Goal: Task Accomplishment & Management: Use online tool/utility

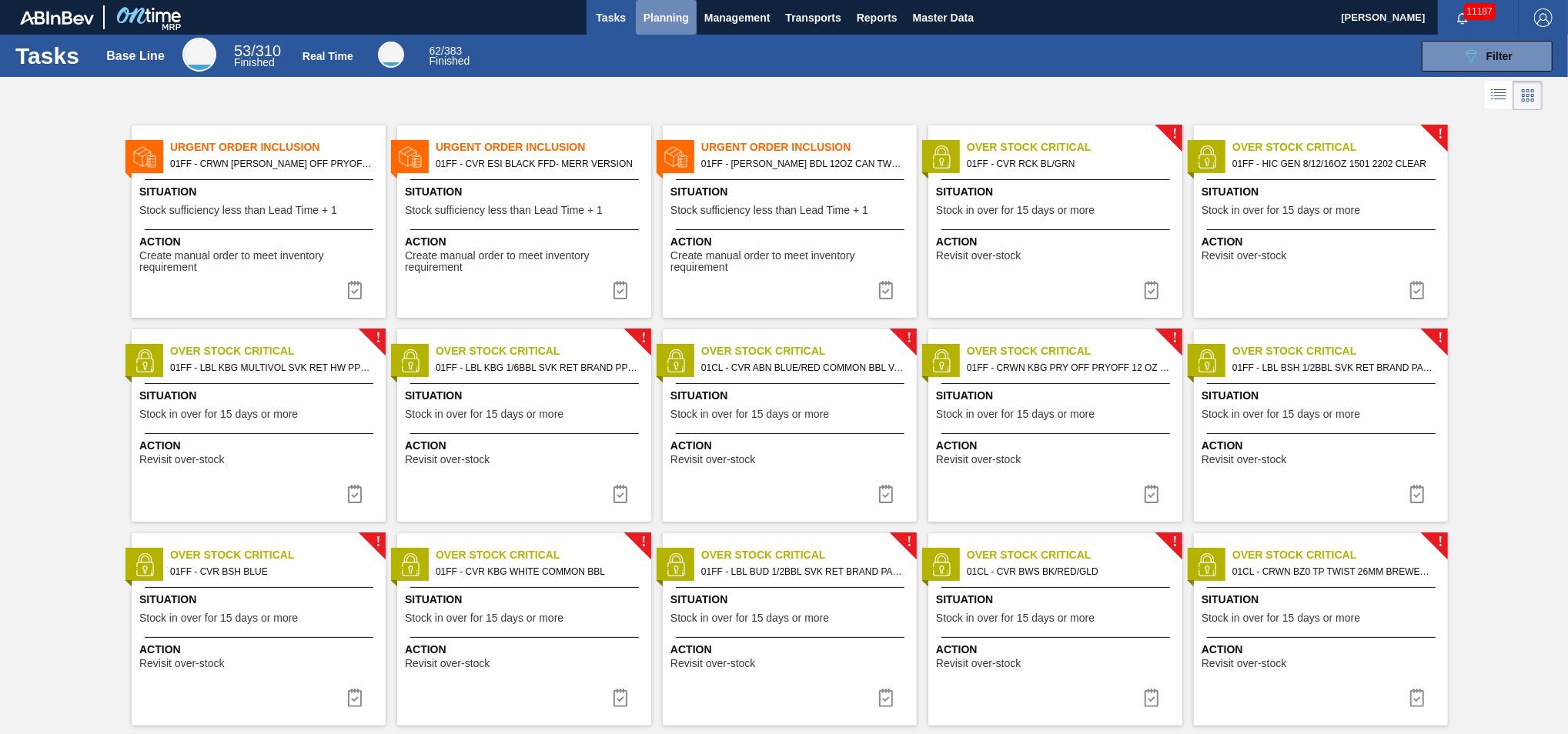
click at [674, 23] on span "Planning" at bounding box center [666, 18] width 46 height 18
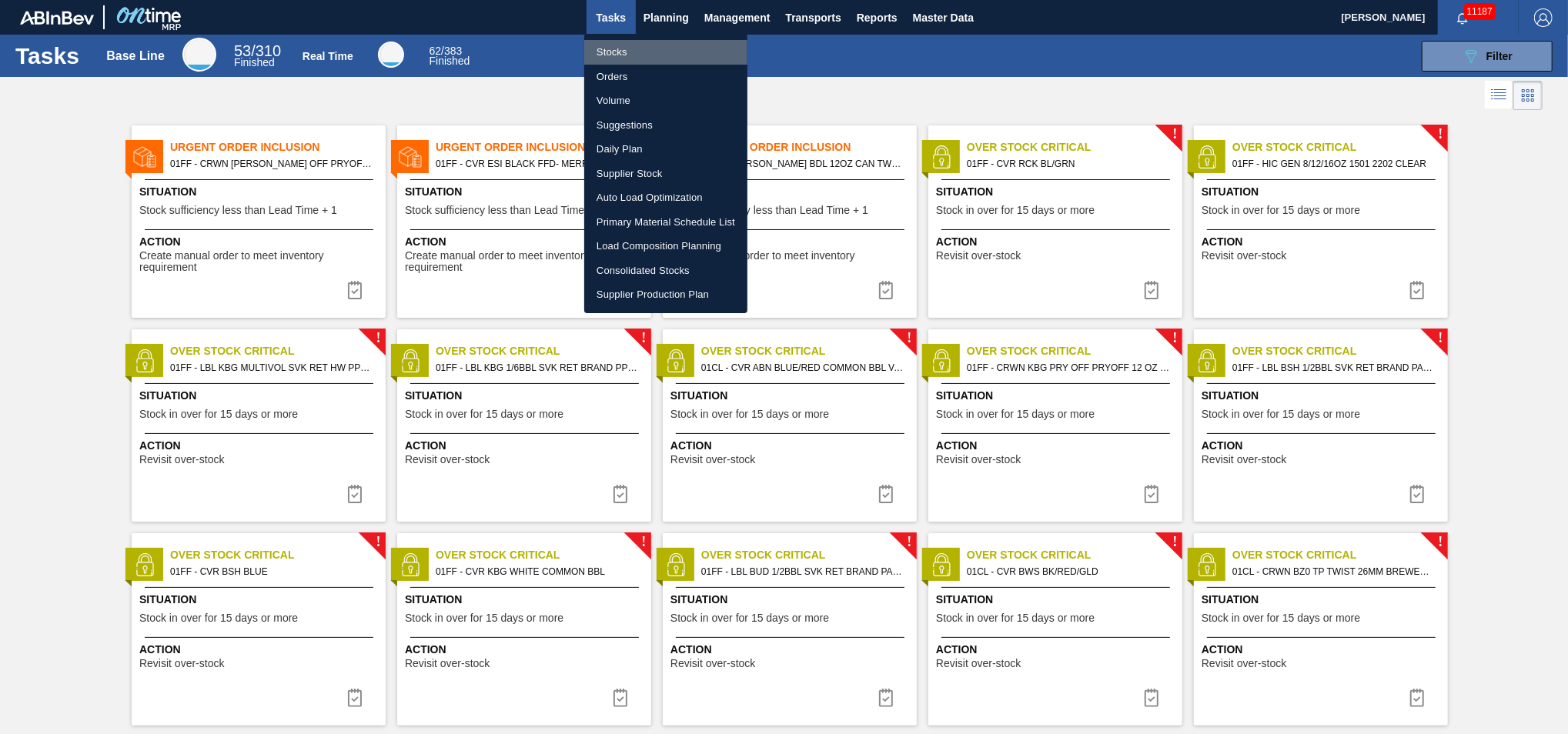
click at [641, 56] on li "Stocks" at bounding box center [666, 52] width 163 height 25
checkbox input "true"
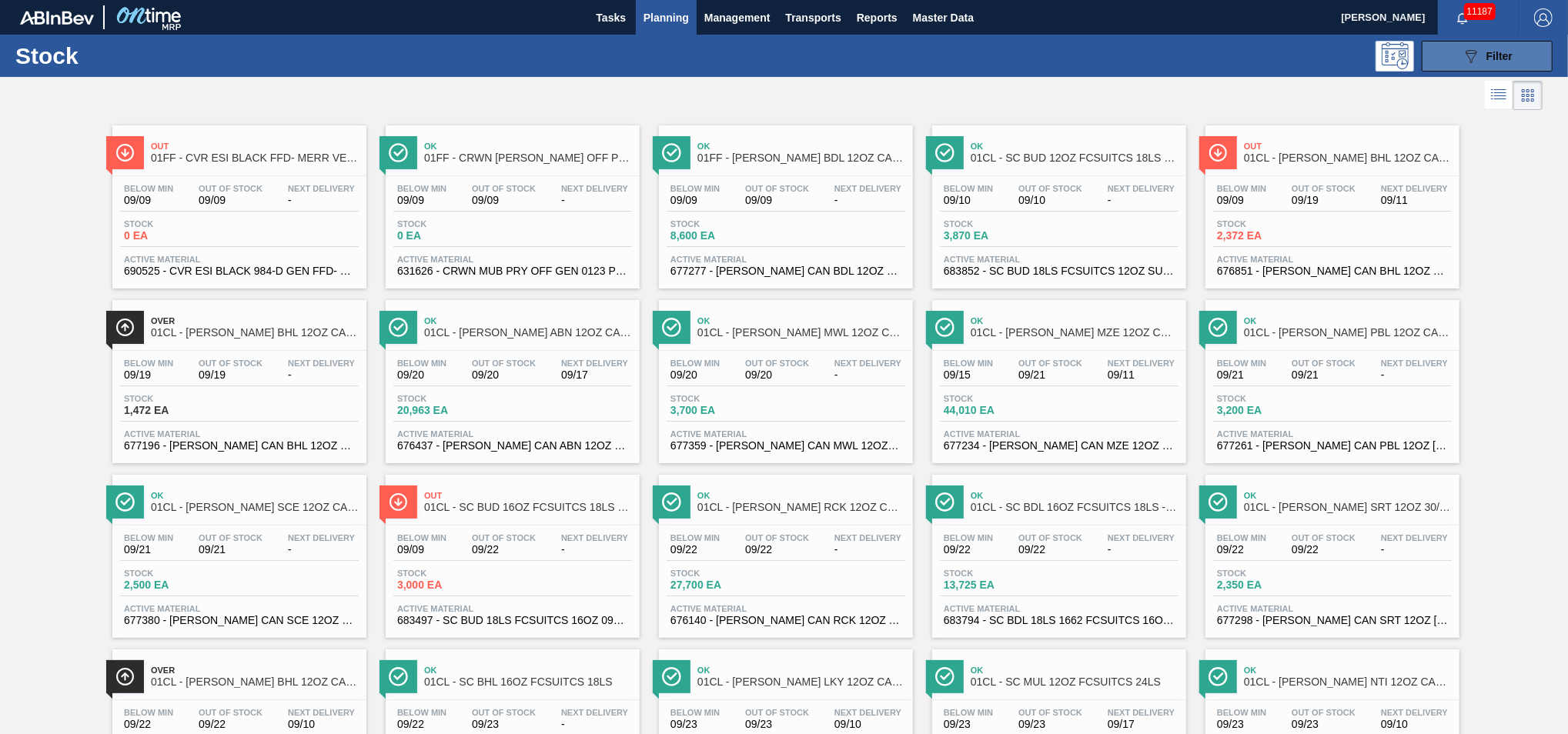
click at [1455, 62] on button "089F7B8B-B2A5-4AFE-B5C0-19BA573D28AC Filter" at bounding box center [1486, 56] width 131 height 31
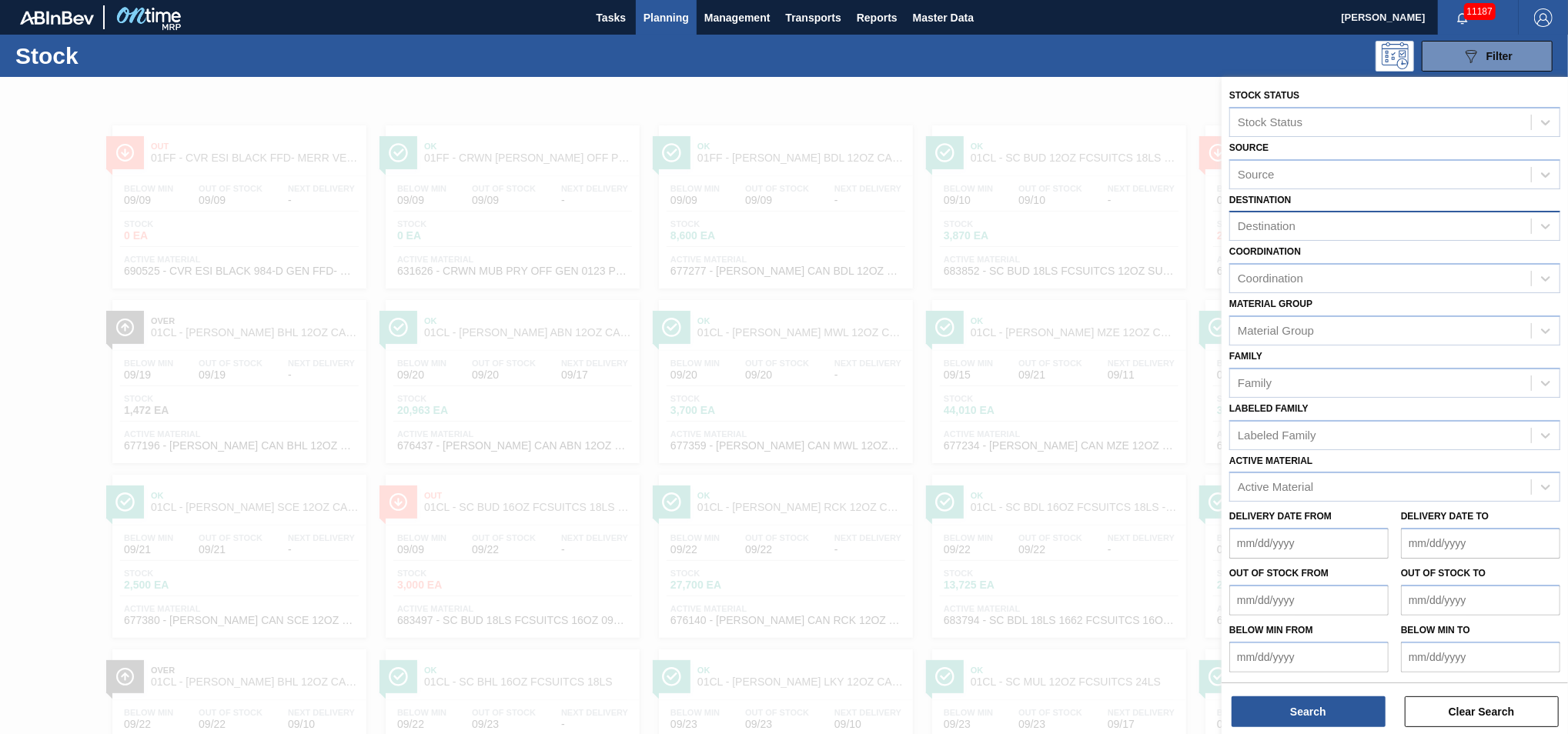
click at [1351, 225] on div "Destination" at bounding box center [1380, 226] width 301 height 22
click at [1310, 263] on div "01CL - Columbus Brewery" at bounding box center [1395, 264] width 331 height 28
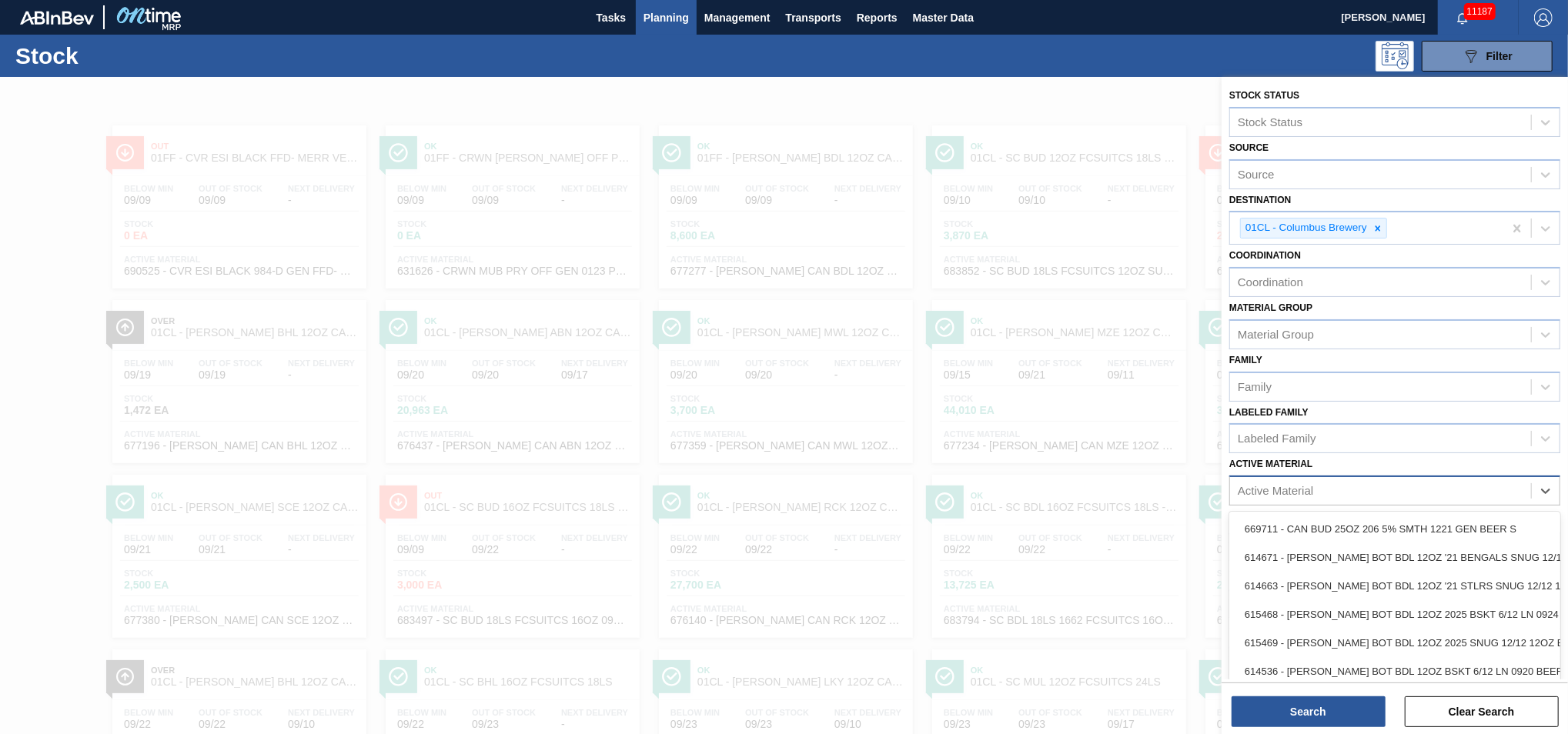
click at [1346, 491] on div "Active Material" at bounding box center [1380, 491] width 301 height 22
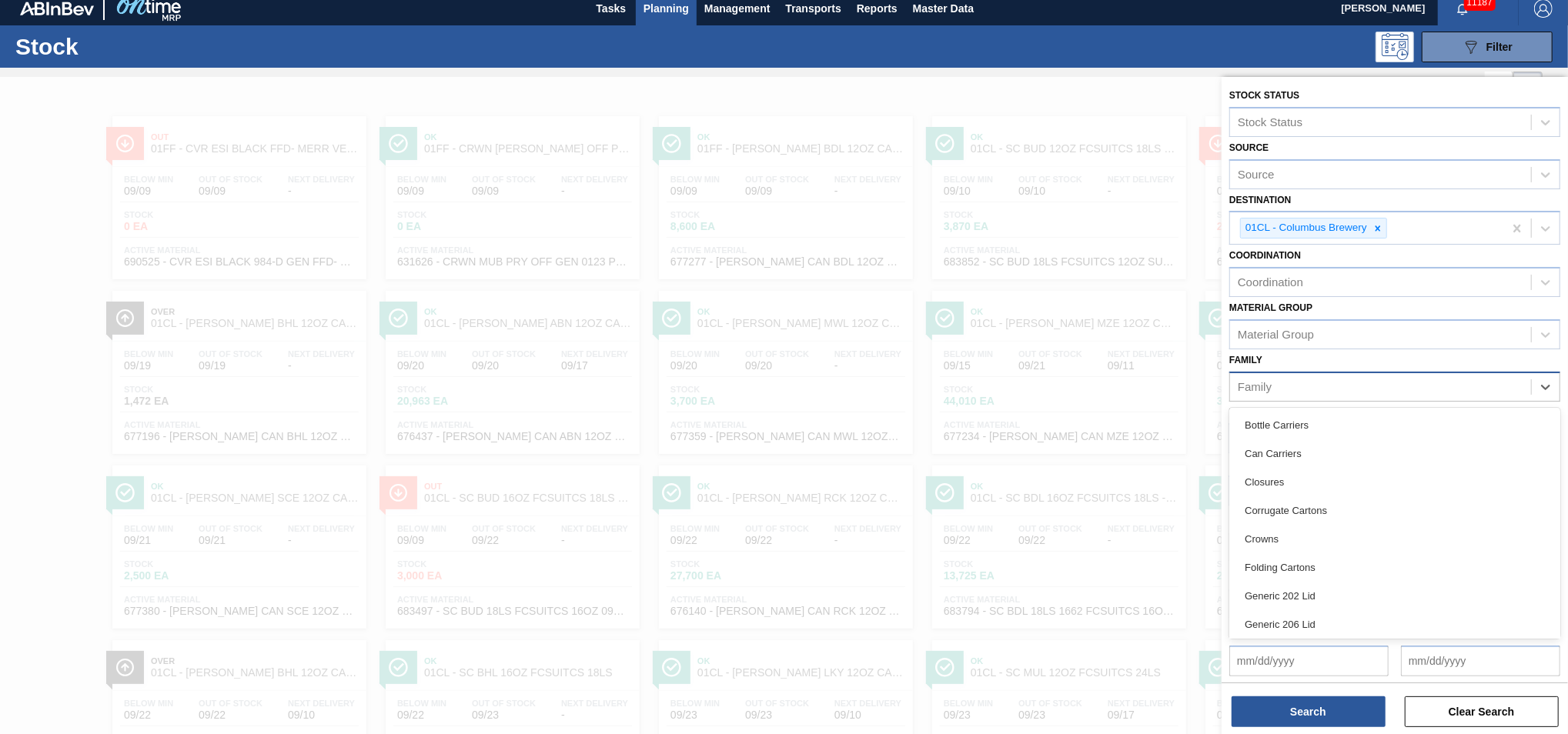
click at [1337, 379] on div "Family" at bounding box center [1380, 387] width 301 height 22
click at [1309, 356] on div "Family option Bottle Carriers focused, 1 of 18. 18 results available. Use Up an…" at bounding box center [1395, 375] width 331 height 52
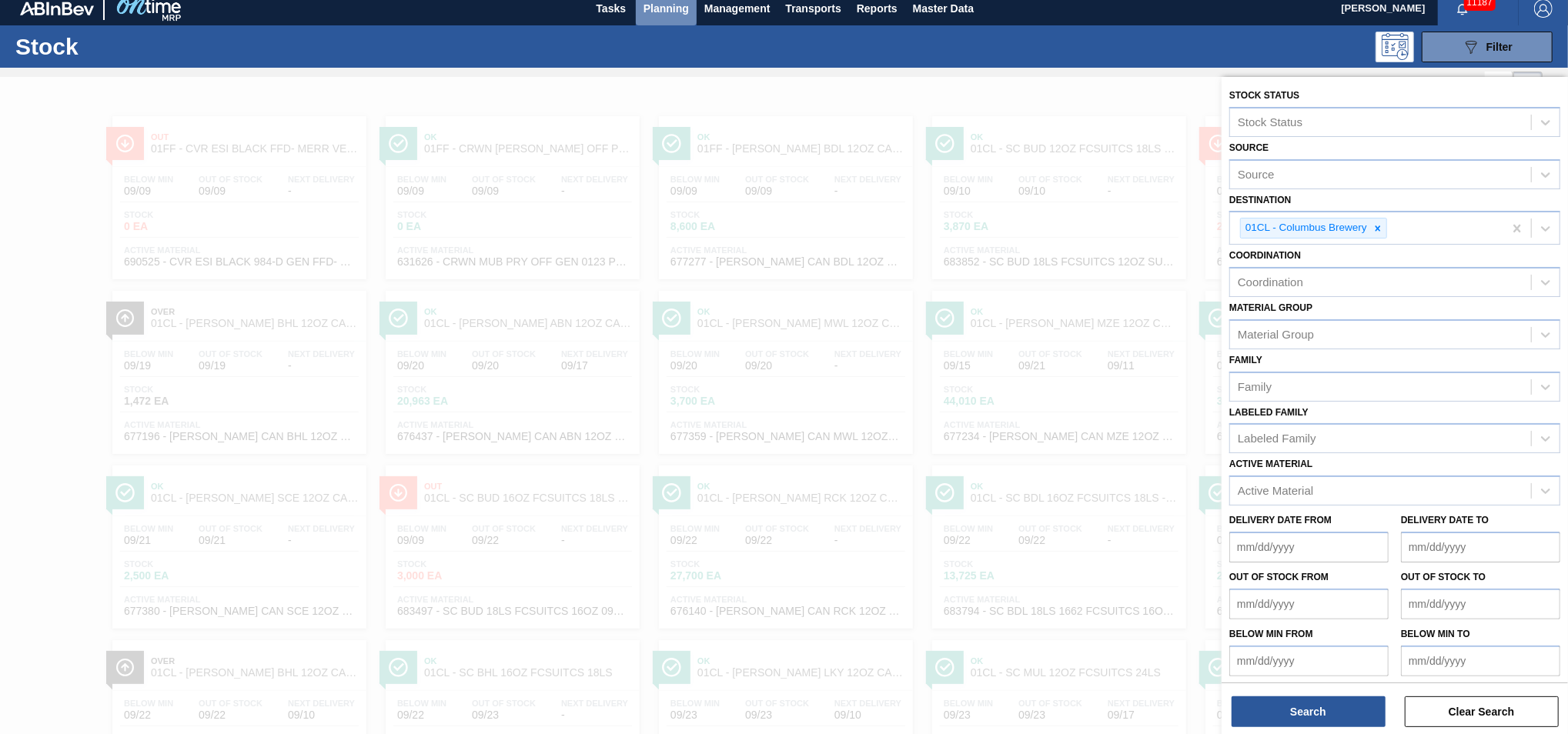
click at [663, 10] on span "Planning" at bounding box center [666, 8] width 46 height 18
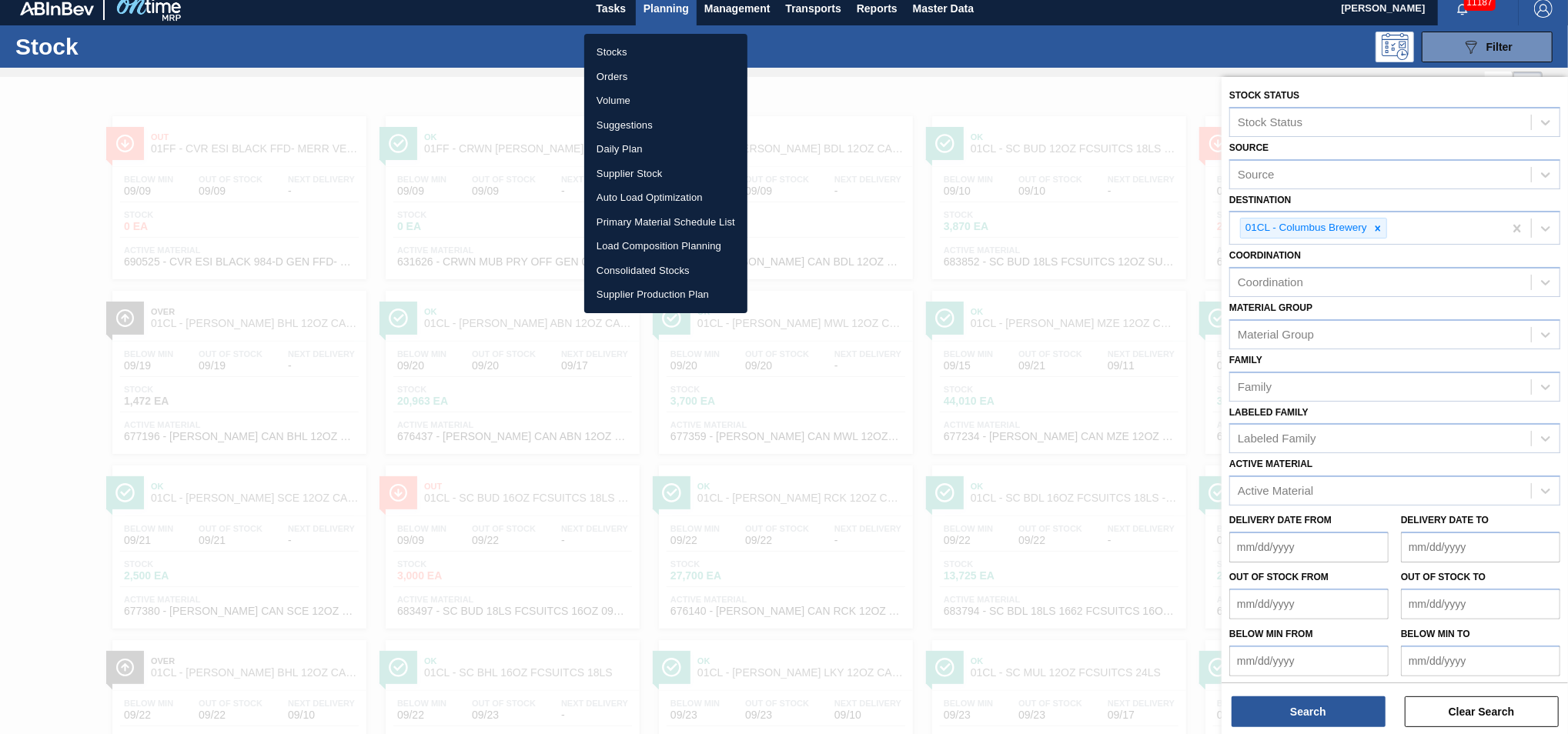
click at [643, 120] on li "Suggestions" at bounding box center [666, 125] width 163 height 25
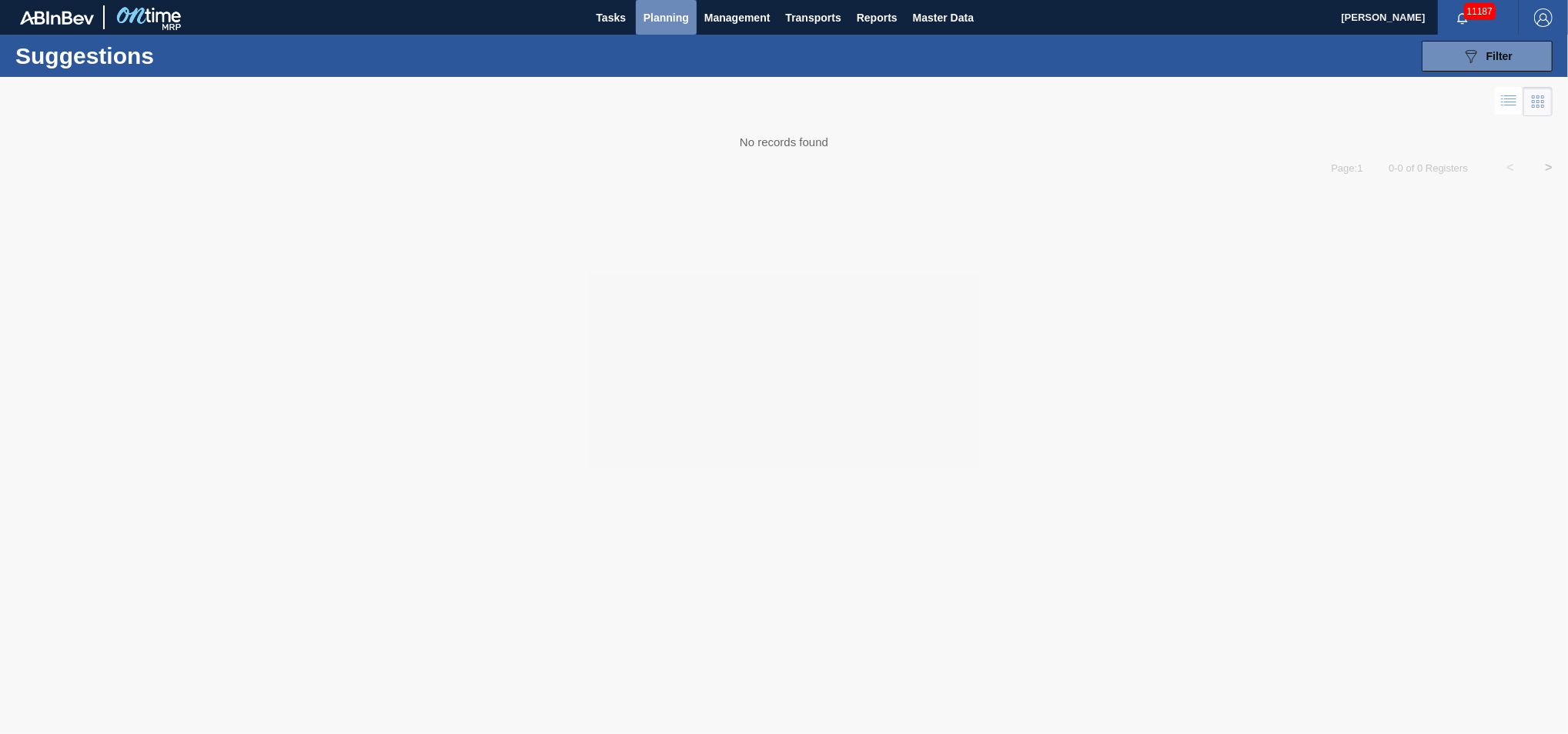
click at [678, 28] on button "Planning" at bounding box center [666, 17] width 61 height 35
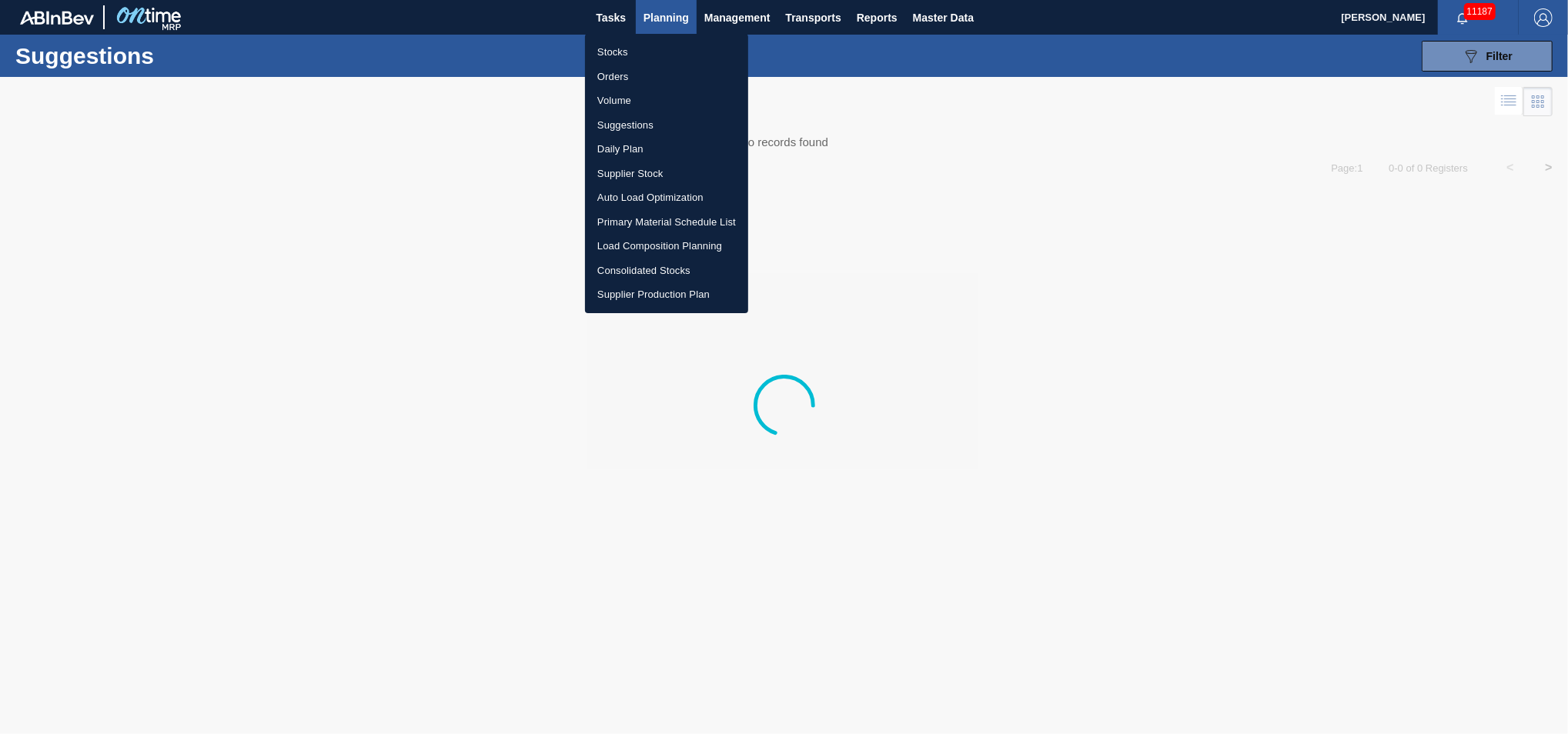
click at [639, 245] on li "Load Composition Planning" at bounding box center [666, 246] width 163 height 25
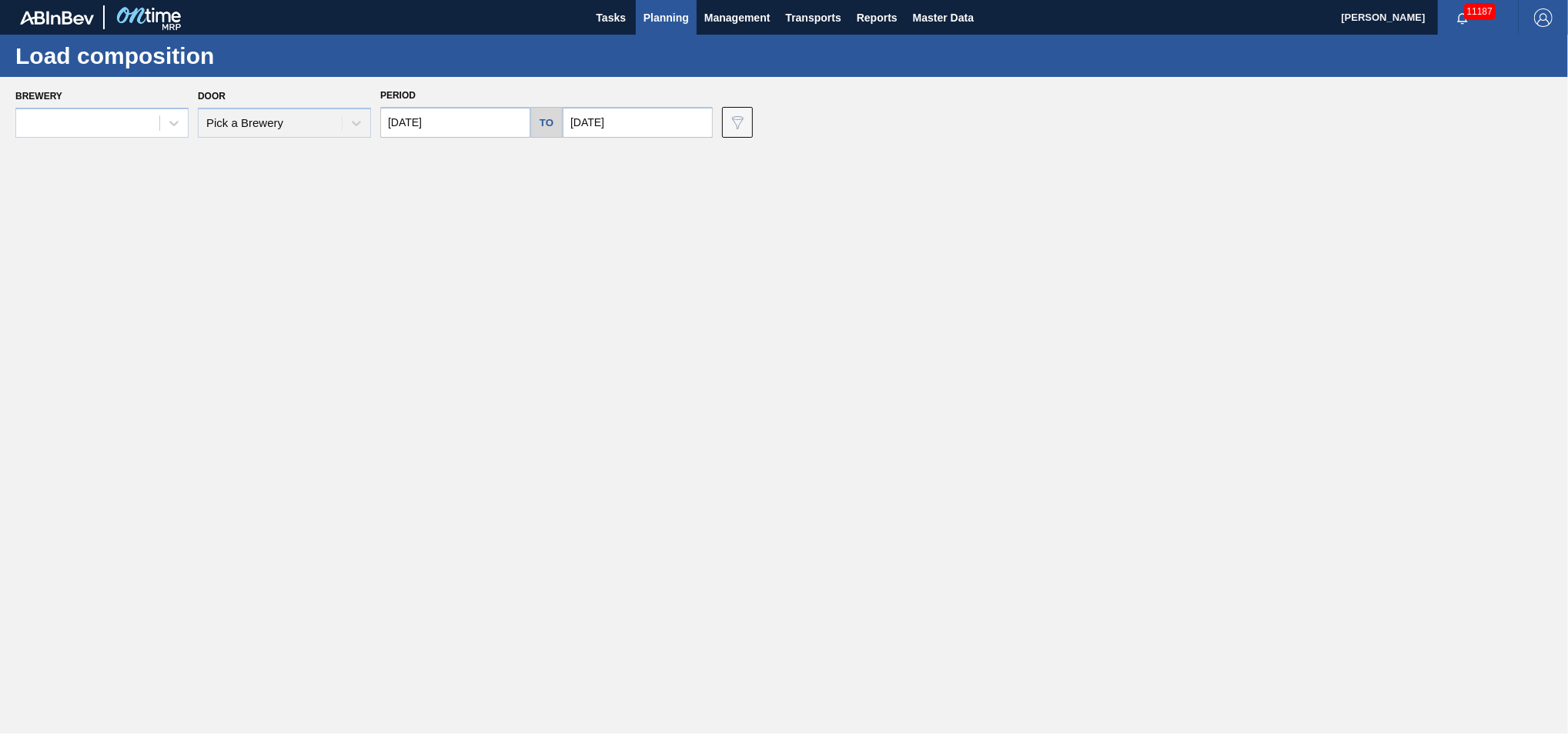
click at [102, 141] on div "Brewery Door Pick a Brewery Period 09/09/2025 to 09/16/2025 Data view filter Un…" at bounding box center [784, 111] width 1568 height 68
click at [106, 126] on div at bounding box center [88, 124] width 143 height 22
click at [95, 180] on div "01CL - Columbus Brewery" at bounding box center [102, 190] width 173 height 28
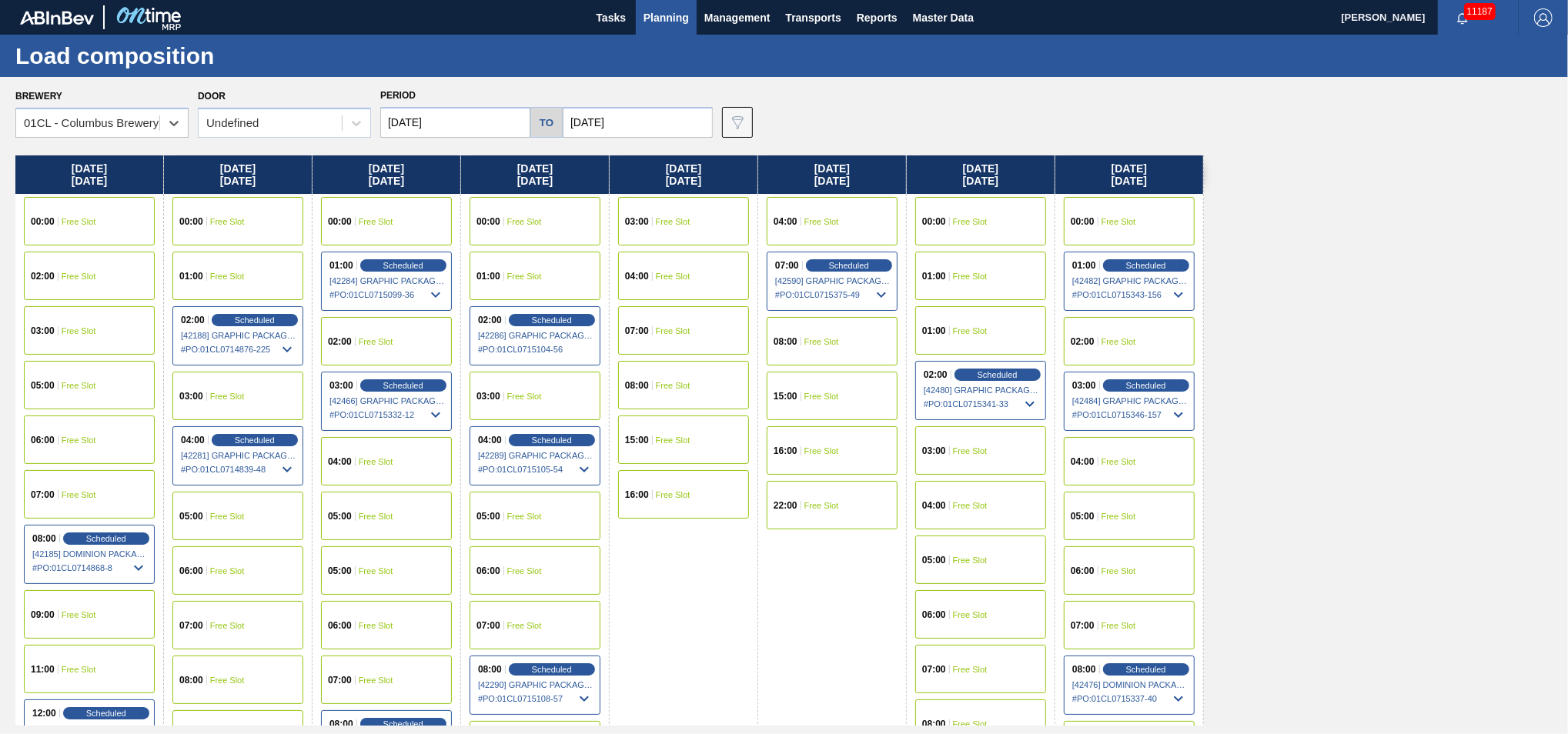
click at [649, 124] on input "[DATE]" at bounding box center [637, 122] width 150 height 31
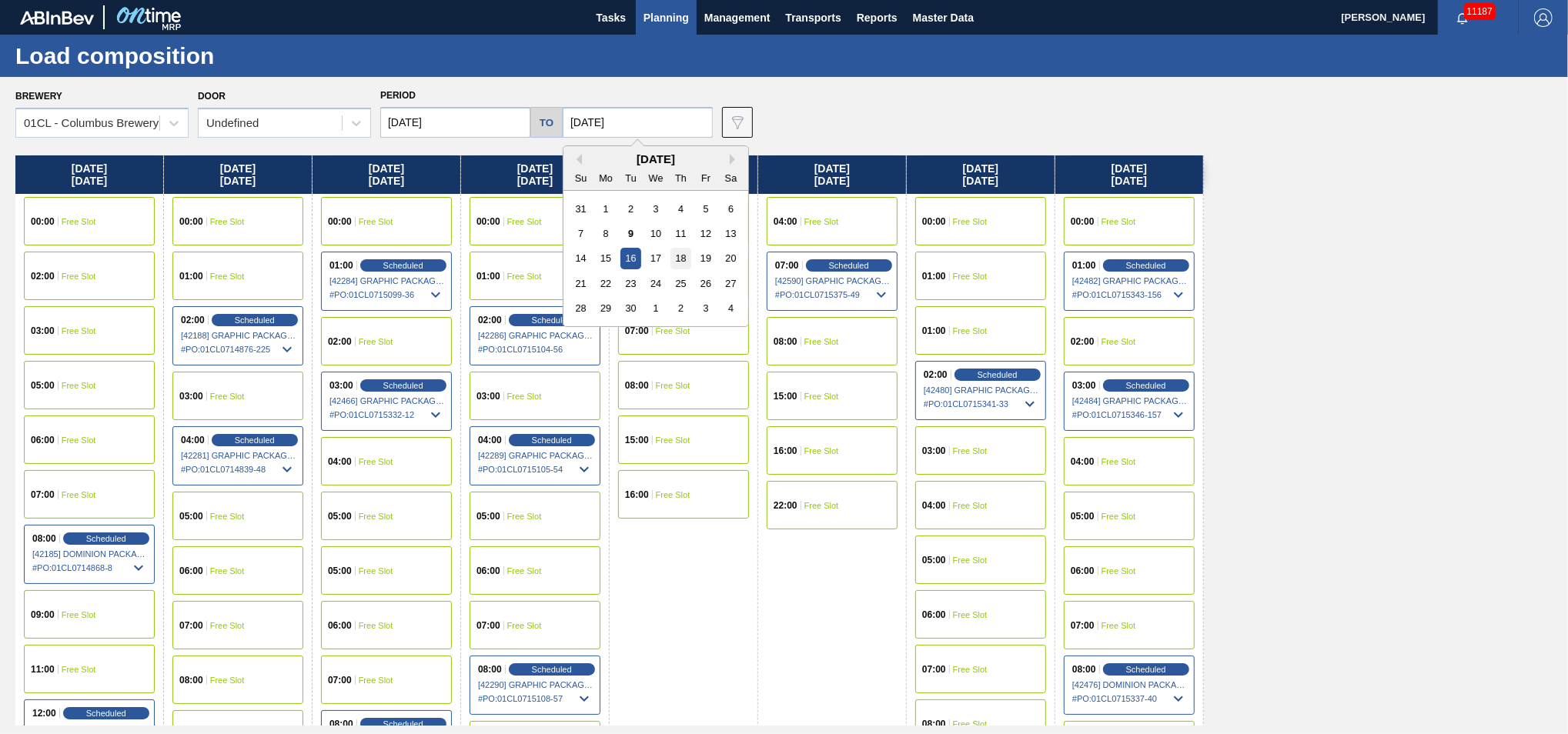
click at [682, 260] on div "18" at bounding box center [681, 259] width 21 height 21
type input "[DATE]"
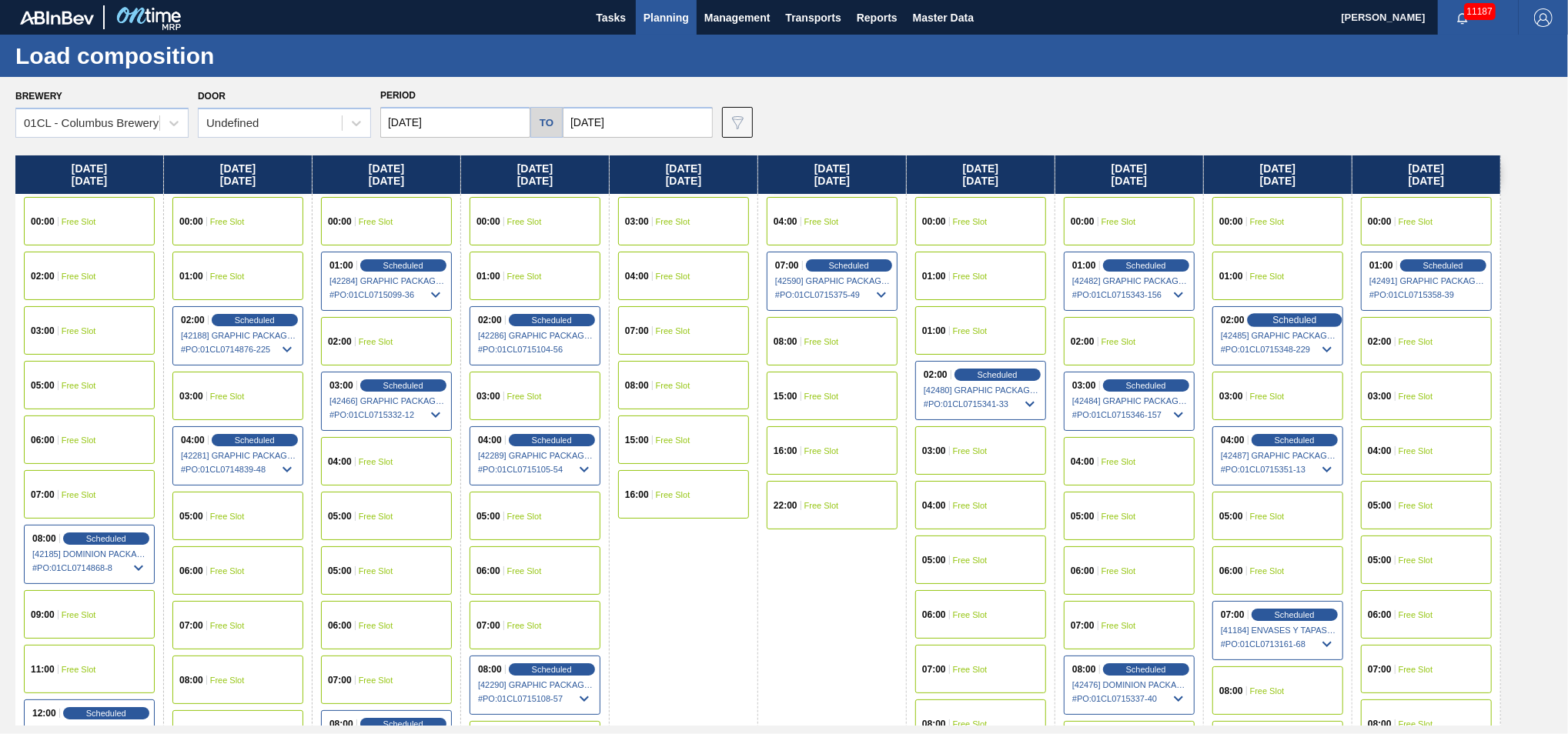
click at [1262, 316] on div "Scheduled" at bounding box center [1294, 320] width 95 height 14
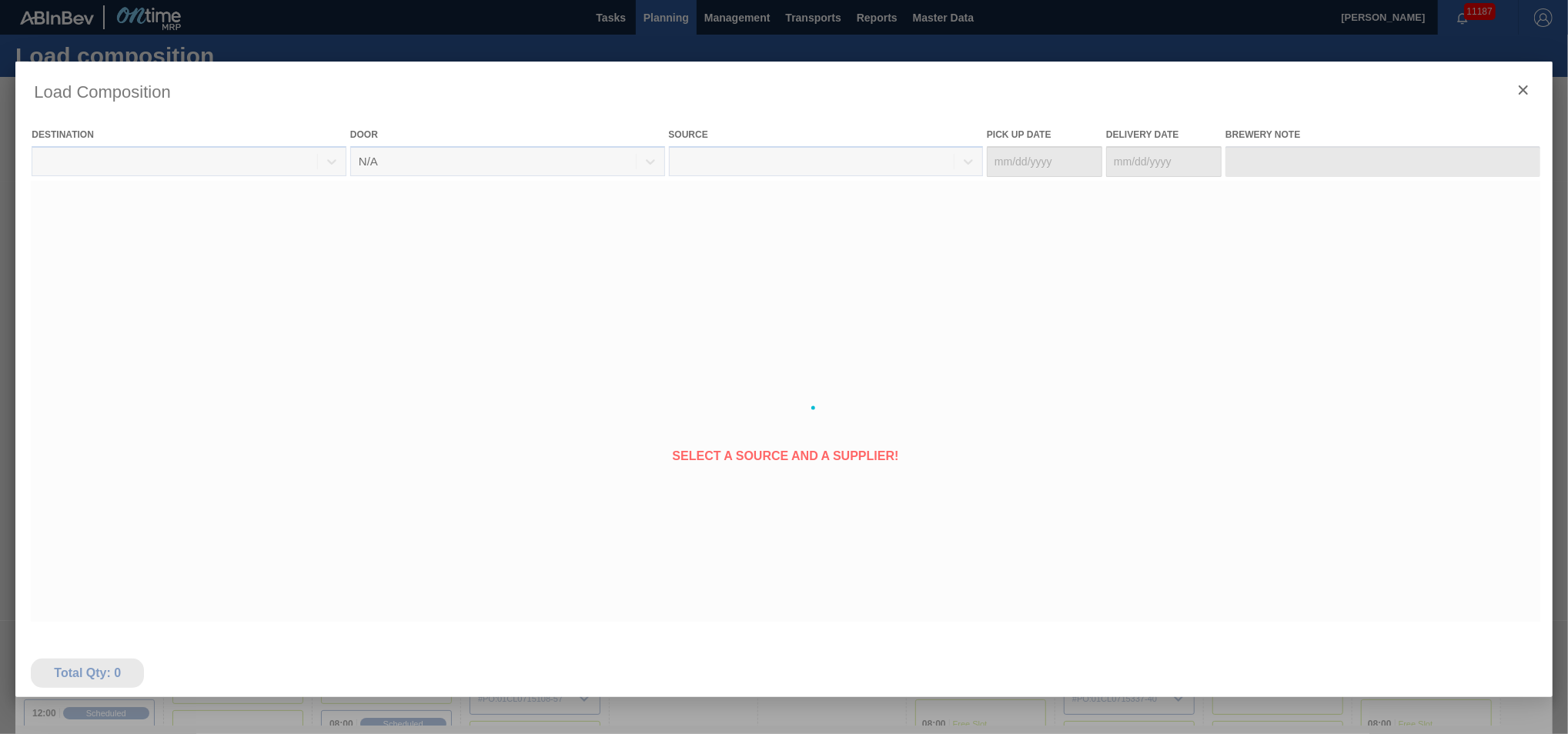
type Date "[DATE]"
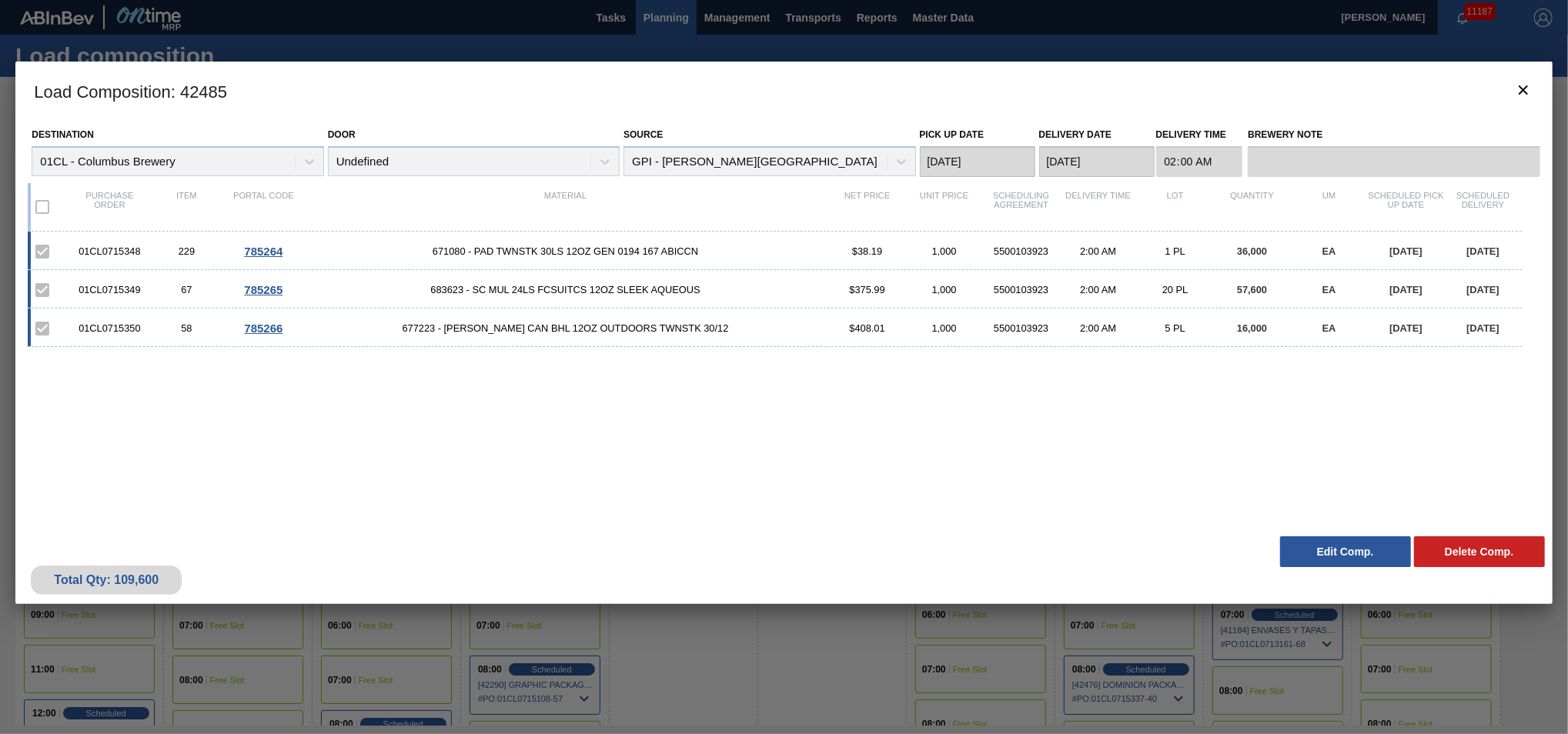
click at [1301, 544] on button "Edit Comp." at bounding box center [1345, 552] width 131 height 31
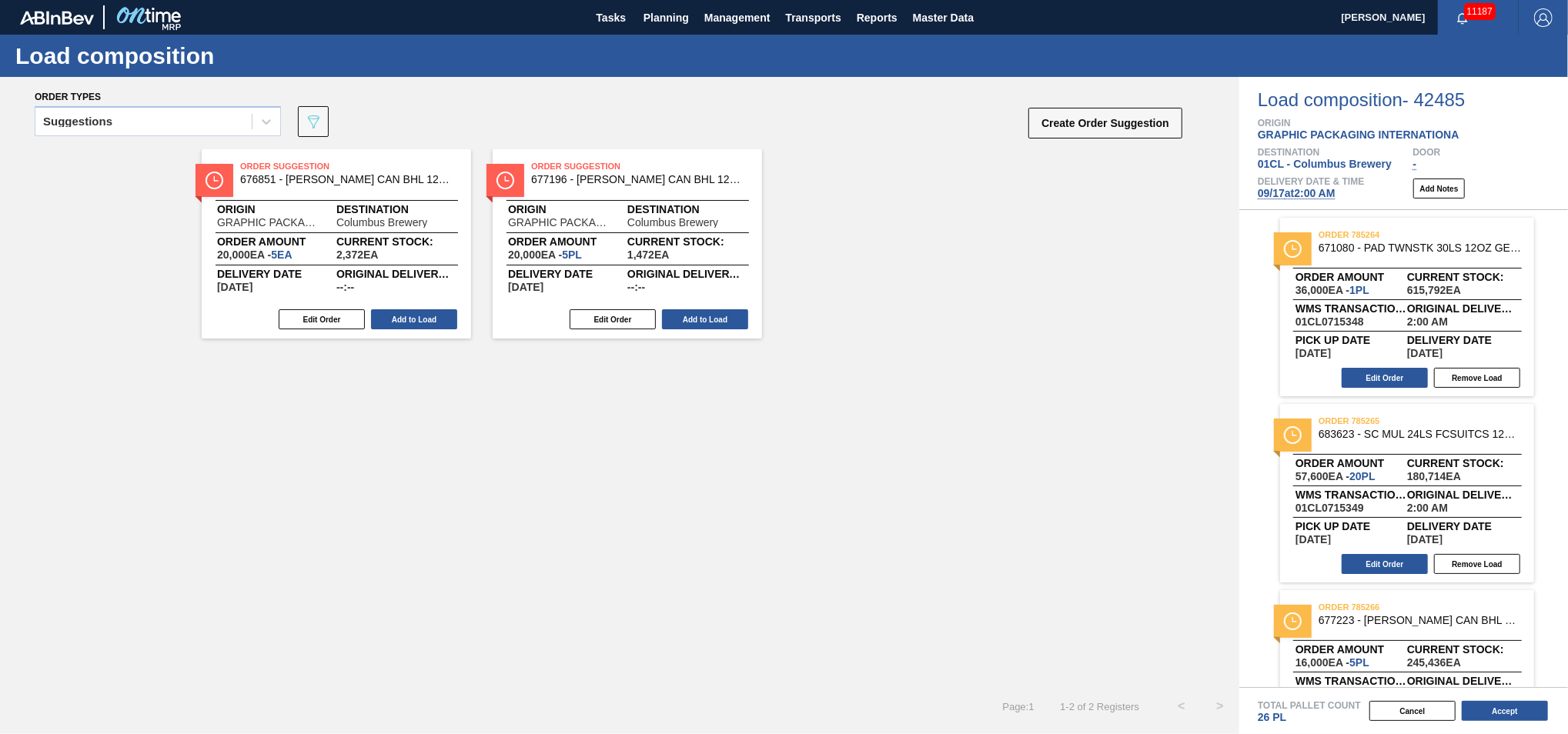
scroll to position [71, 0]
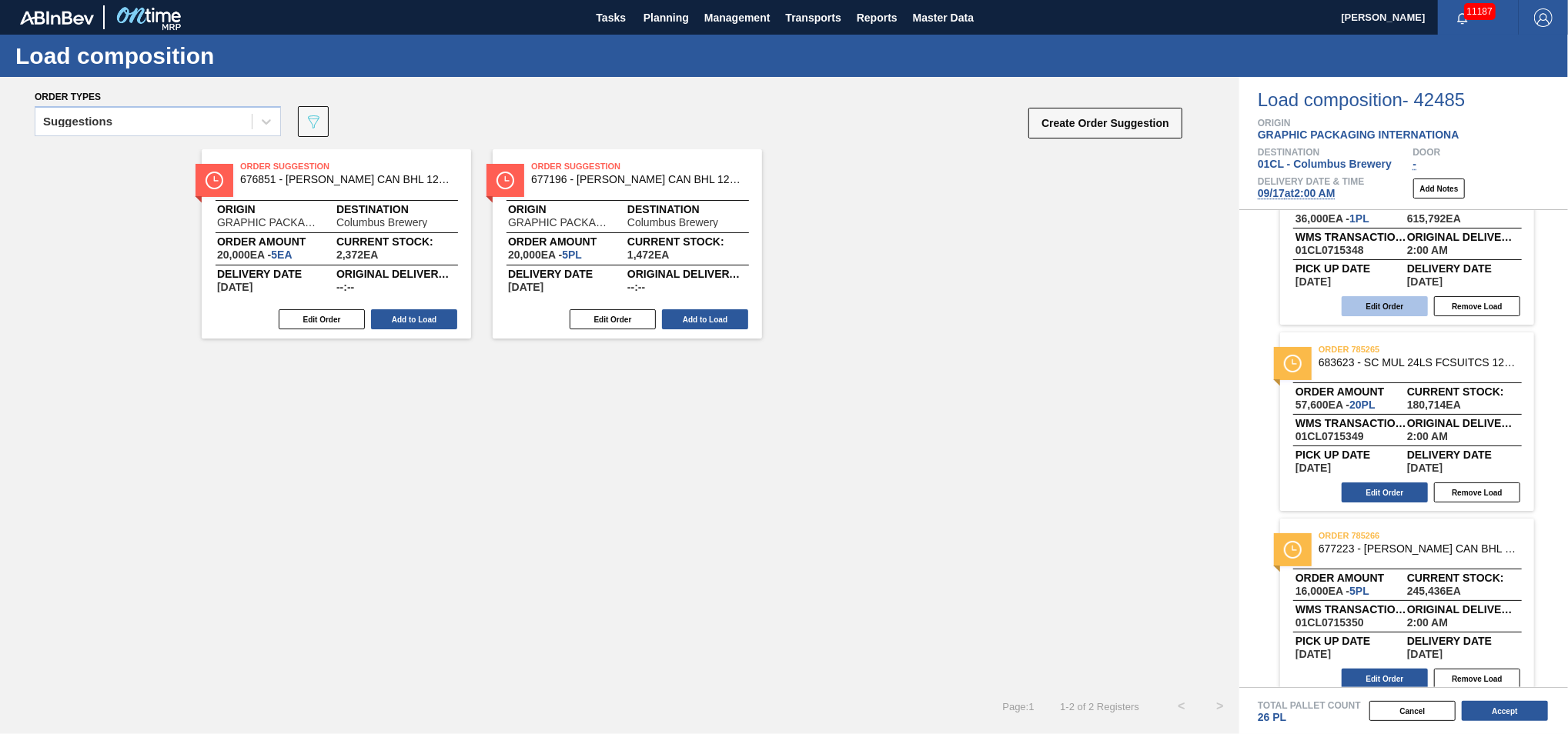
click at [1397, 304] on button "Edit Order" at bounding box center [1384, 306] width 86 height 20
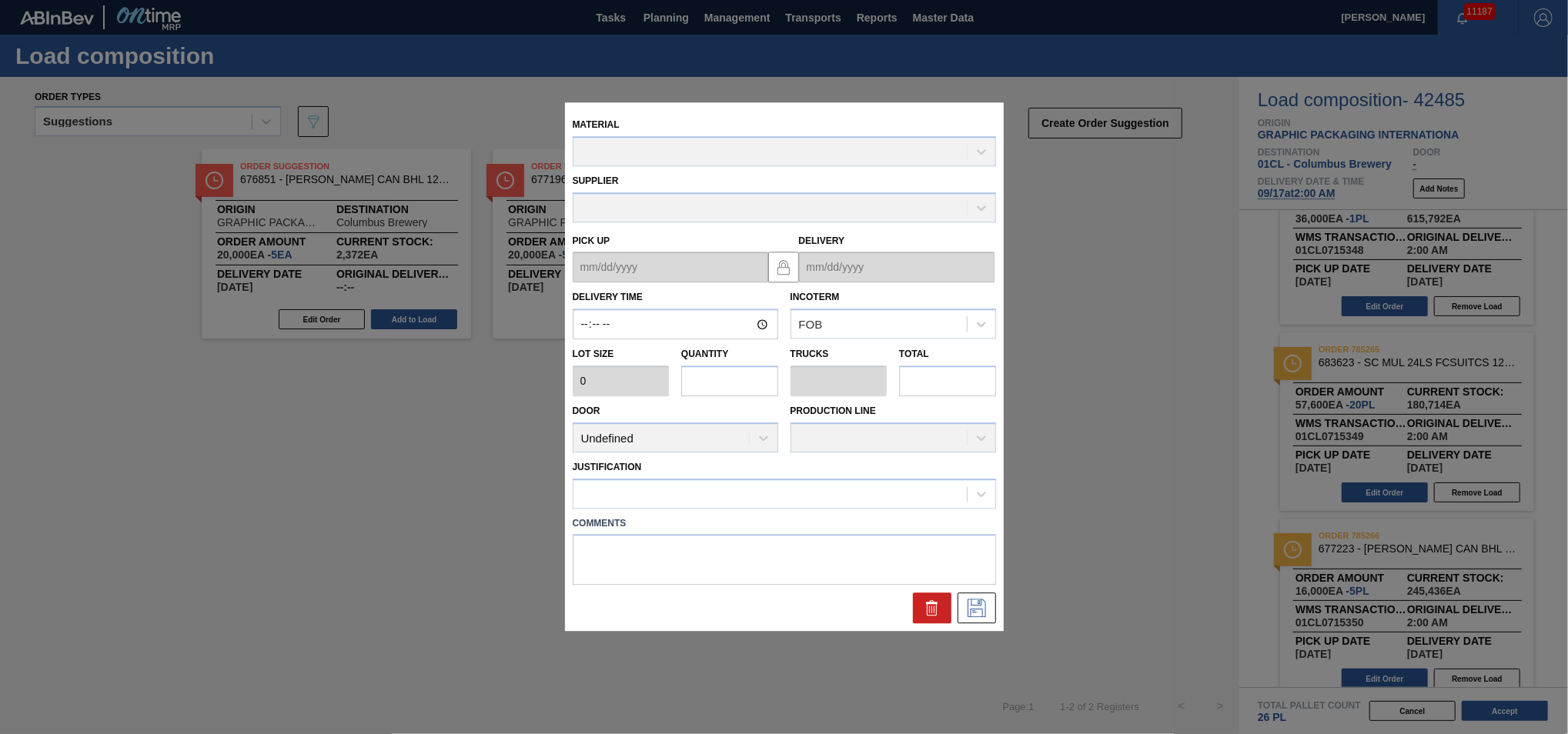
type input "02:00:00"
type input "36,000"
type input "1"
type input "0.05"
type input "36,000"
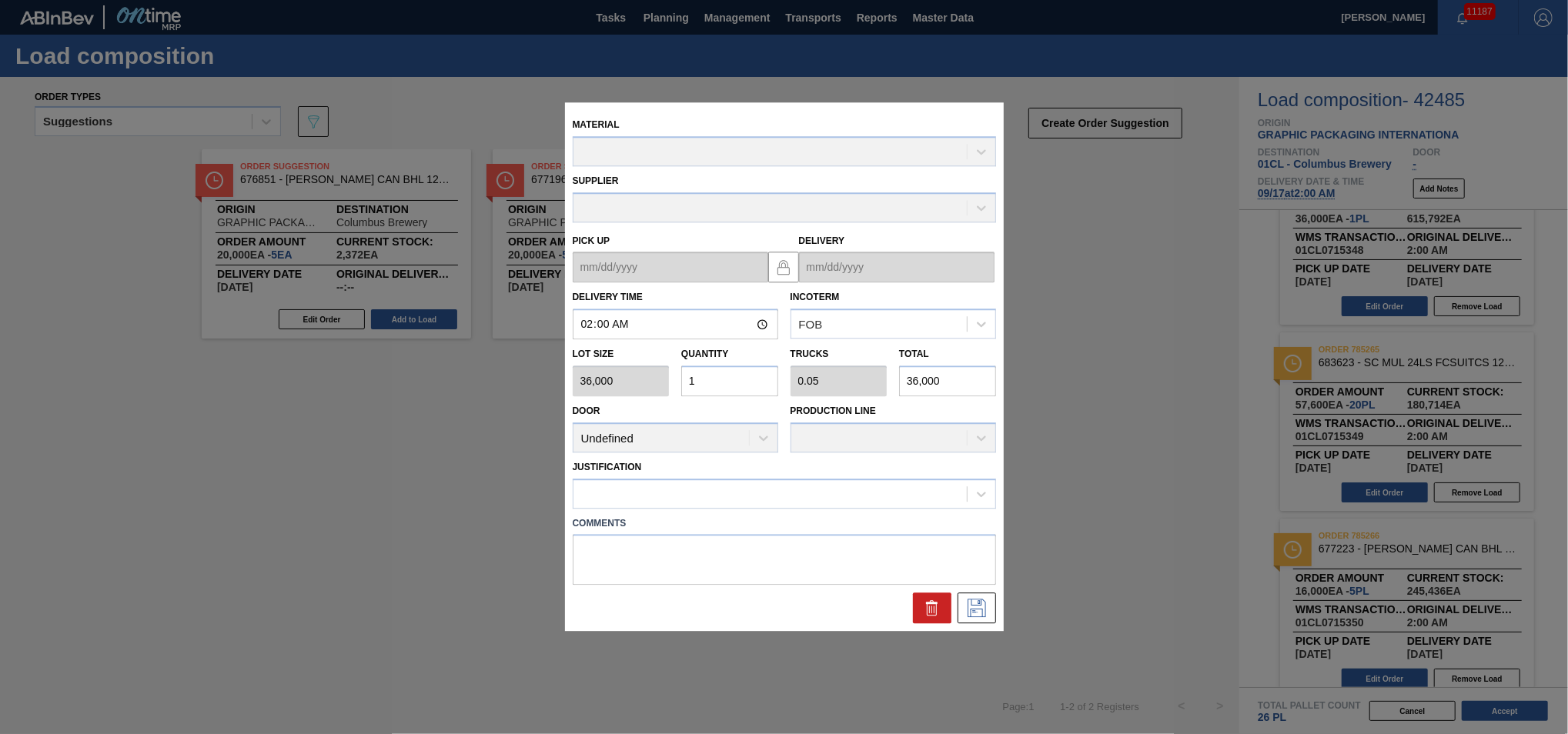
type up "[DATE]"
type input "[DATE]"
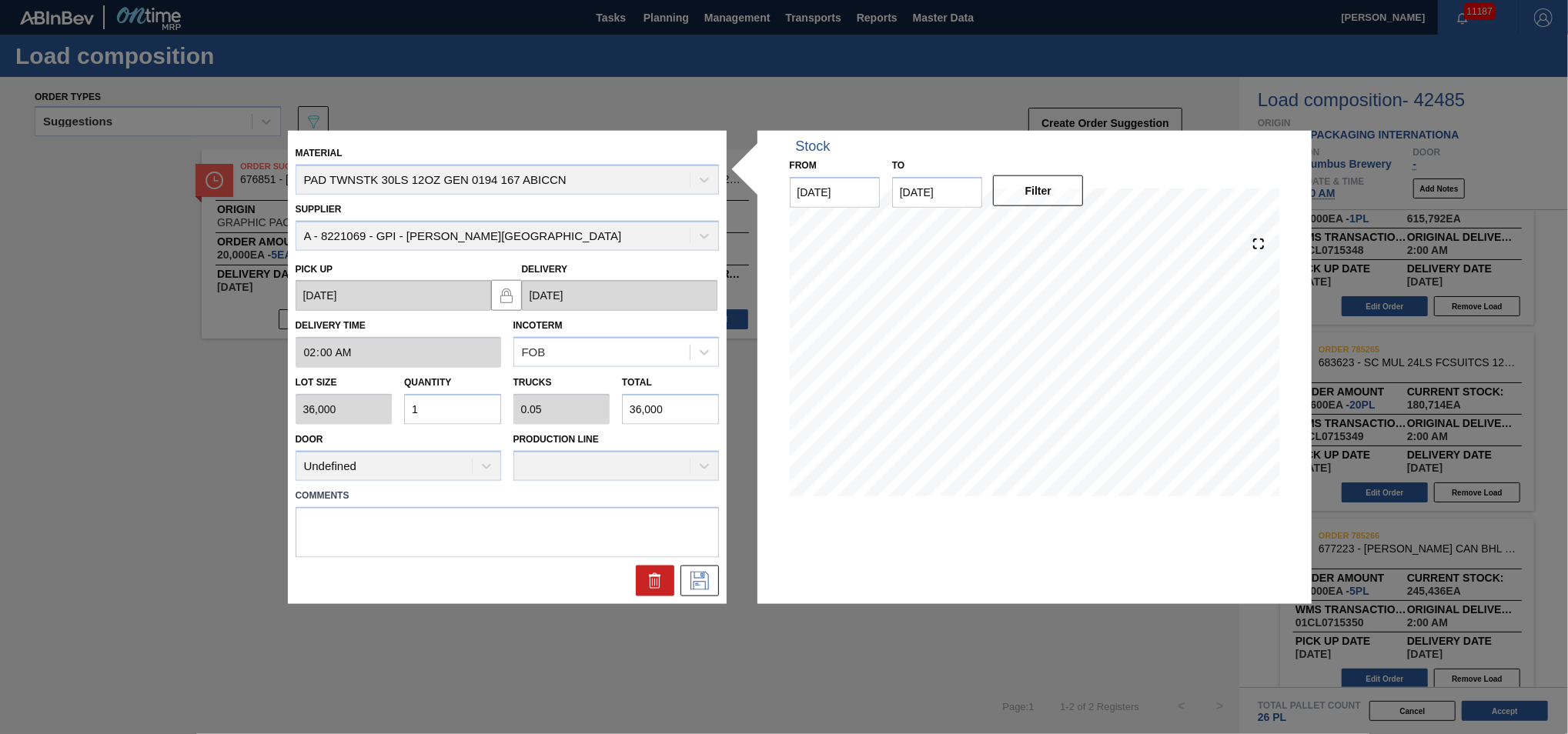
click at [466, 408] on input "1" at bounding box center [452, 410] width 97 height 31
type input "0"
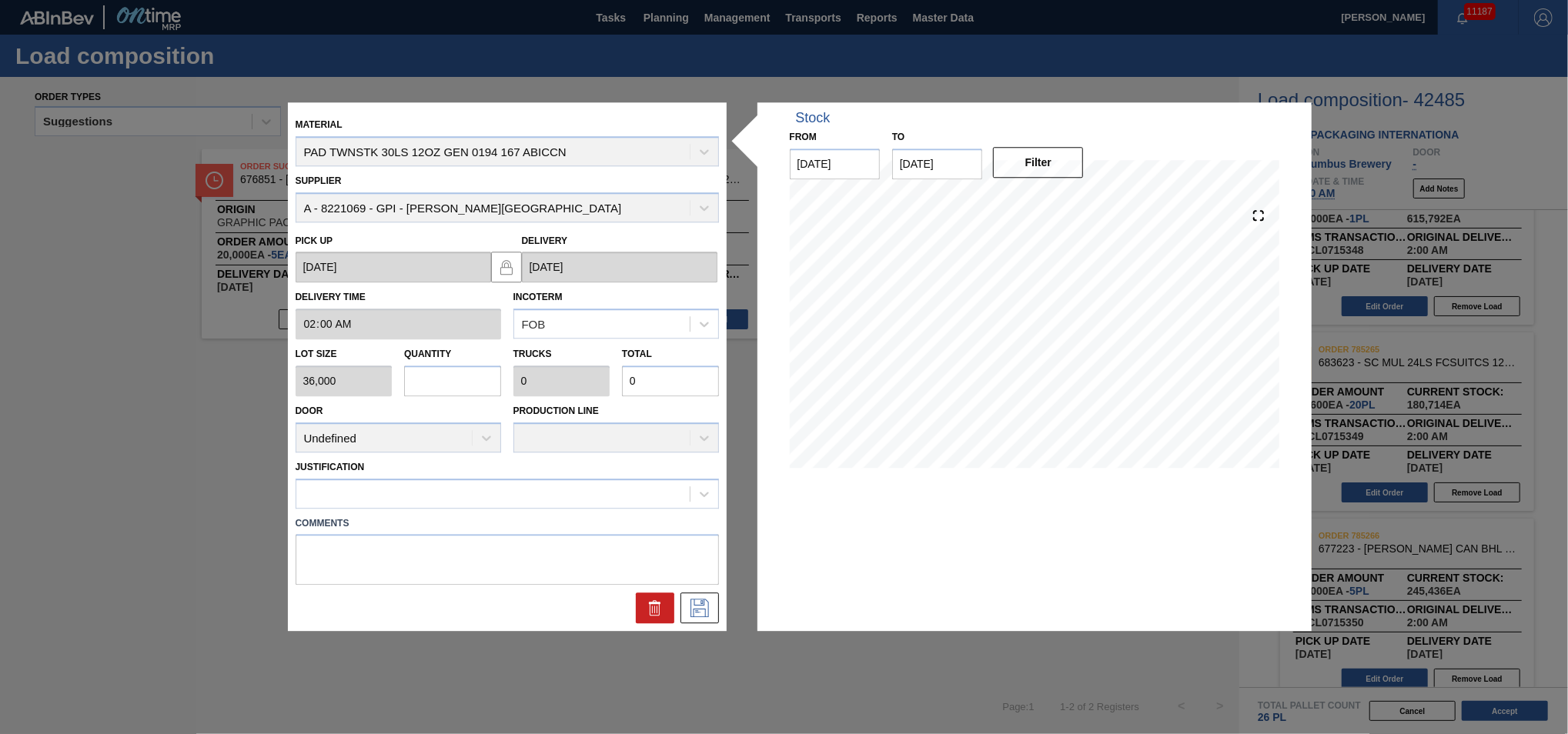
type input "2"
type input "0.1"
type input "72,000"
type input "2"
click at [703, 604] on icon at bounding box center [699, 609] width 18 height 18
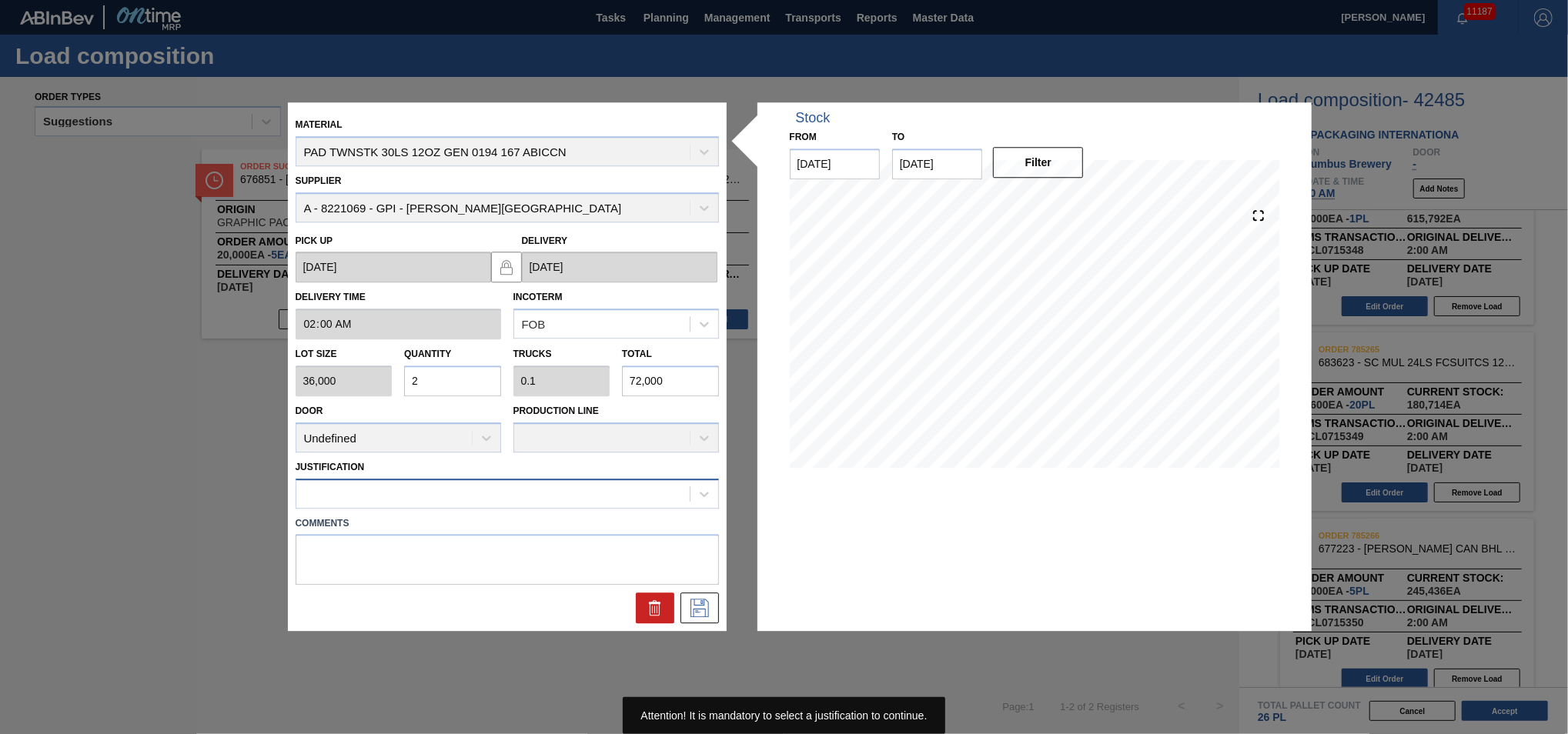
click at [503, 493] on div at bounding box center [493, 494] width 393 height 22
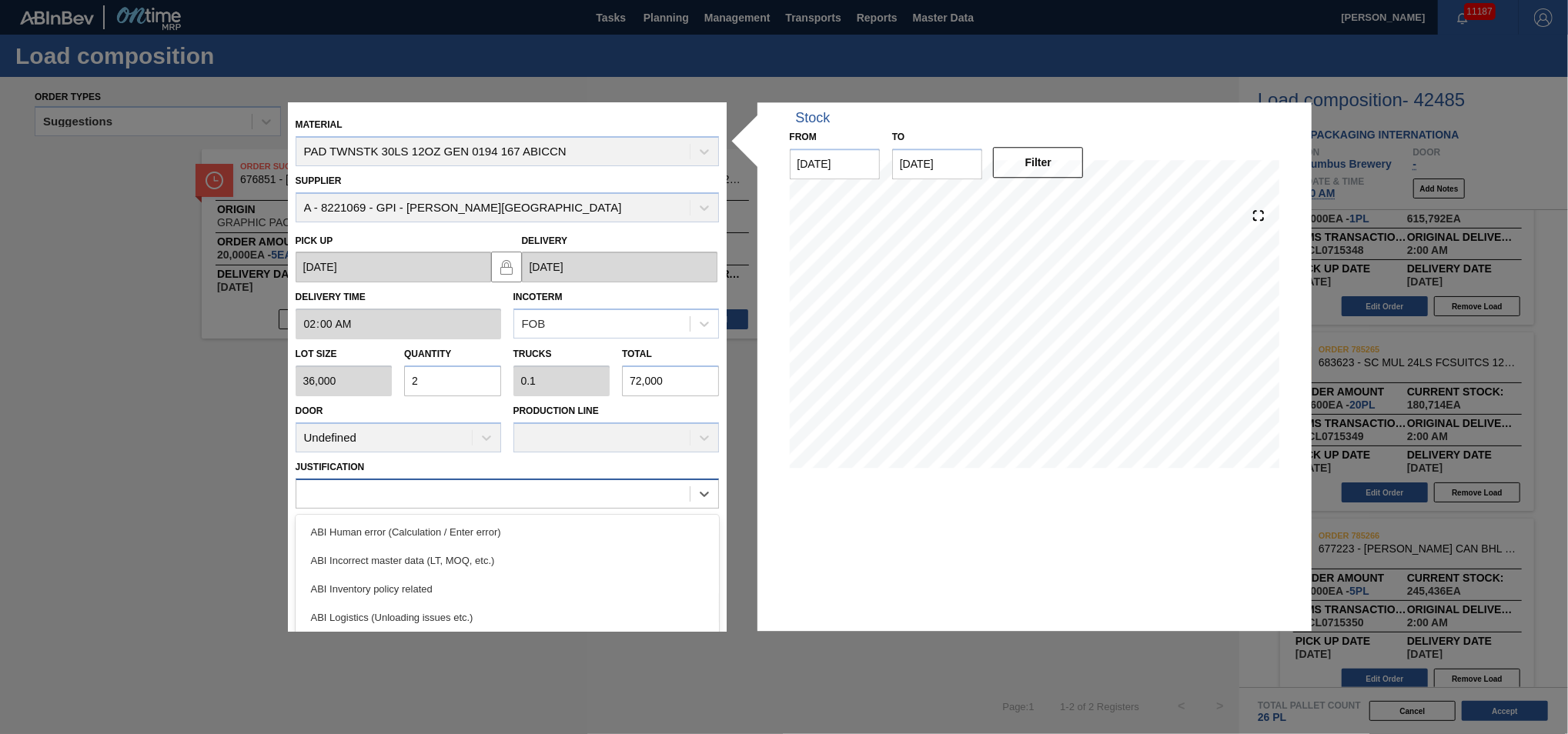
scroll to position [79, 0]
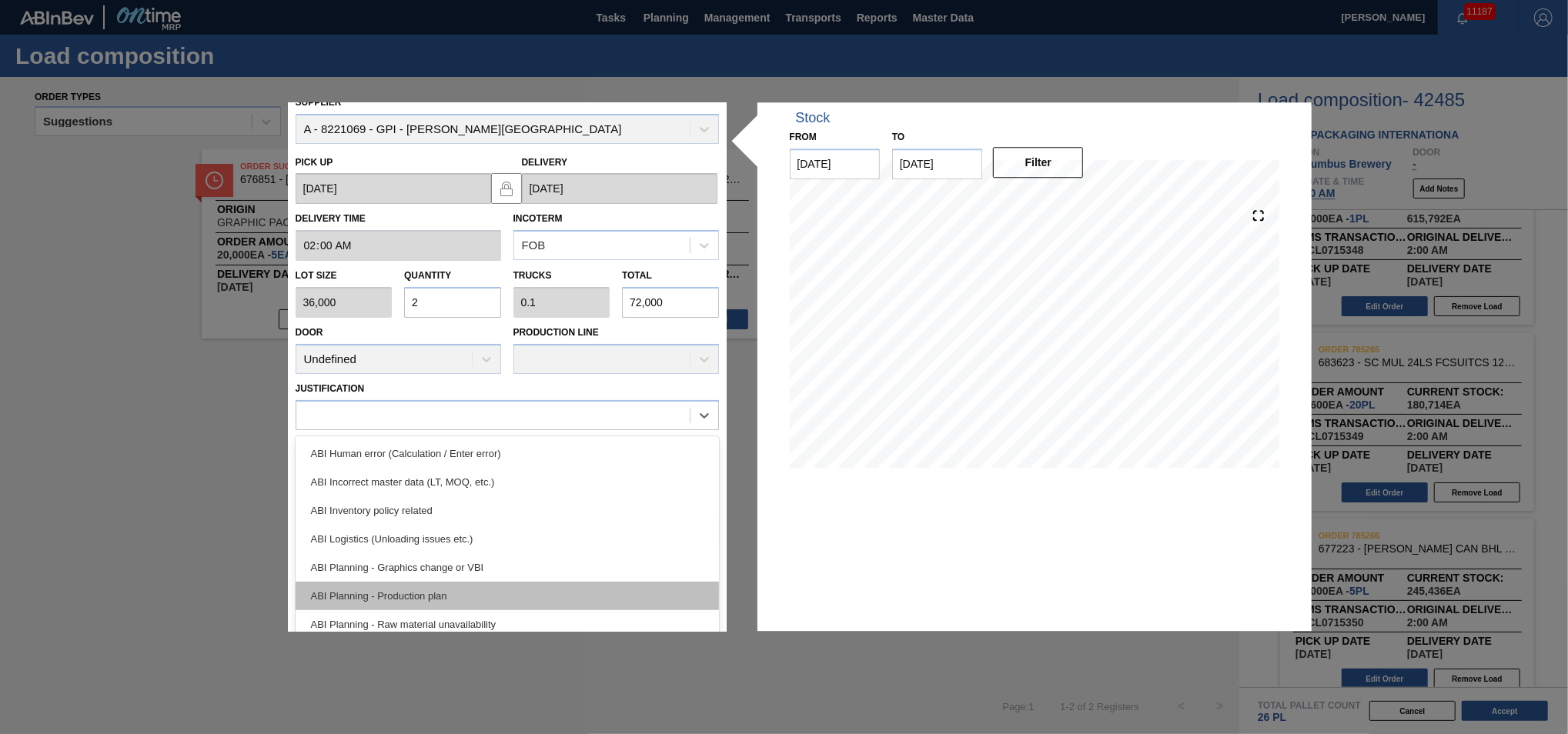
click at [485, 587] on div "ABI Planning - Production plan" at bounding box center [507, 596] width 423 height 28
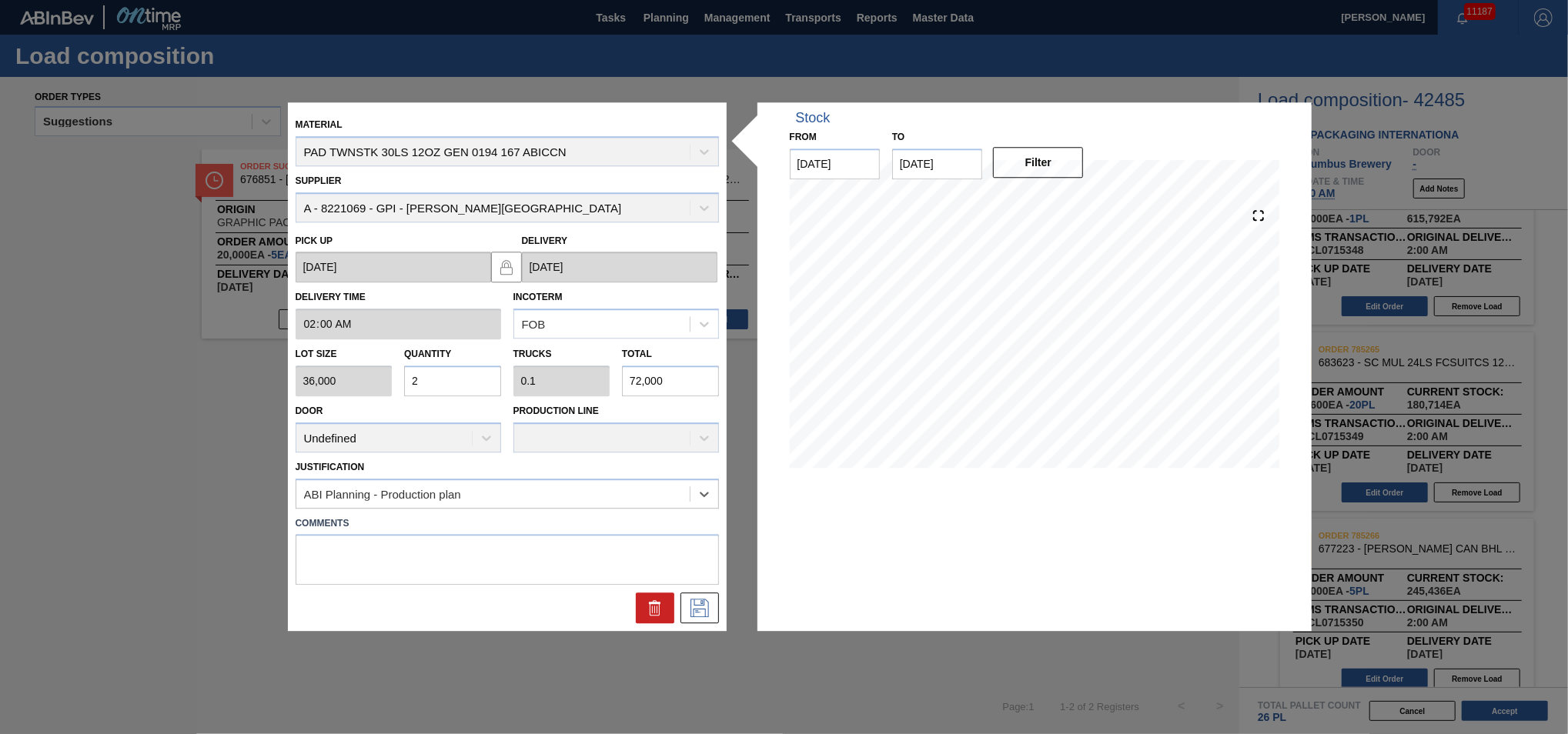
scroll to position [0, 0]
click at [698, 602] on icon at bounding box center [699, 609] width 25 height 18
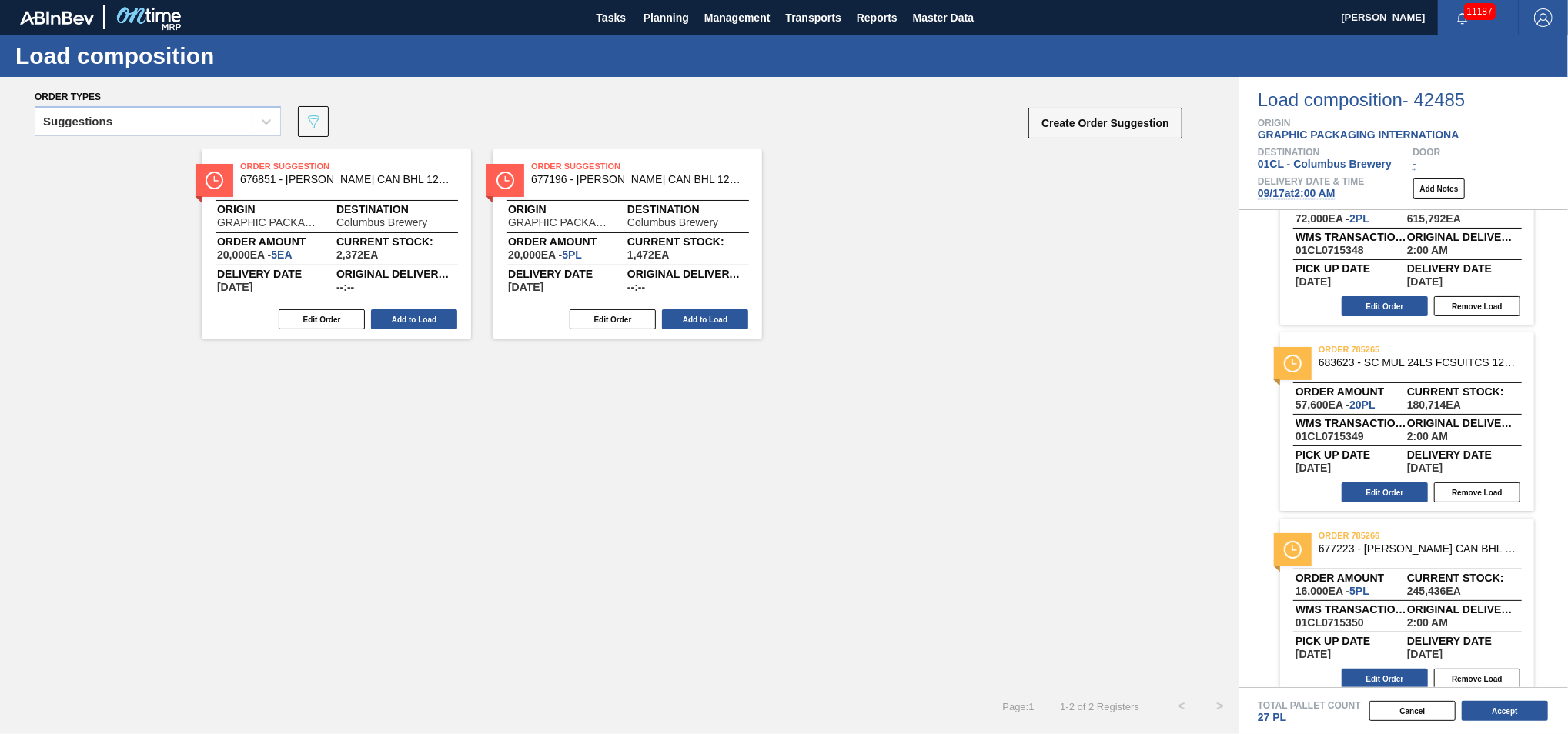
scroll to position [71, 0]
click at [1371, 486] on button "Edit Order" at bounding box center [1384, 493] width 86 height 20
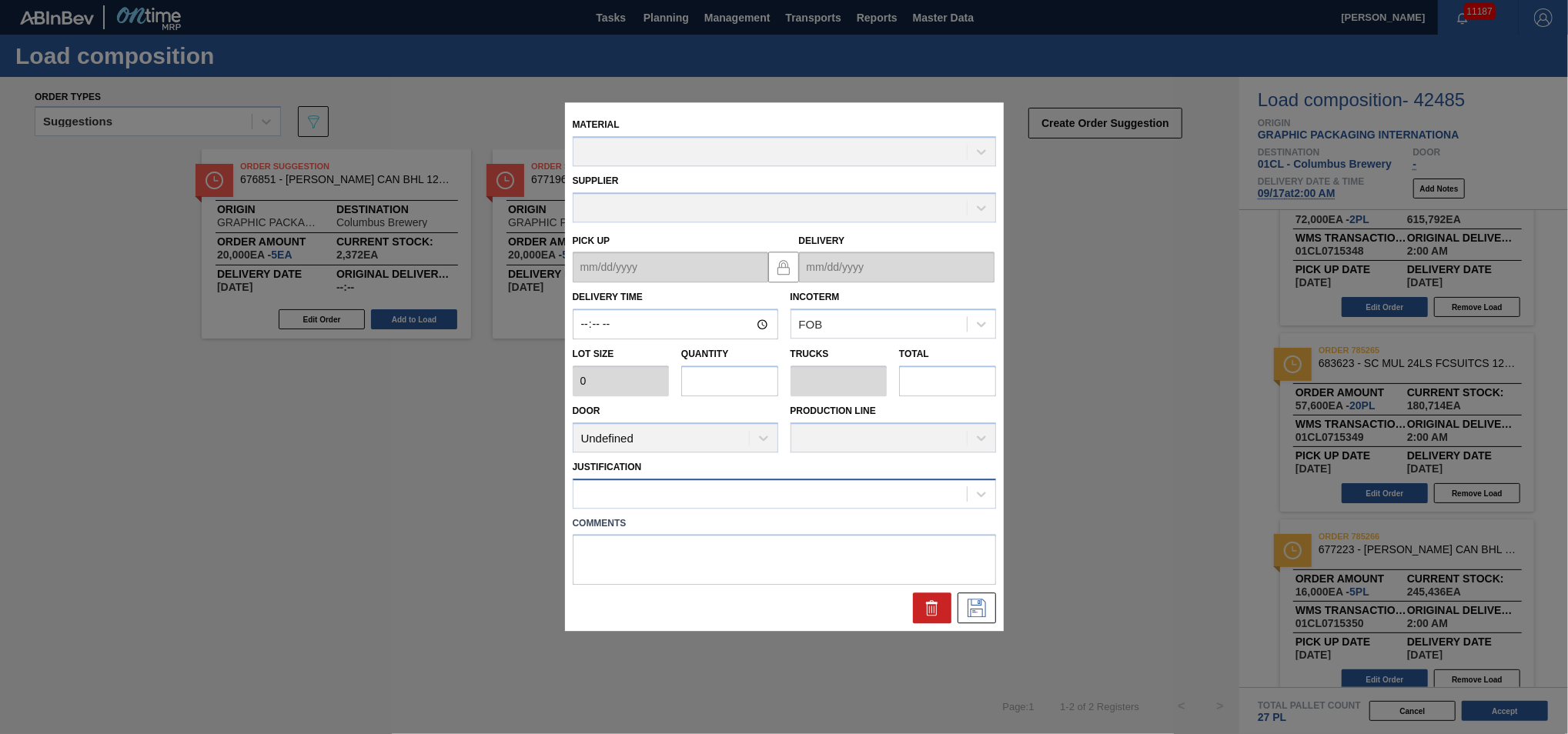
type input "02:00:00"
type input "2,880"
type input "20"
type input "0.769"
type input "57,600"
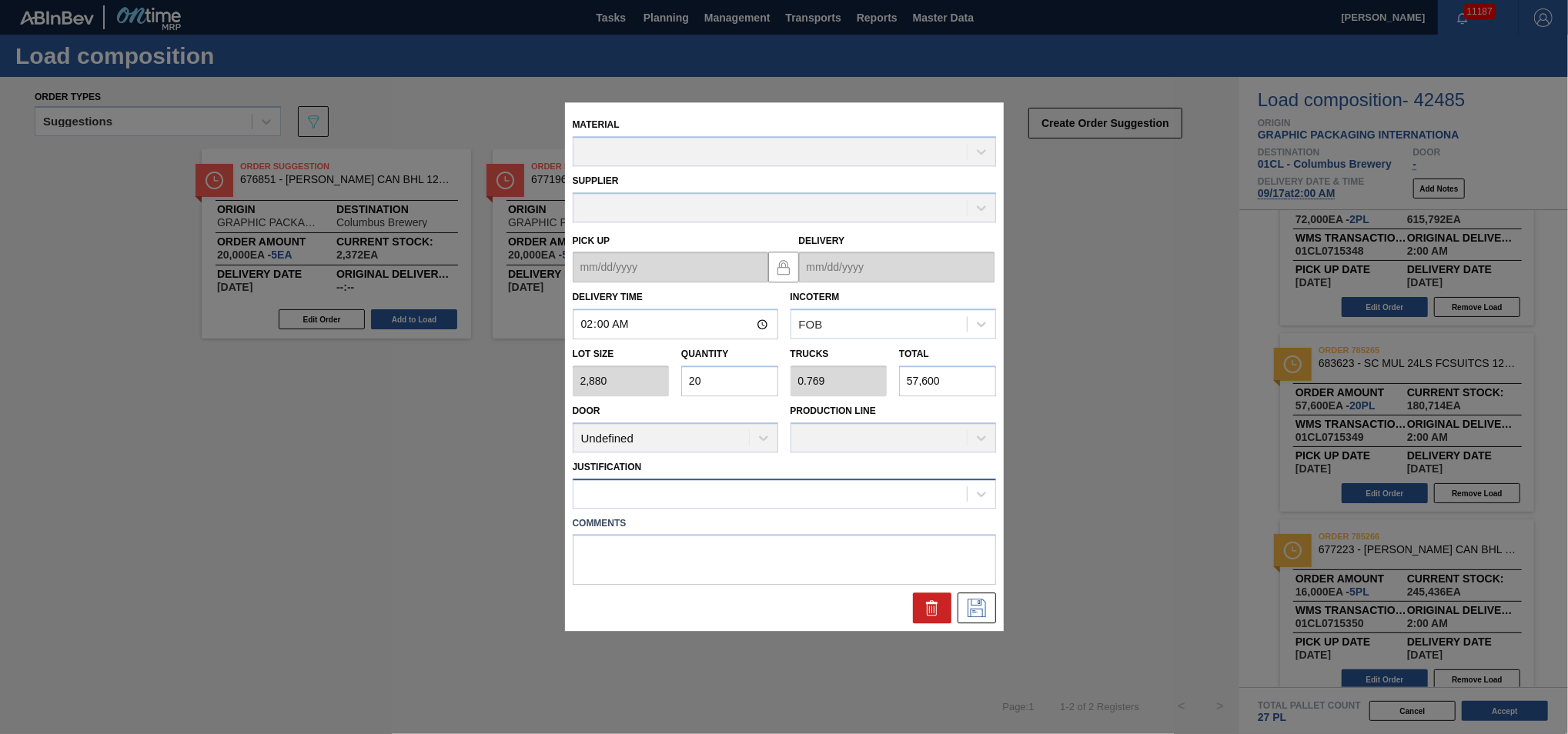
type up "[DATE]"
type input "[DATE]"
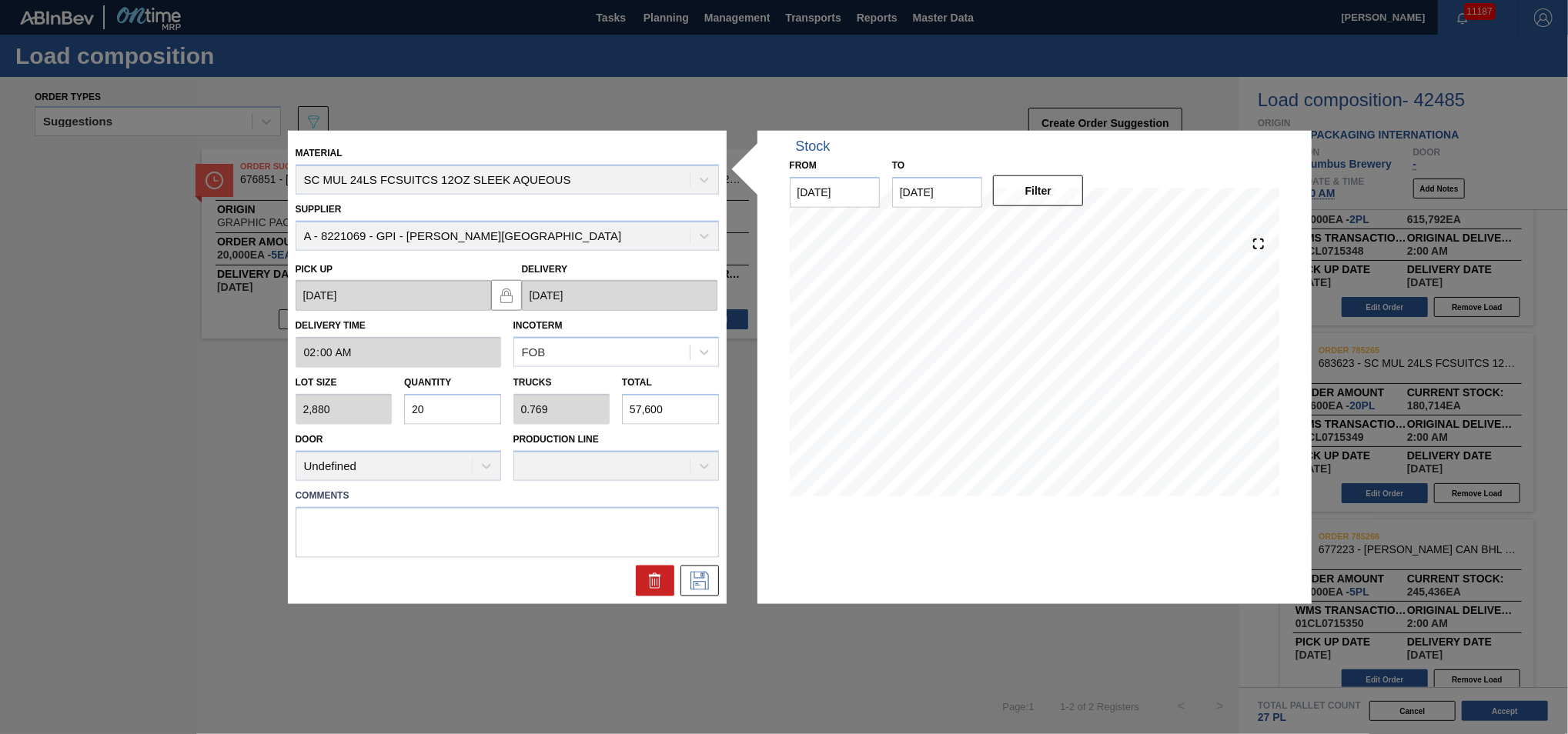
click at [452, 411] on input "20" at bounding box center [452, 410] width 97 height 31
type input "2"
type input "0.077"
type input "5,760"
type input "0"
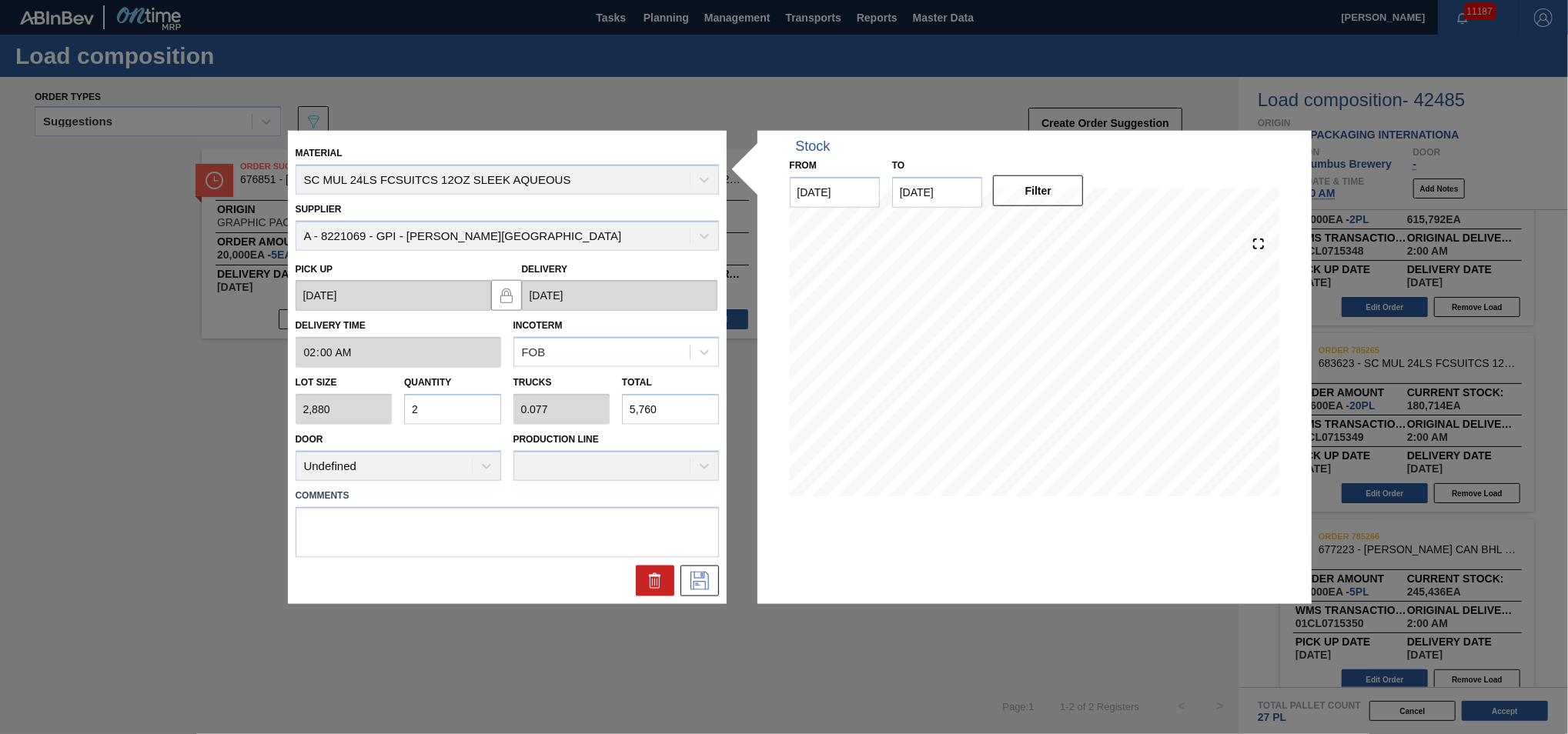
type input "0"
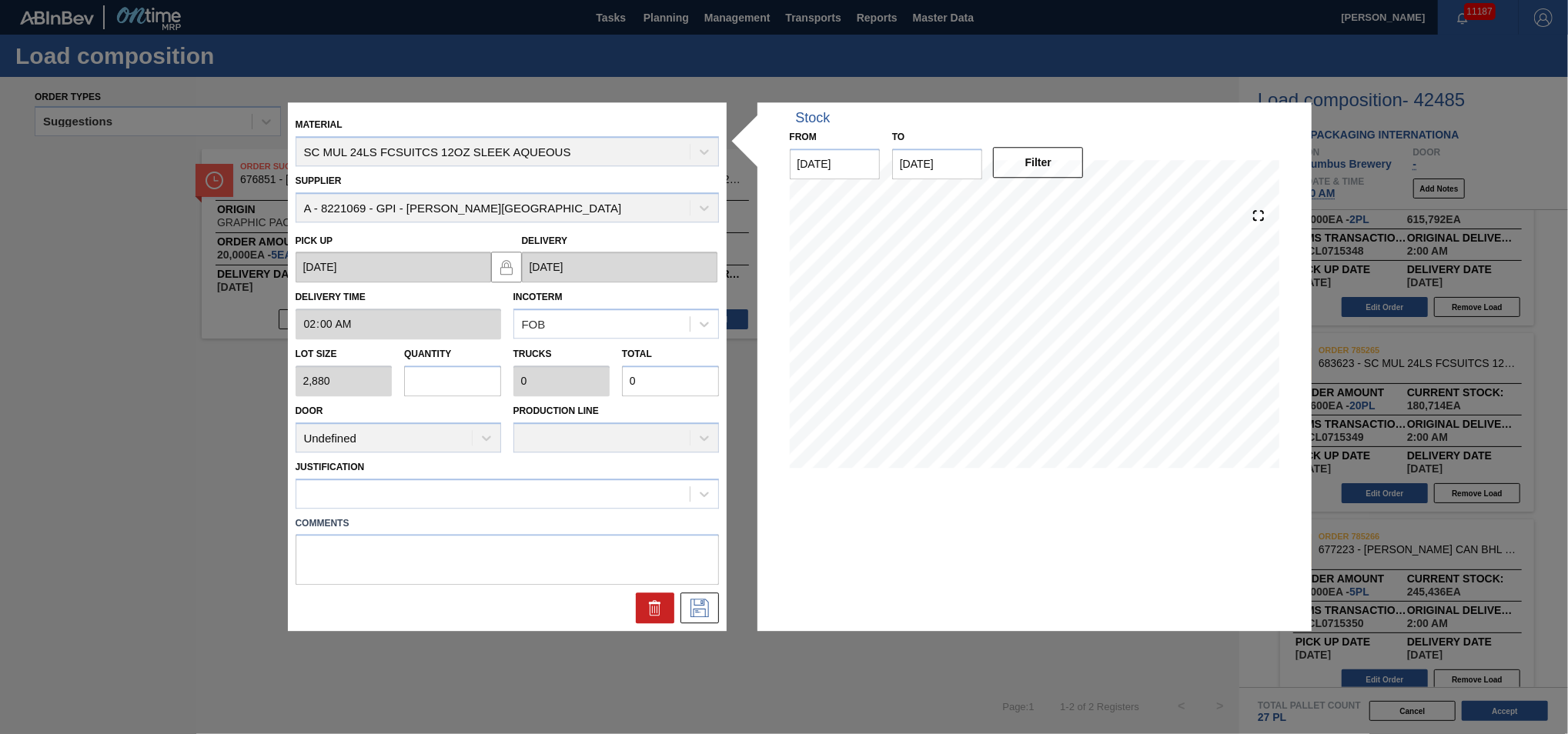
type input "4"
type input "0.154"
type input "11,520"
type input "4"
click at [698, 610] on icon at bounding box center [699, 609] width 25 height 18
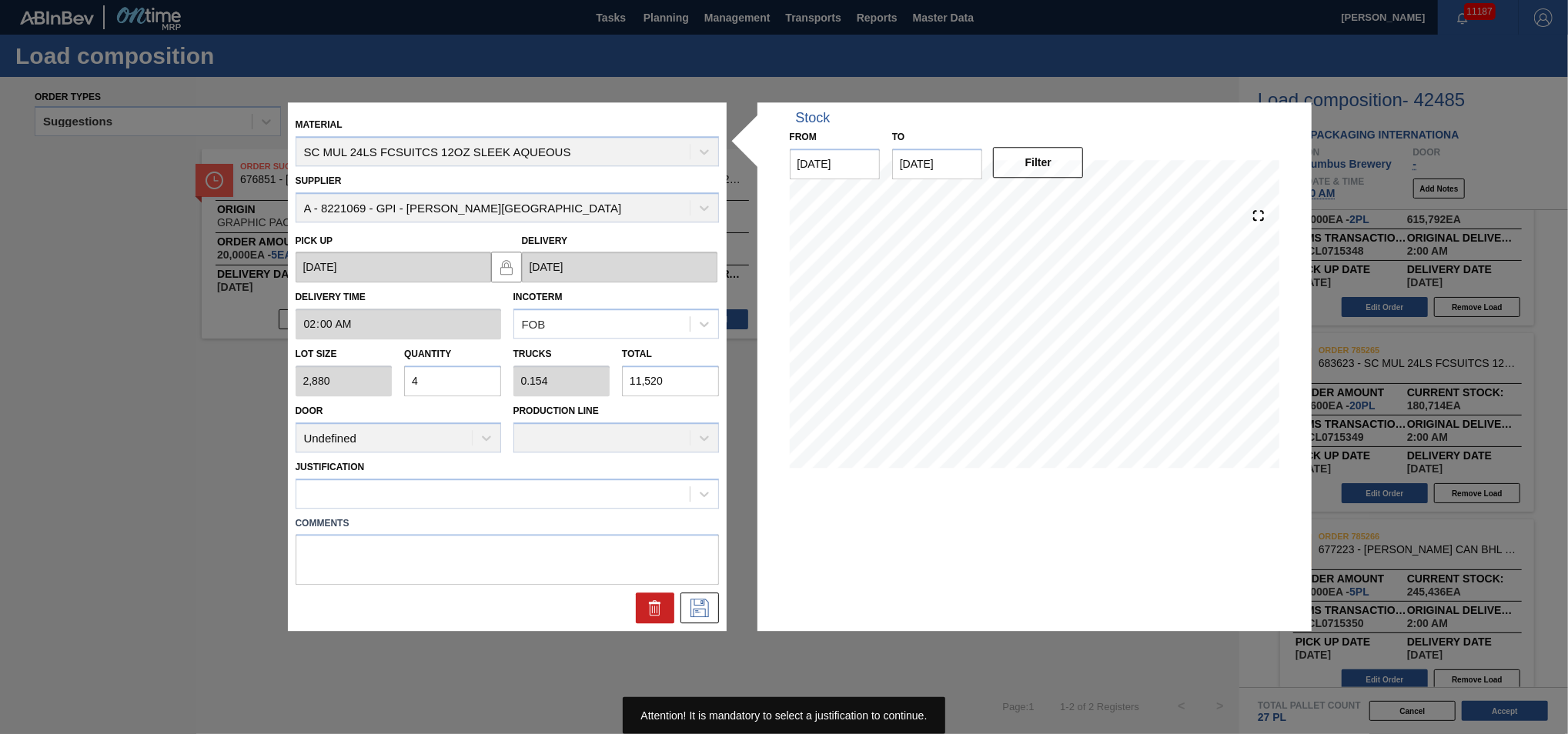
click at [548, 474] on div "Justification" at bounding box center [507, 482] width 423 height 52
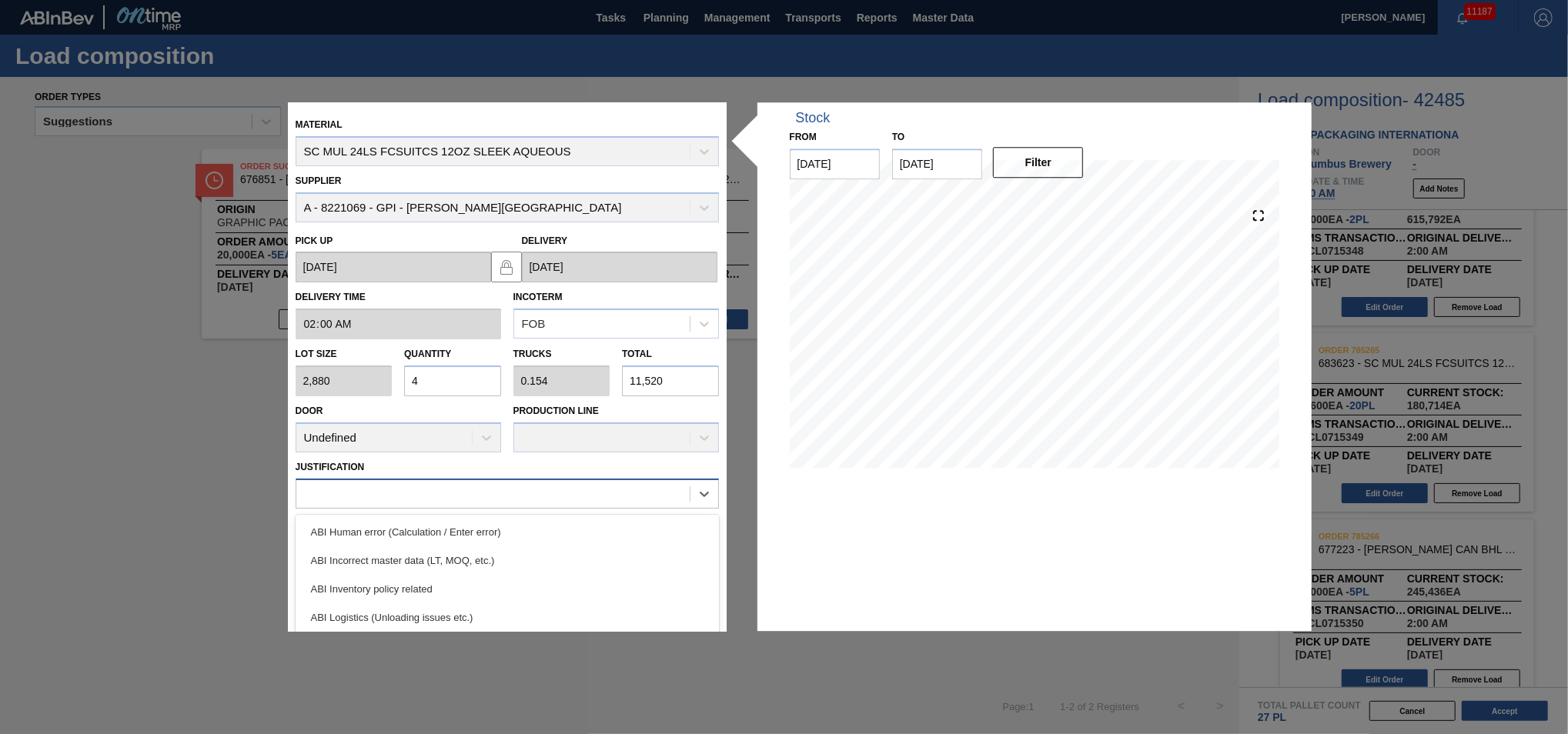
click at [497, 500] on div at bounding box center [493, 494] width 393 height 22
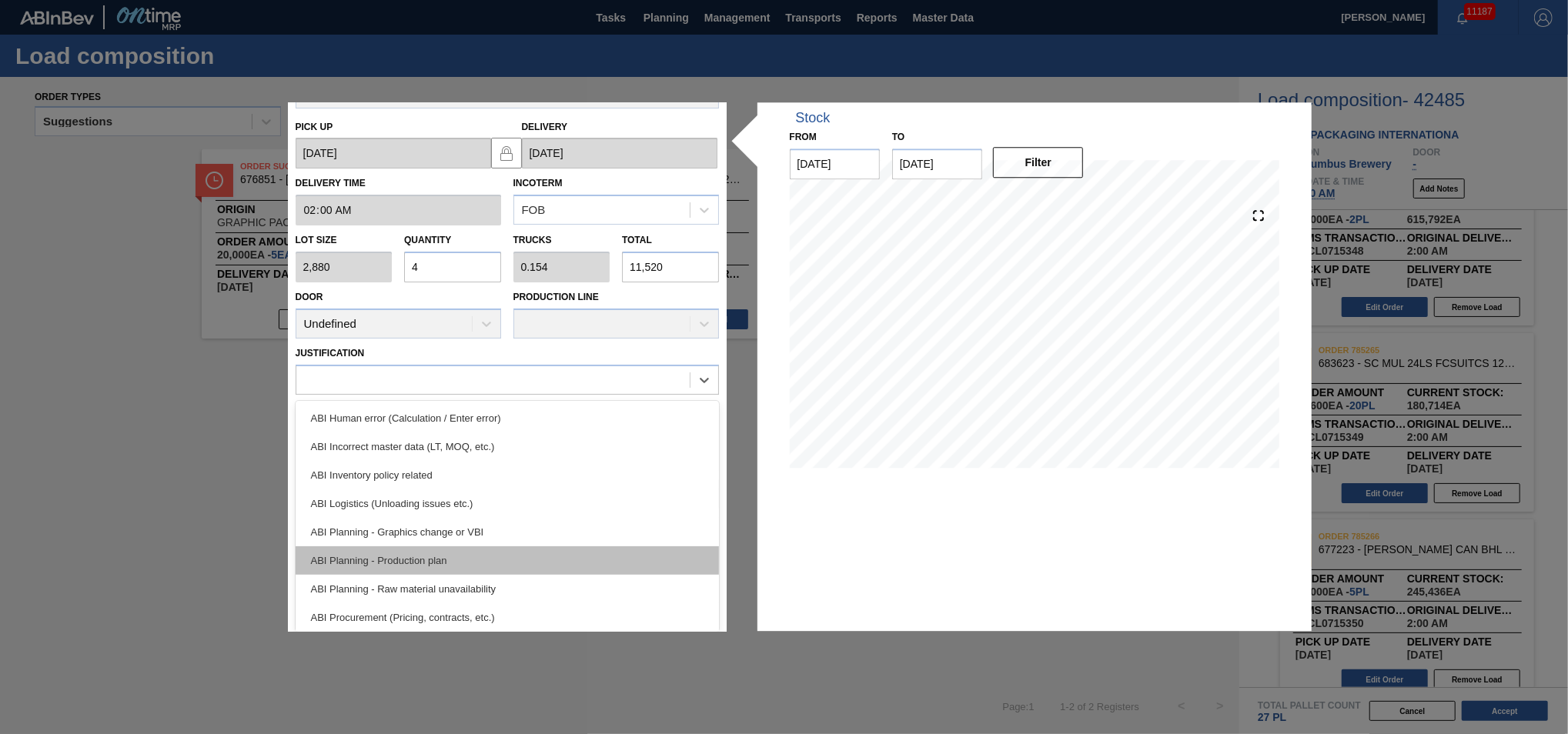
click at [484, 561] on div "ABI Planning - Production plan" at bounding box center [507, 561] width 423 height 28
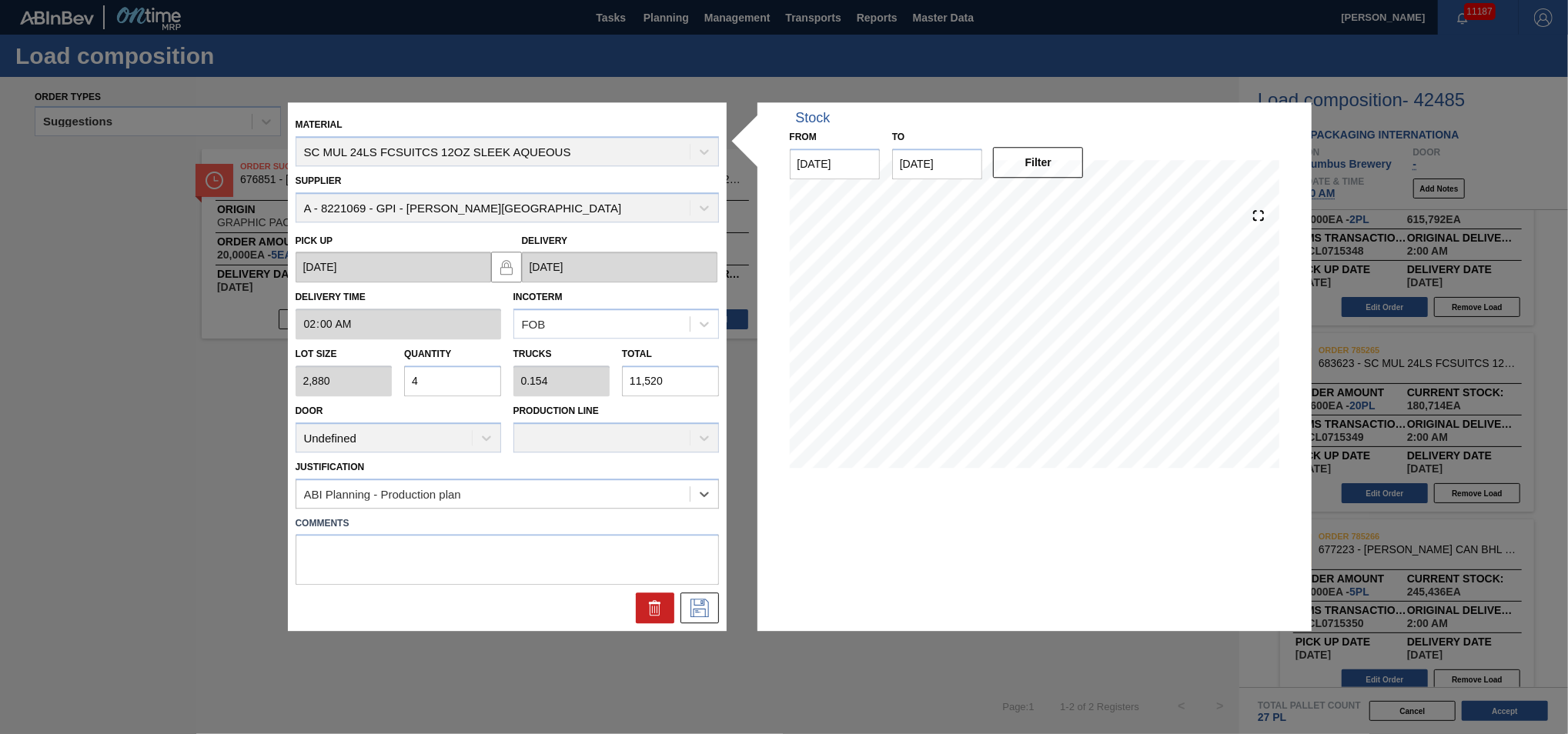
scroll to position [0, 0]
click at [711, 601] on button at bounding box center [699, 609] width 39 height 31
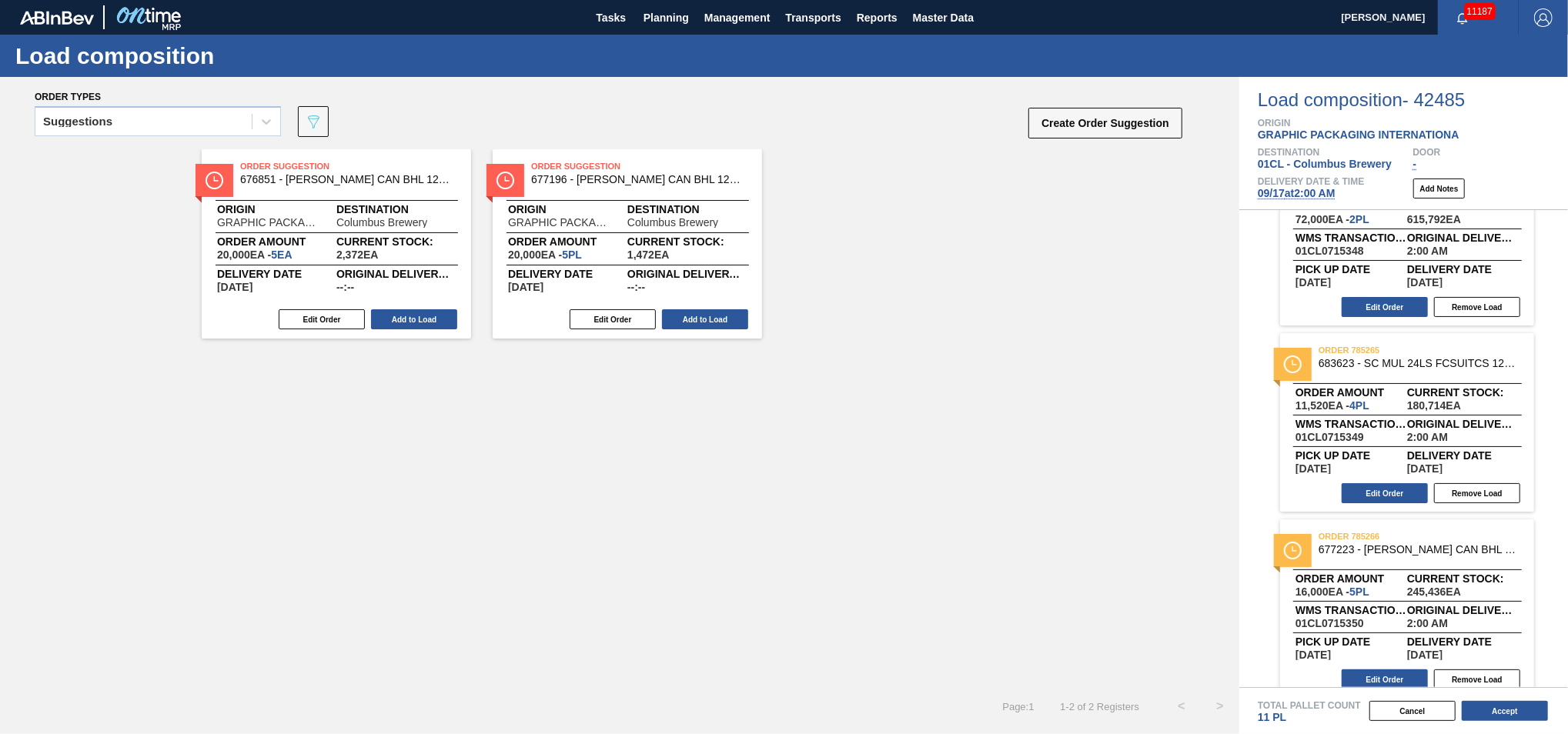
scroll to position [88, 0]
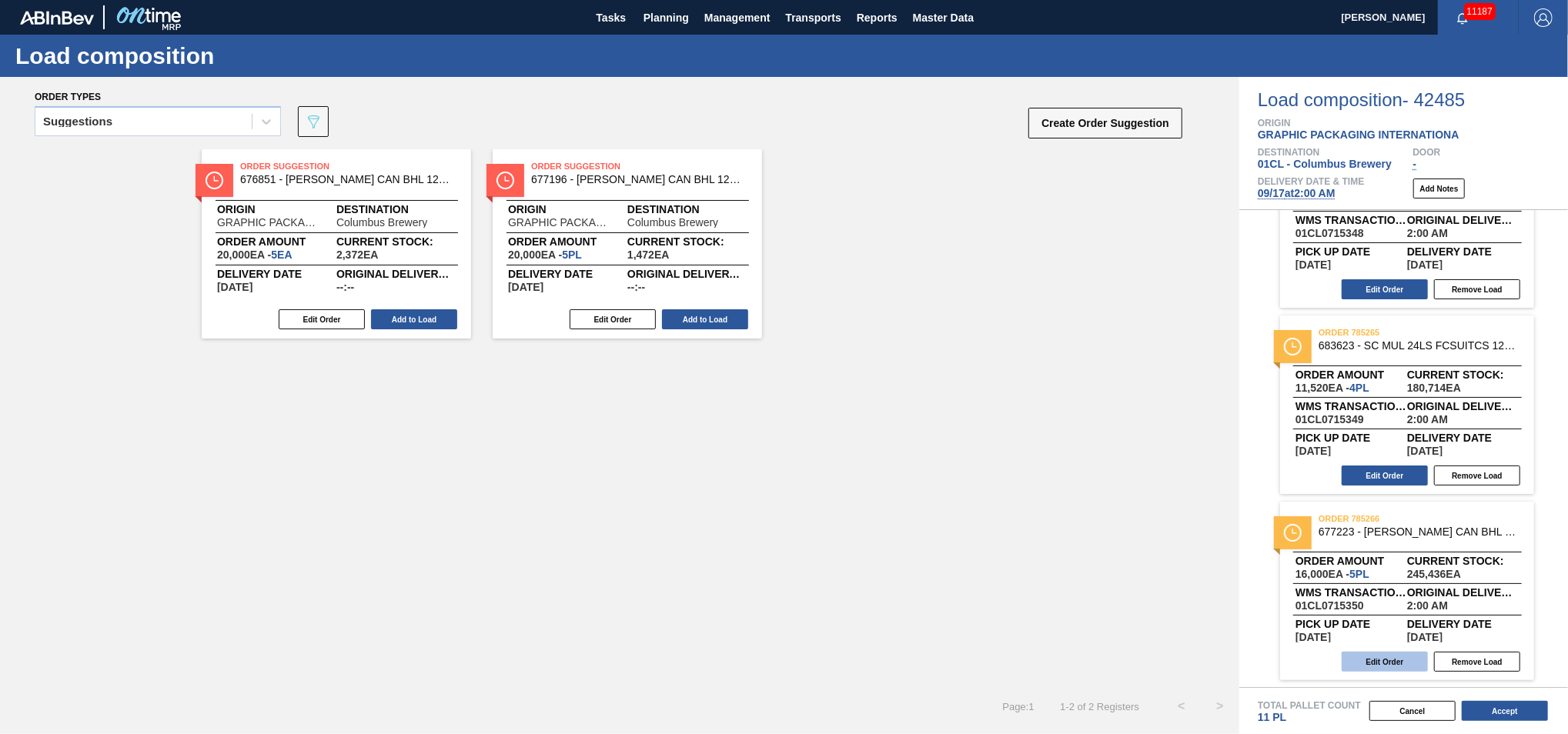
click at [1392, 663] on button "Edit Order" at bounding box center [1384, 662] width 86 height 20
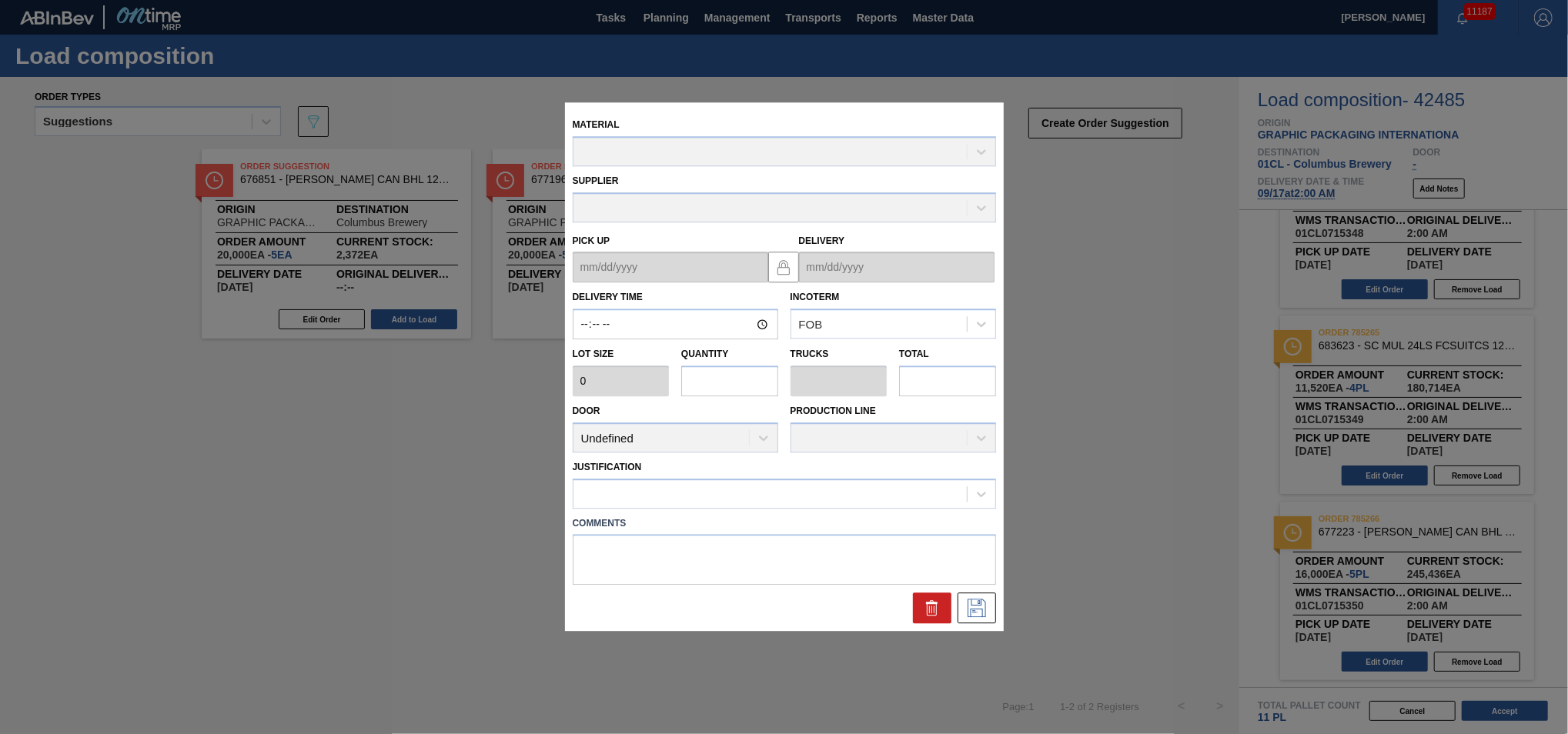
type input "02:00:00"
type input "3,200"
type input "5"
type input "0.192"
type input "16,000"
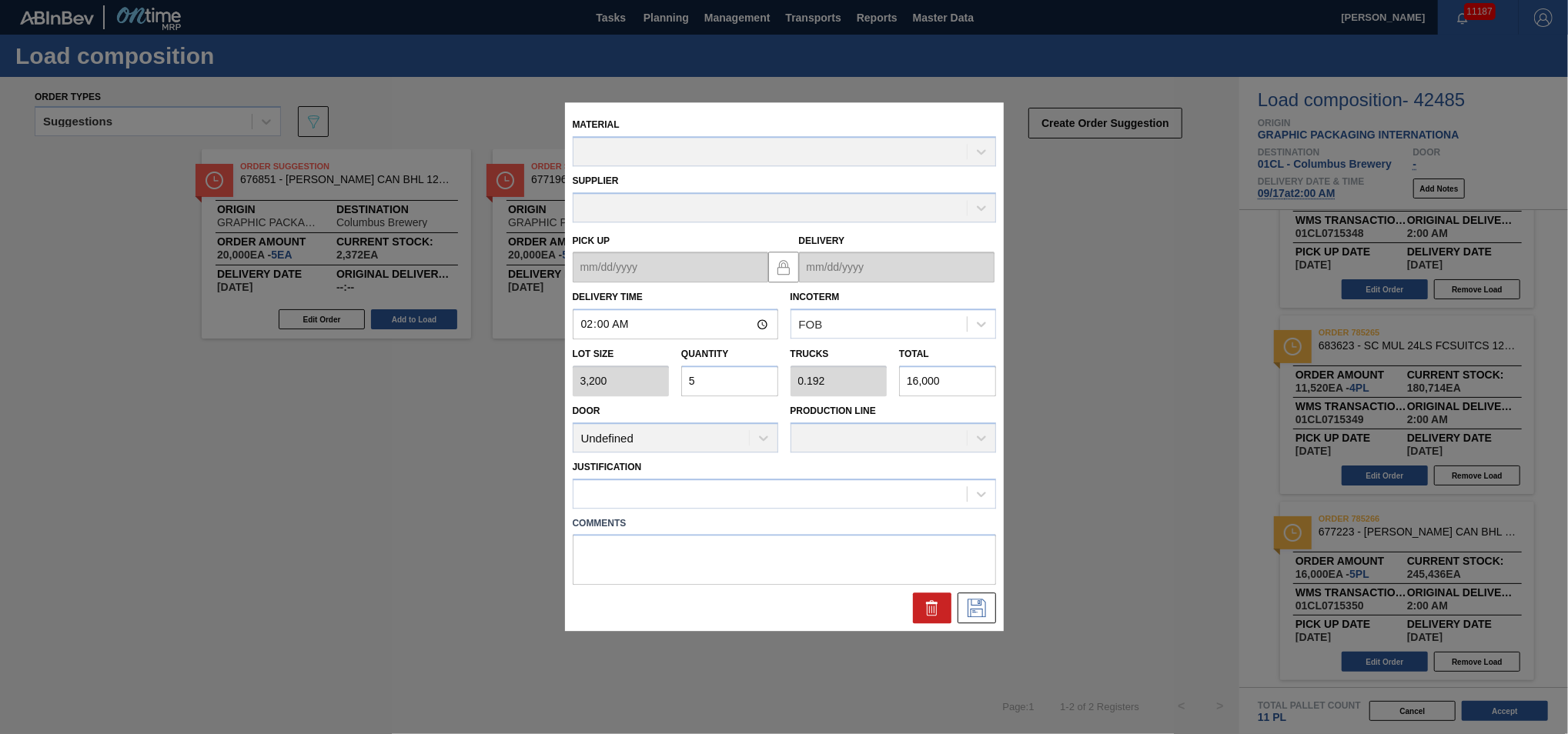
type up "[DATE]"
type input "[DATE]"
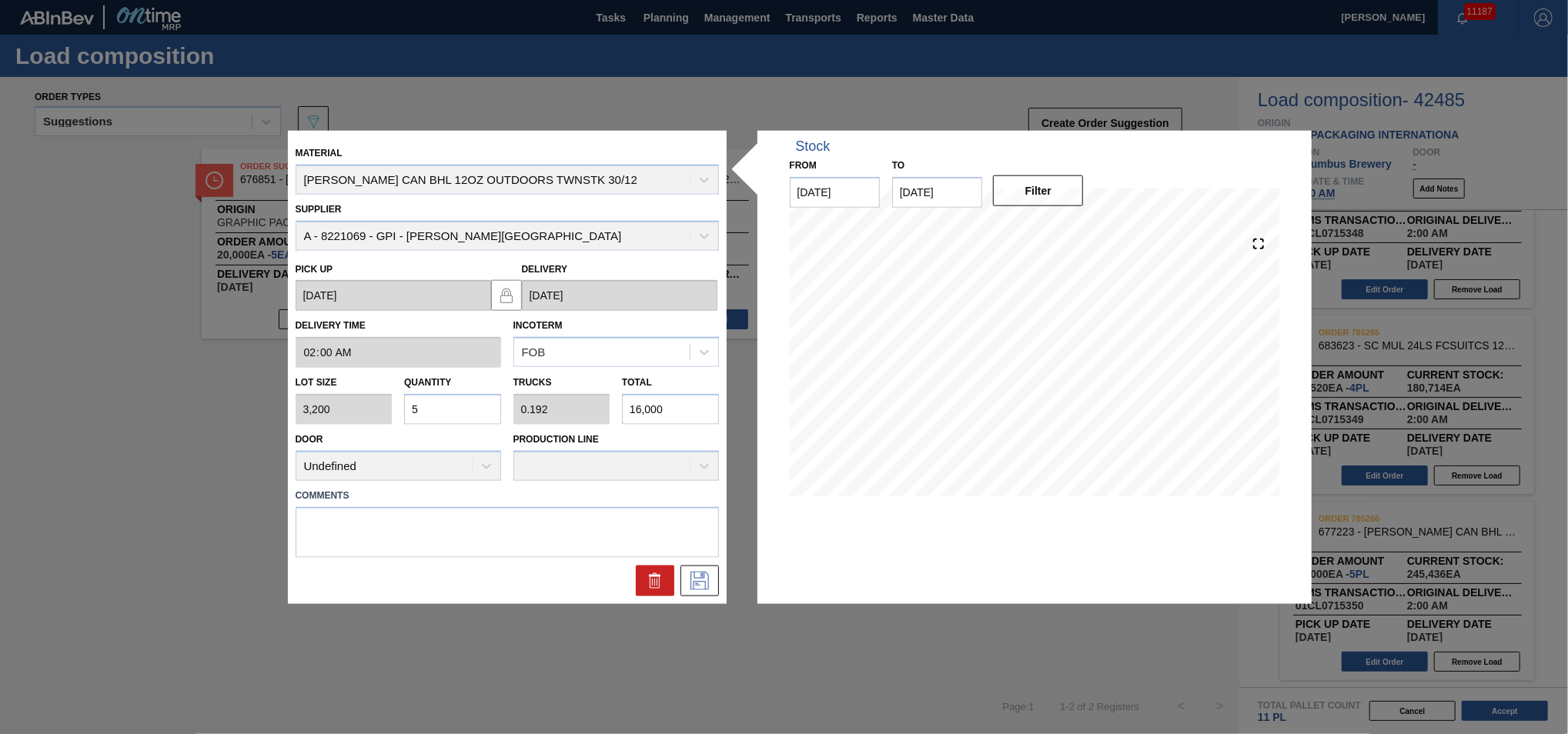
click at [433, 399] on input "5" at bounding box center [452, 410] width 97 height 31
type input "0"
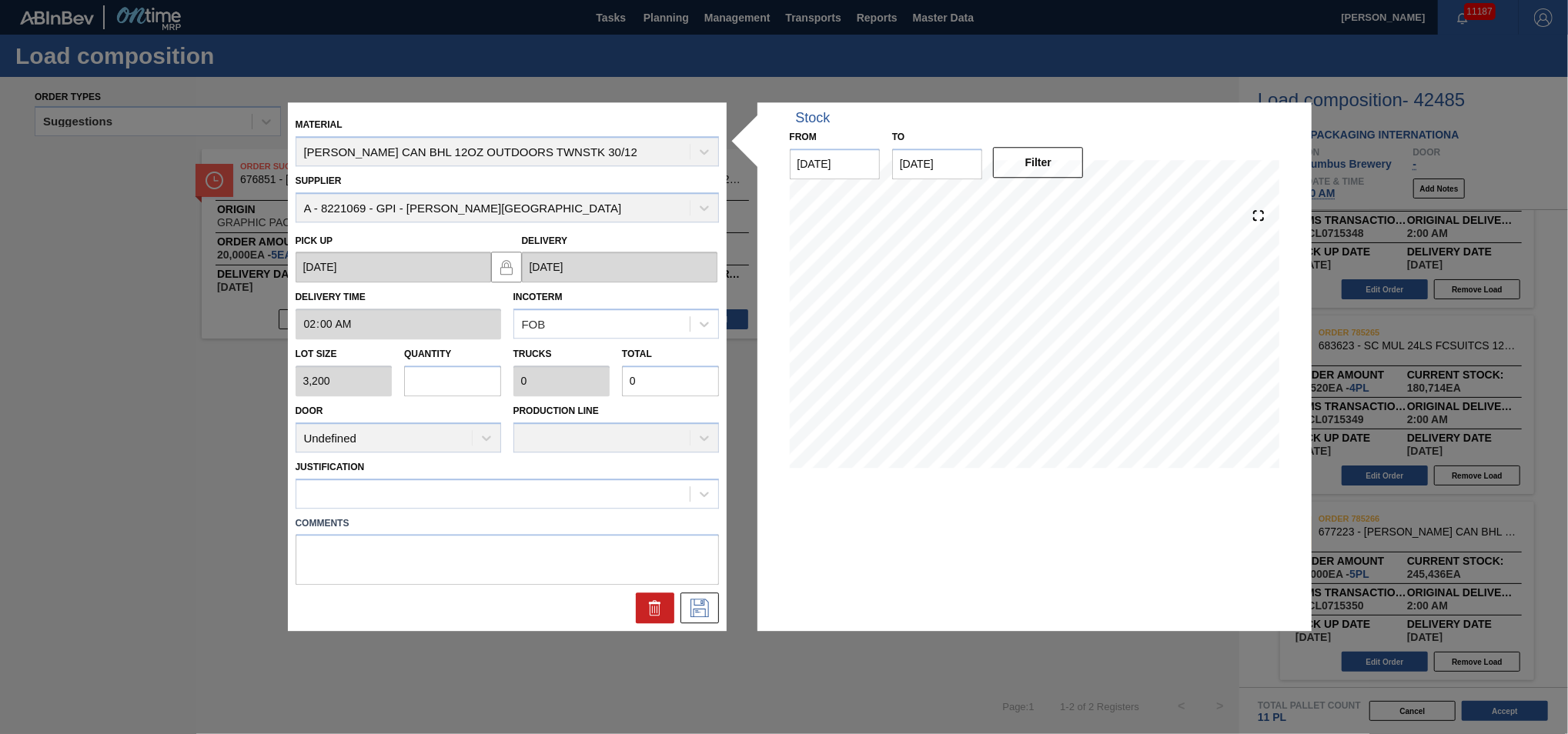
type input "2"
type input "0.077"
type input "6,400"
type input "20"
type input "0.769"
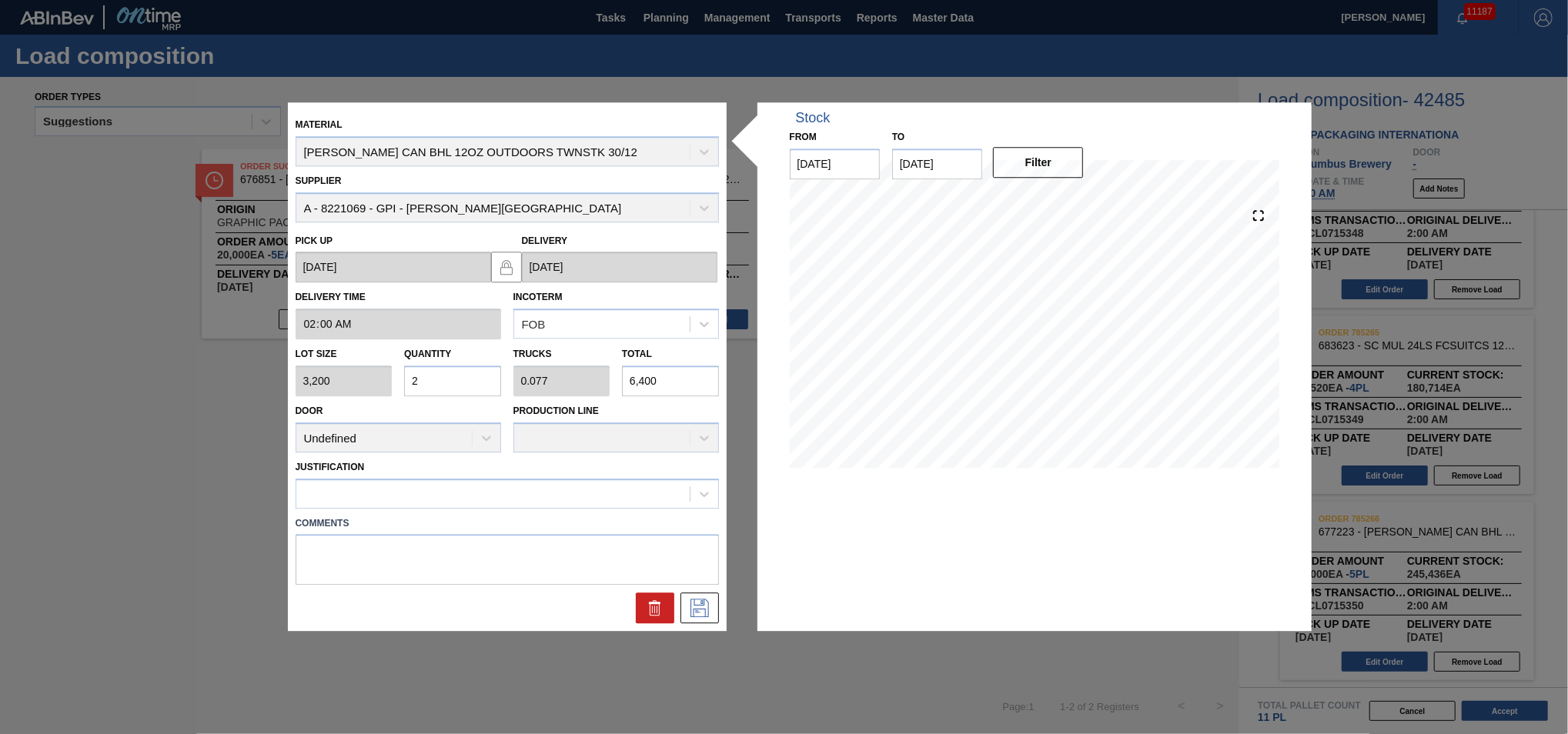
type input "64,000"
type input "20"
click at [596, 492] on div at bounding box center [493, 494] width 393 height 22
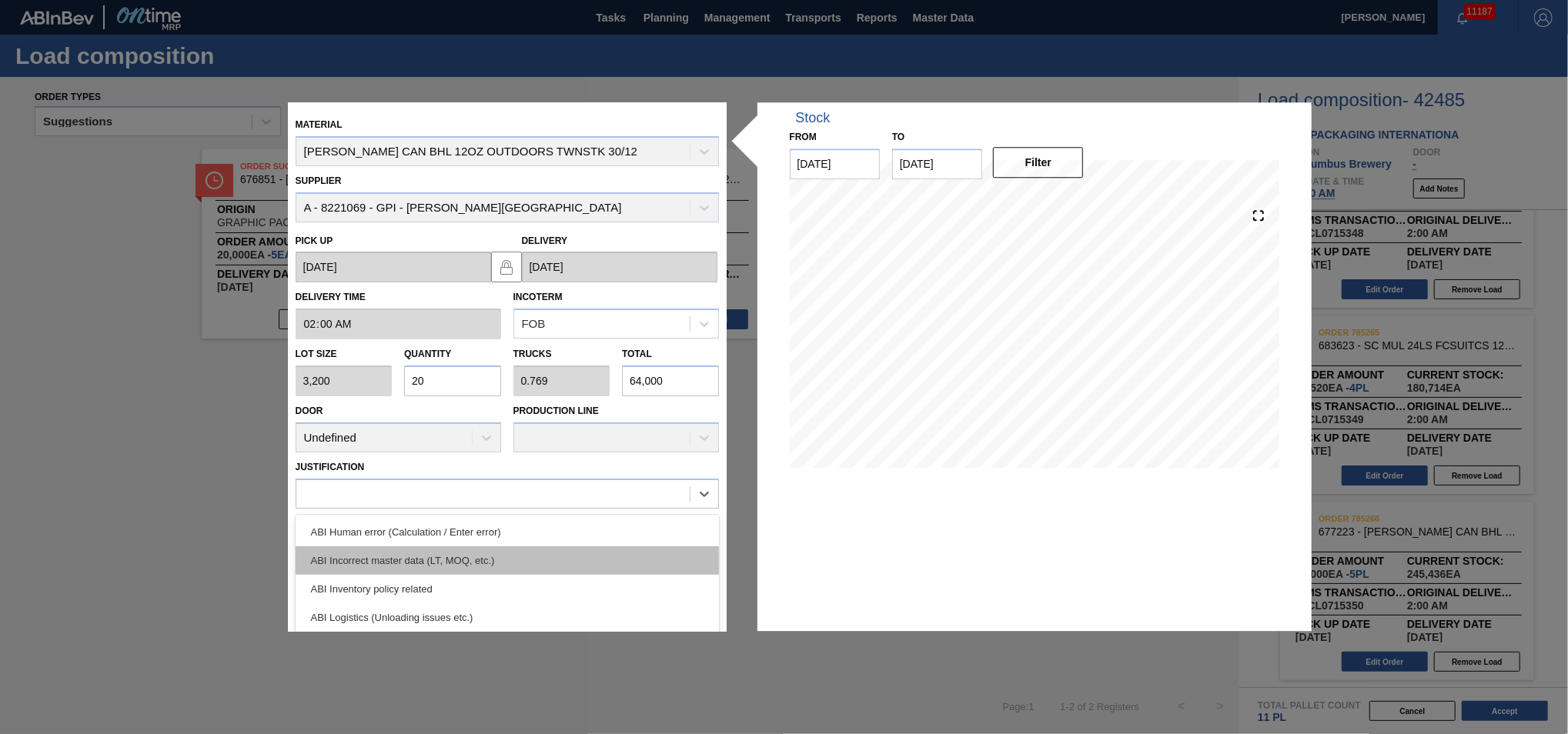
scroll to position [35, 0]
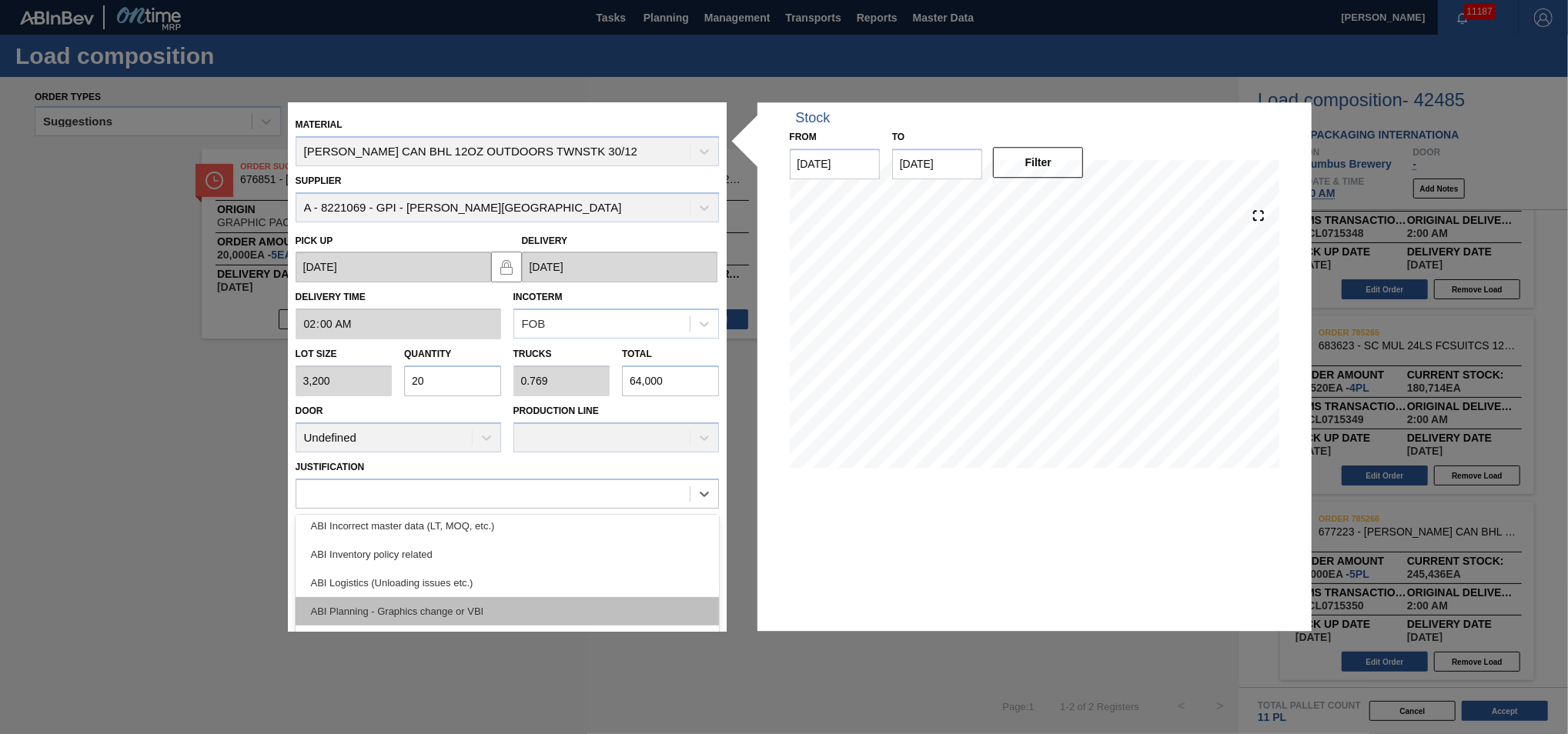
click at [520, 604] on div "ABI Planning - Graphics change or VBI" at bounding box center [507, 611] width 423 height 28
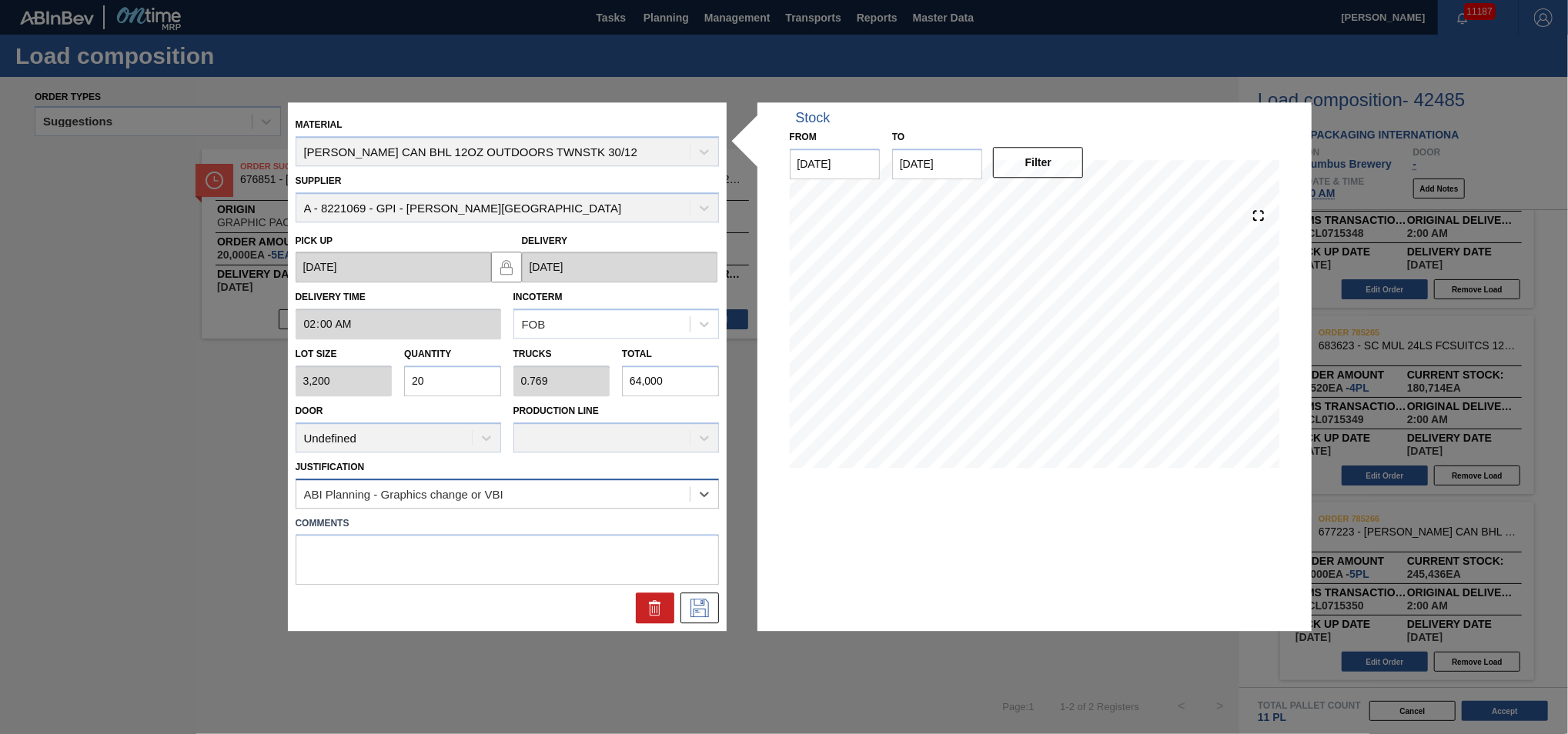
click at [558, 494] on div "ABI Planning - Graphics change or VBI" at bounding box center [493, 494] width 393 height 22
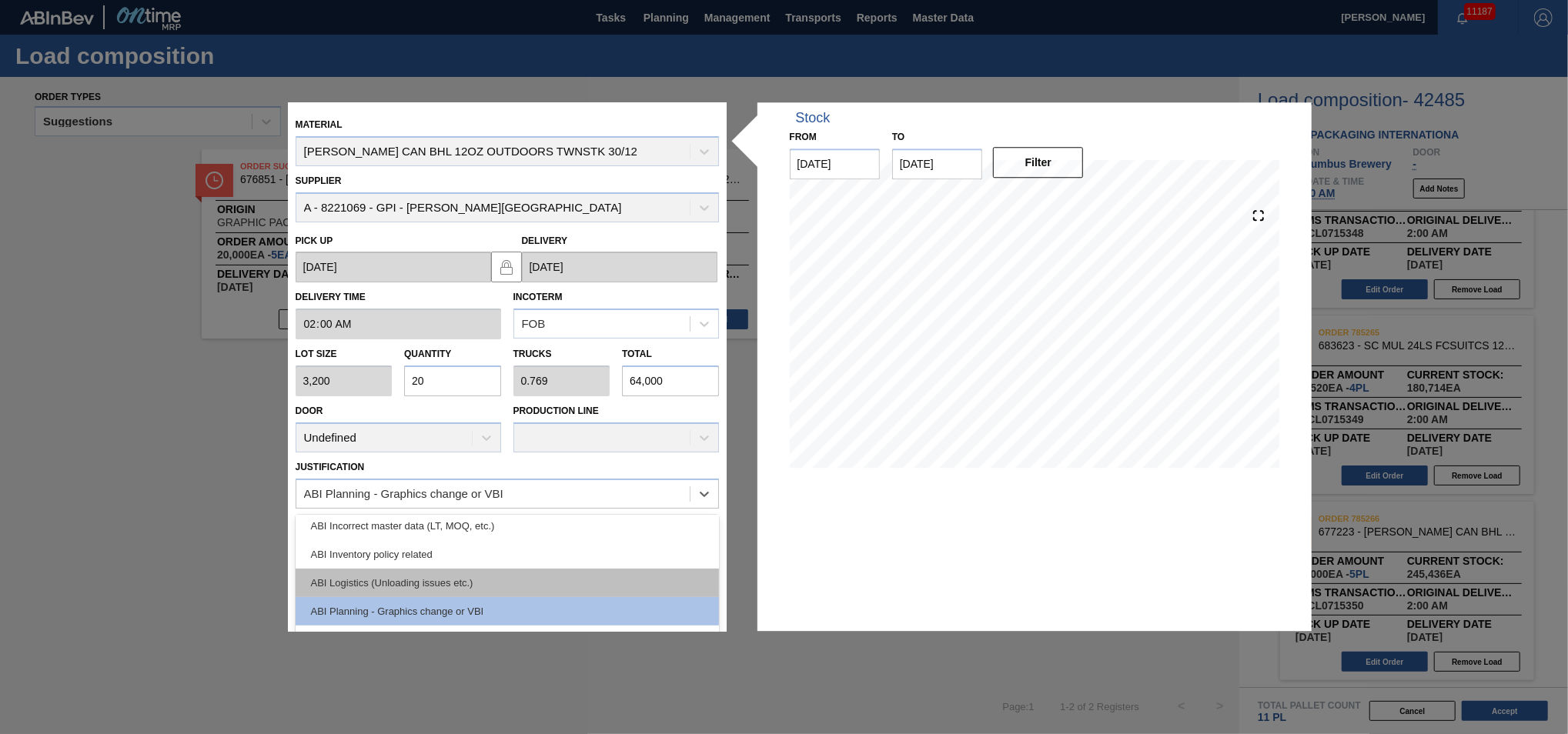
scroll to position [69, 0]
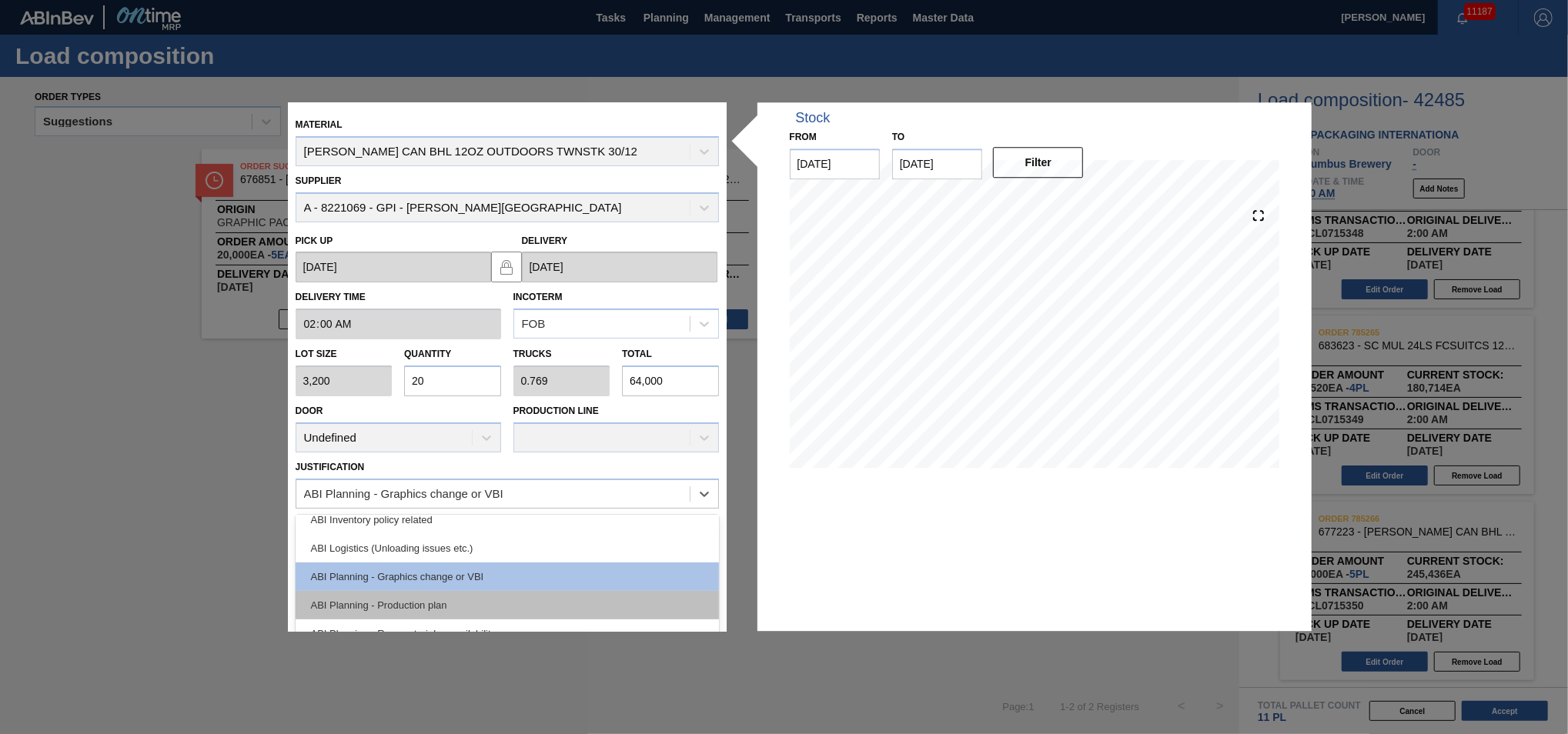
click at [507, 597] on div "ABI Planning - Production plan" at bounding box center [507, 605] width 423 height 28
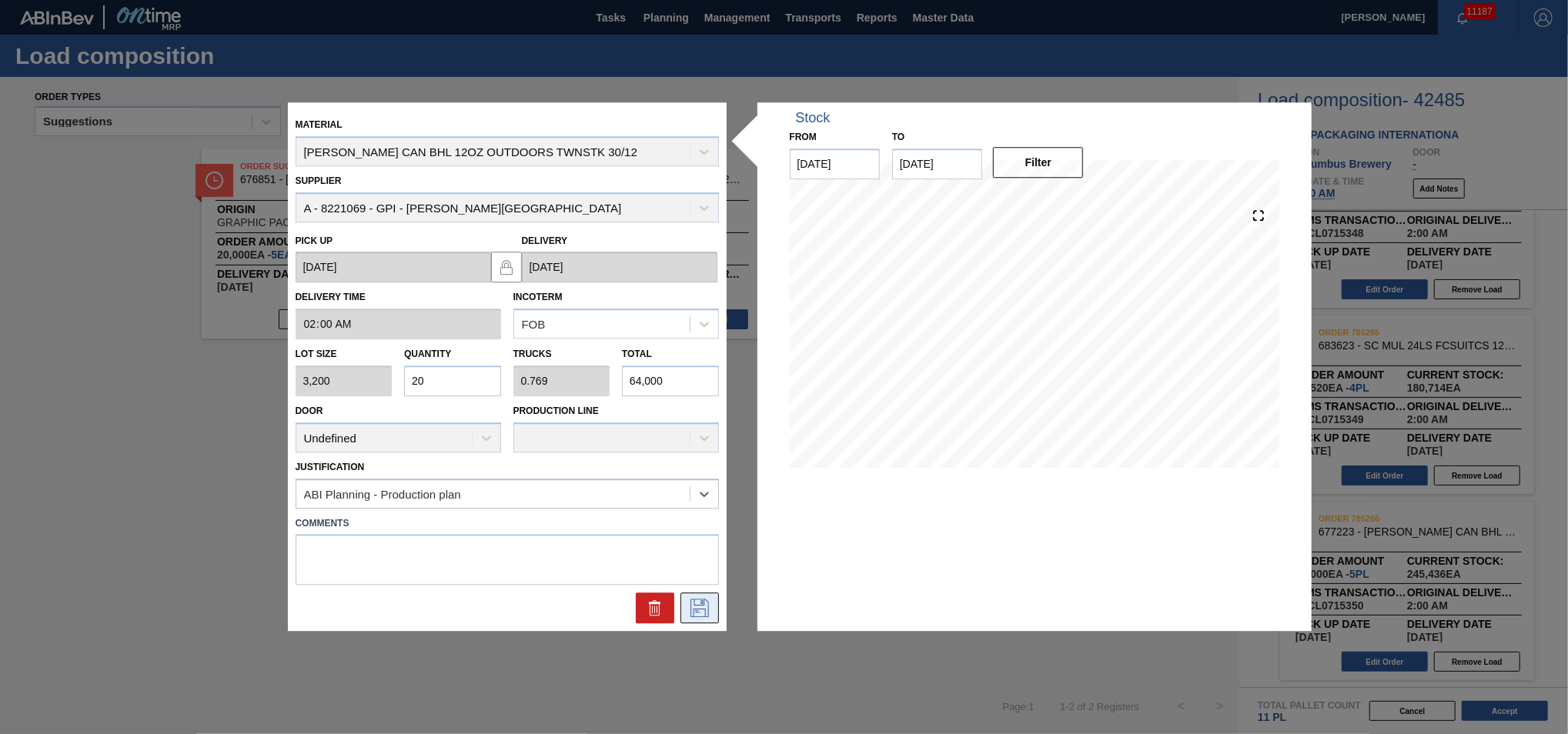
click at [696, 609] on icon at bounding box center [699, 609] width 25 height 18
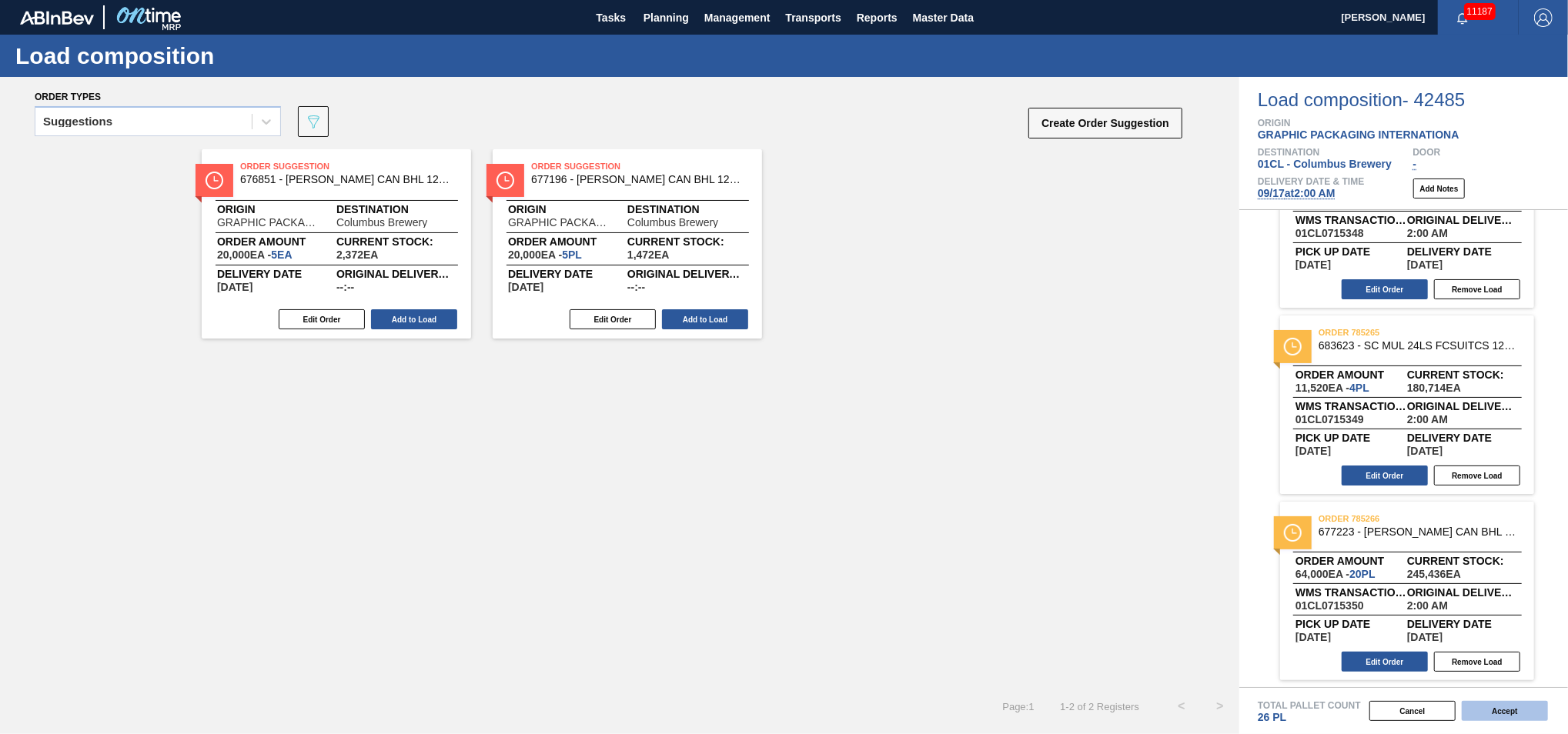
click at [1495, 709] on button "Accept" at bounding box center [1504, 711] width 86 height 20
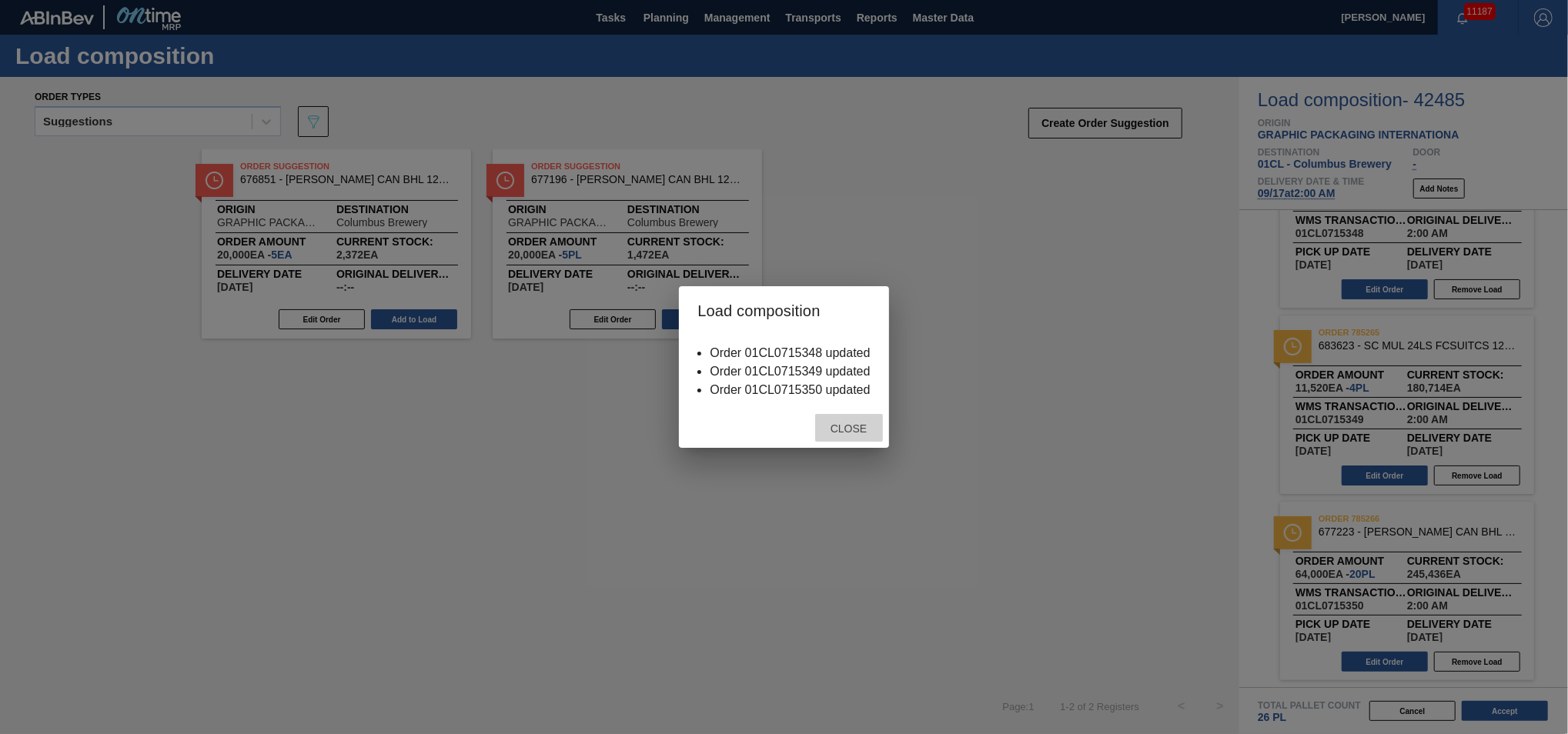
click at [856, 437] on div "Close" at bounding box center [849, 428] width 67 height 28
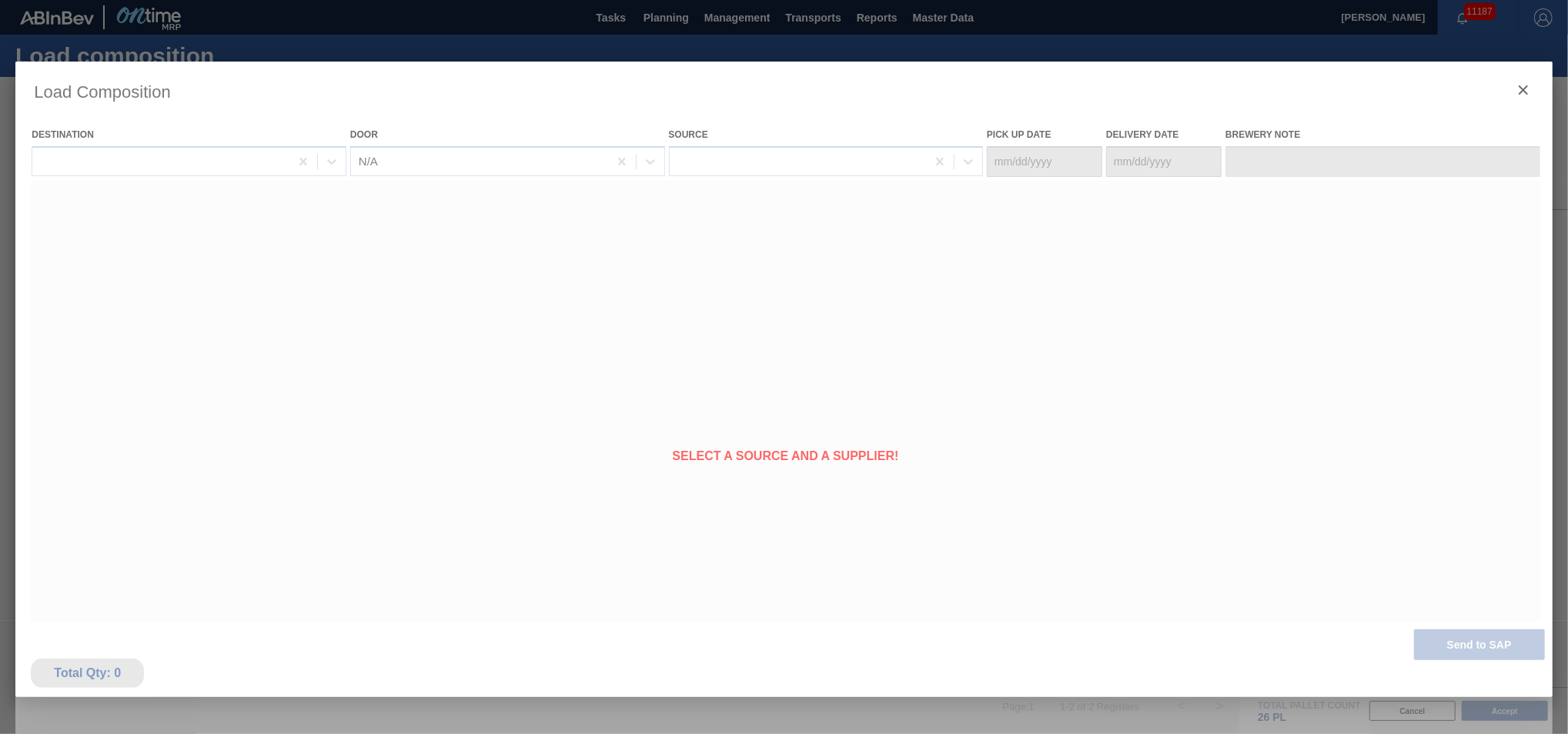
type Date "[DATE]"
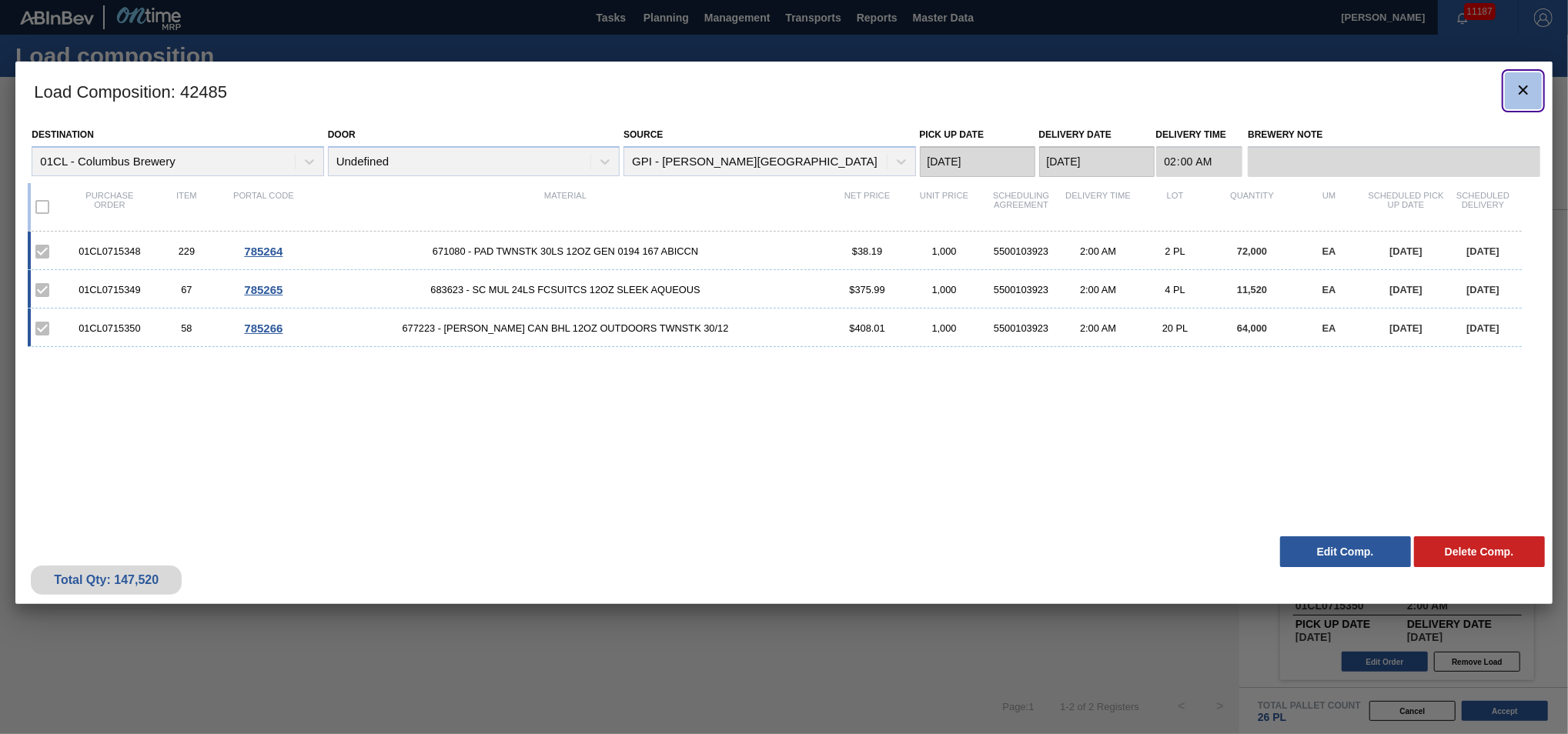
click at [1530, 82] on icon "botão de ícone" at bounding box center [1522, 90] width 18 height 18
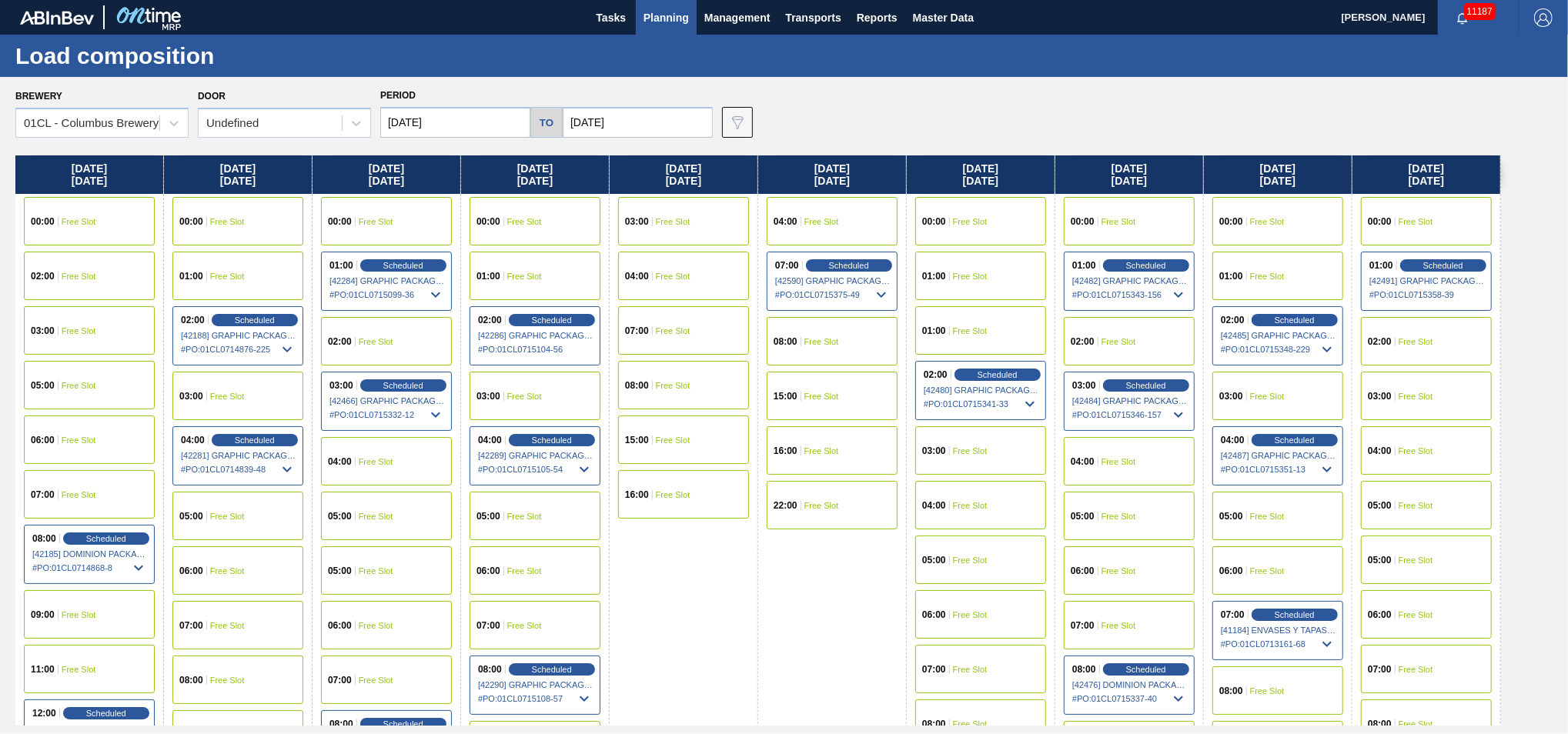
click at [674, 19] on span "Planning" at bounding box center [666, 18] width 46 height 18
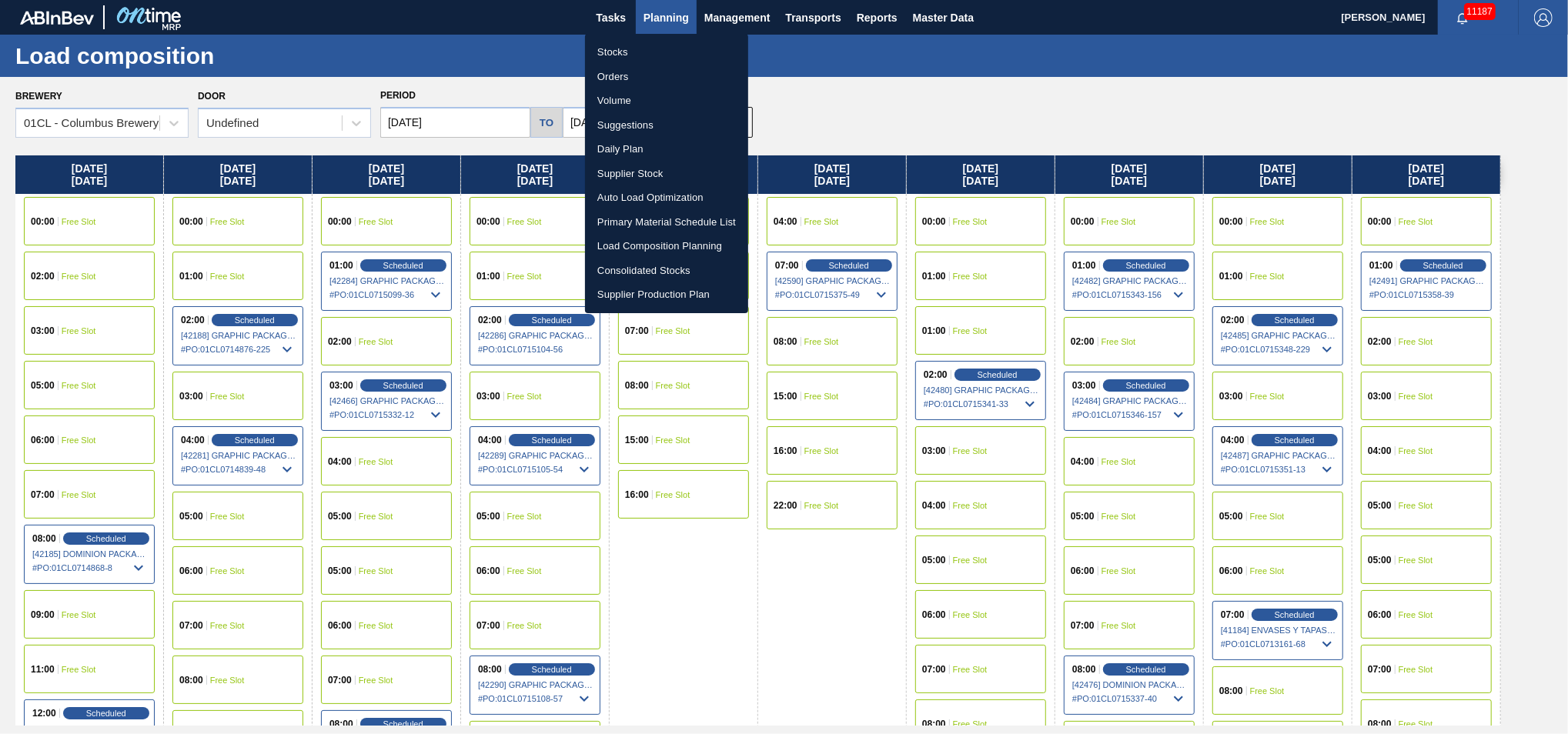
click at [670, 119] on li "Suggestions" at bounding box center [666, 125] width 163 height 25
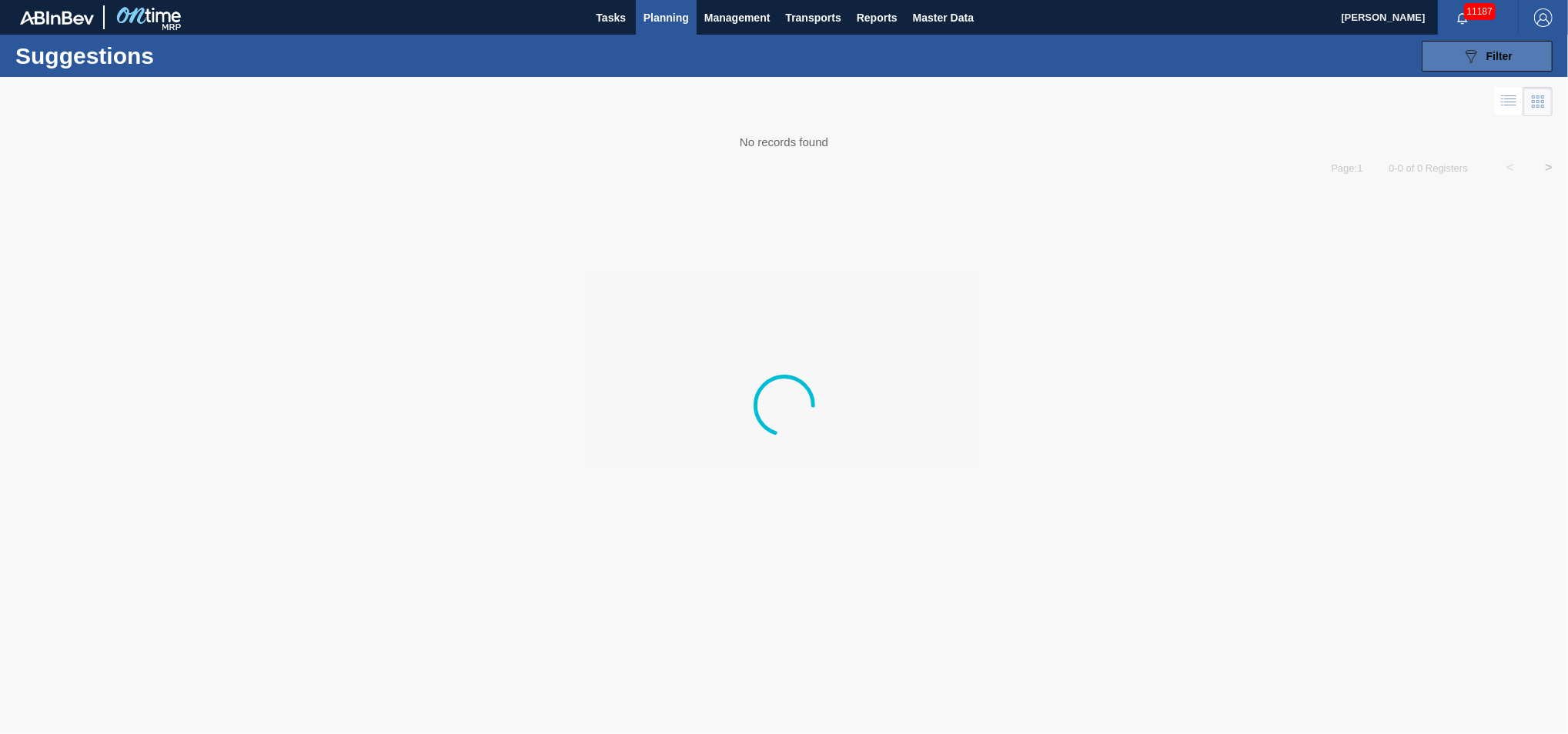
click at [1513, 56] on button "089F7B8B-B2A5-4AFE-B5C0-19BA573D28AC Filter" at bounding box center [1486, 56] width 131 height 31
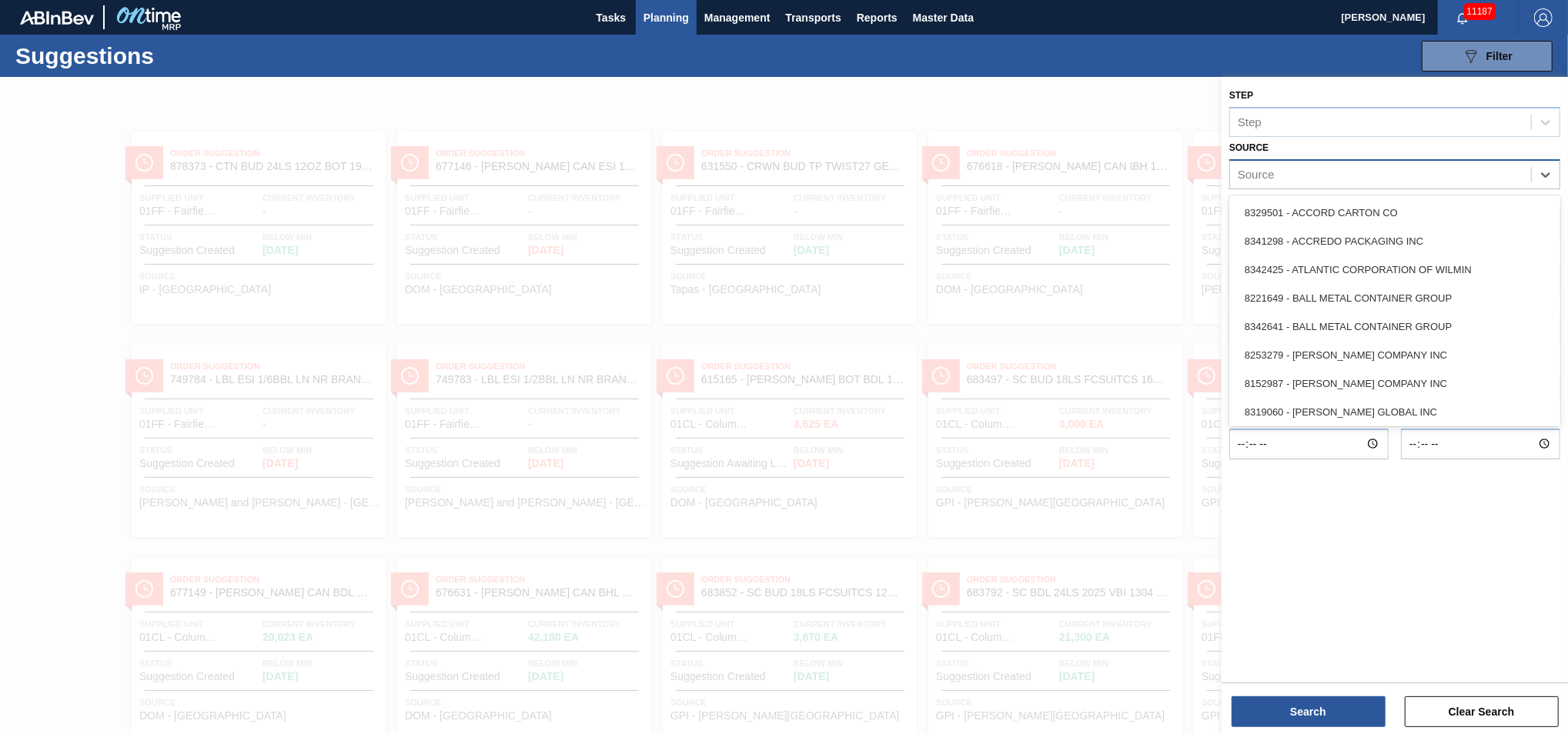
click at [1313, 179] on div "Source" at bounding box center [1380, 174] width 301 height 22
type input "Gr"
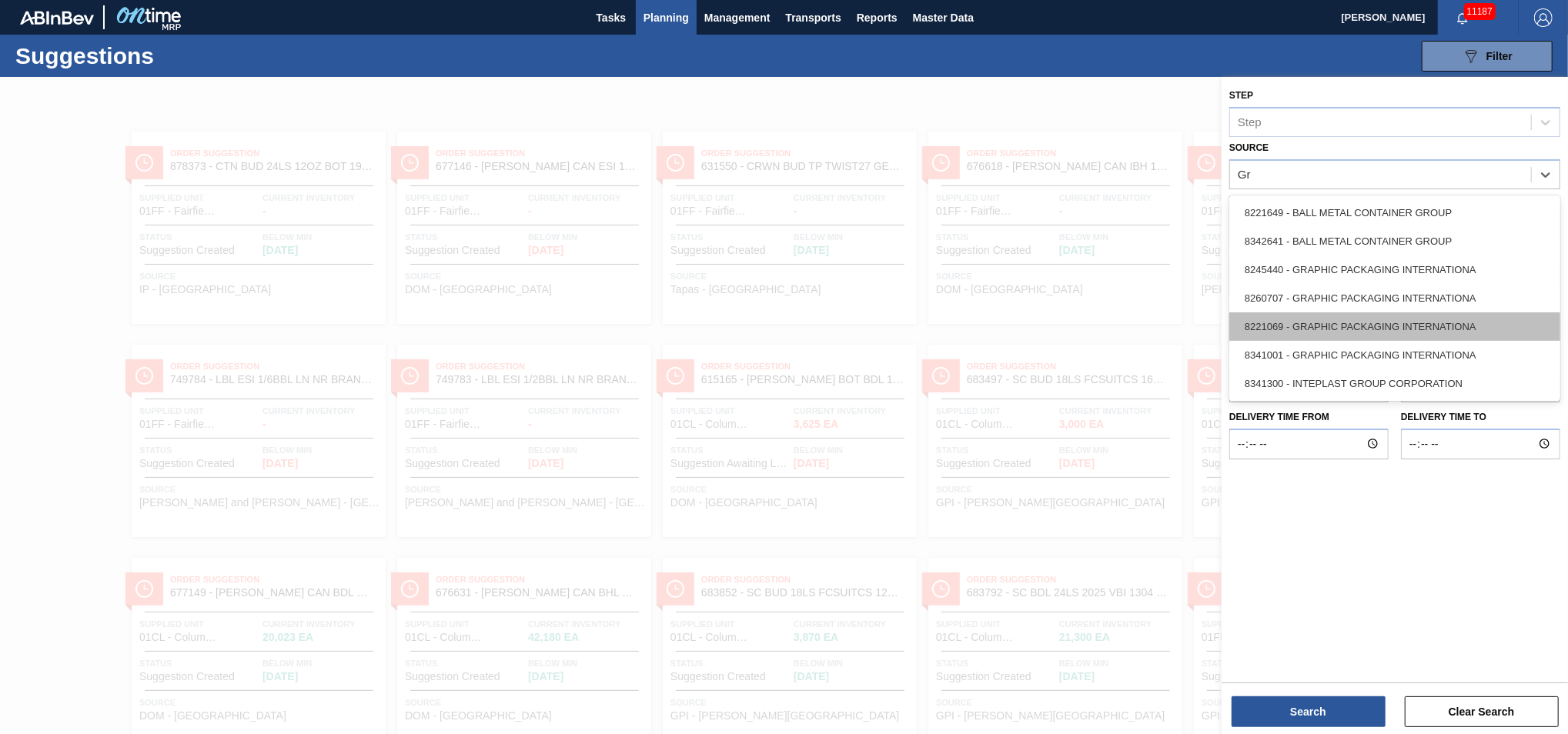
click at [1331, 338] on div "8221069 - GRAPHIC PACKAGING INTERNATIONA" at bounding box center [1395, 326] width 331 height 28
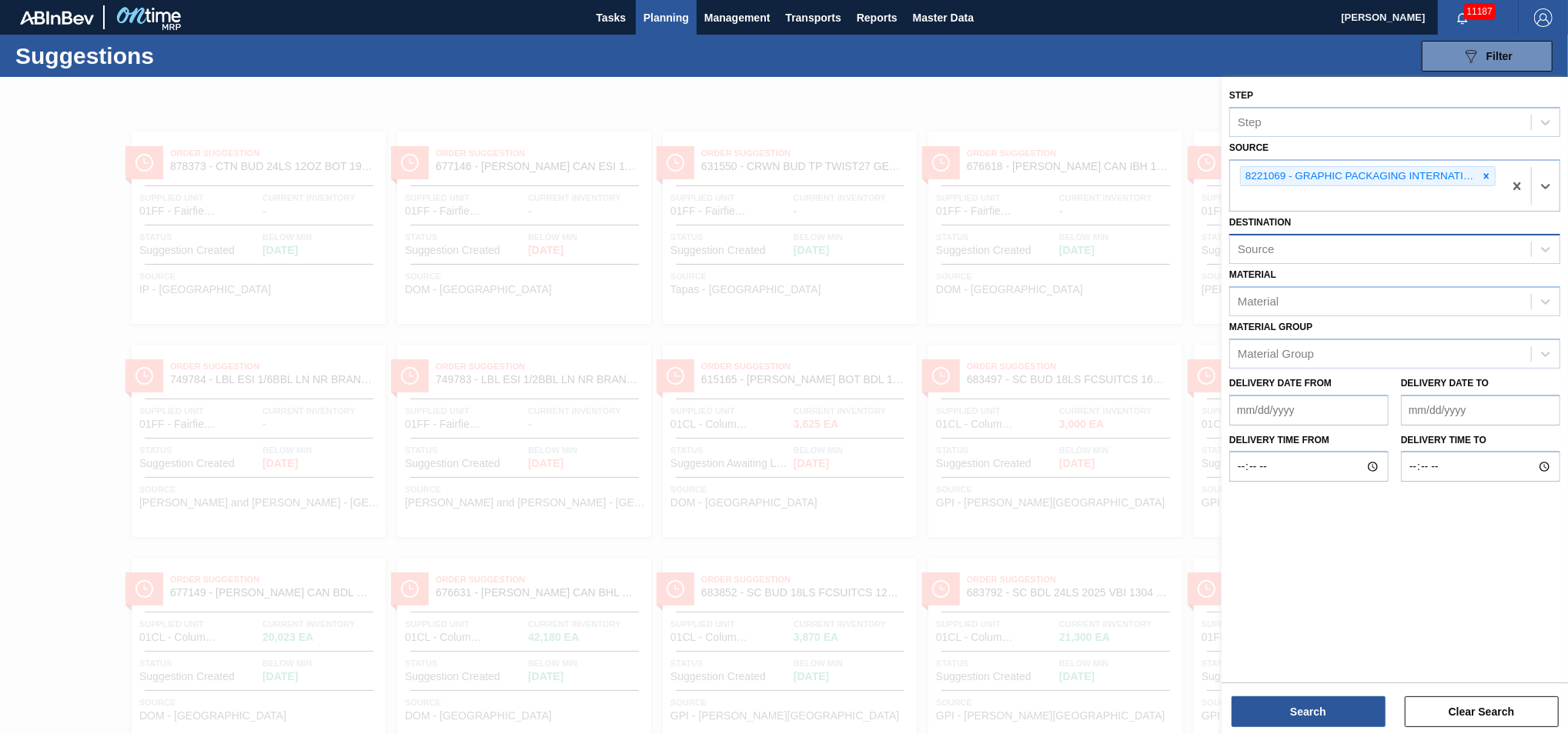
click at [1335, 240] on div "Source" at bounding box center [1380, 250] width 301 height 22
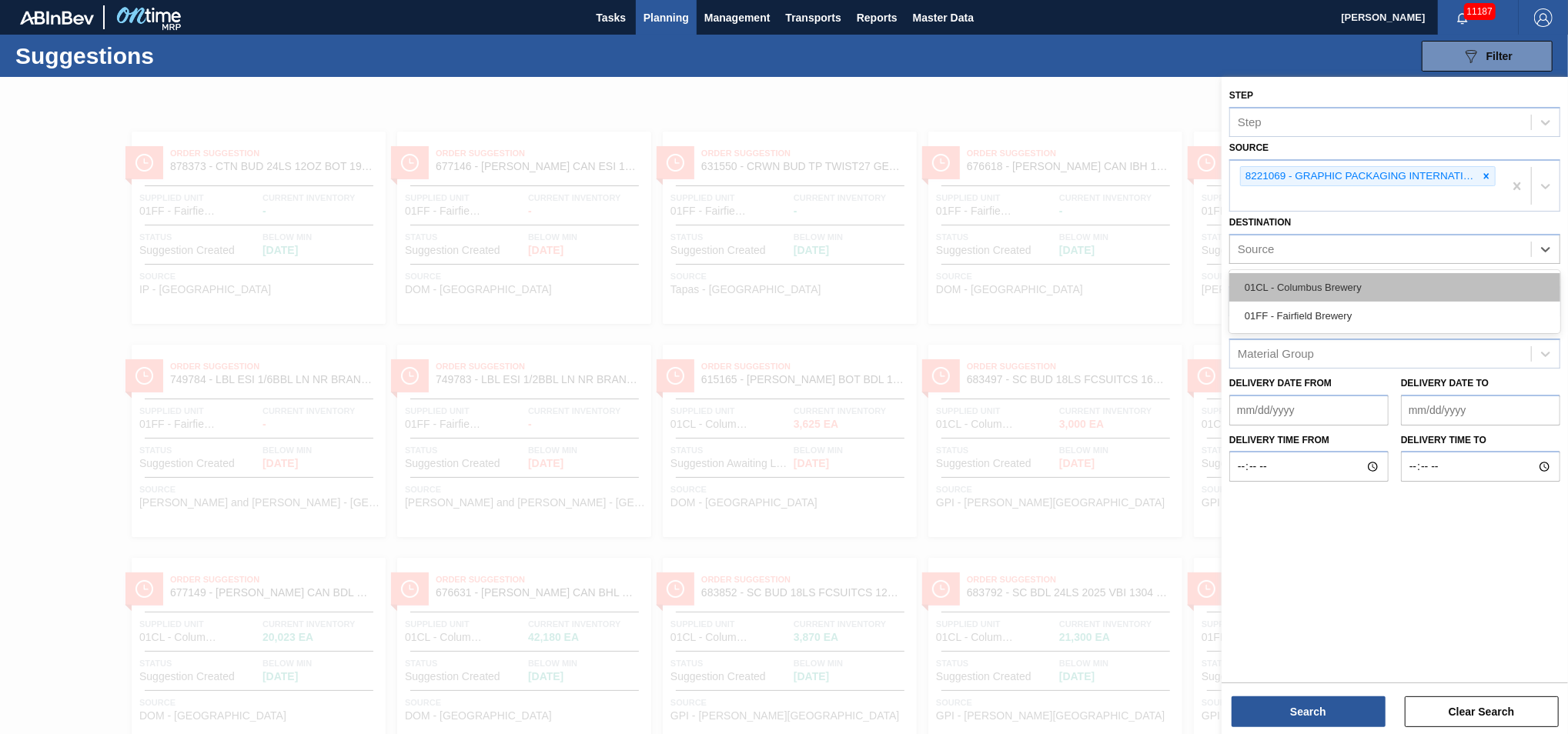
click at [1337, 287] on div "01CL - Columbus Brewery" at bounding box center [1395, 287] width 331 height 28
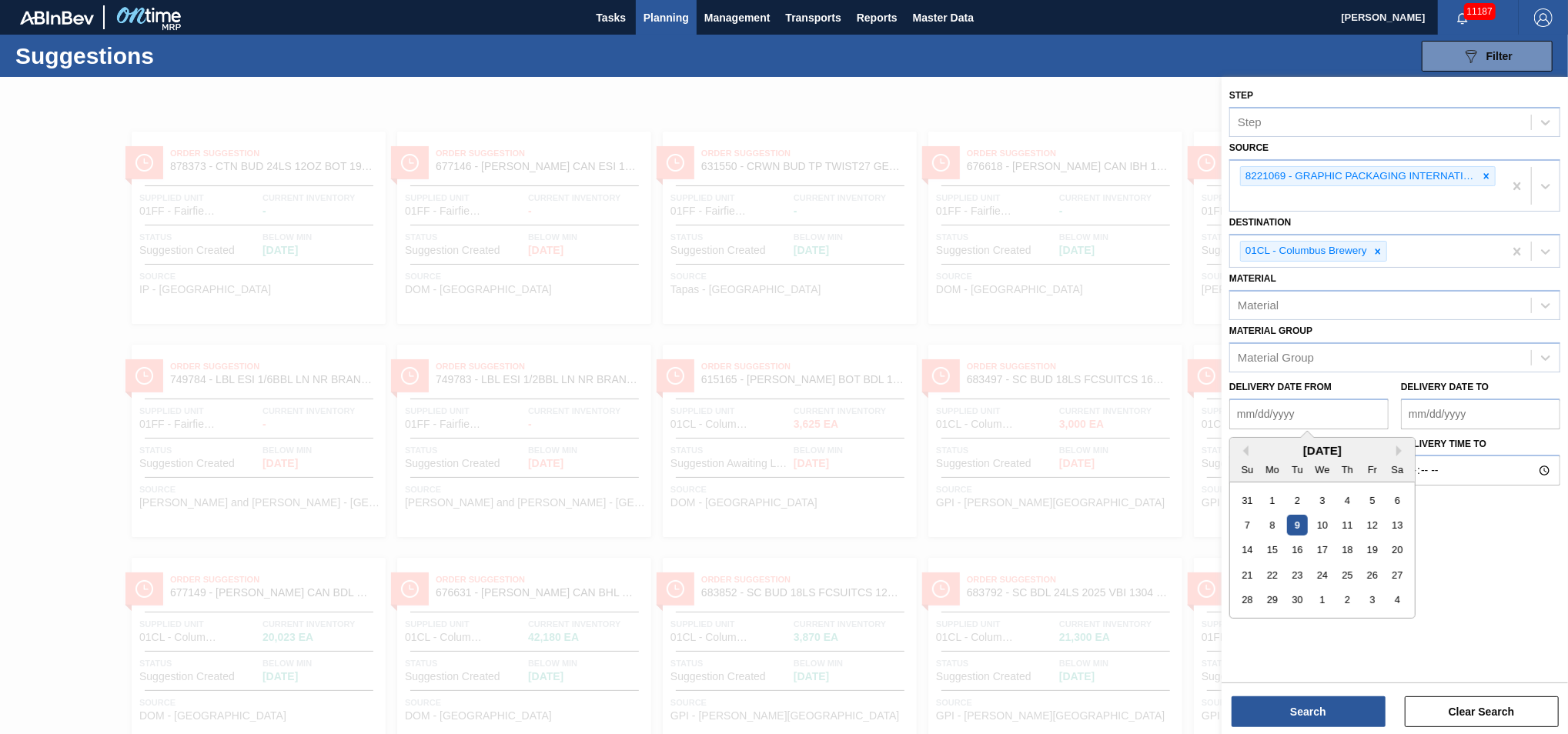
click at [1323, 418] on from "Delivery Date from" at bounding box center [1309, 414] width 159 height 31
click at [1323, 409] on from "Delivery Date from" at bounding box center [1309, 414] width 159 height 31
type from "[DATE]"
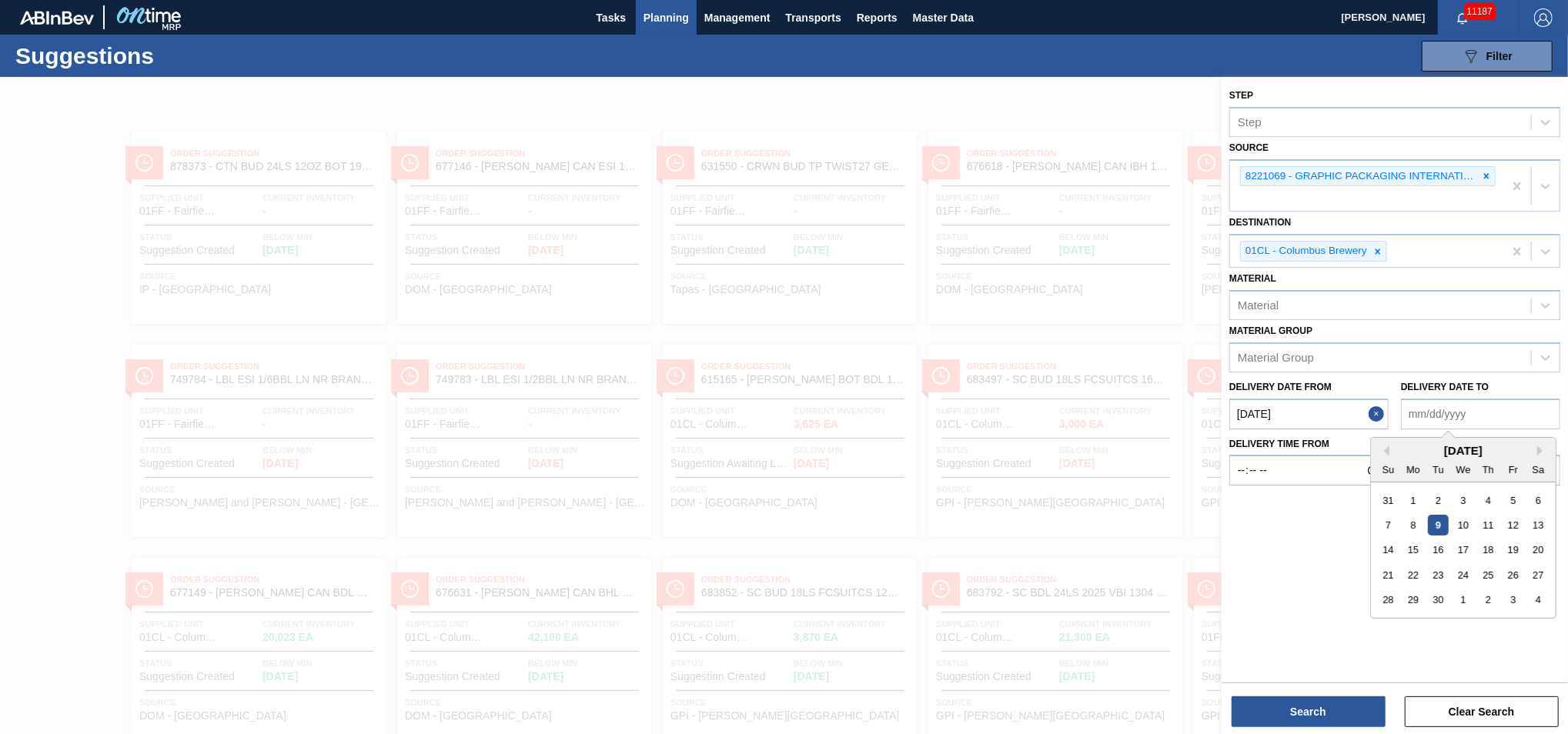
click at [1500, 418] on to "Delivery Date to" at bounding box center [1480, 414] width 159 height 31
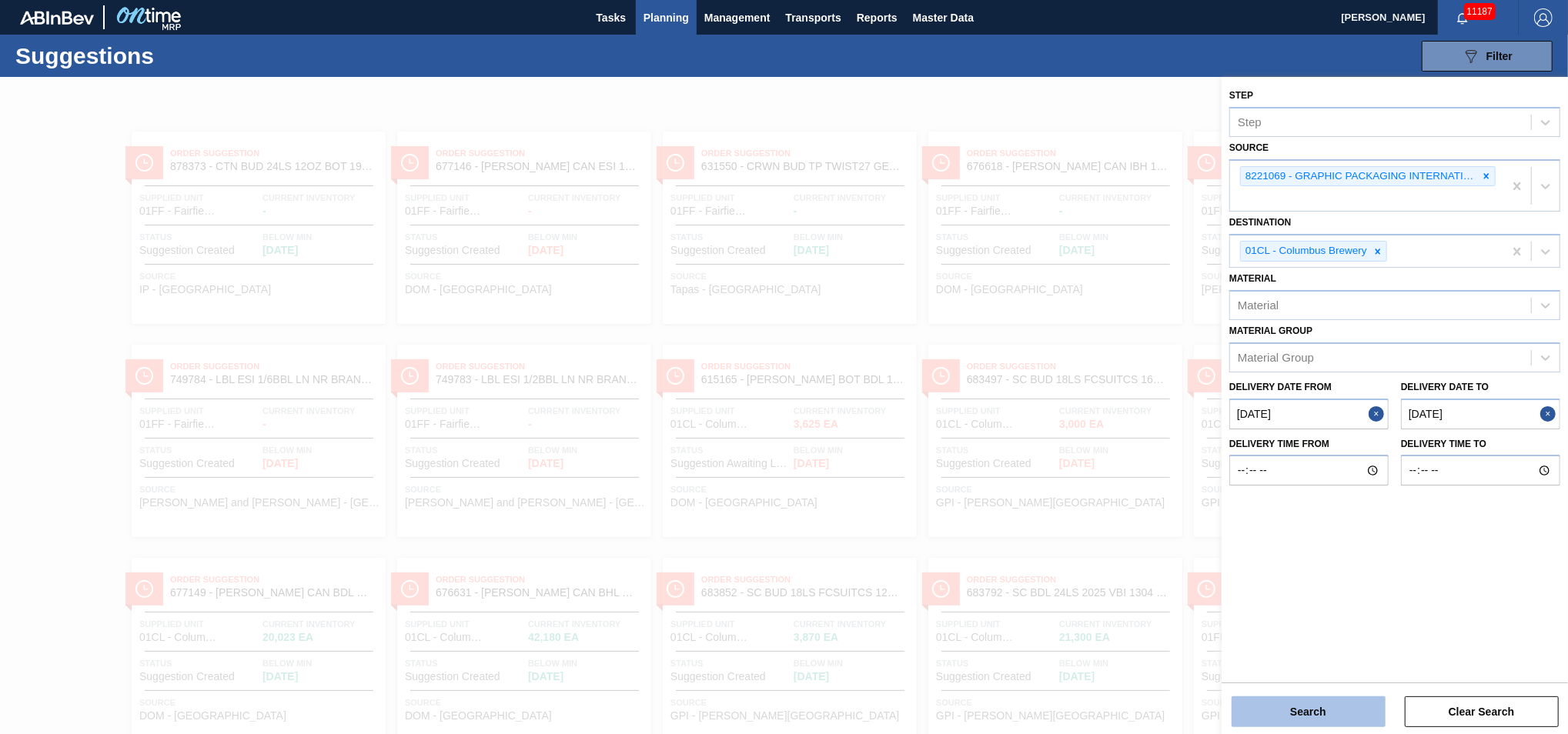
type to "09/20/2025"
click at [1331, 718] on button "Search" at bounding box center [1309, 712] width 154 height 31
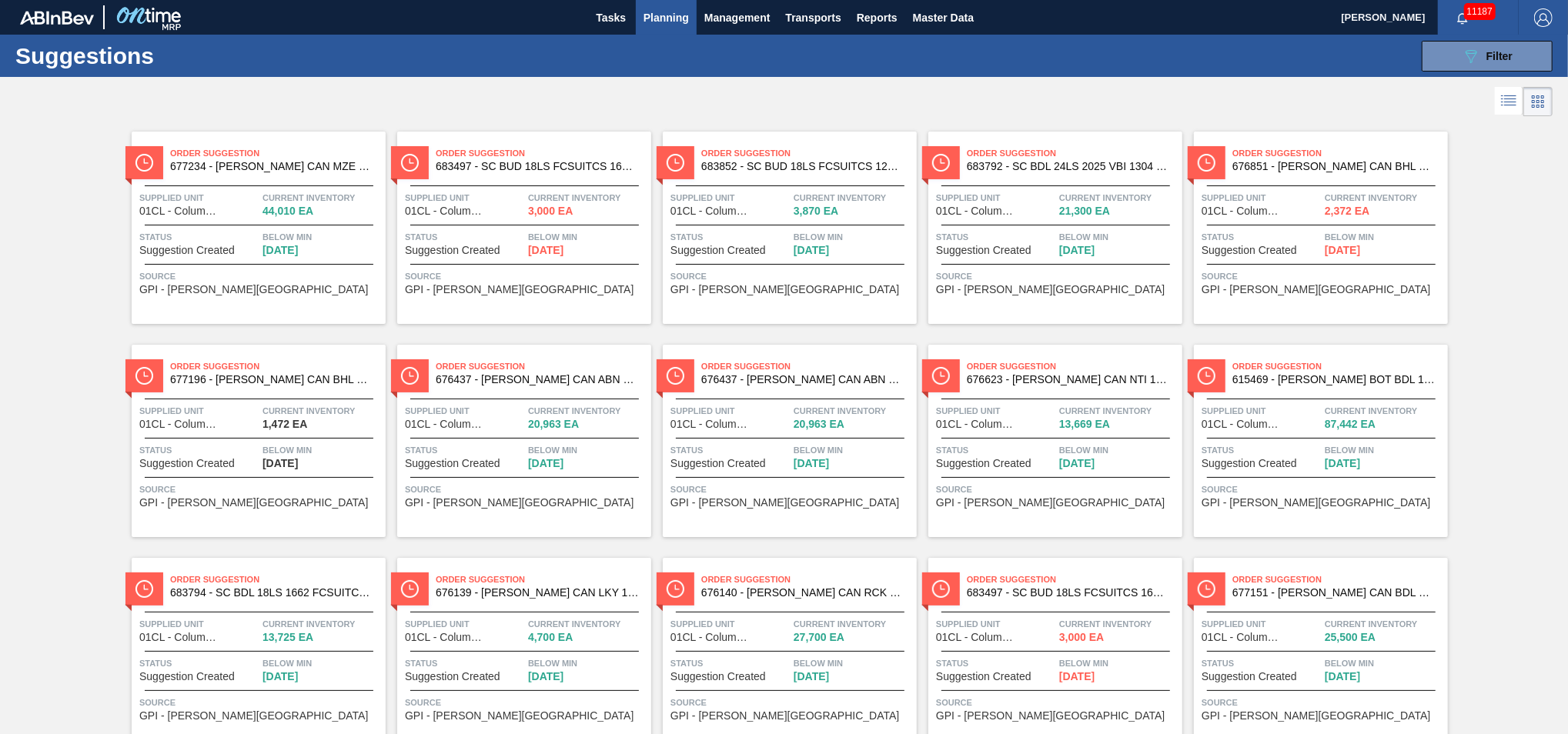
click at [1508, 104] on icon at bounding box center [1508, 100] width 18 height 18
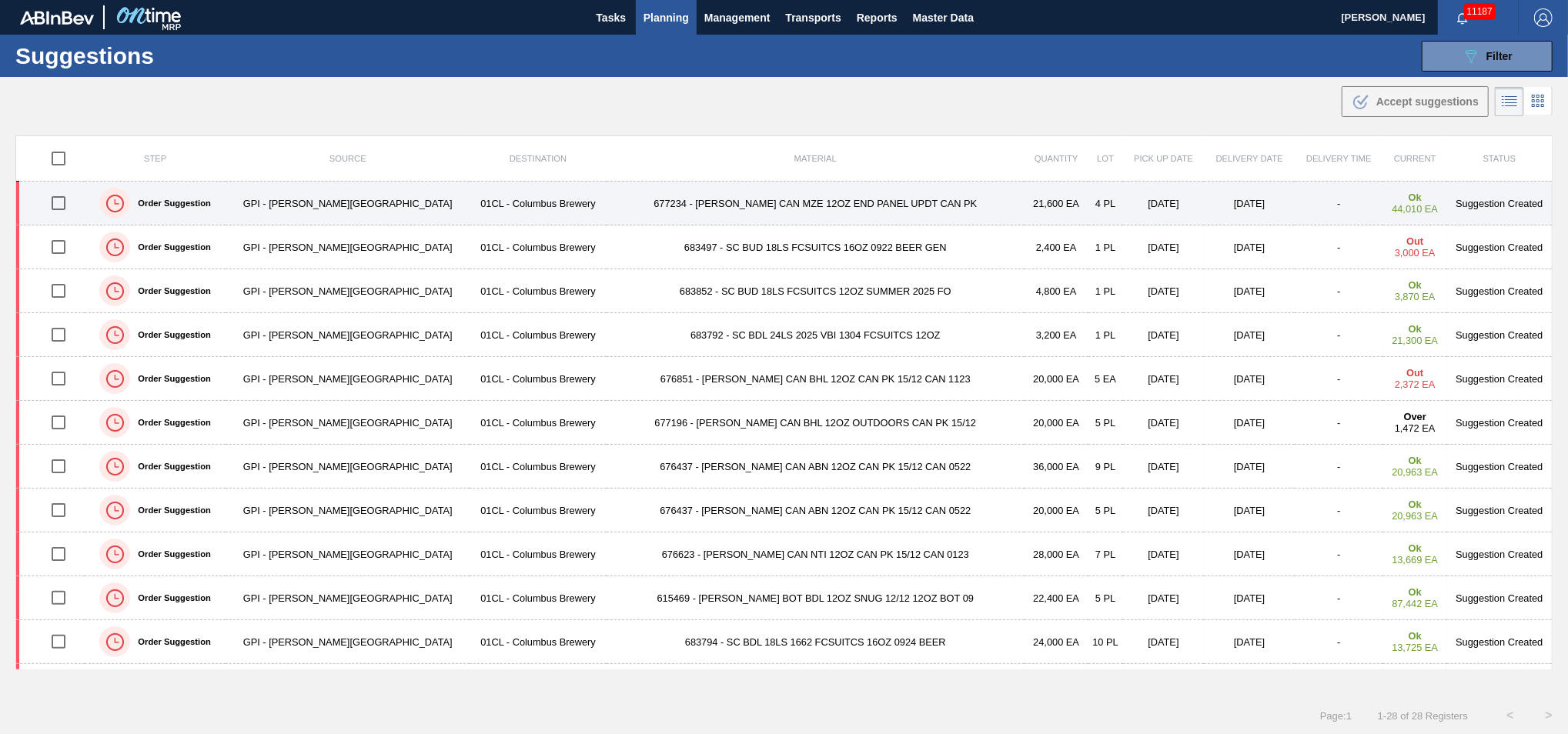
click at [63, 207] on input "checkbox" at bounding box center [59, 203] width 32 height 32
checkbox input "true"
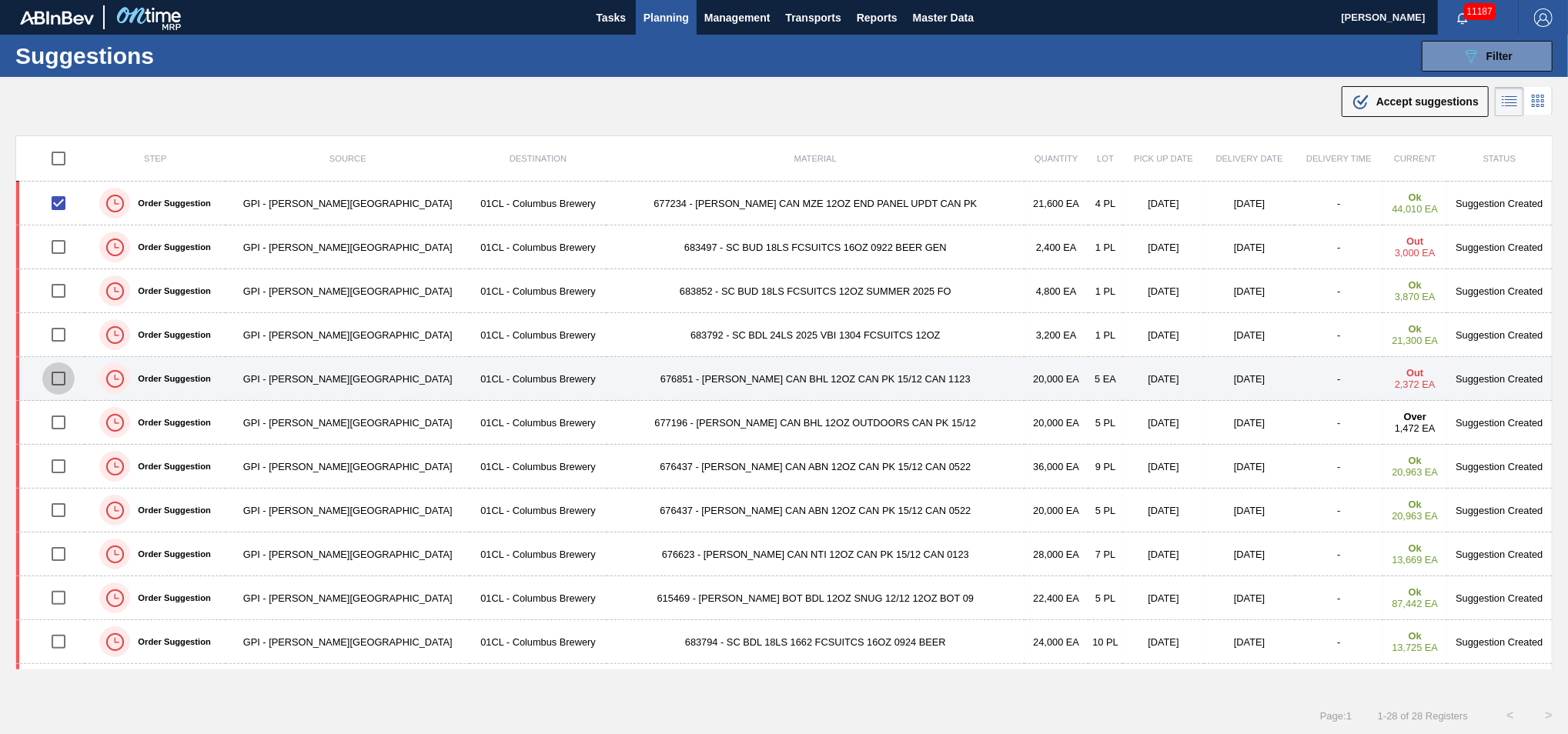
click at [65, 375] on input "checkbox" at bounding box center [59, 378] width 32 height 32
checkbox input "true"
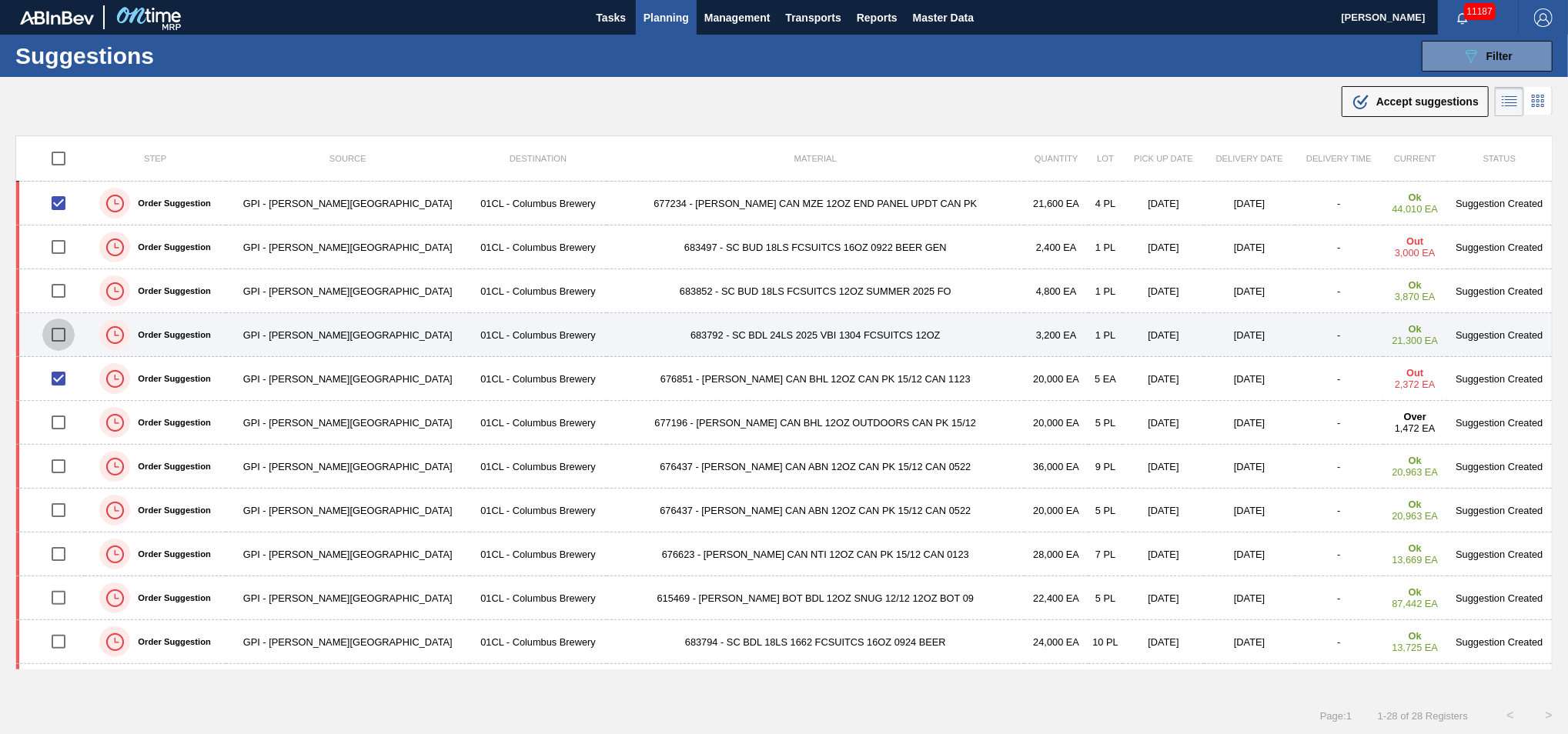
click at [64, 330] on input "checkbox" at bounding box center [59, 335] width 32 height 32
checkbox input "true"
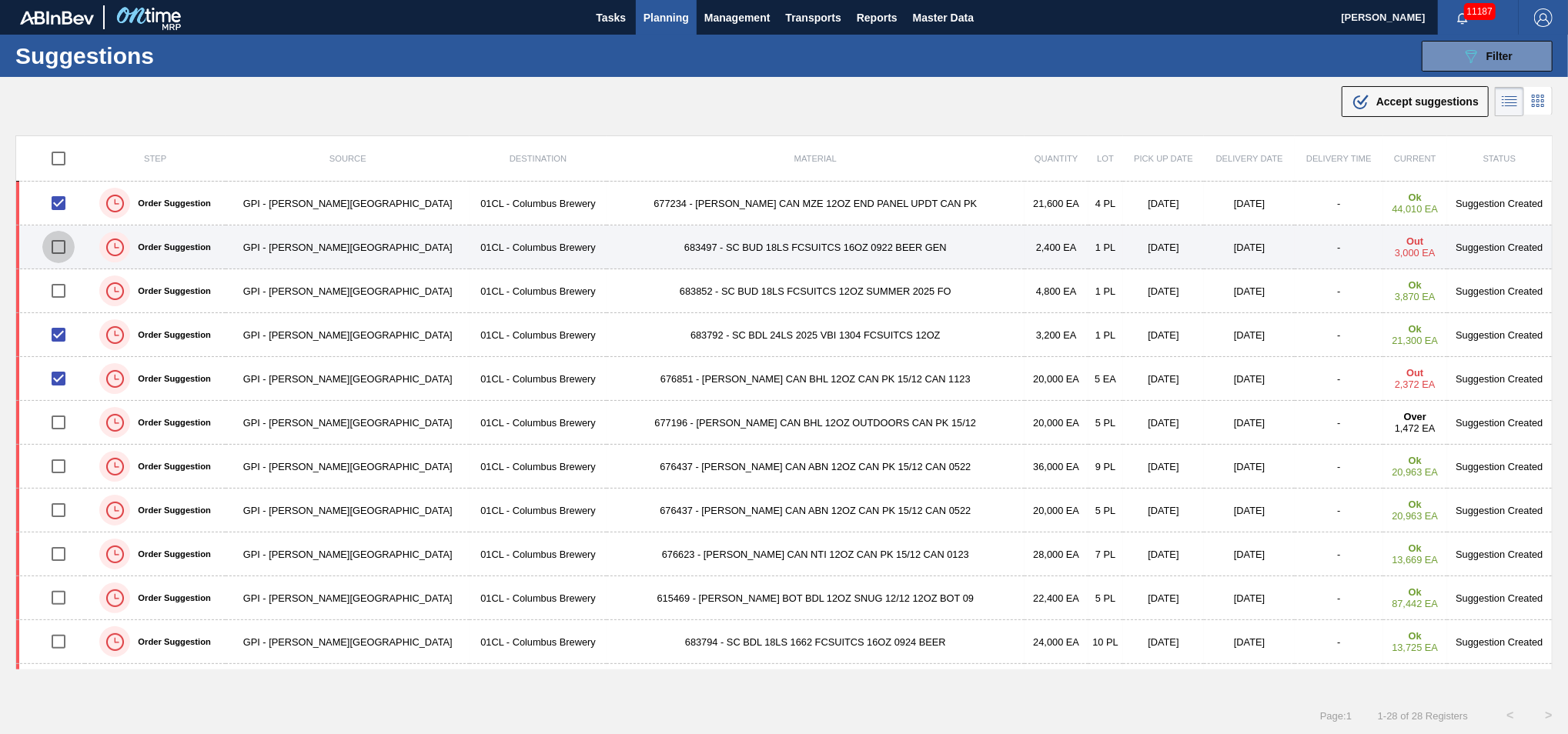
click at [65, 253] on input "checkbox" at bounding box center [59, 247] width 32 height 32
checkbox input "true"
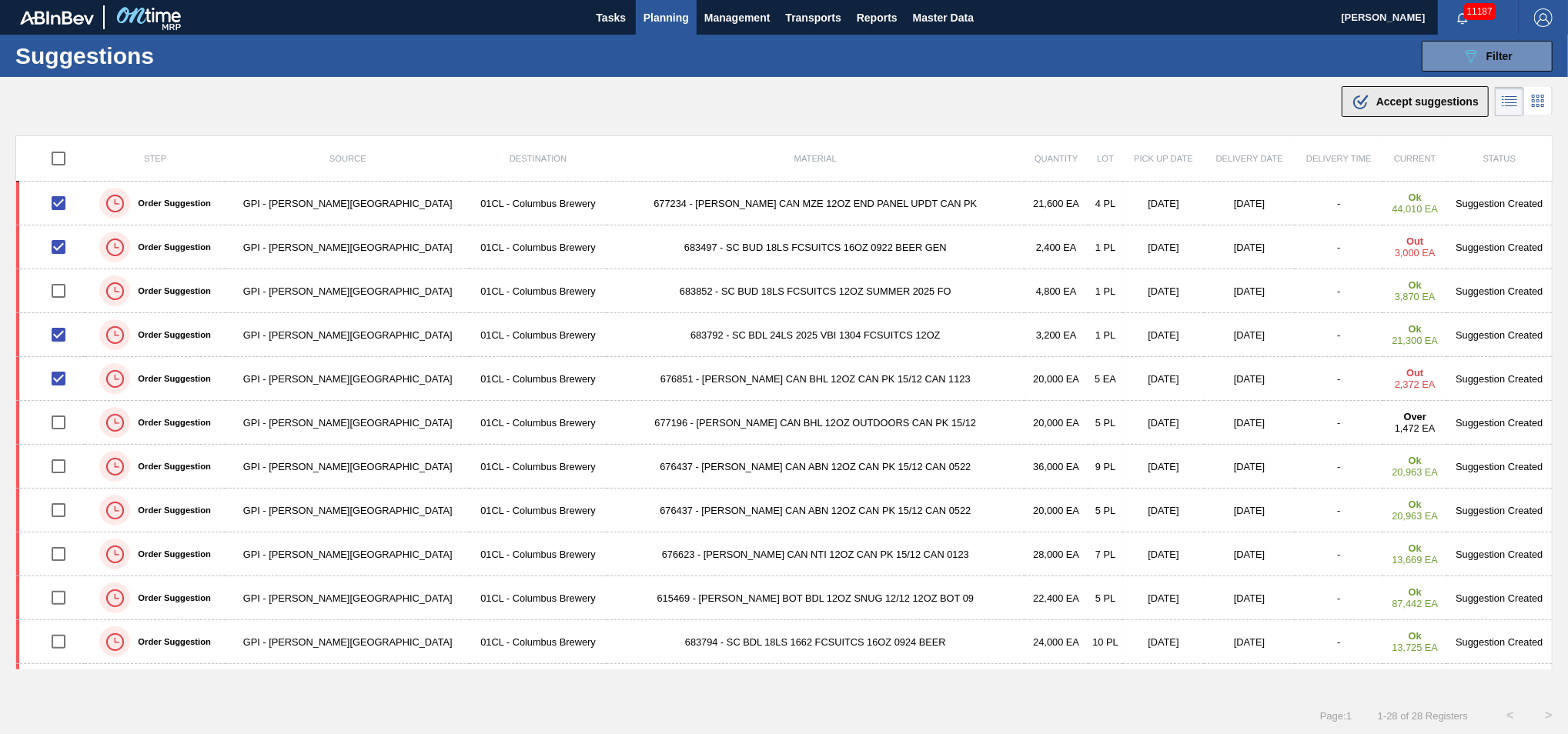
click at [1412, 102] on span "Accept suggestions" at bounding box center [1427, 101] width 102 height 12
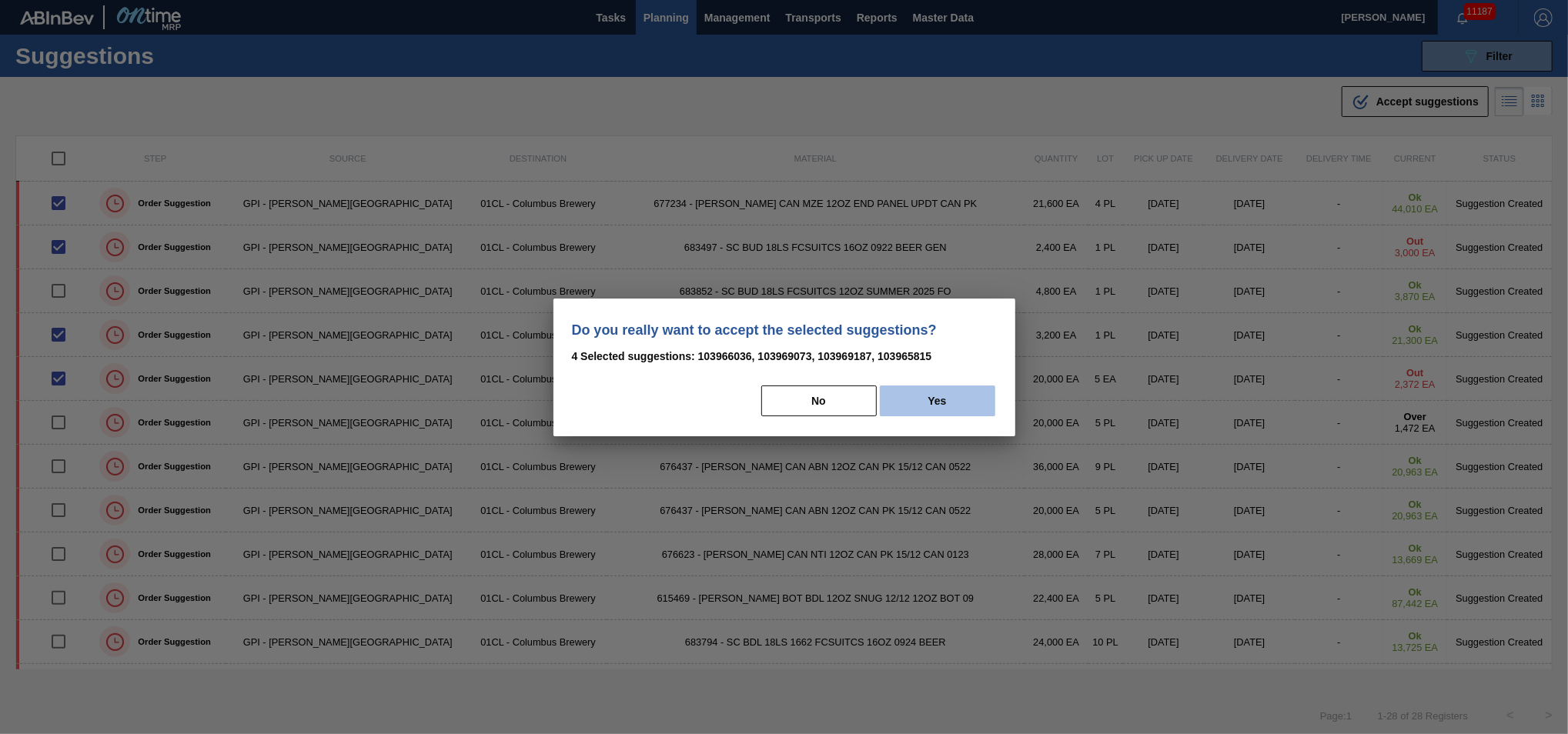
click at [956, 404] on button "Yes" at bounding box center [938, 401] width 116 height 31
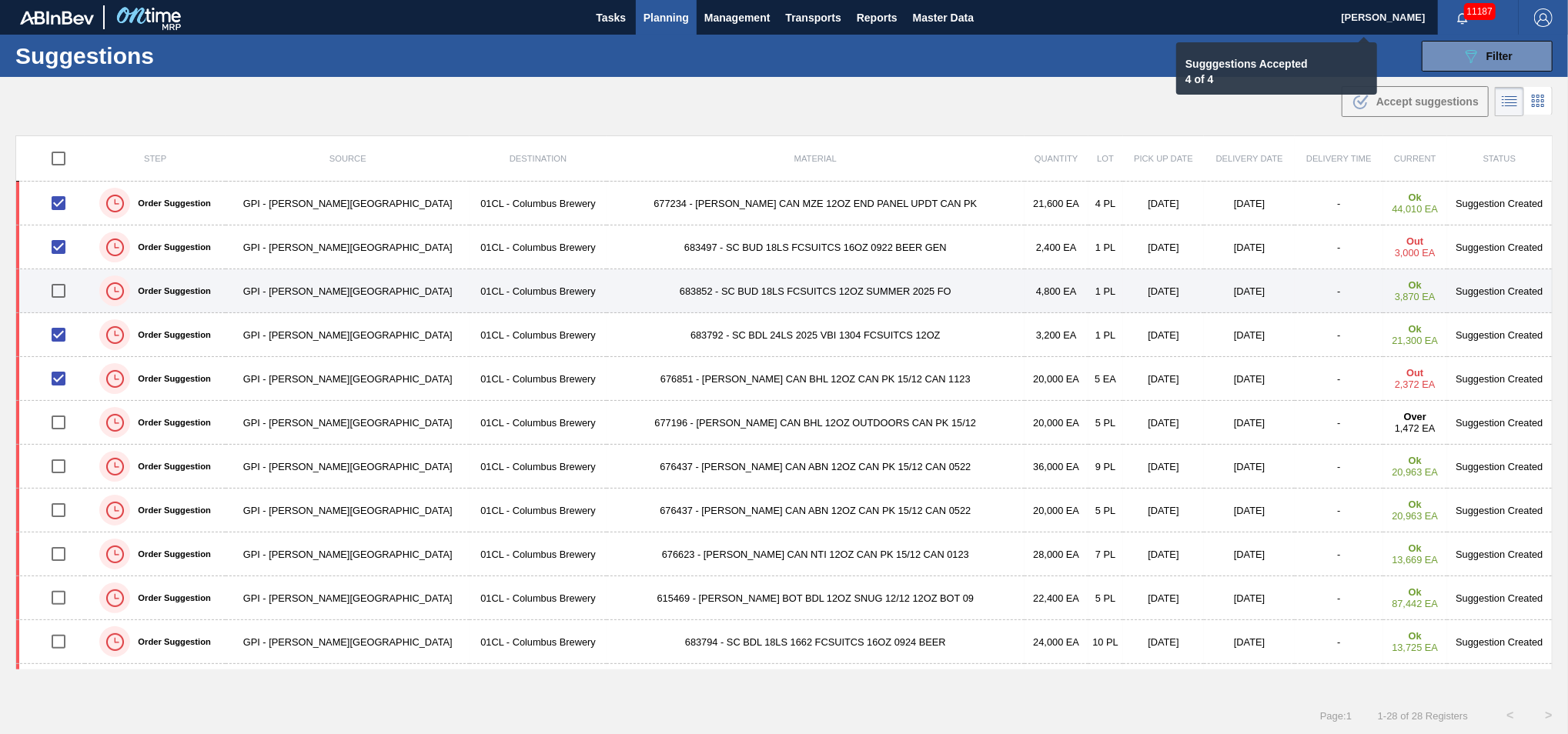
checkbox input "false"
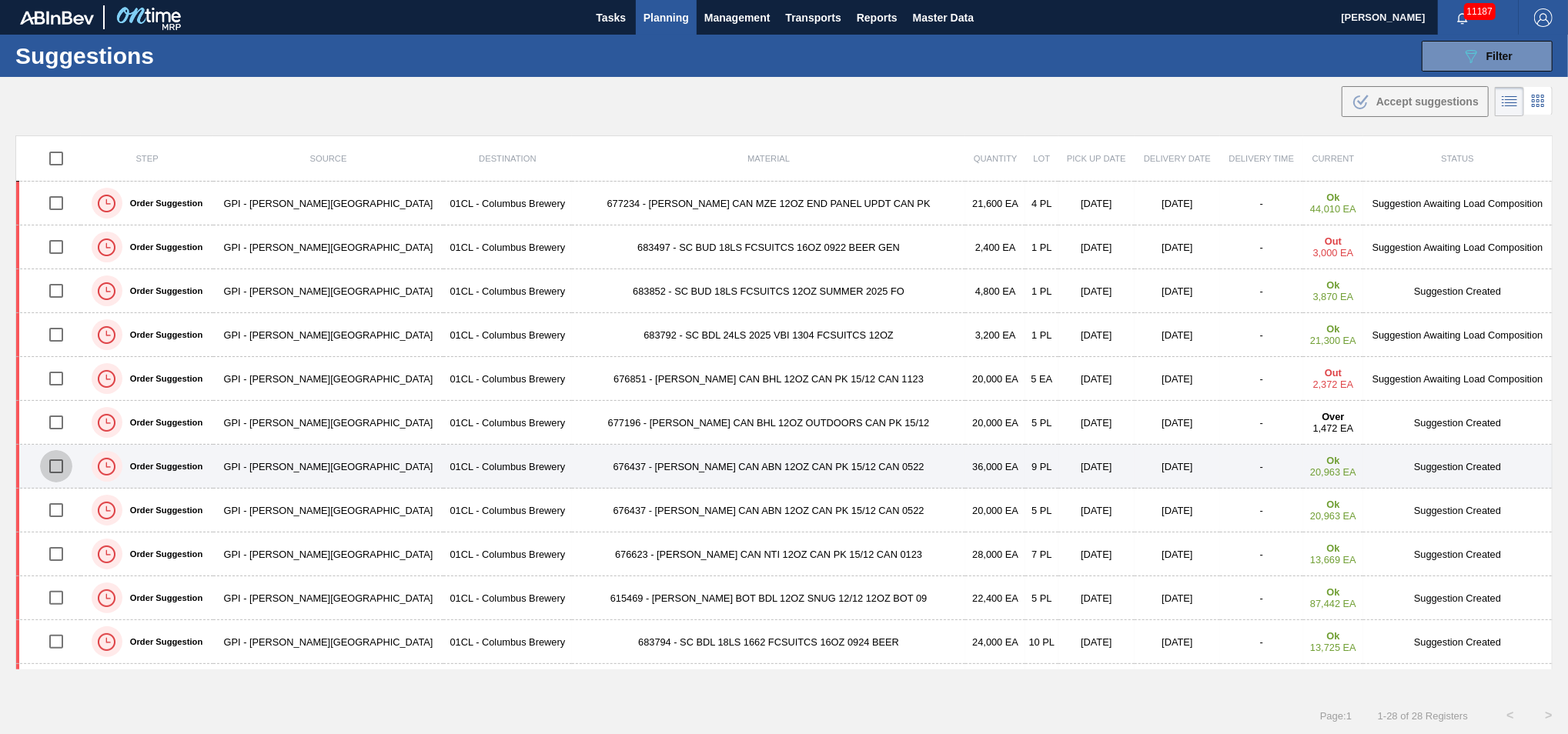
click at [54, 468] on input "checkbox" at bounding box center [56, 467] width 32 height 32
checkbox input "true"
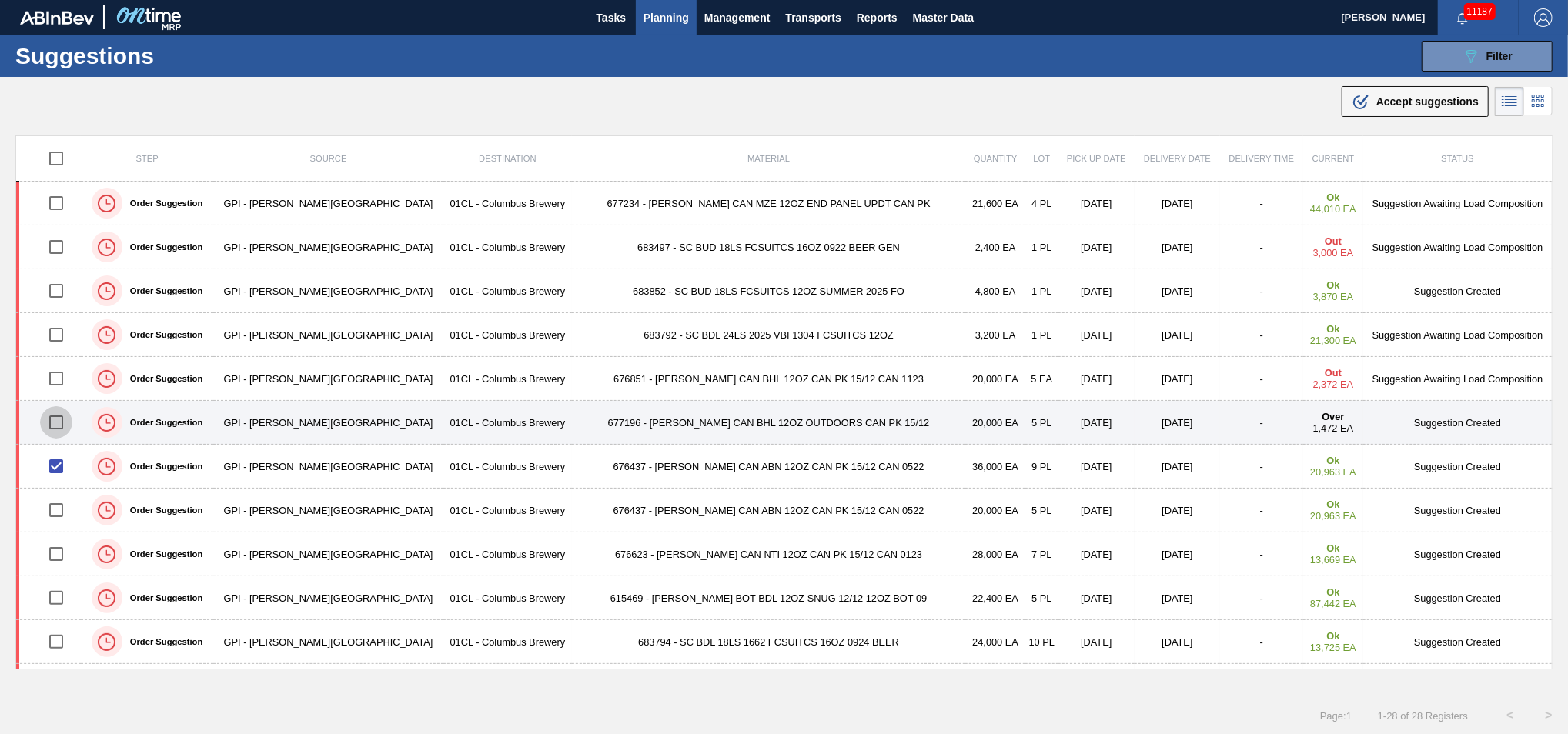
click at [63, 424] on input "checkbox" at bounding box center [56, 422] width 32 height 32
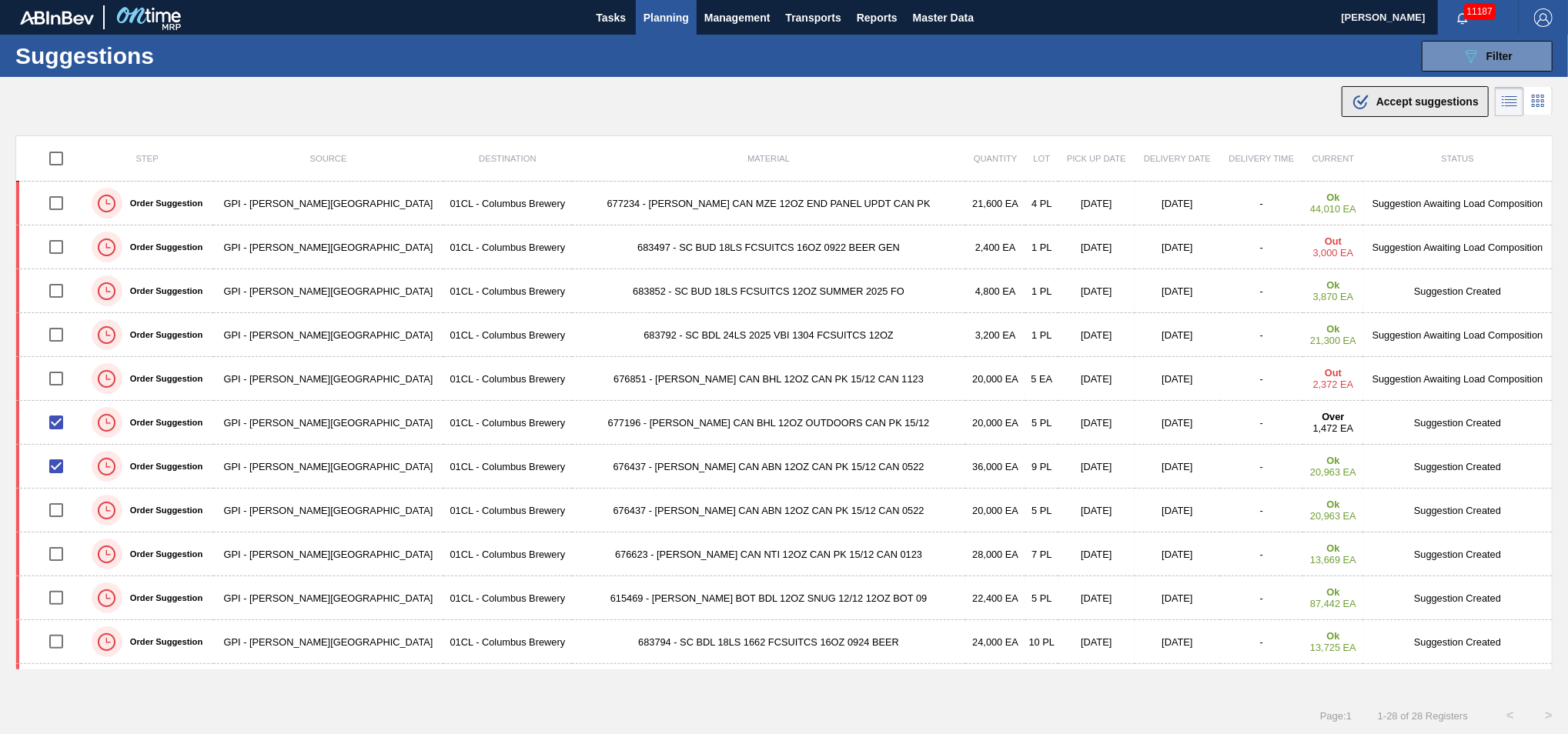
click at [1388, 108] on div ".b{fill:var(--color-action-default)} Accept suggestions" at bounding box center [1415, 101] width 127 height 18
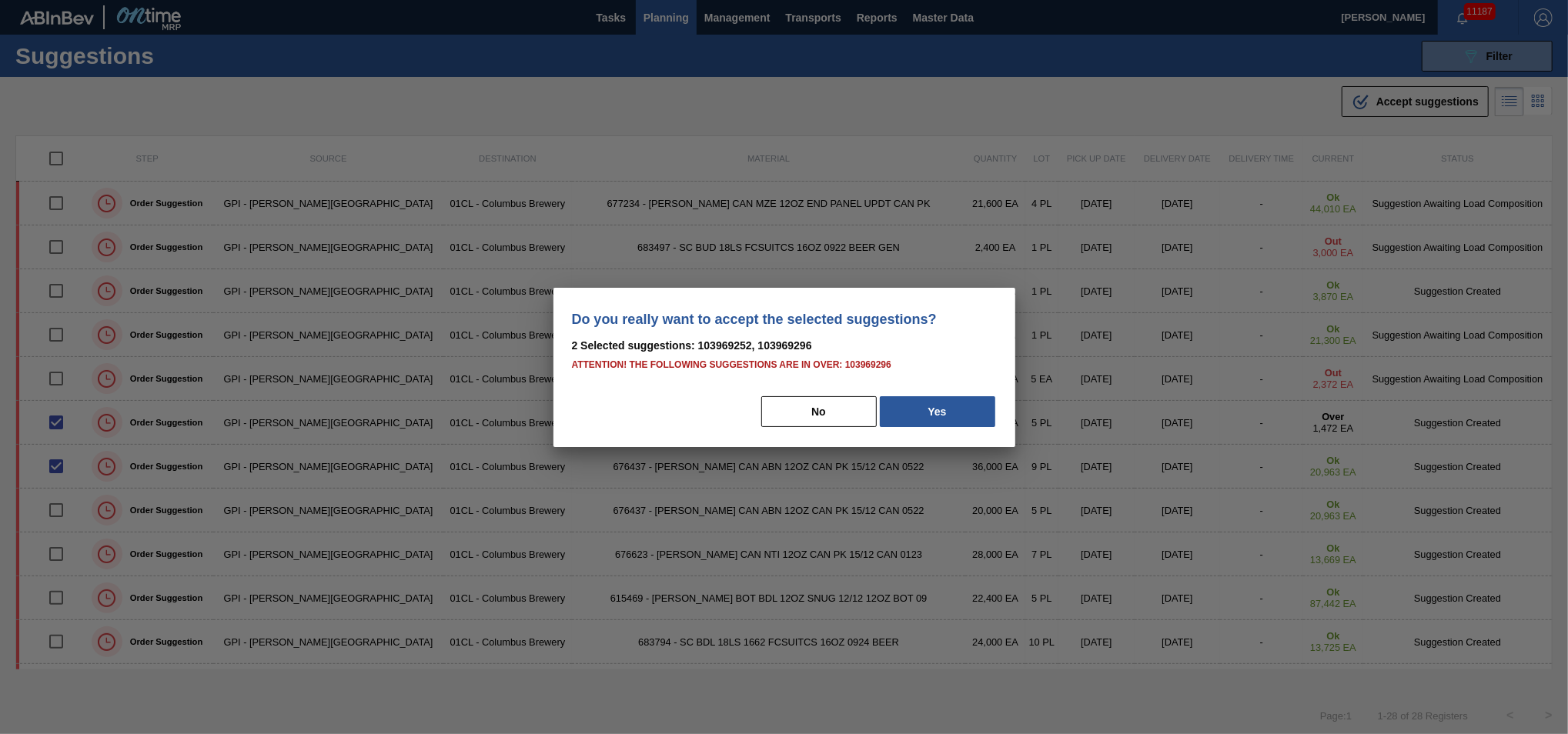
click at [922, 389] on div "Do you really want to accept the selected suggestions? 2 Selected suggestions: …" at bounding box center [784, 367] width 462 height 159
click at [922, 408] on button "Yes" at bounding box center [938, 412] width 116 height 31
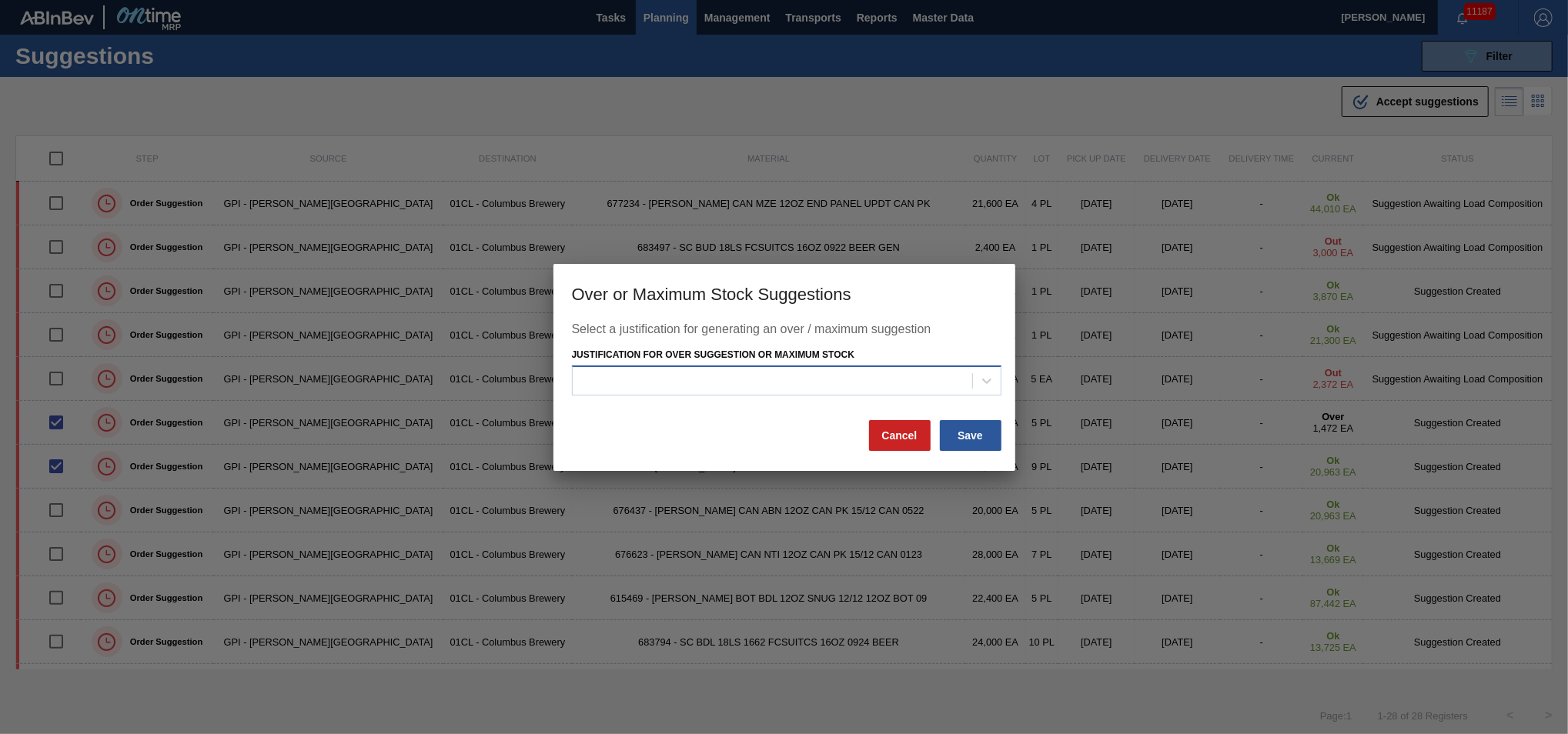
click at [899, 388] on div at bounding box center [772, 381] width 399 height 22
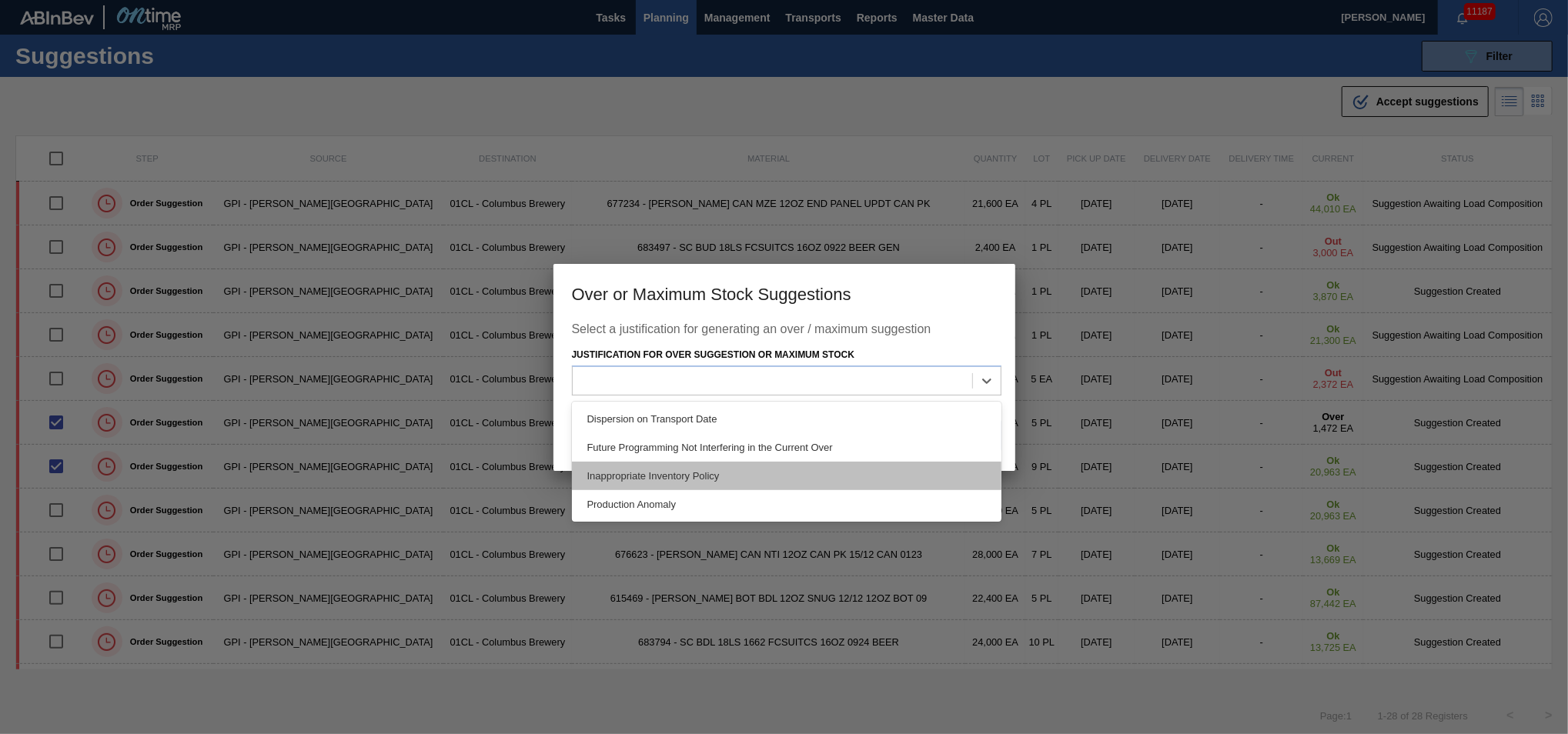
click at [764, 475] on div "Inappropriate Inventory Policy" at bounding box center [786, 475] width 430 height 28
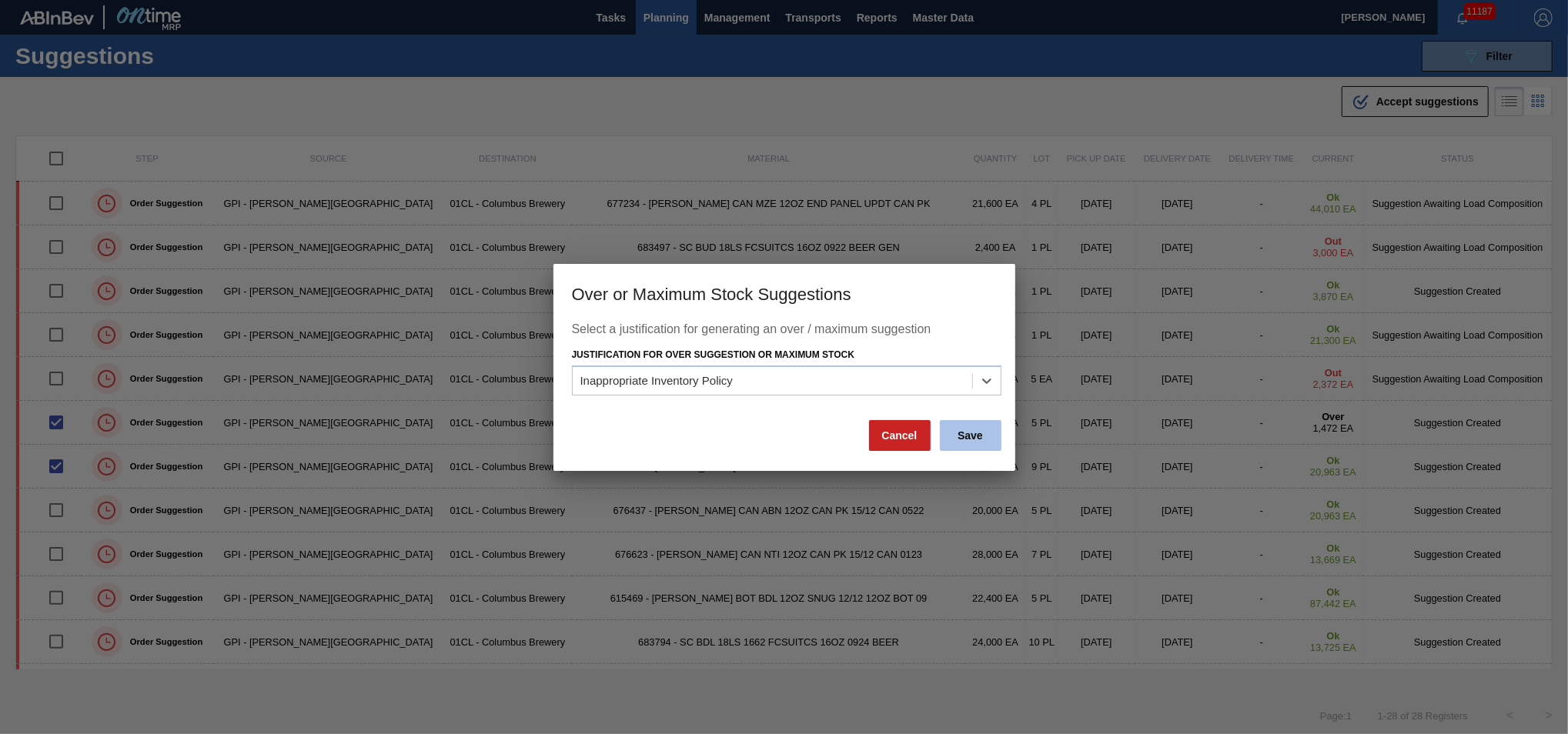
click at [975, 446] on button "Save" at bounding box center [970, 435] width 62 height 31
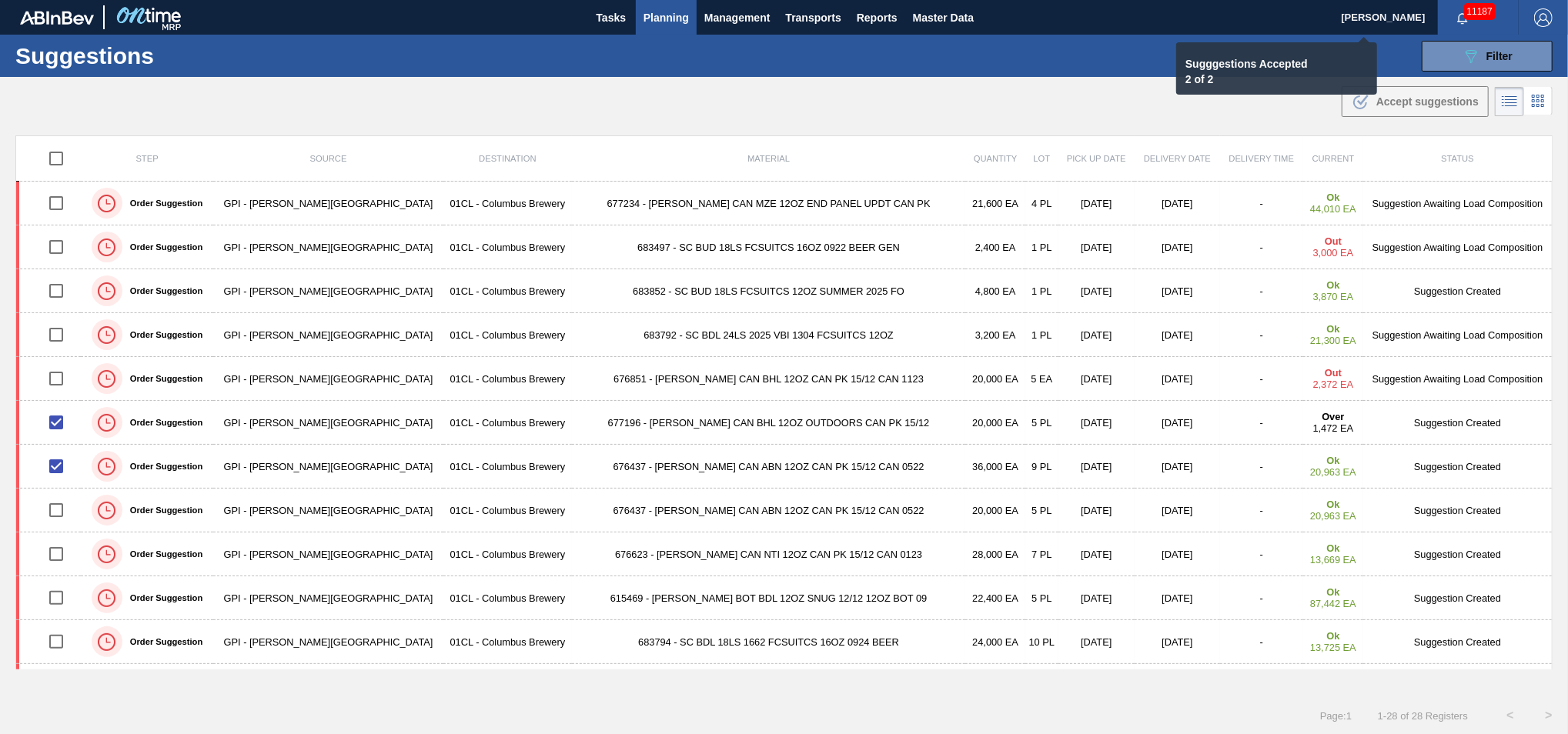
checkbox input "false"
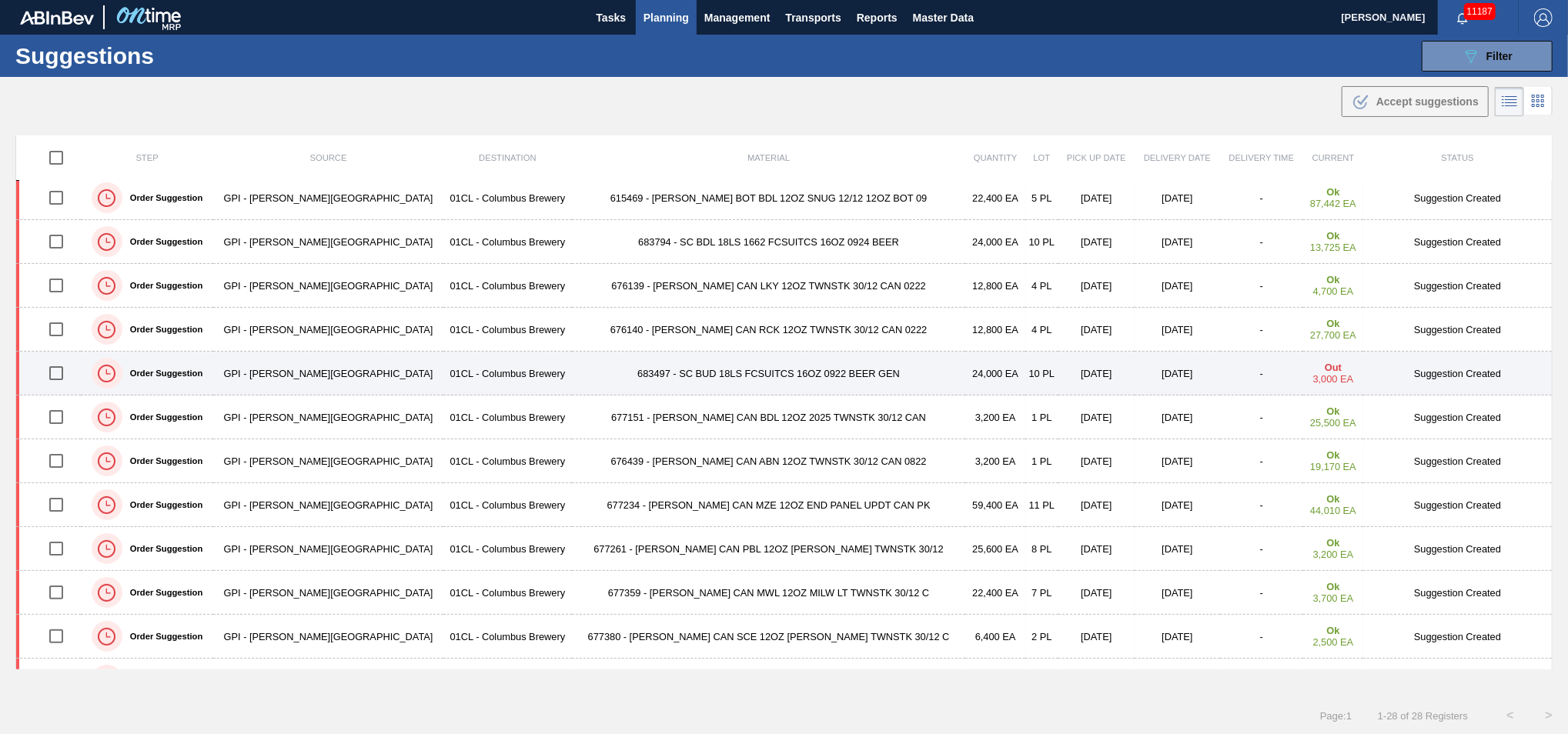
scroll to position [480, 0]
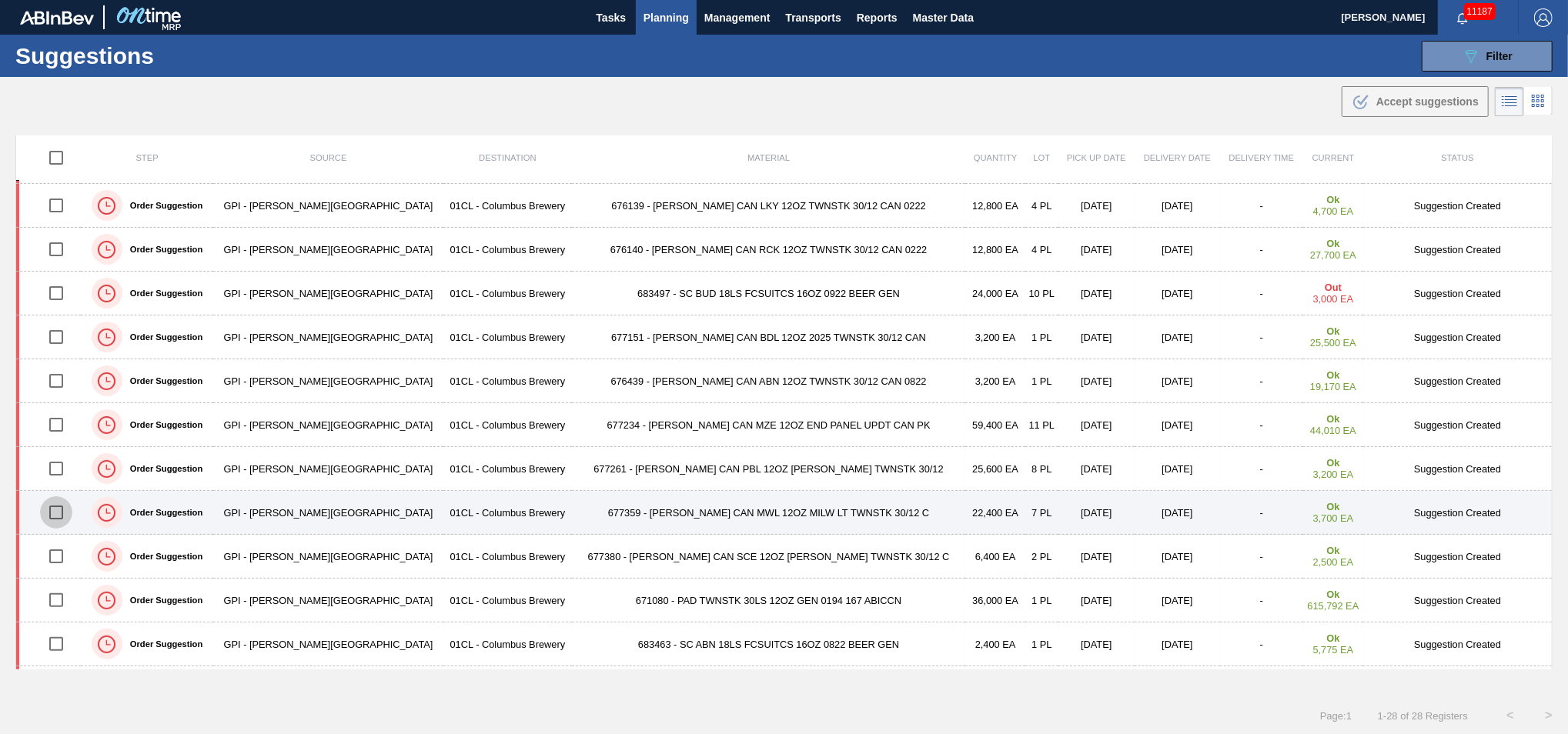
click at [64, 513] on input "checkbox" at bounding box center [56, 512] width 32 height 32
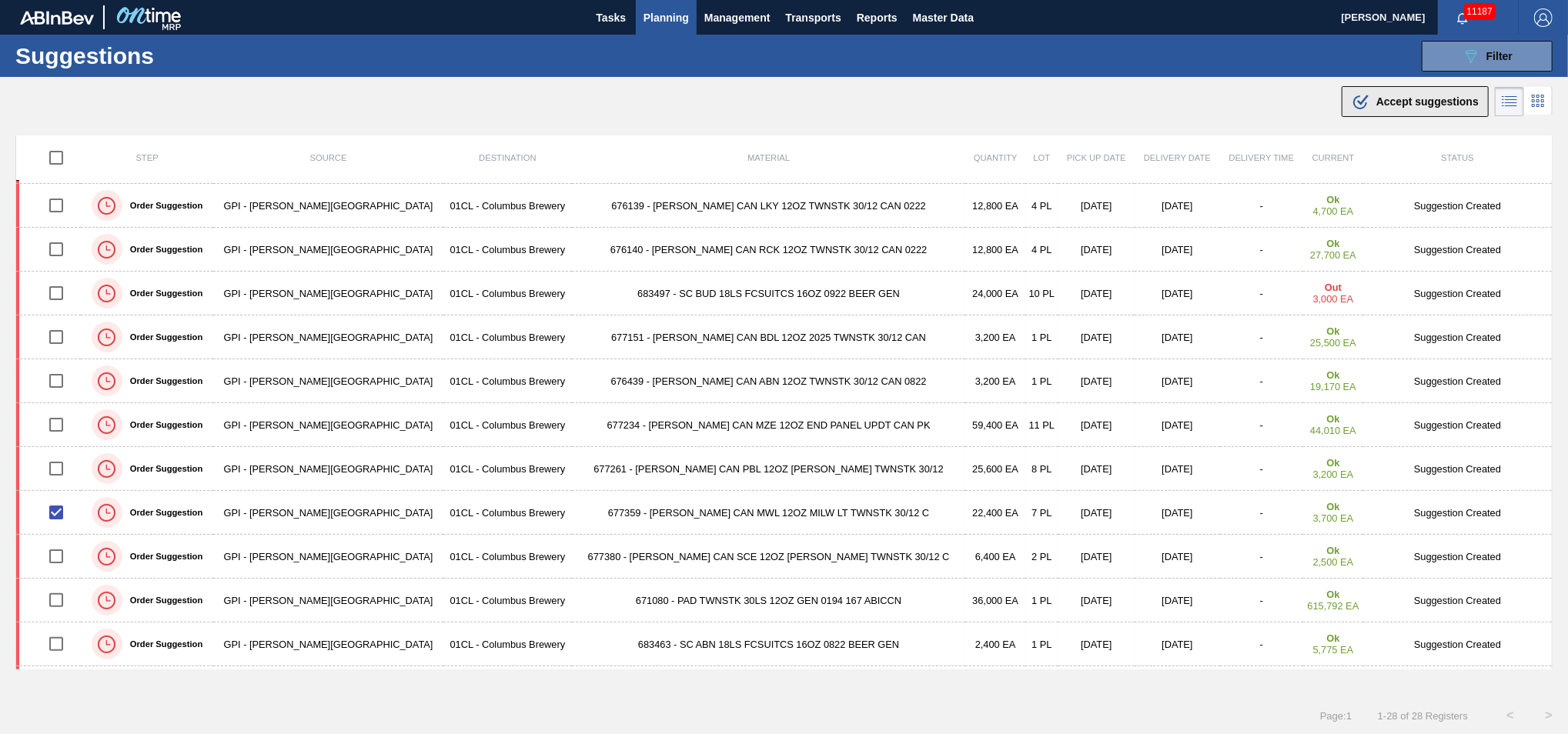
click at [1407, 94] on div ".b{fill:var(--color-action-default)} Accept suggestions" at bounding box center [1415, 101] width 127 height 18
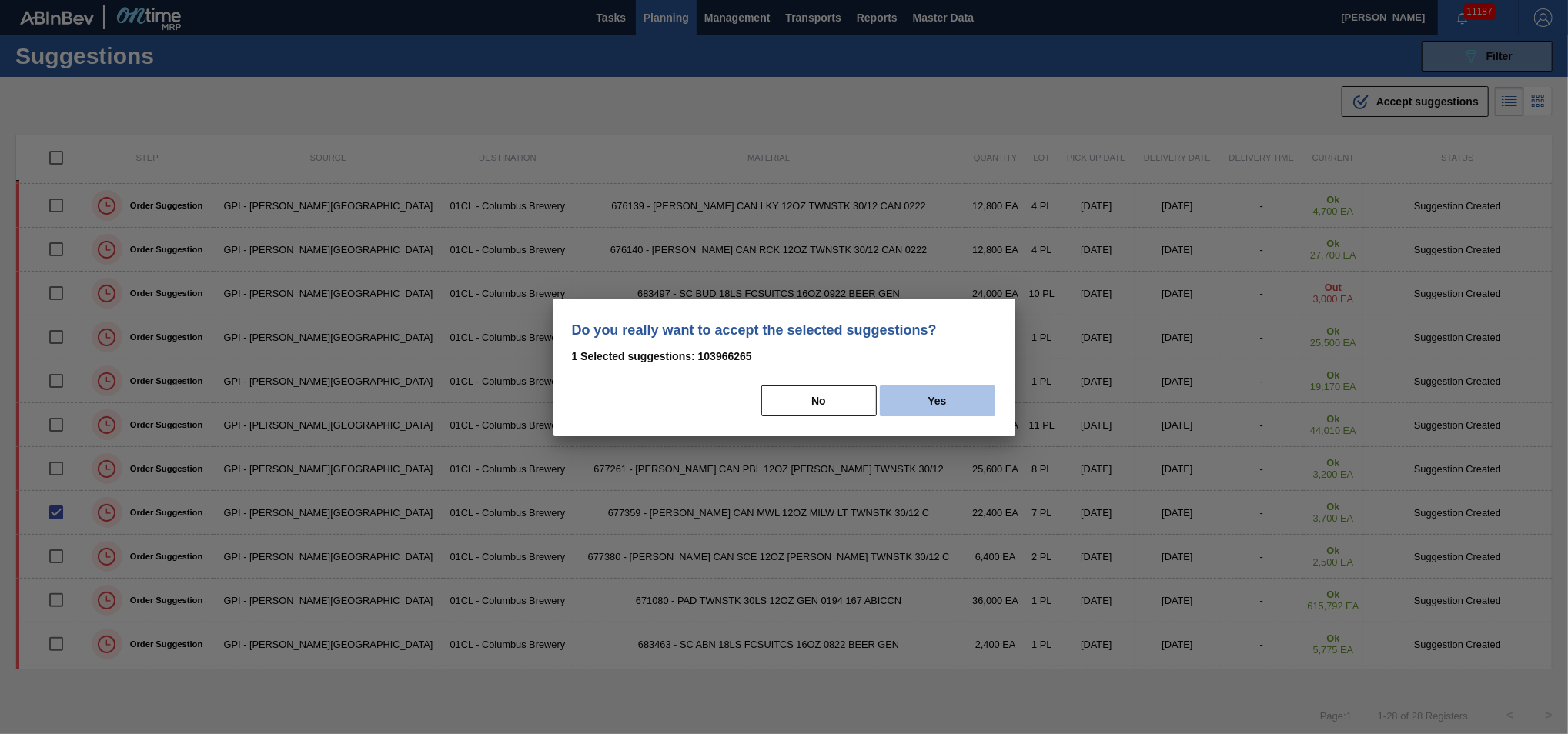
click at [926, 395] on button "Yes" at bounding box center [938, 401] width 116 height 31
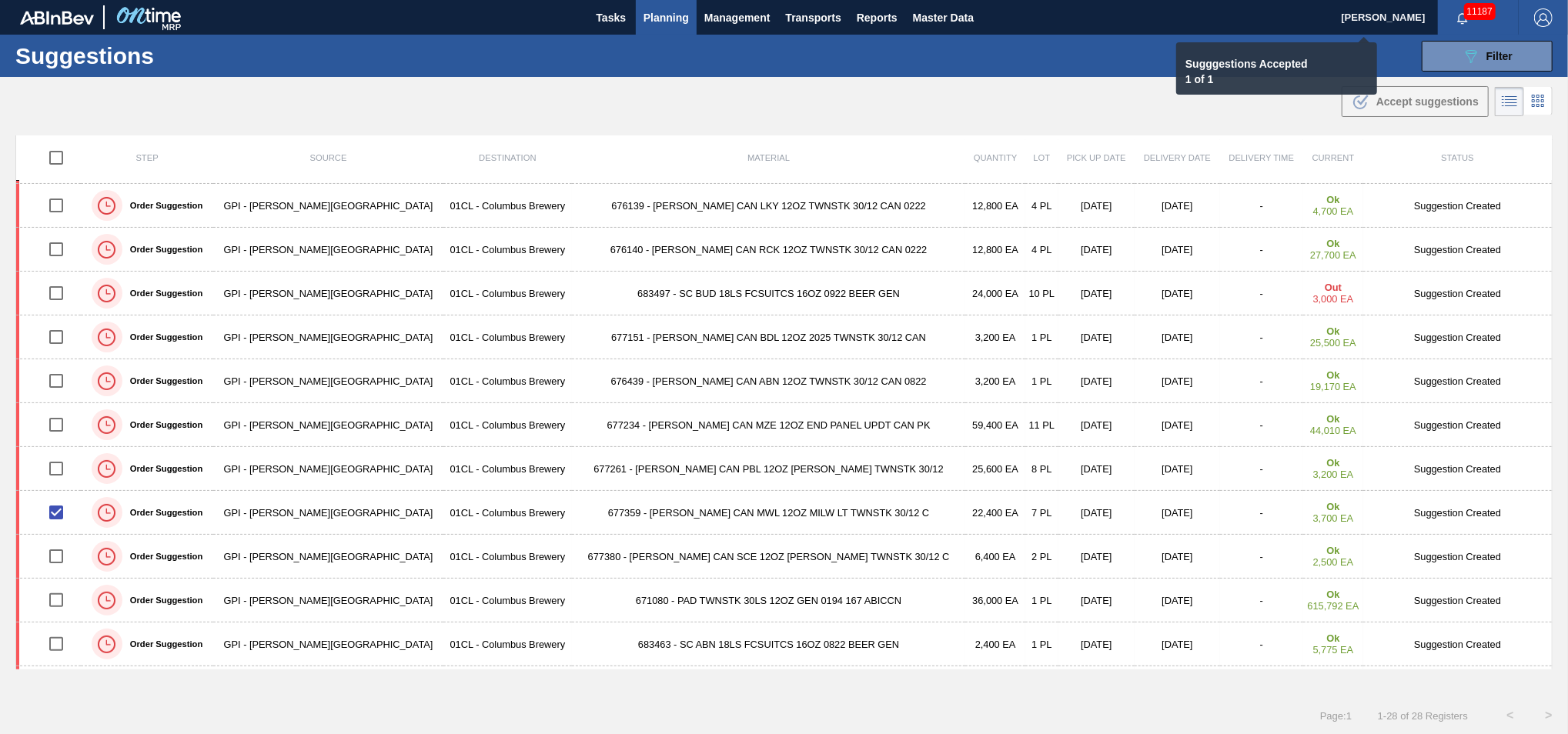
checkbox input "false"
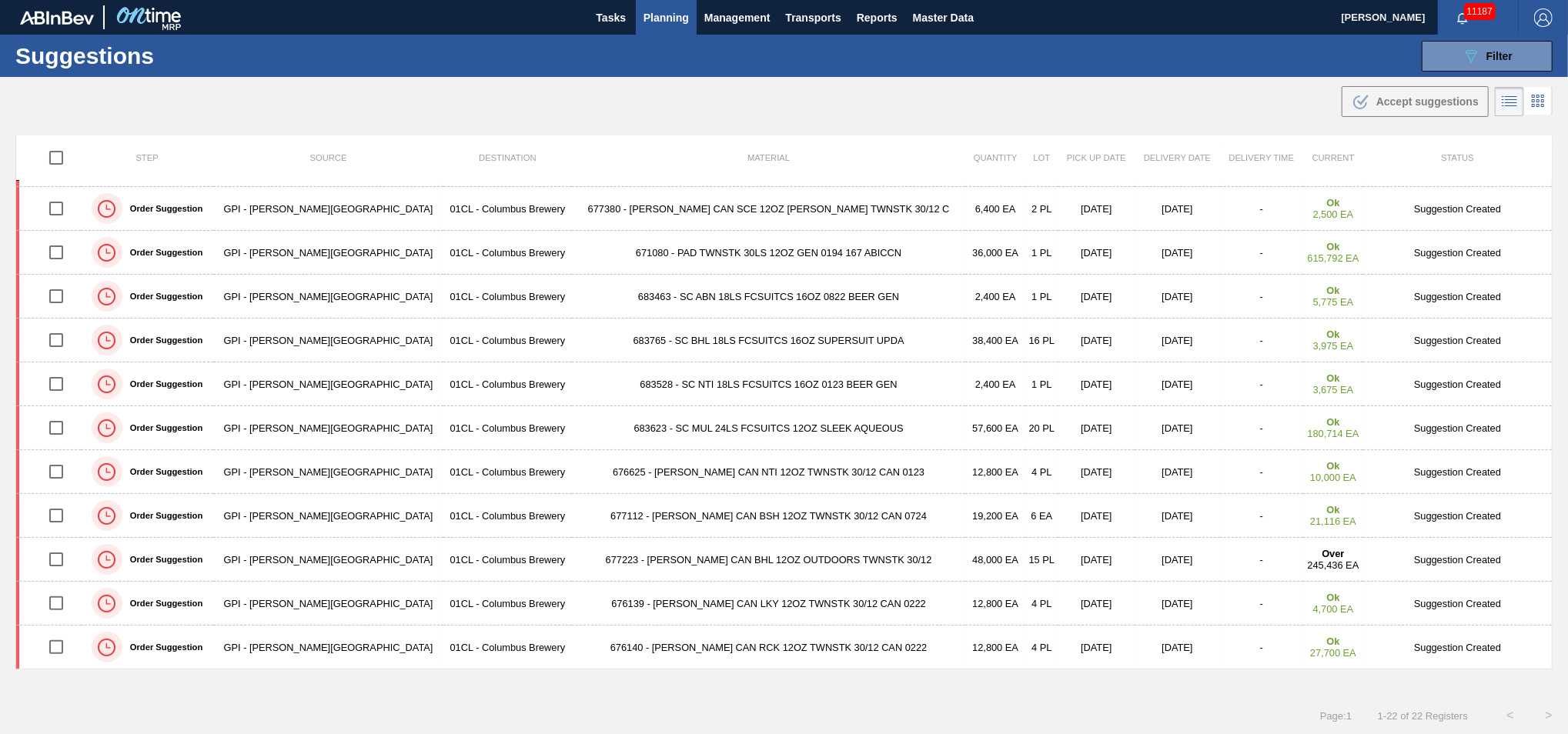
scroll to position [0, 0]
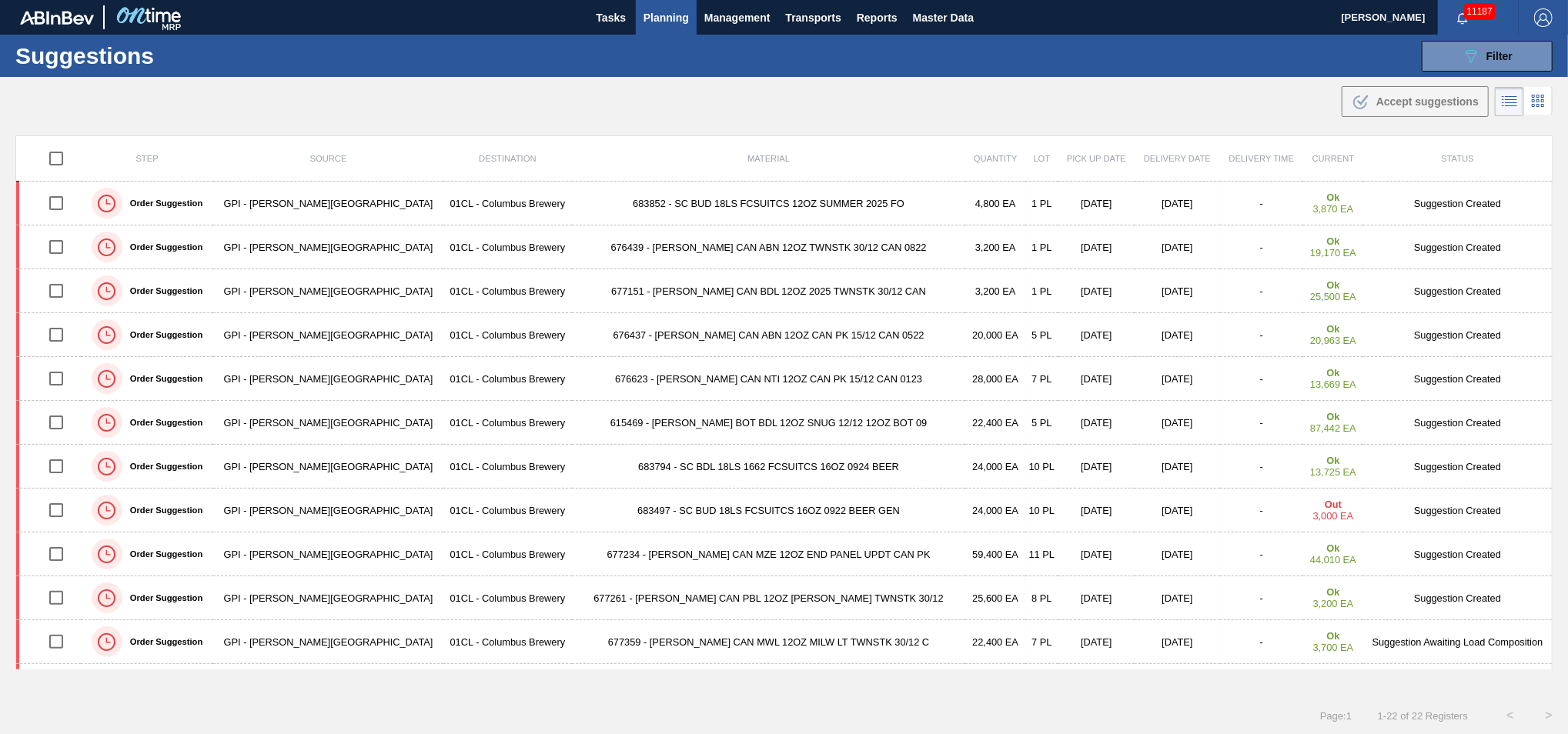
click at [670, 27] on span "Planning" at bounding box center [666, 18] width 46 height 18
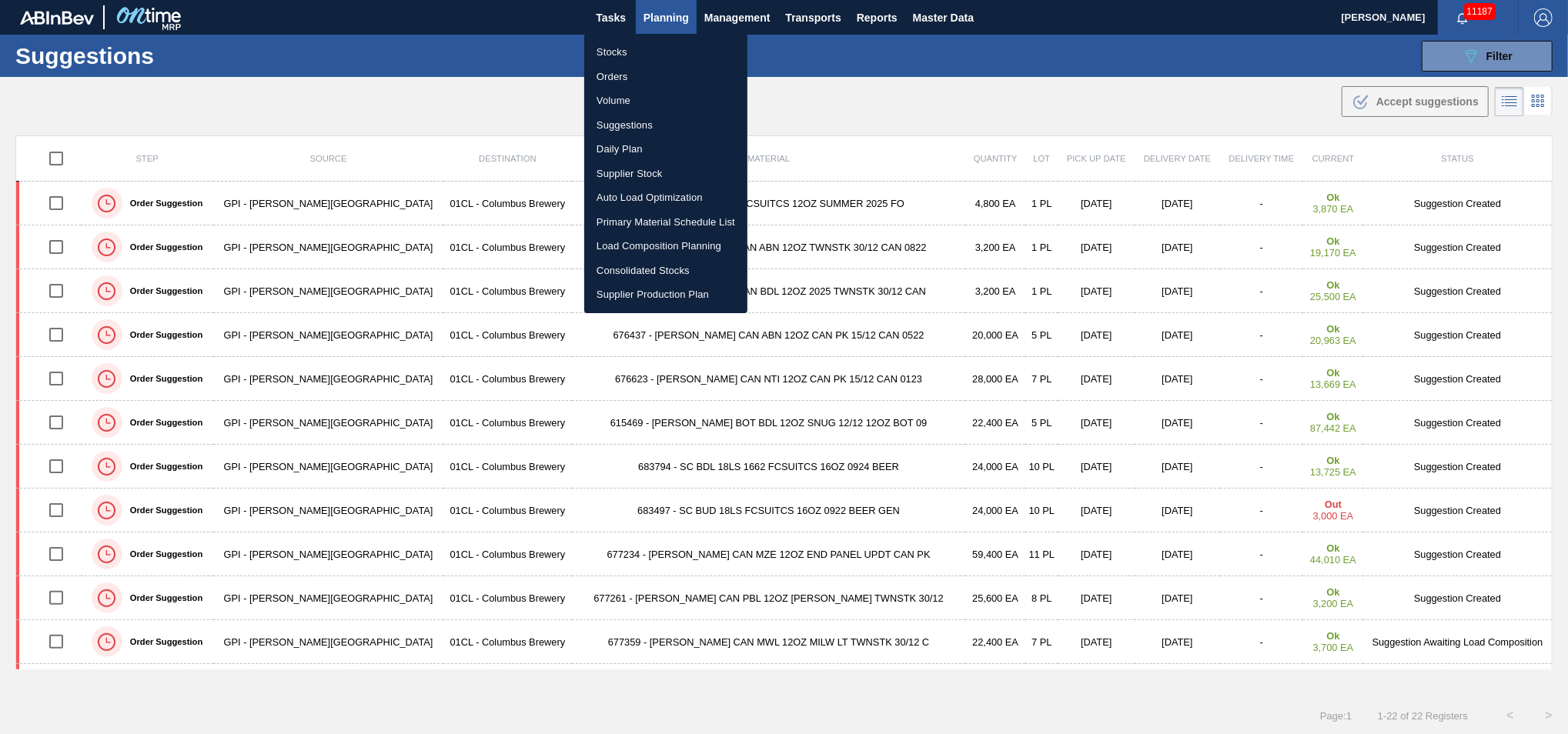
click at [654, 62] on li "Stocks" at bounding box center [666, 52] width 163 height 25
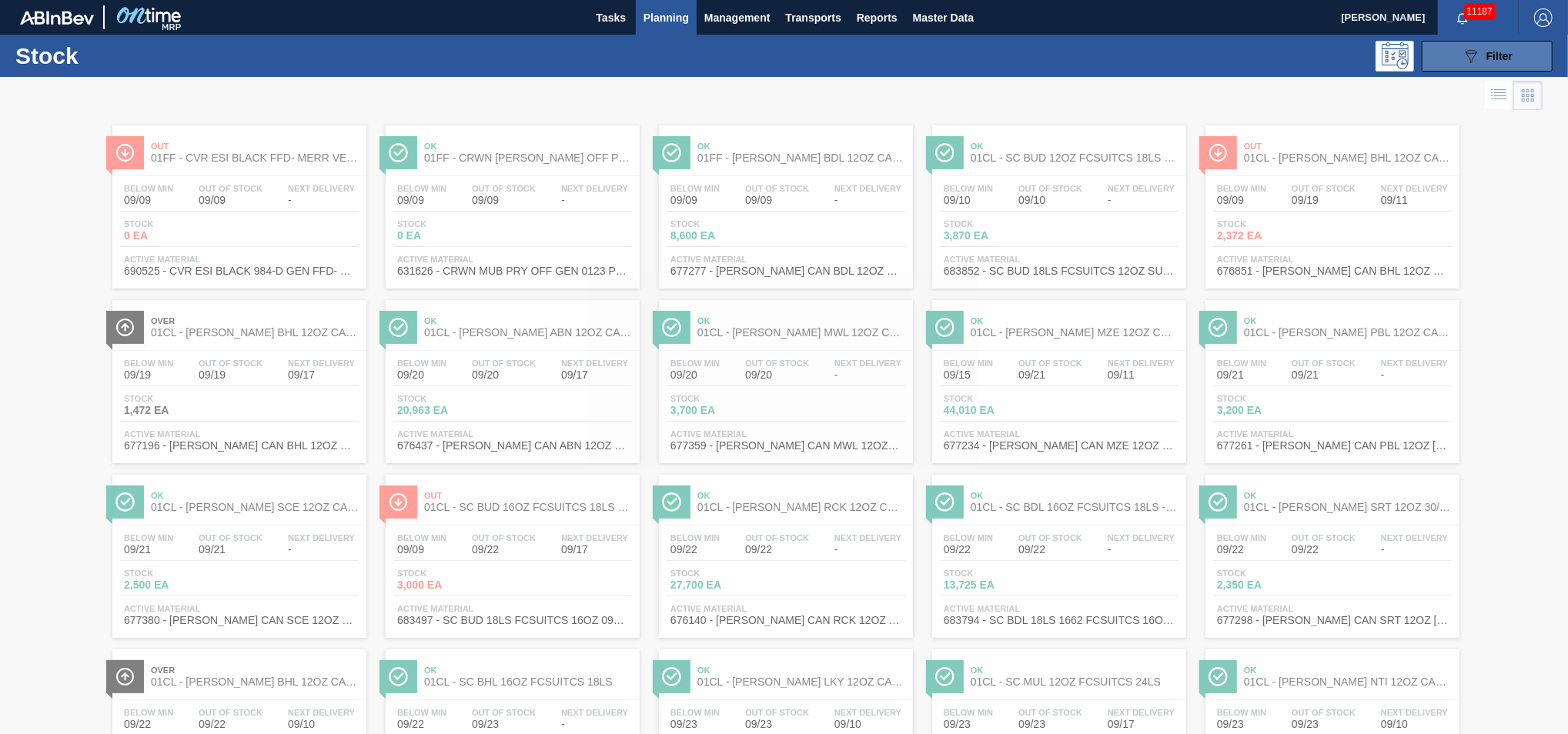
click at [1448, 65] on button "089F7B8B-B2A5-4AFE-B5C0-19BA573D28AC Filter" at bounding box center [1486, 56] width 131 height 31
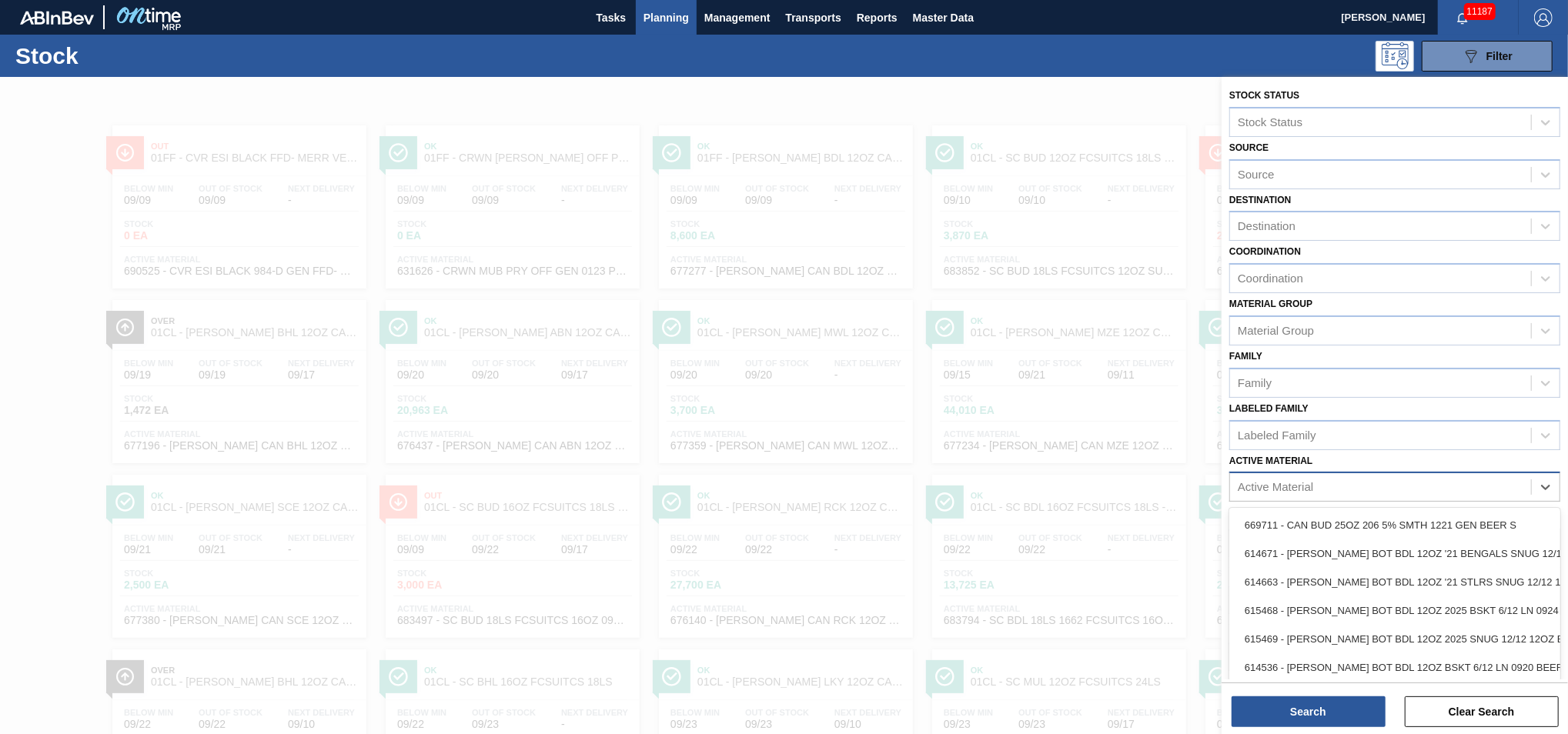
click at [1316, 482] on div "Active Material" at bounding box center [1380, 487] width 301 height 22
type Material "676850"
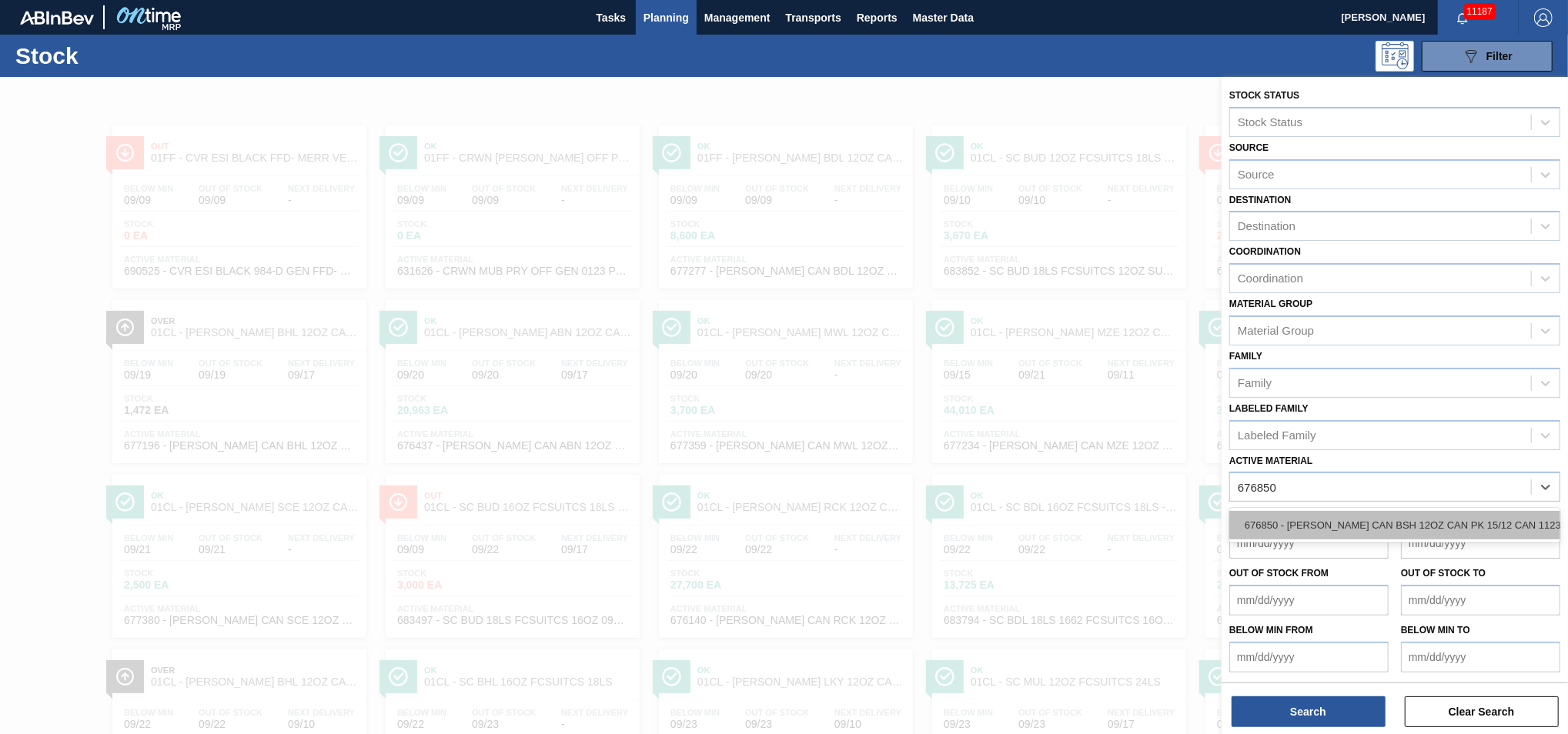
click at [1423, 511] on div "676850 - [PERSON_NAME] CAN BSH 12OZ CAN PK 15/12 CAN 1123" at bounding box center [1395, 524] width 331 height 28
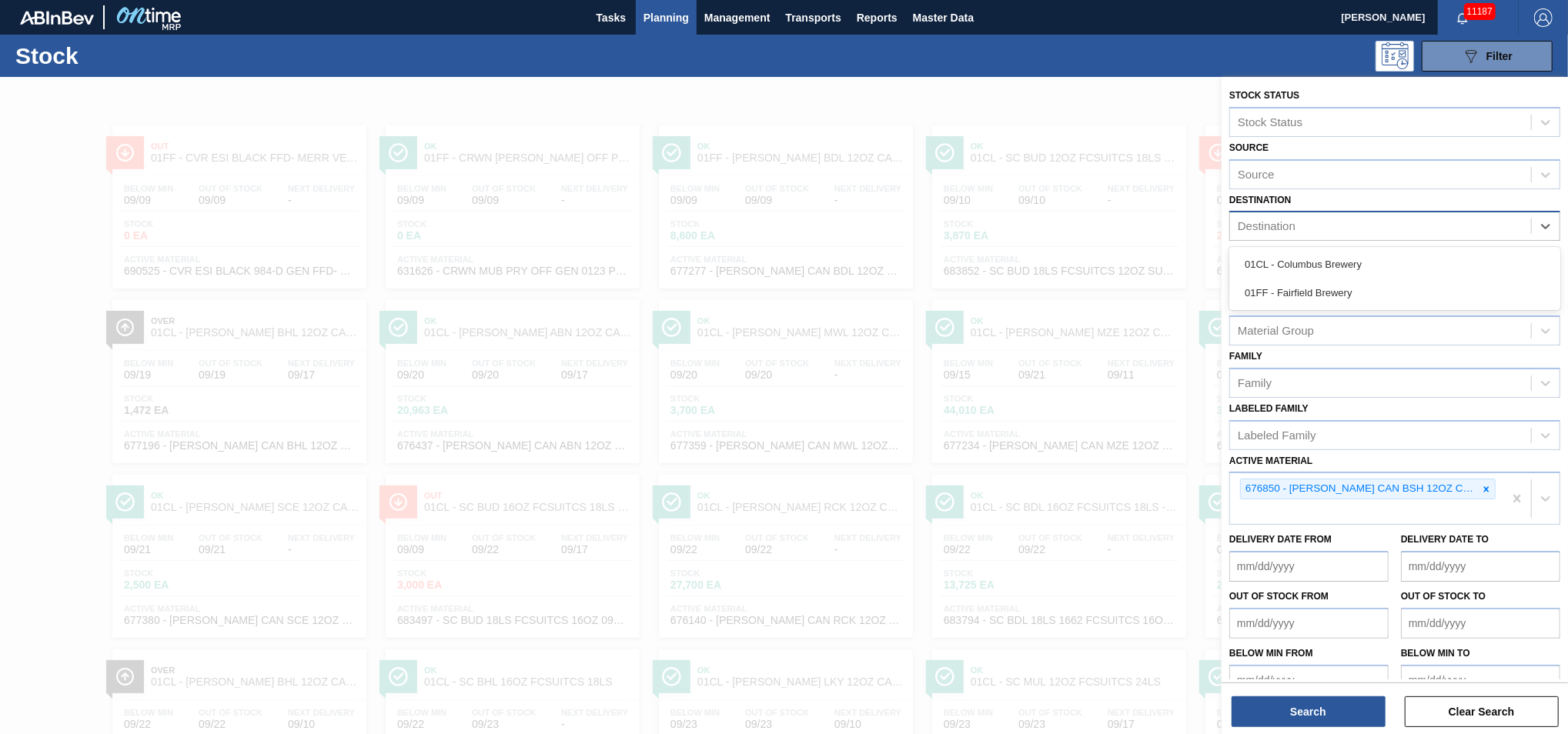
click at [1395, 226] on div "Destination" at bounding box center [1380, 226] width 301 height 22
click at [1340, 275] on div "01CL - Columbus Brewery" at bounding box center [1395, 264] width 331 height 28
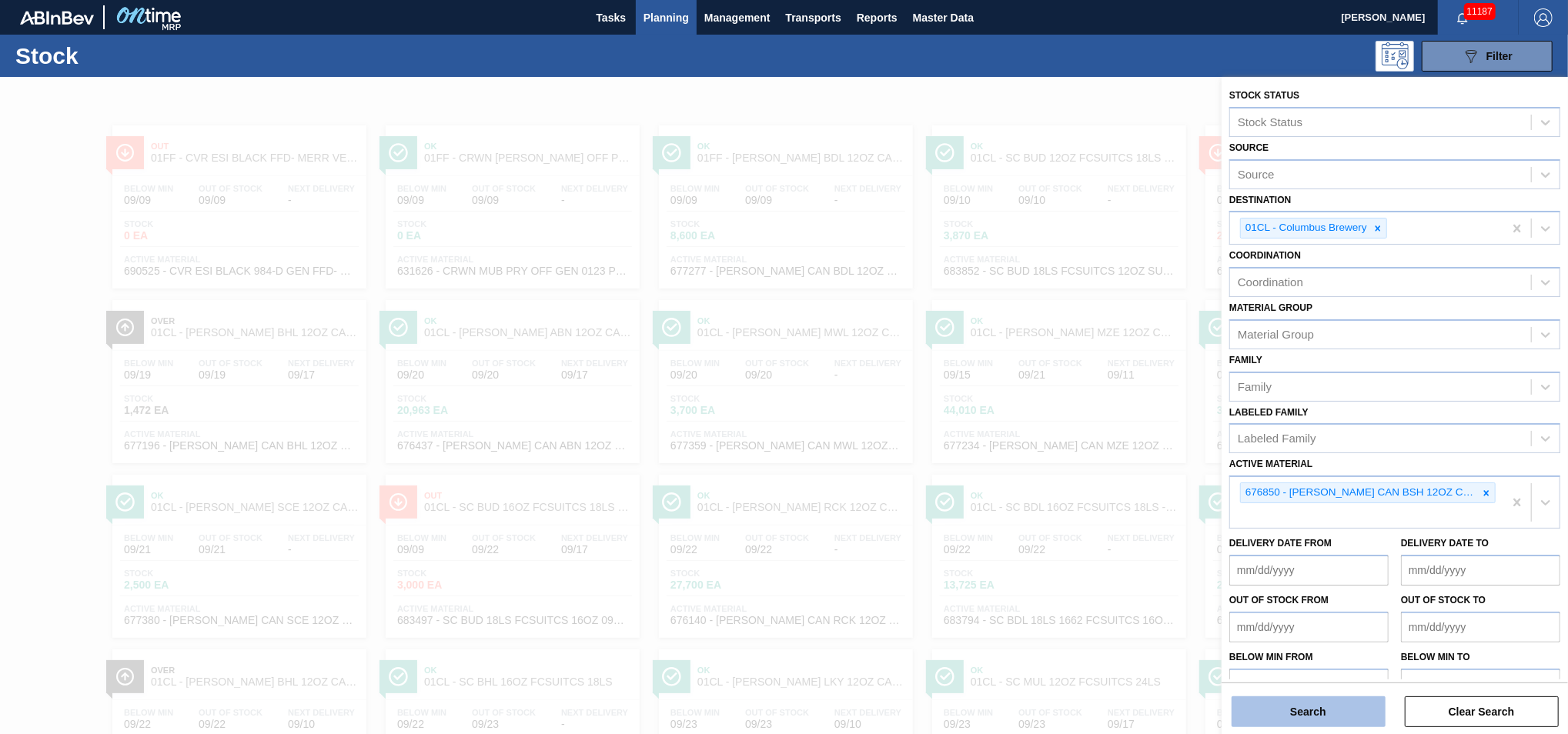
click at [1326, 719] on button "Search" at bounding box center [1309, 712] width 154 height 31
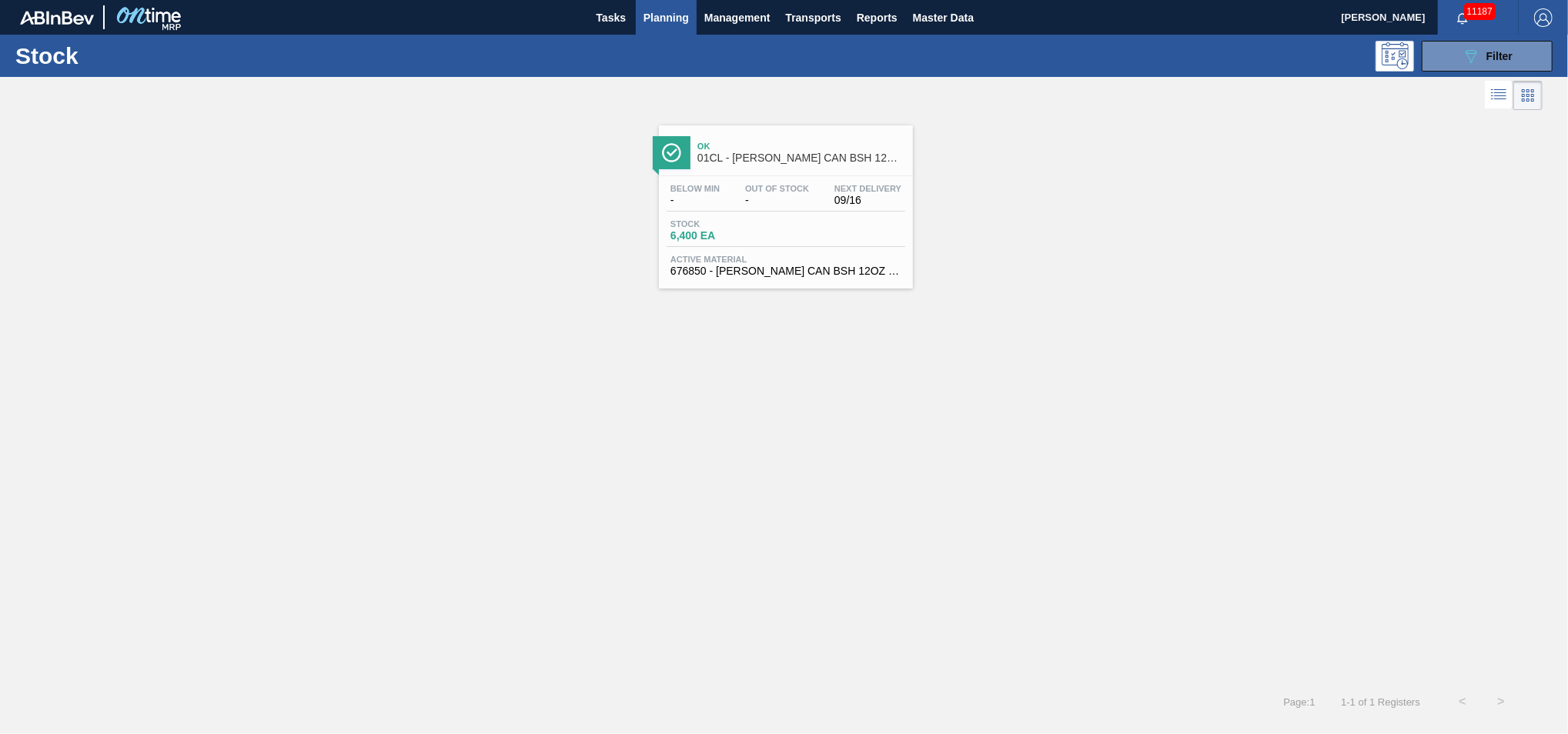
click at [829, 263] on div "Active Material 676850 - CARR CAN BSH 12OZ CAN PK 15/12 CAN 1123" at bounding box center [785, 266] width 238 height 22
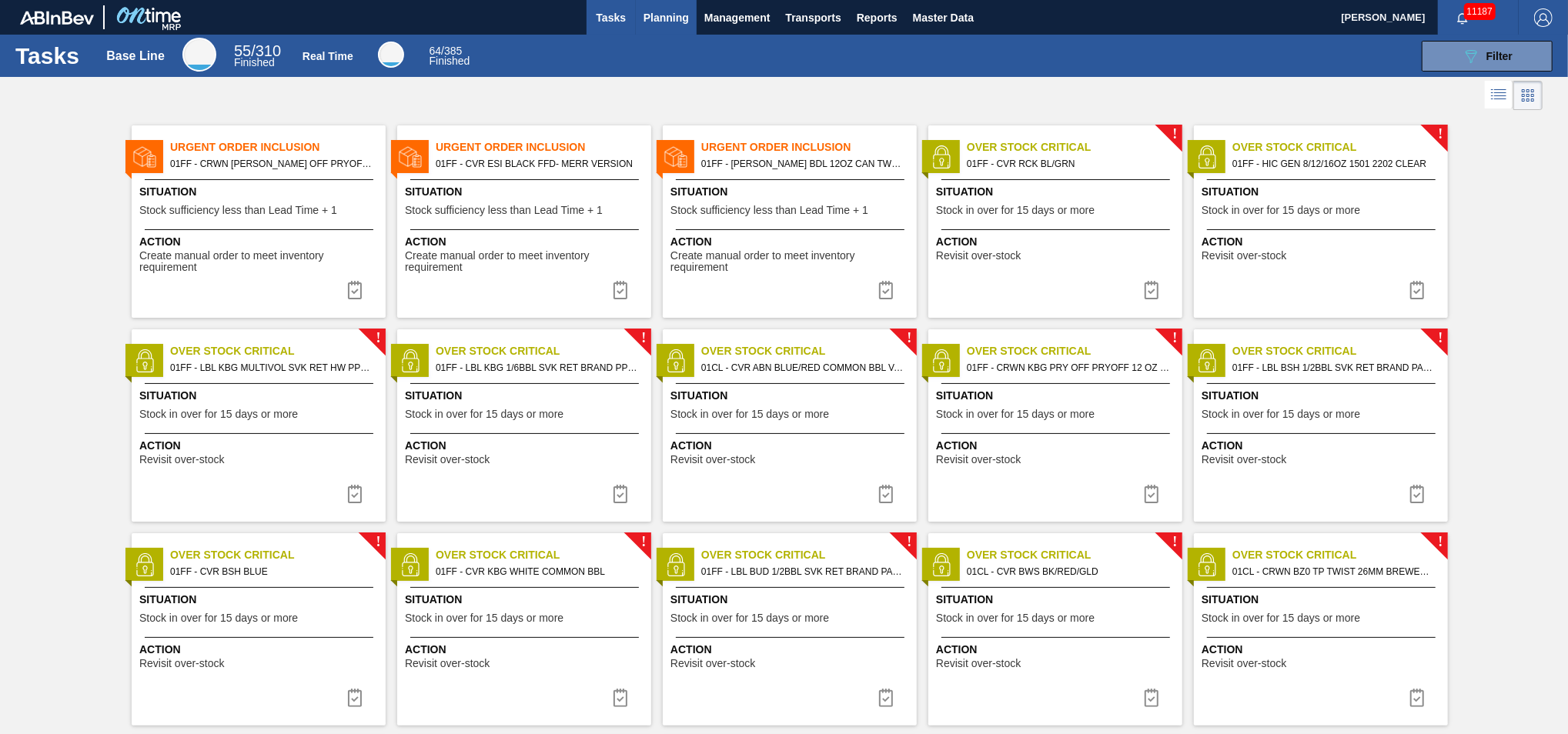
click at [668, 13] on span "Planning" at bounding box center [666, 18] width 46 height 18
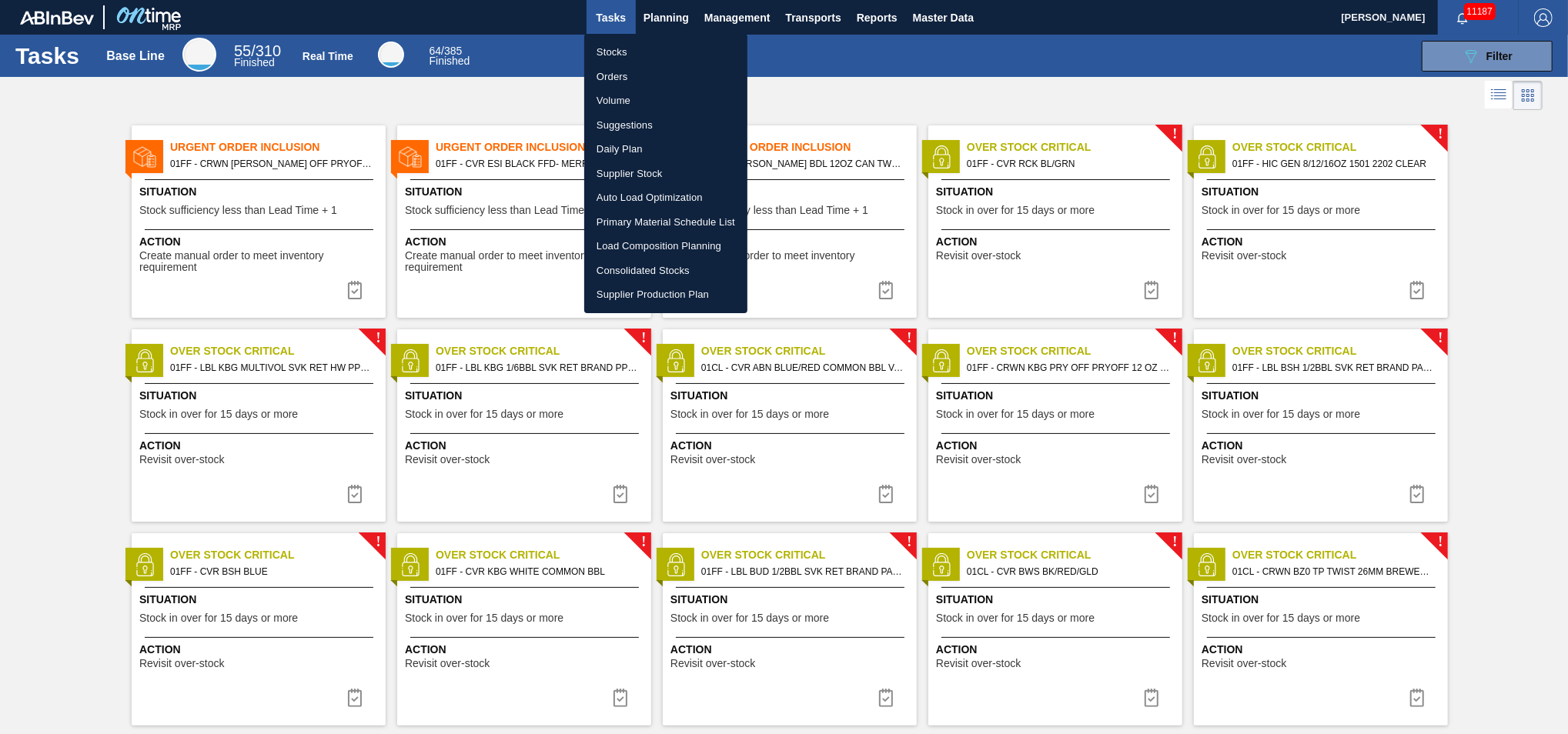
click at [641, 243] on li "Load Composition Planning" at bounding box center [666, 246] width 163 height 25
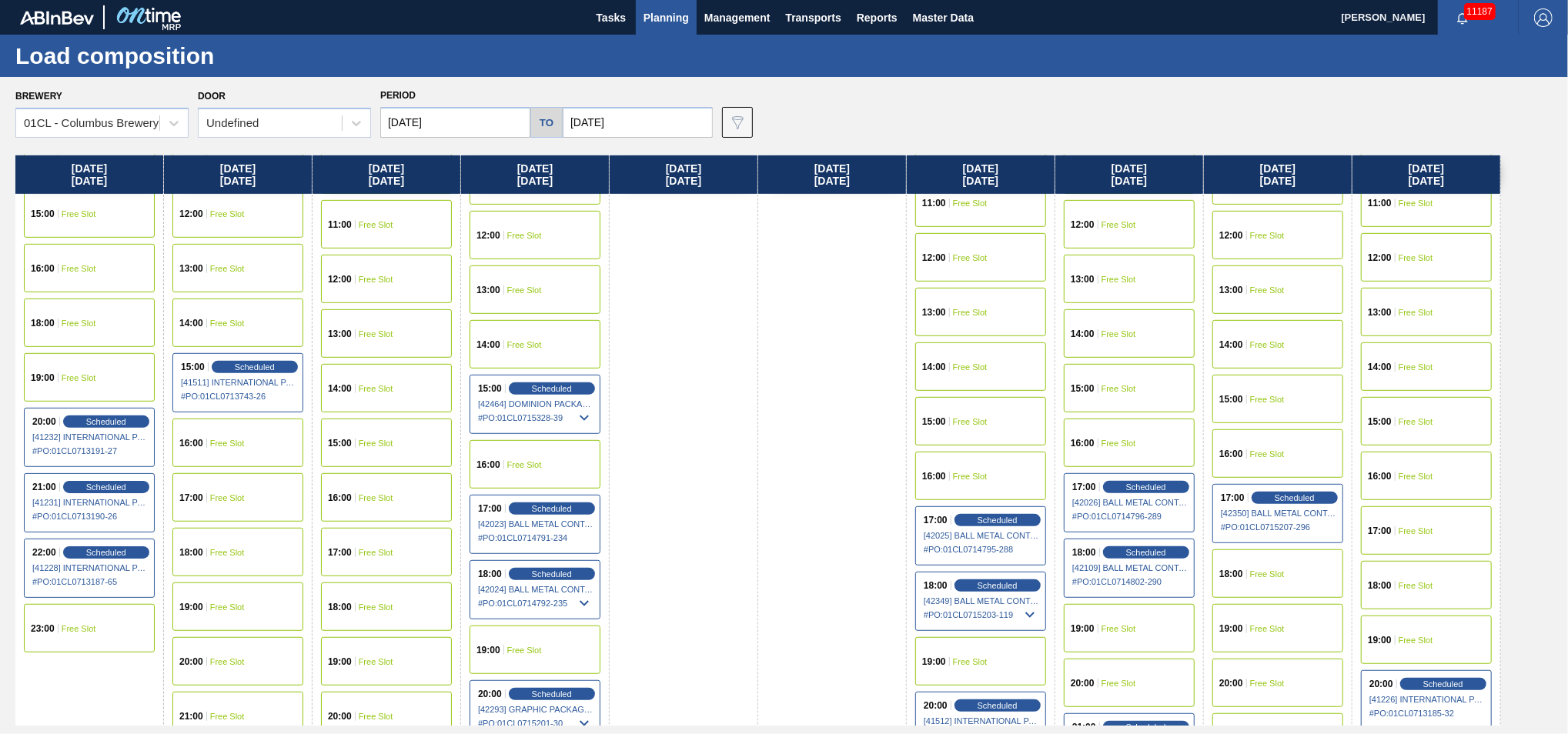
scroll to position [771, 0]
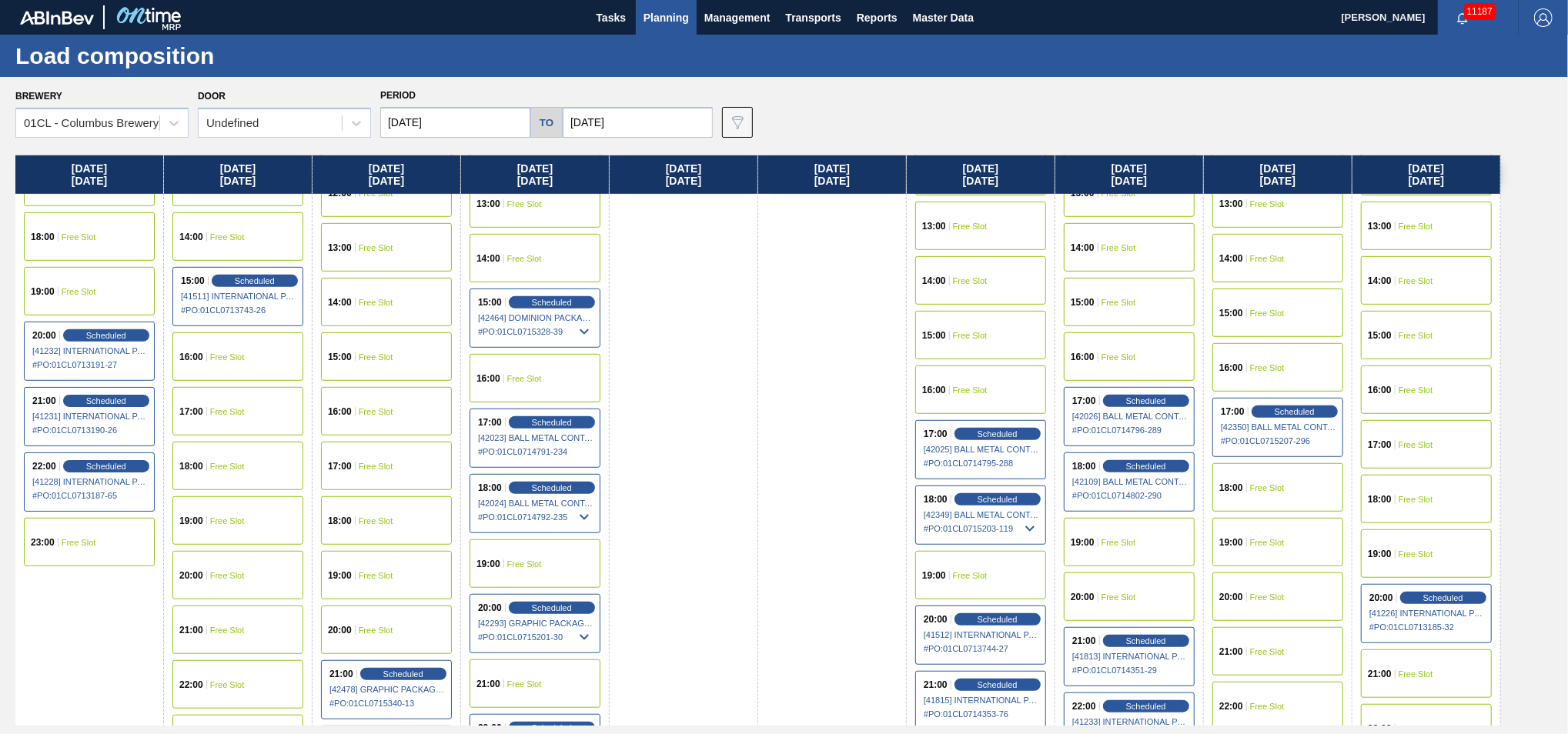
click at [1257, 610] on div "20:00 Free Slot" at bounding box center [1277, 597] width 131 height 48
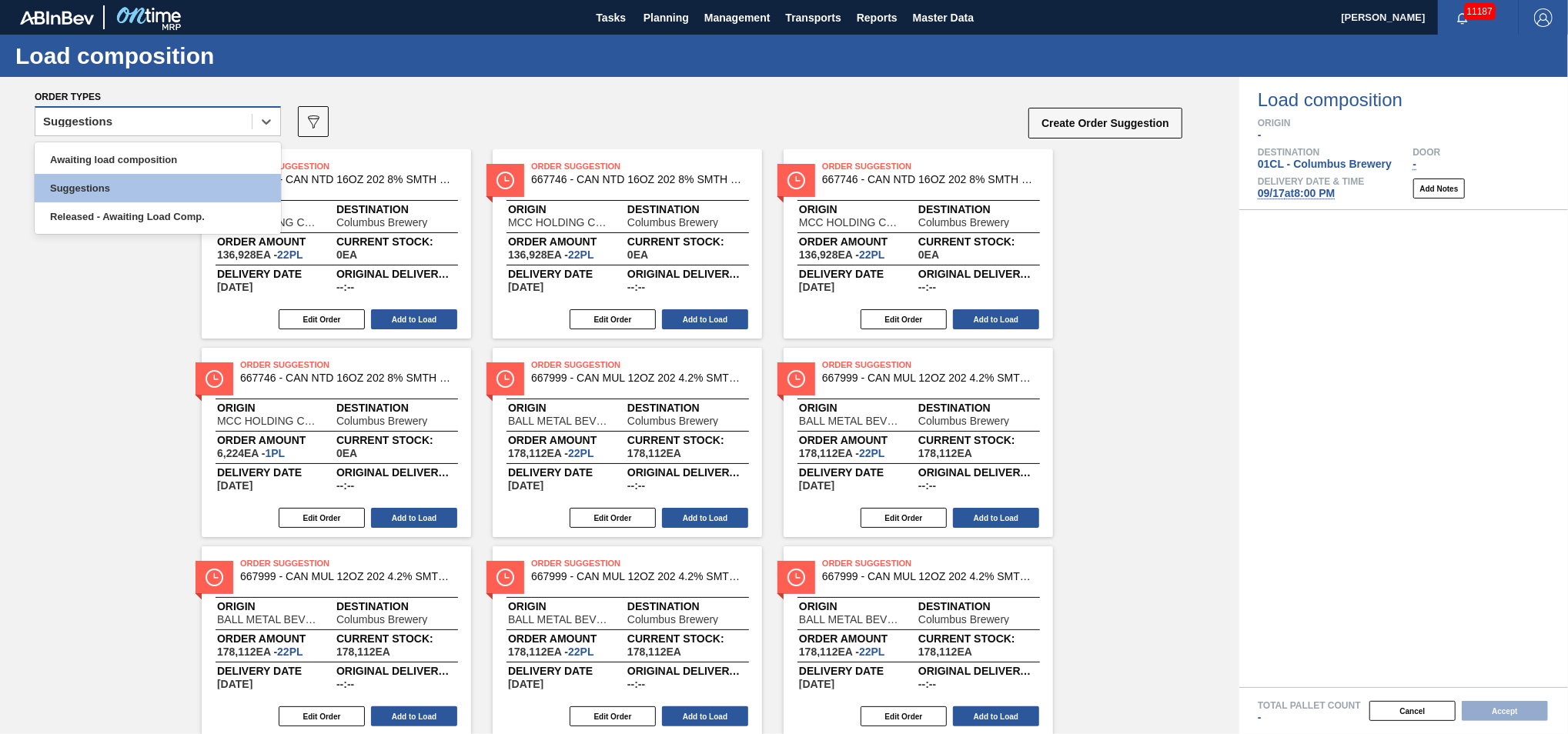
click at [247, 124] on div "Suggestions" at bounding box center [143, 122] width 216 height 22
click at [198, 157] on div "Awaiting load composition" at bounding box center [157, 159] width 246 height 28
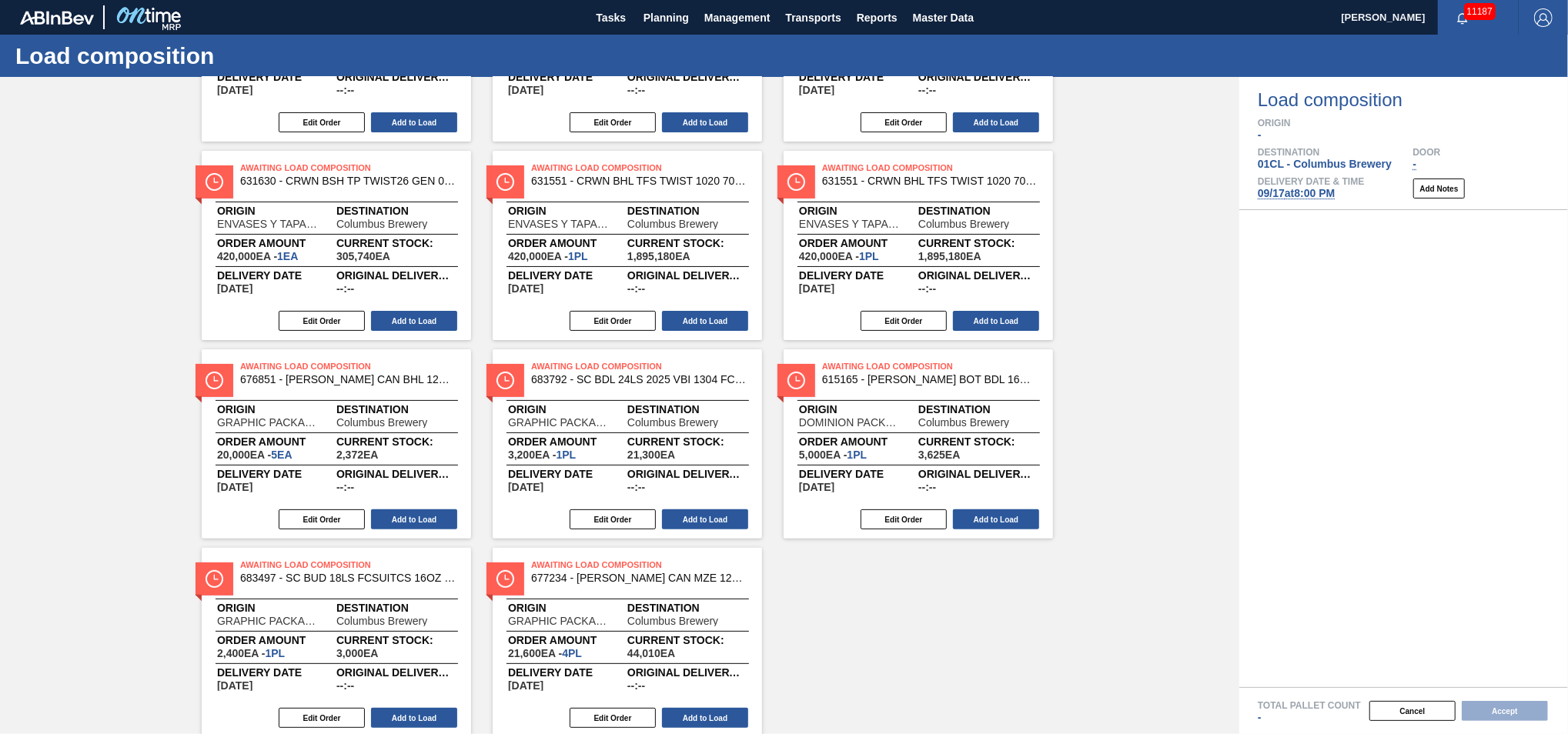
scroll to position [247, 0]
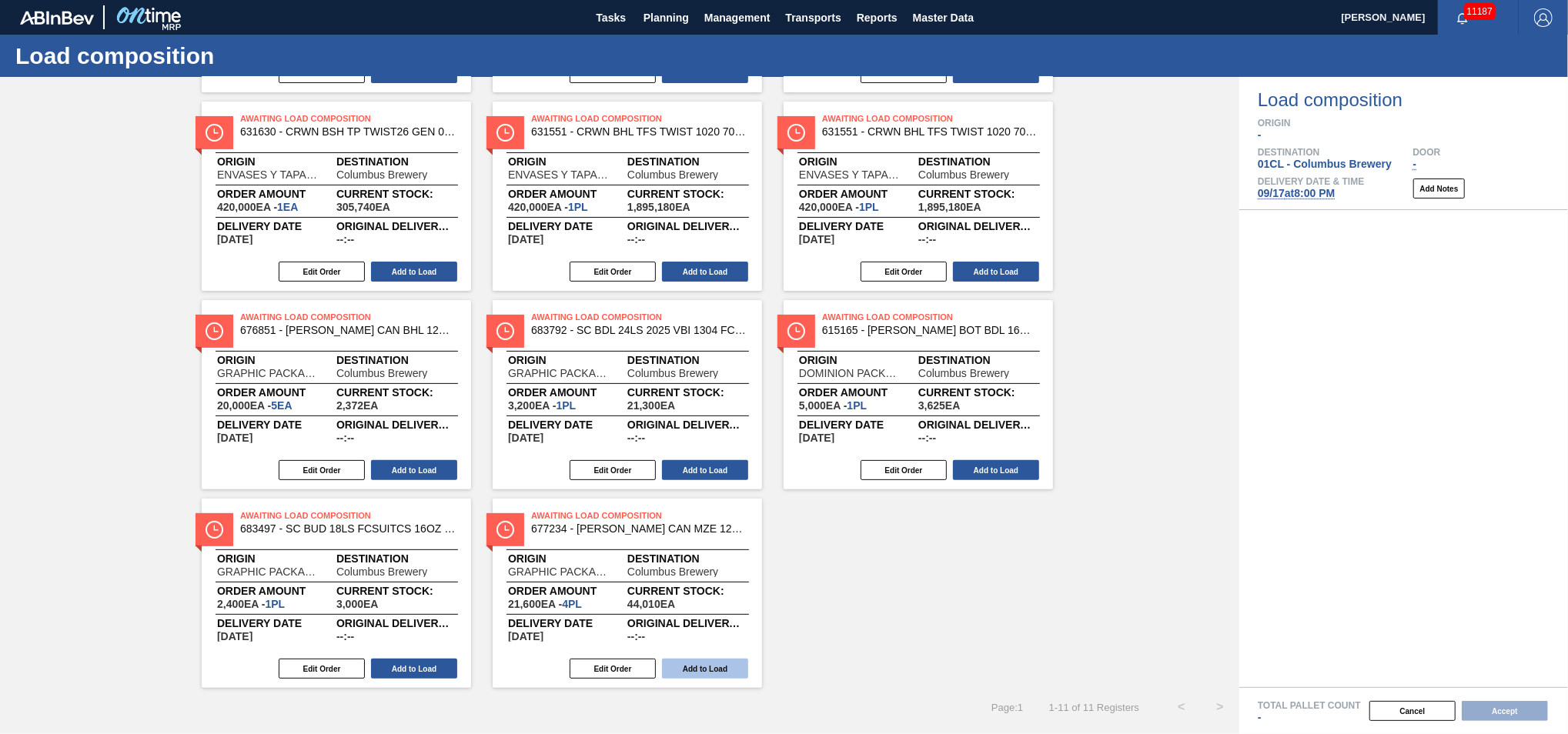
click at [682, 663] on button "Add to Load" at bounding box center [704, 669] width 86 height 20
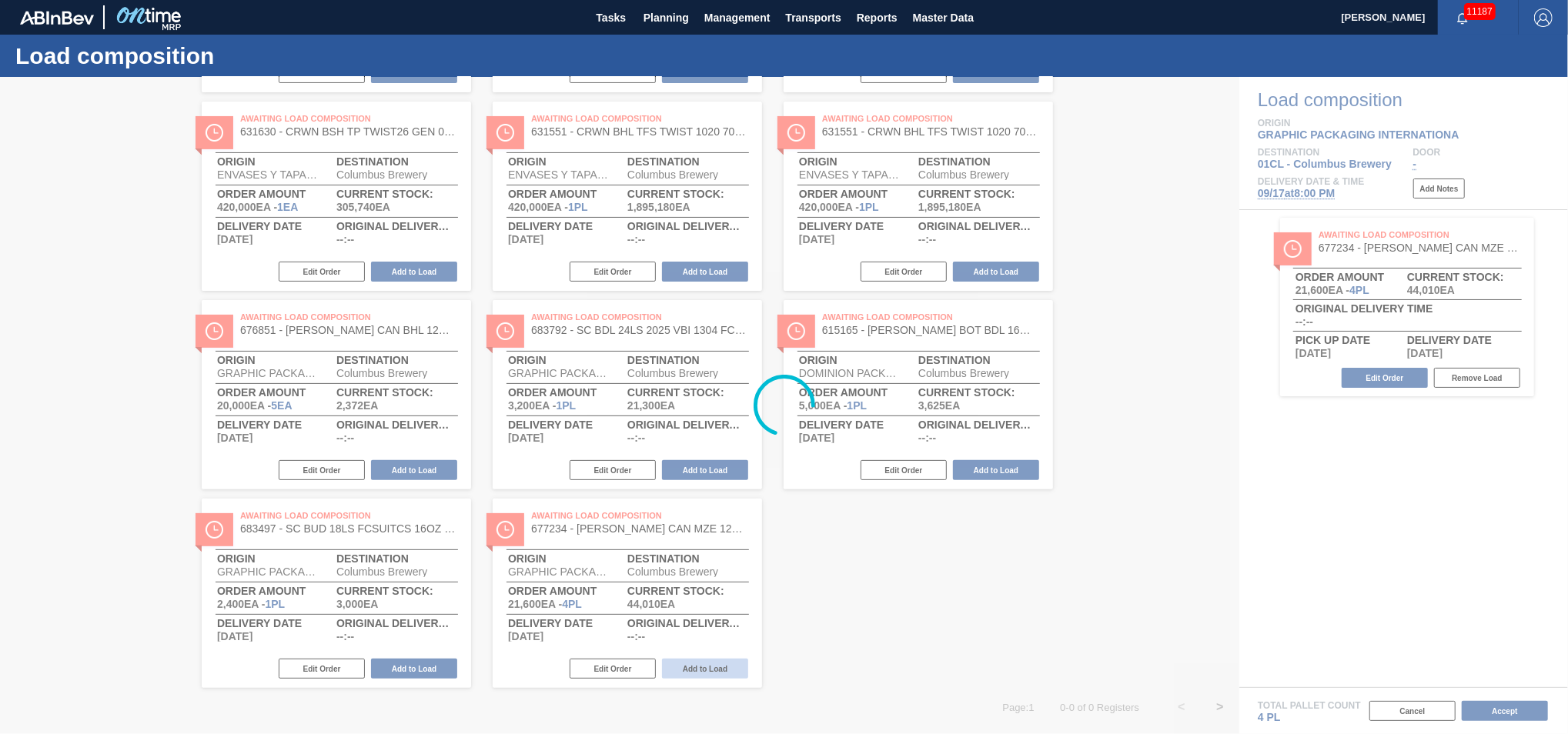
scroll to position [0, 0]
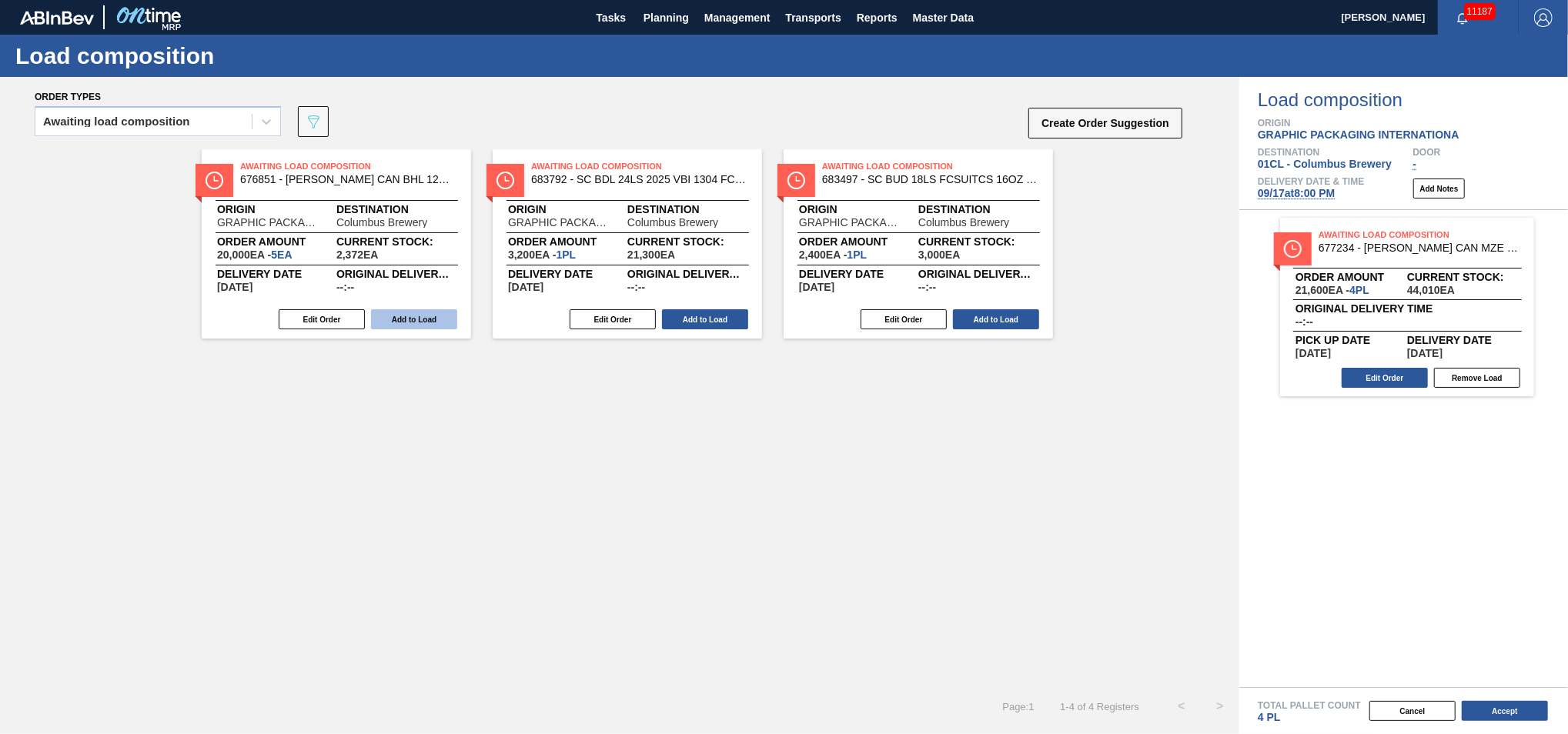
click at [426, 317] on button "Add to Load" at bounding box center [413, 319] width 86 height 20
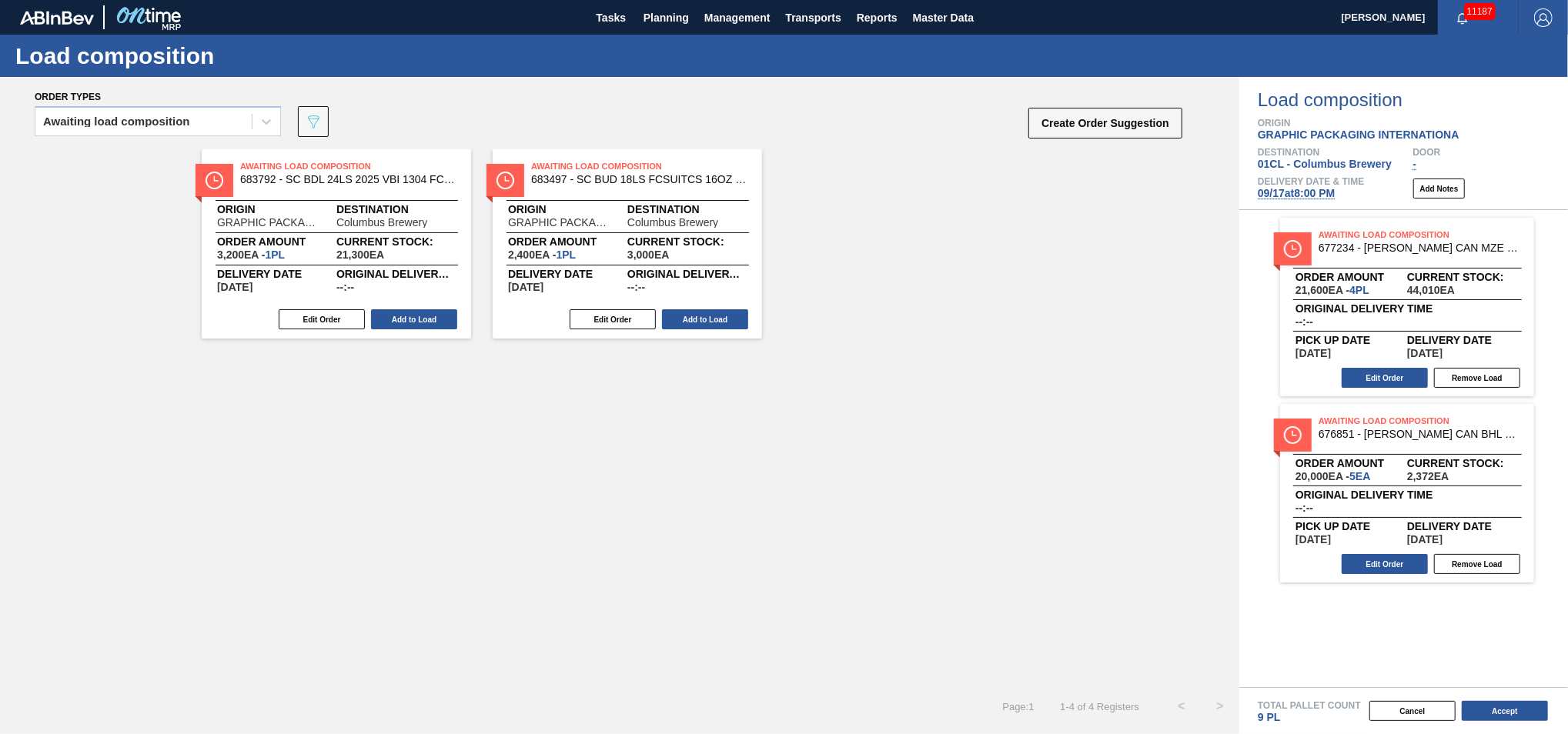
click at [426, 317] on button "Add to Load" at bounding box center [413, 319] width 86 height 20
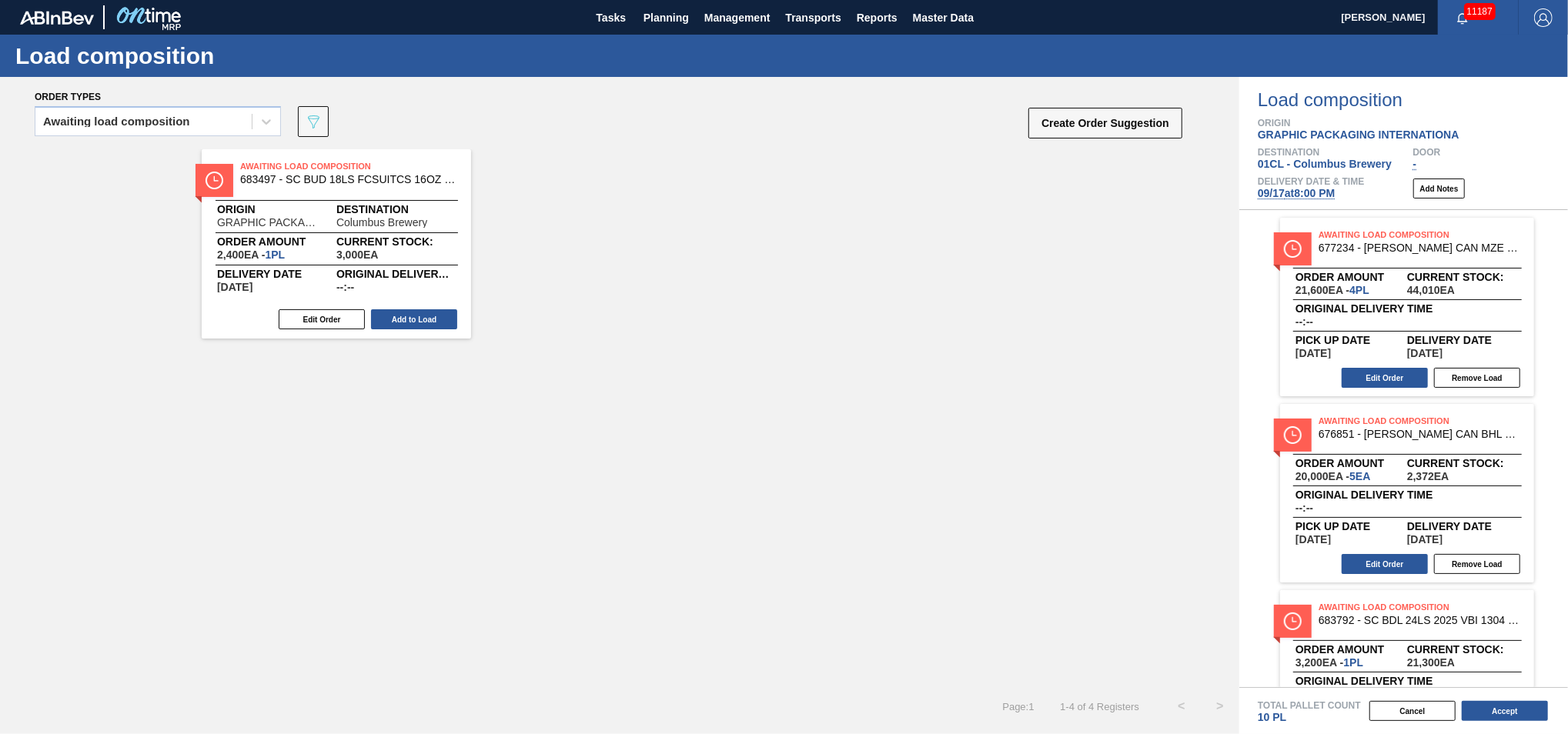
click at [426, 317] on button "Add to Load" at bounding box center [413, 319] width 86 height 20
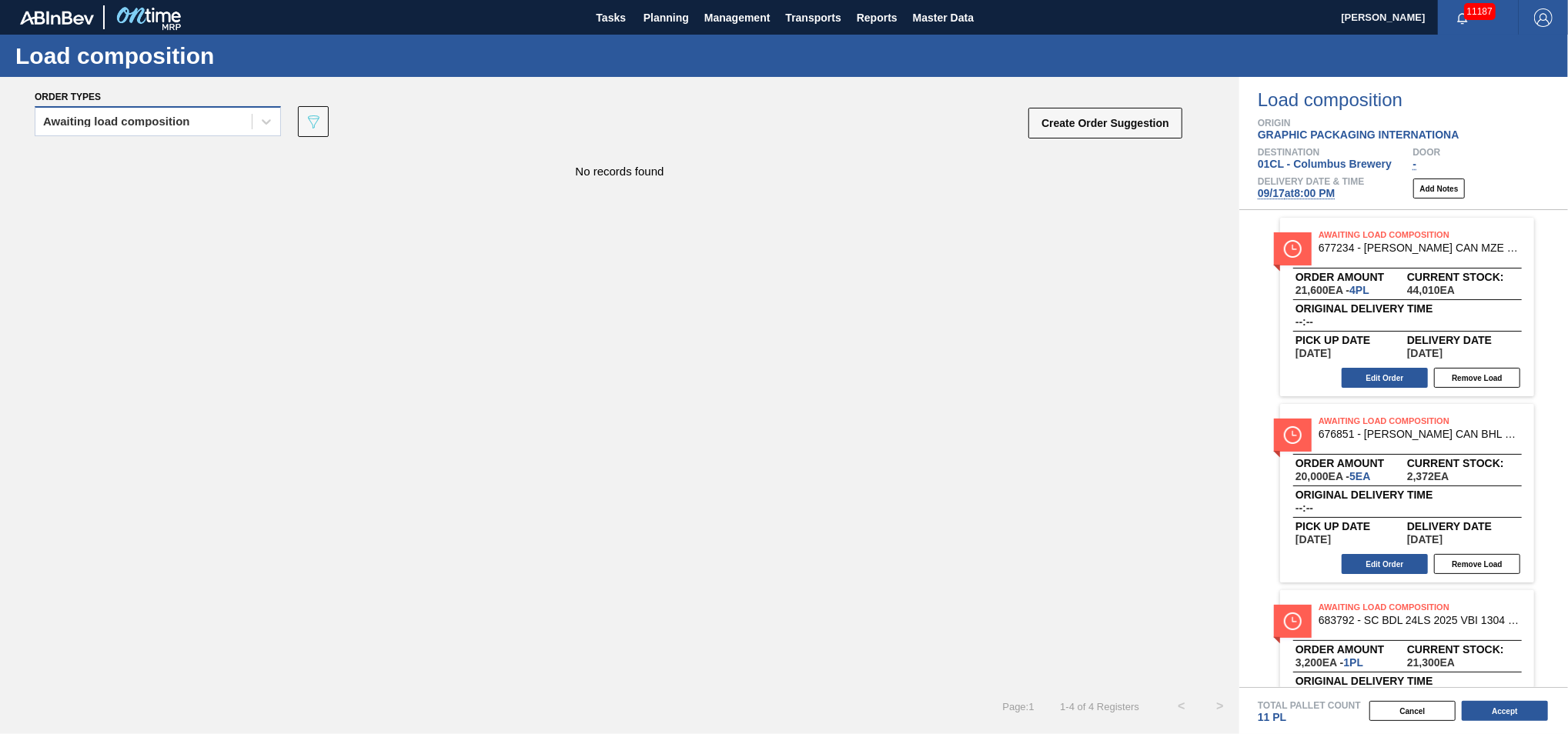
click at [179, 120] on div "Awaiting load composition" at bounding box center [116, 121] width 147 height 10
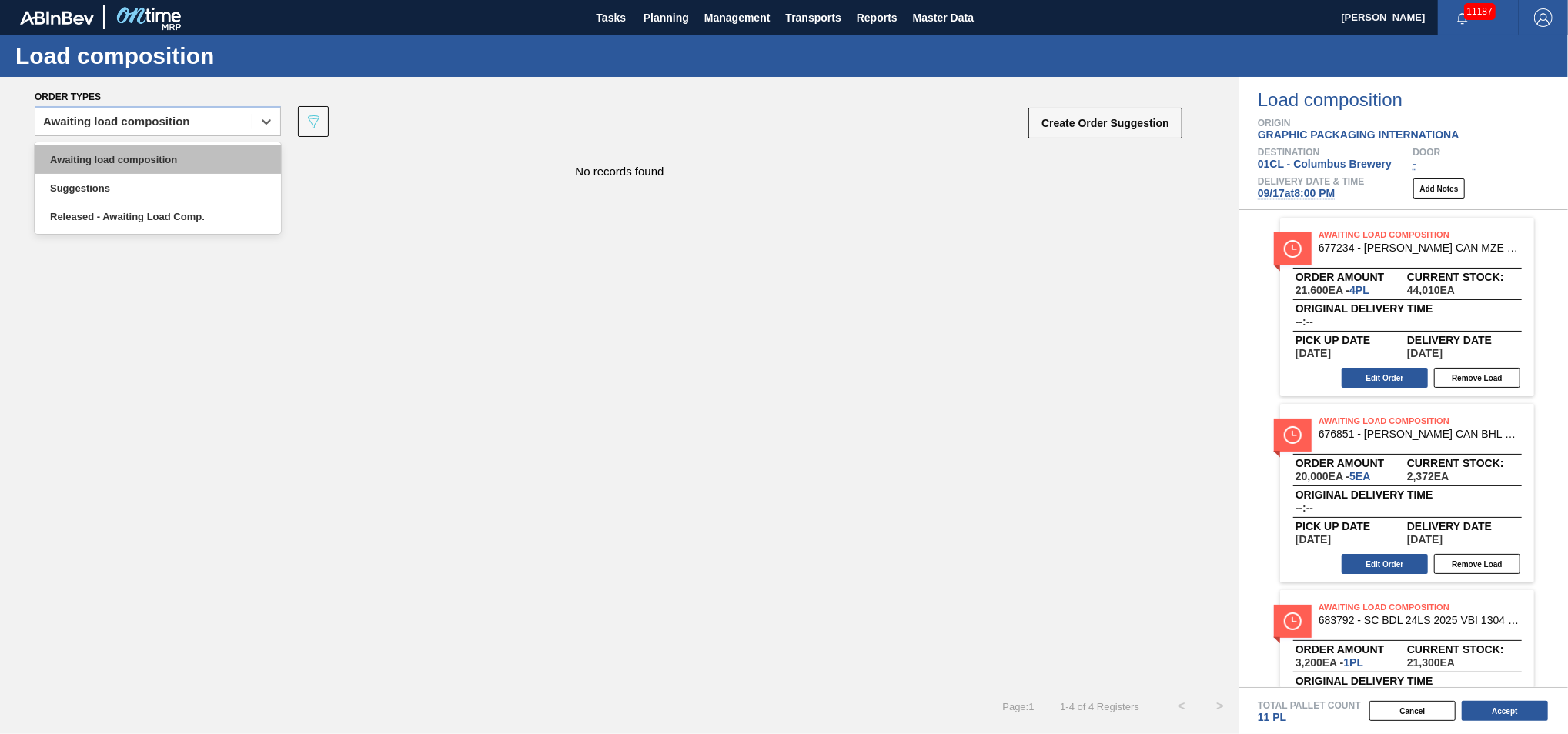
click at [174, 156] on div "Awaiting load composition" at bounding box center [157, 159] width 246 height 28
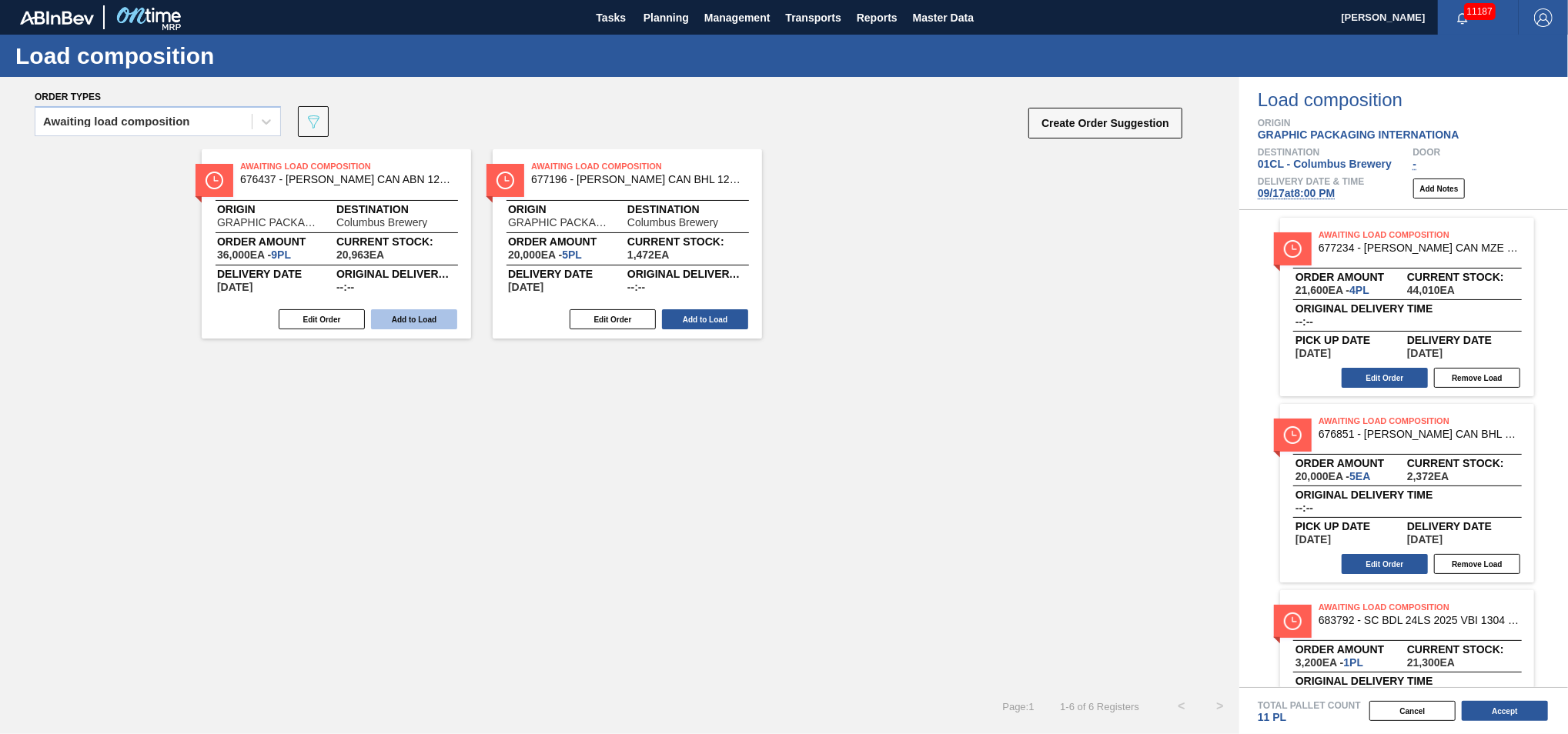
click at [416, 323] on button "Add to Load" at bounding box center [413, 319] width 86 height 20
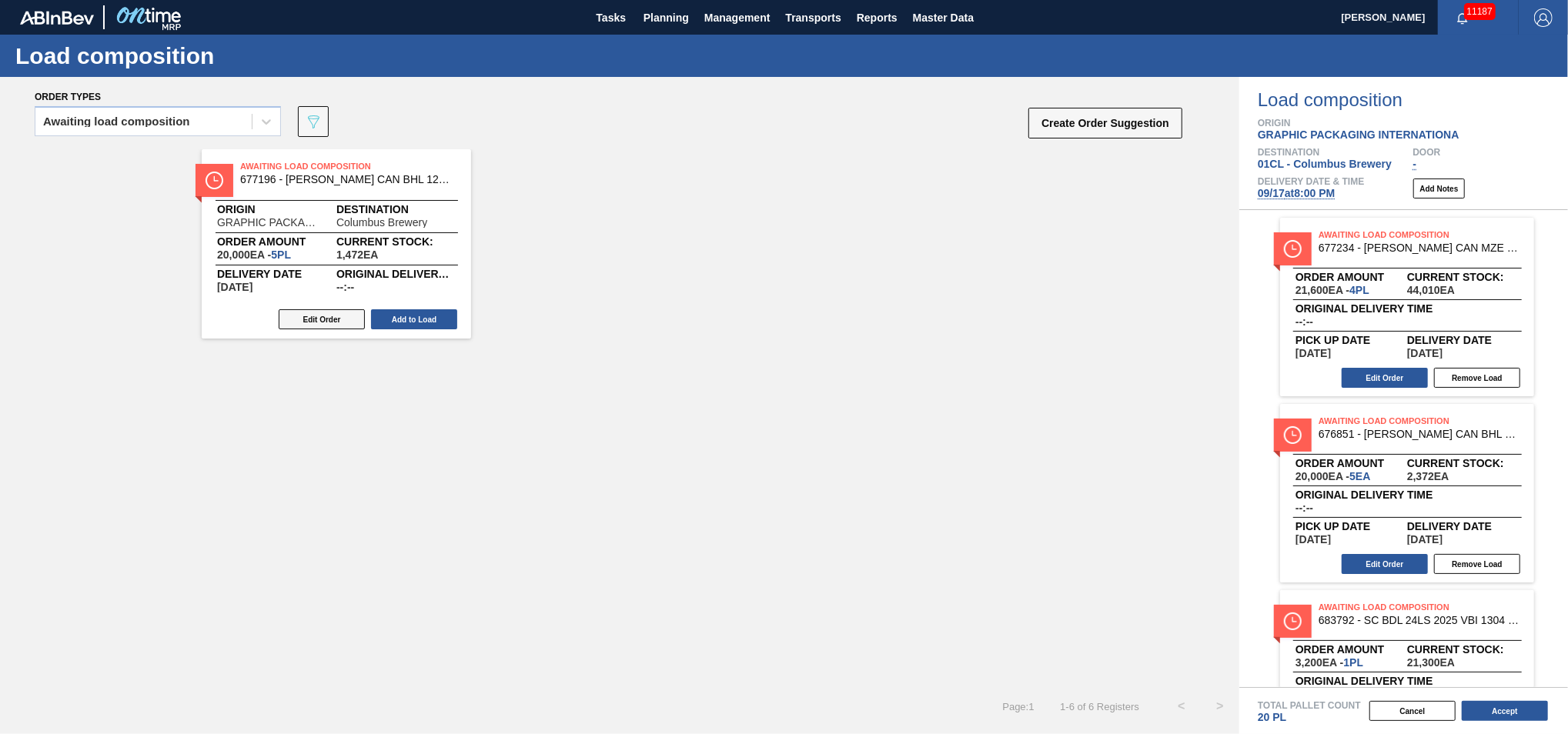
click at [334, 315] on button "Edit Order" at bounding box center [321, 319] width 86 height 20
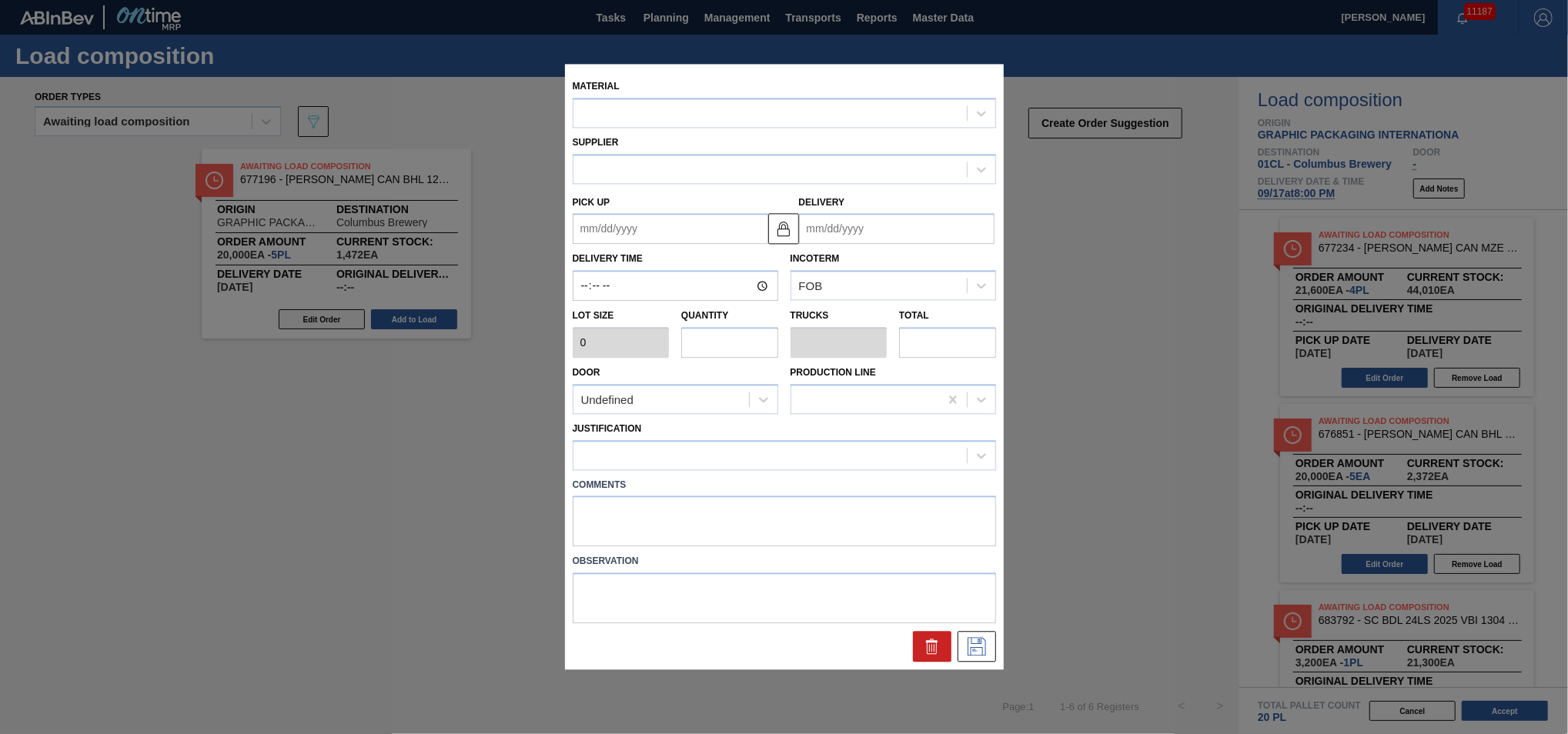
type input "4,000"
type input "5"
type input "0.192"
type input "20,000"
type up "[DATE]"
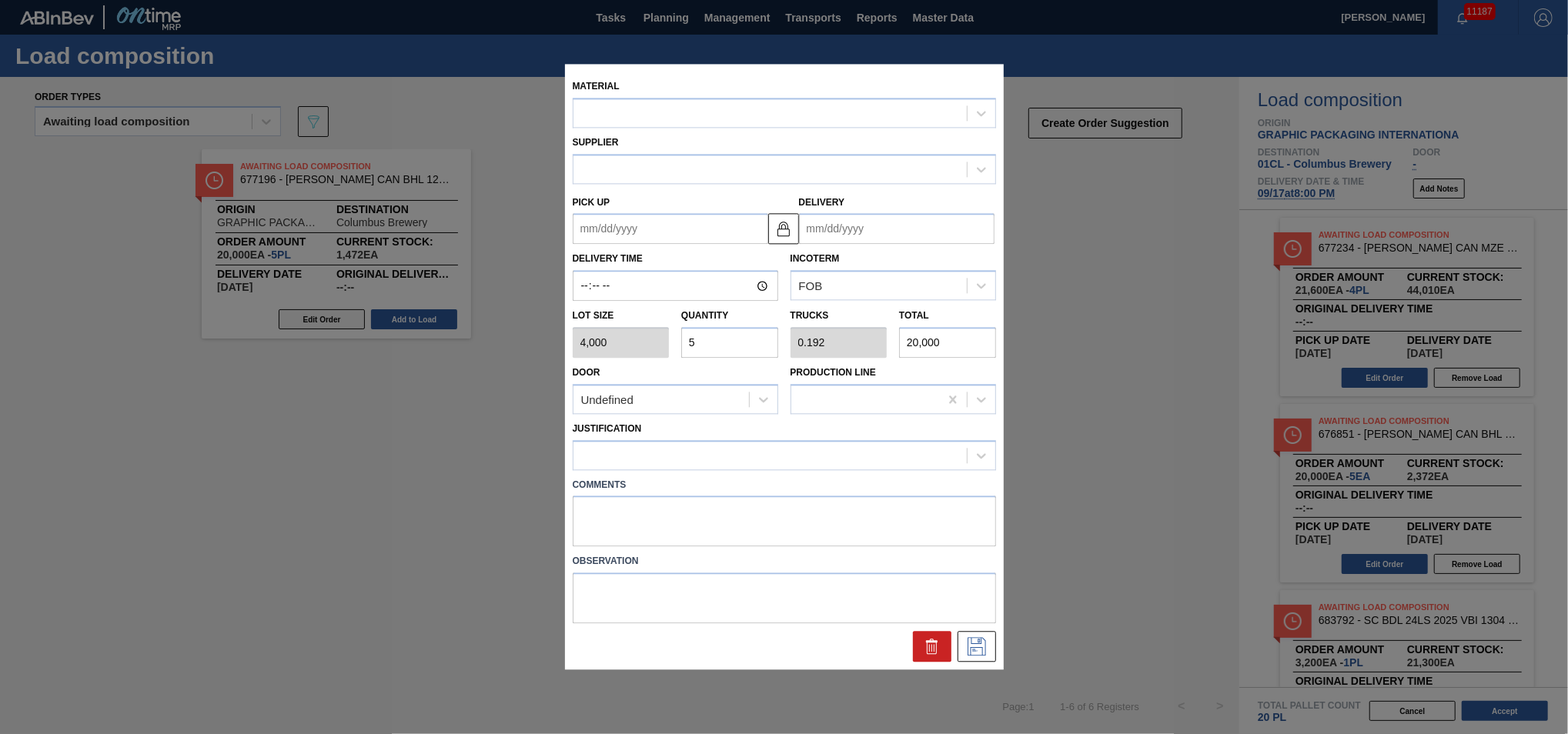
type input "[DATE]"
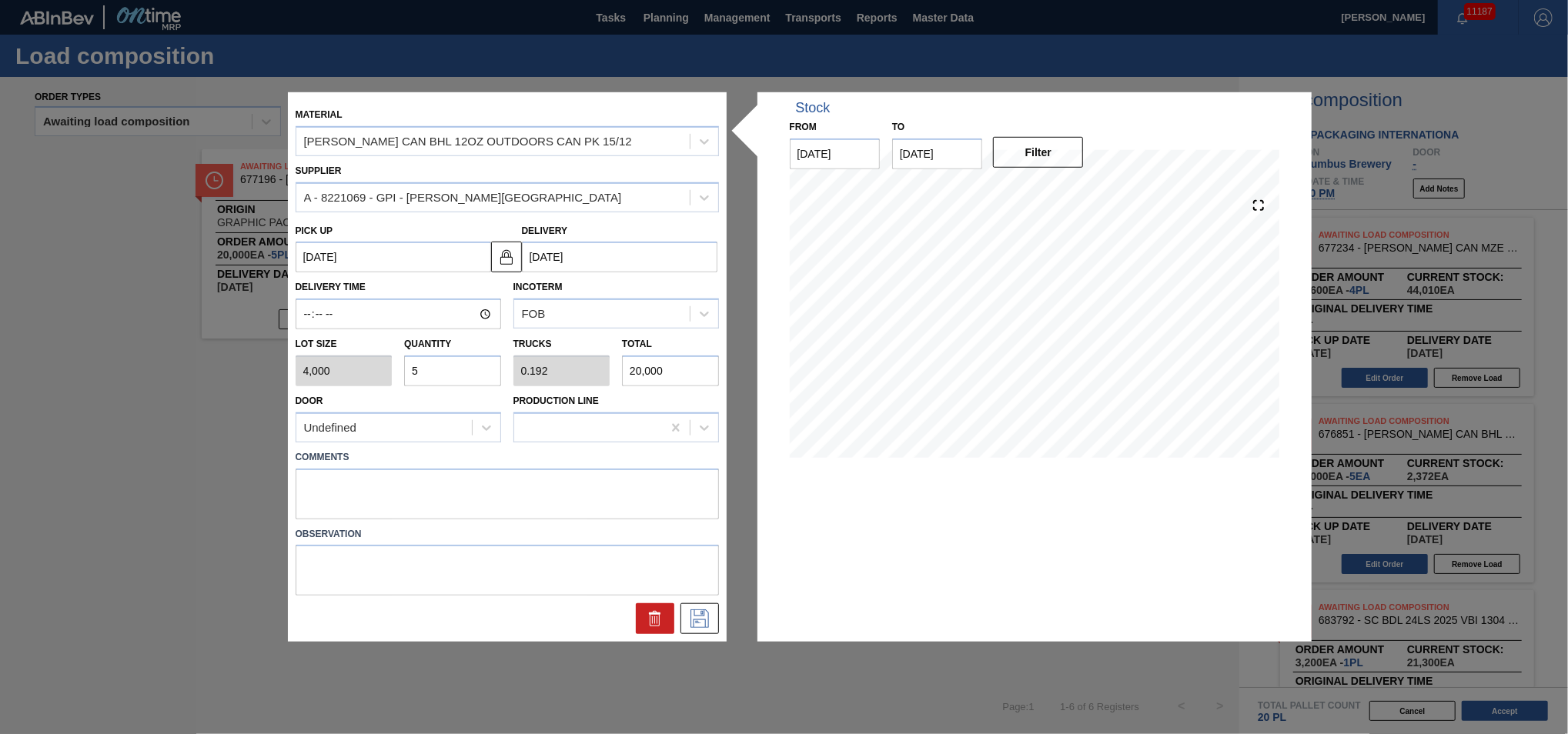
click at [444, 372] on input "5" at bounding box center [452, 371] width 97 height 31
click at [694, 365] on div "Material [PERSON_NAME] CAN BHL 12OZ OUTDOORS CAN PK 15/12 Supplier A - 8221069 …" at bounding box center [507, 367] width 423 height 534
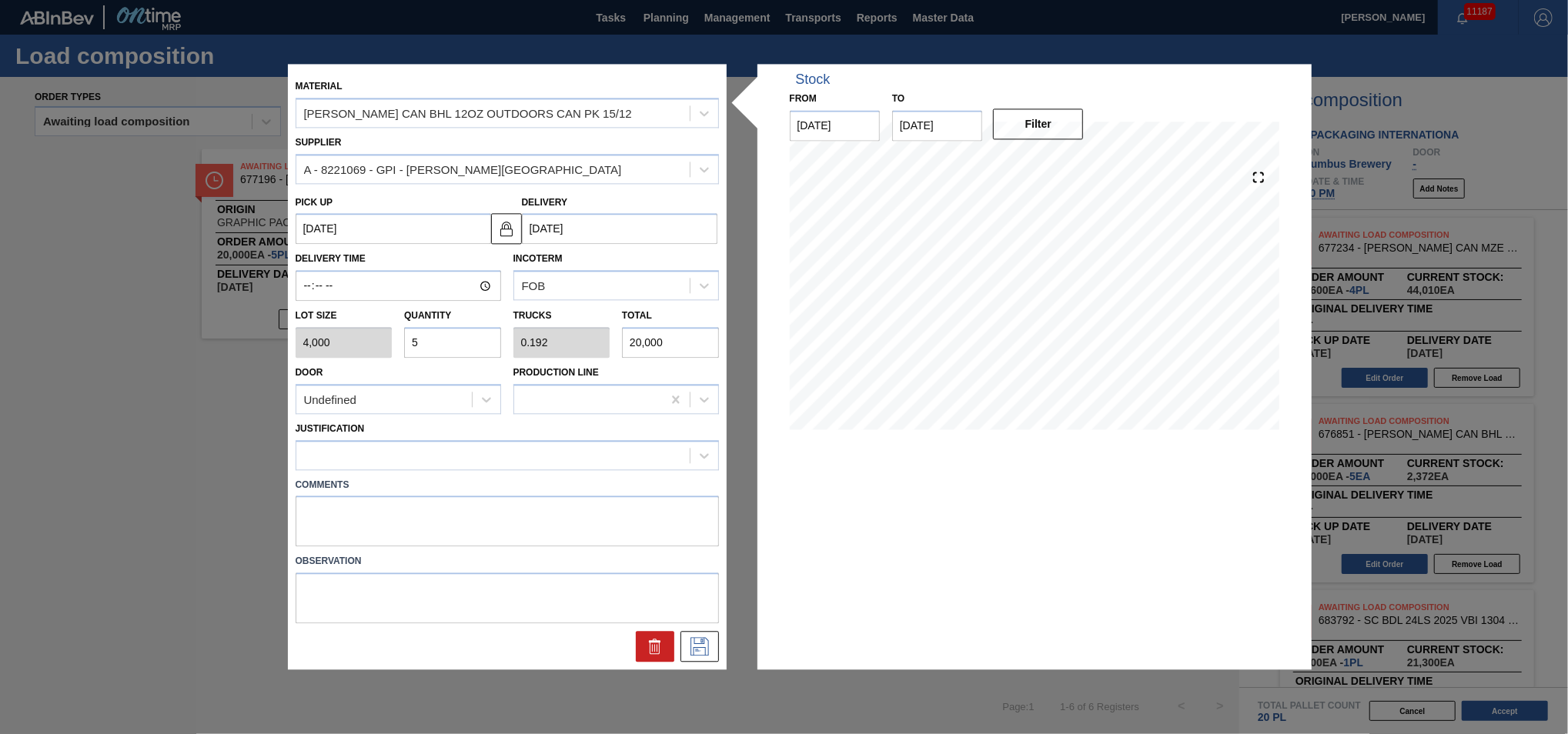
type input "0.5"
type input "0.019"
type input "2,000"
type input "0.05"
type input "0.002"
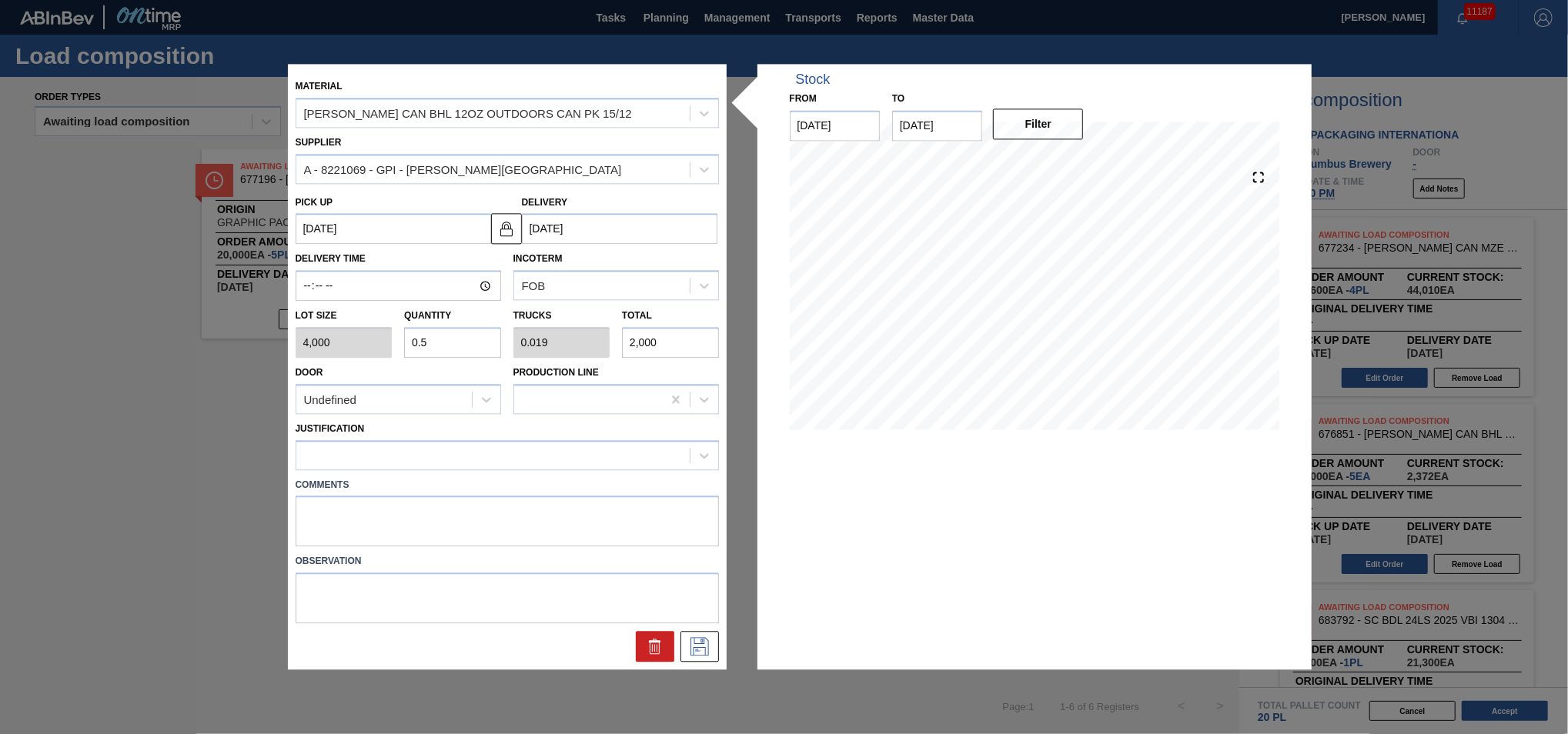
type input "200"
type input "0.005"
type input "0"
type input "20"
type input "0.001"
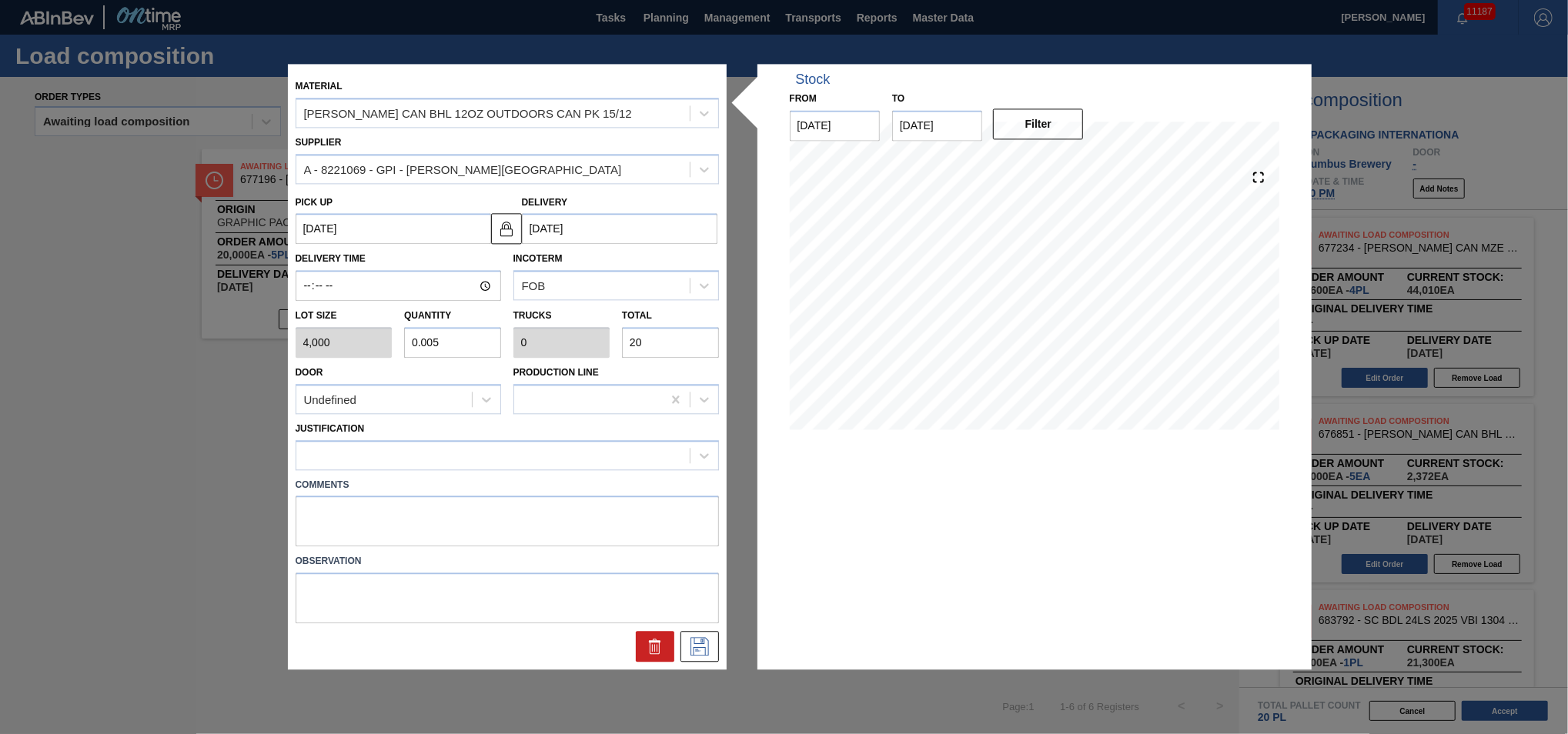
type input "2"
type input "0"
type input "1"
type input "0.004"
type input "16"
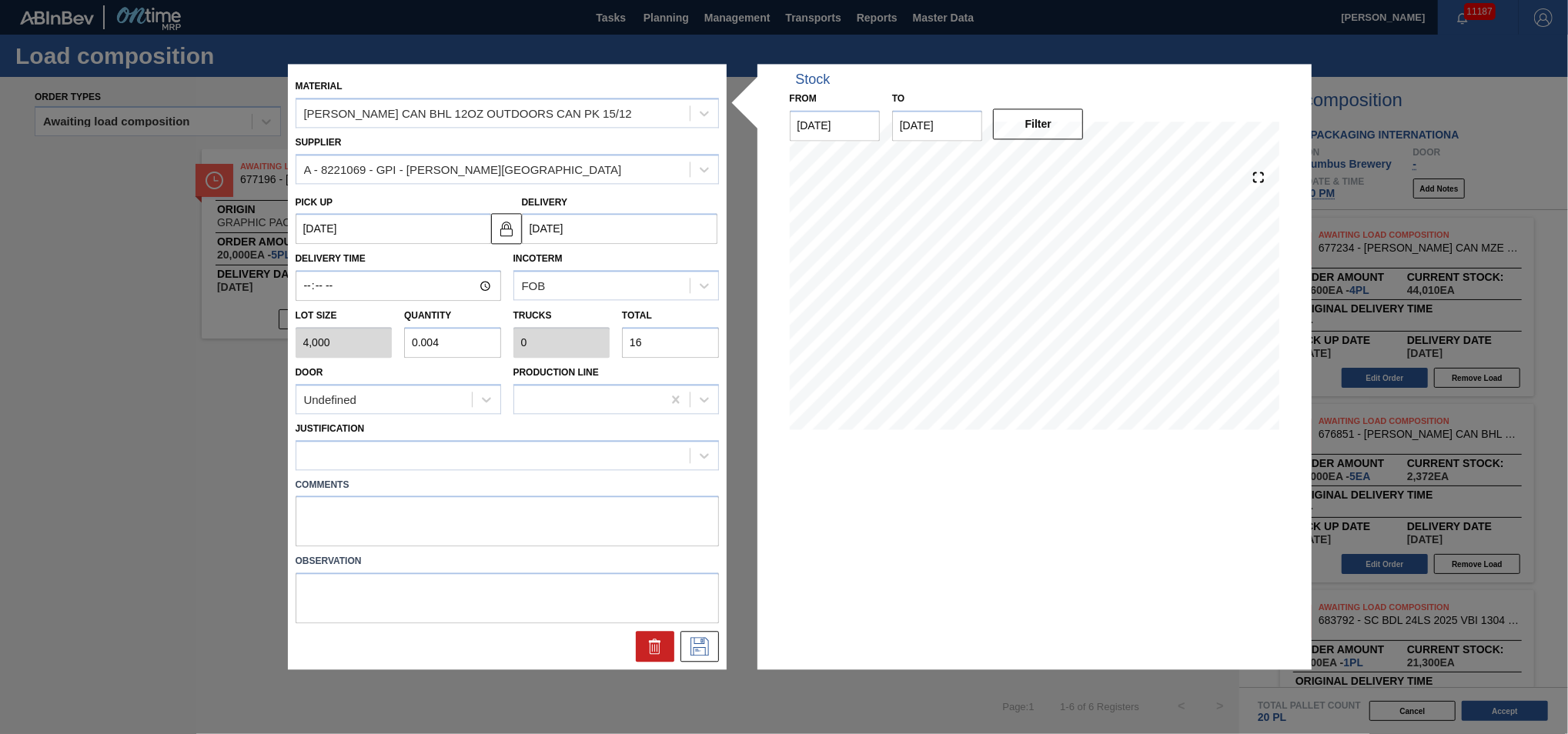
type input "0.04"
type input "0.002"
type input "160"
type input "0.4"
type input "0.015"
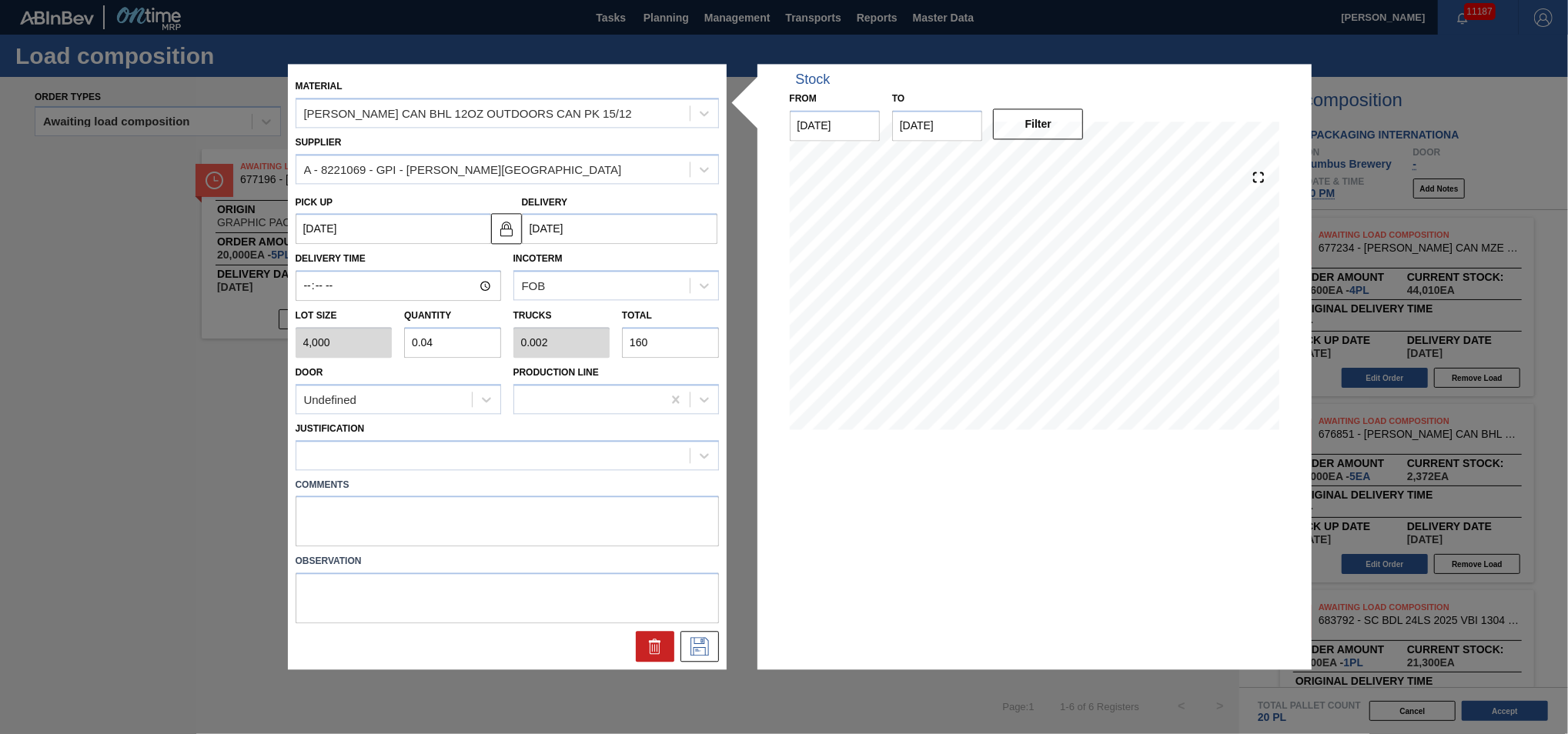
type input "1,600"
type input "4"
type input "0.154"
type input "16,000"
click at [503, 456] on div at bounding box center [493, 455] width 393 height 22
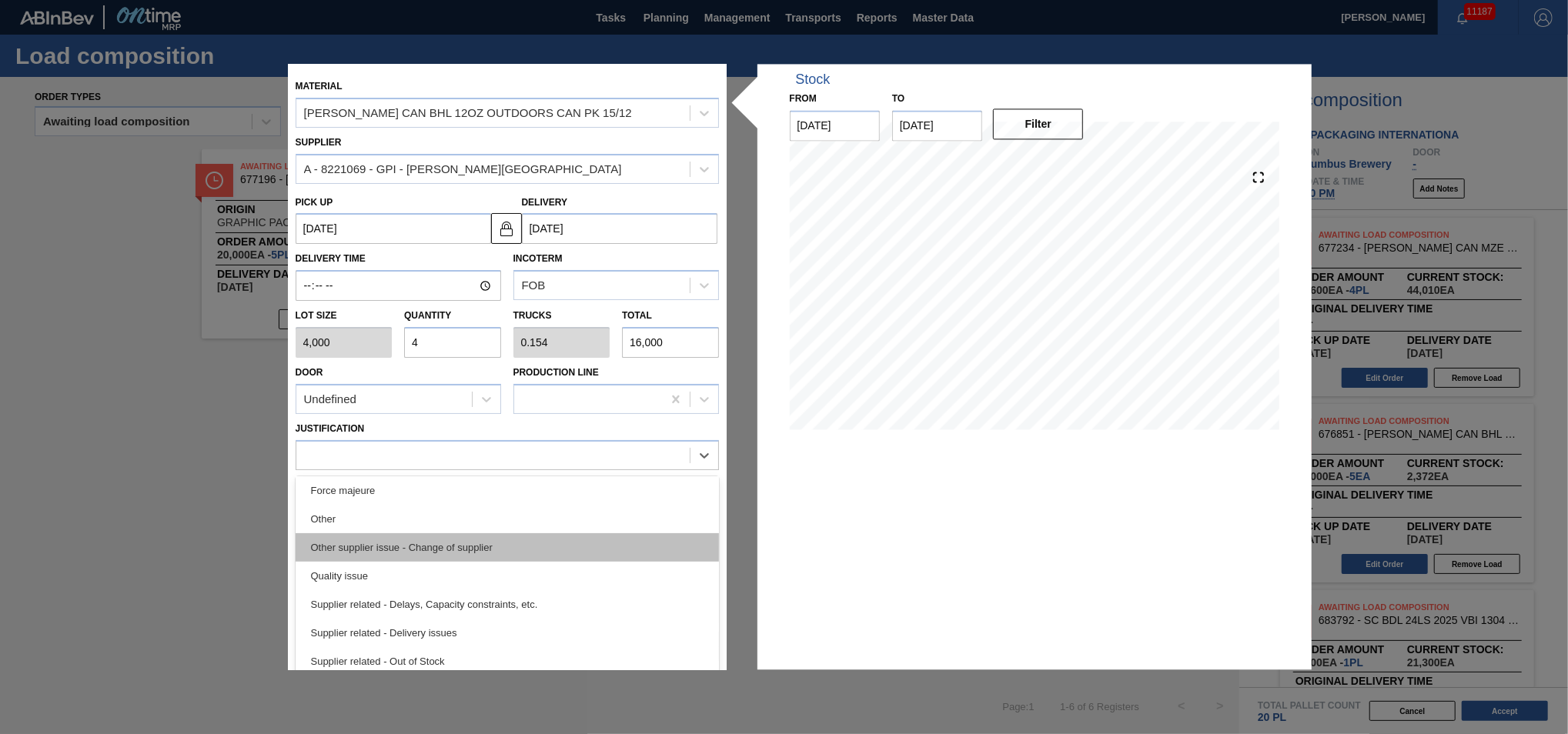
scroll to position [287, 0]
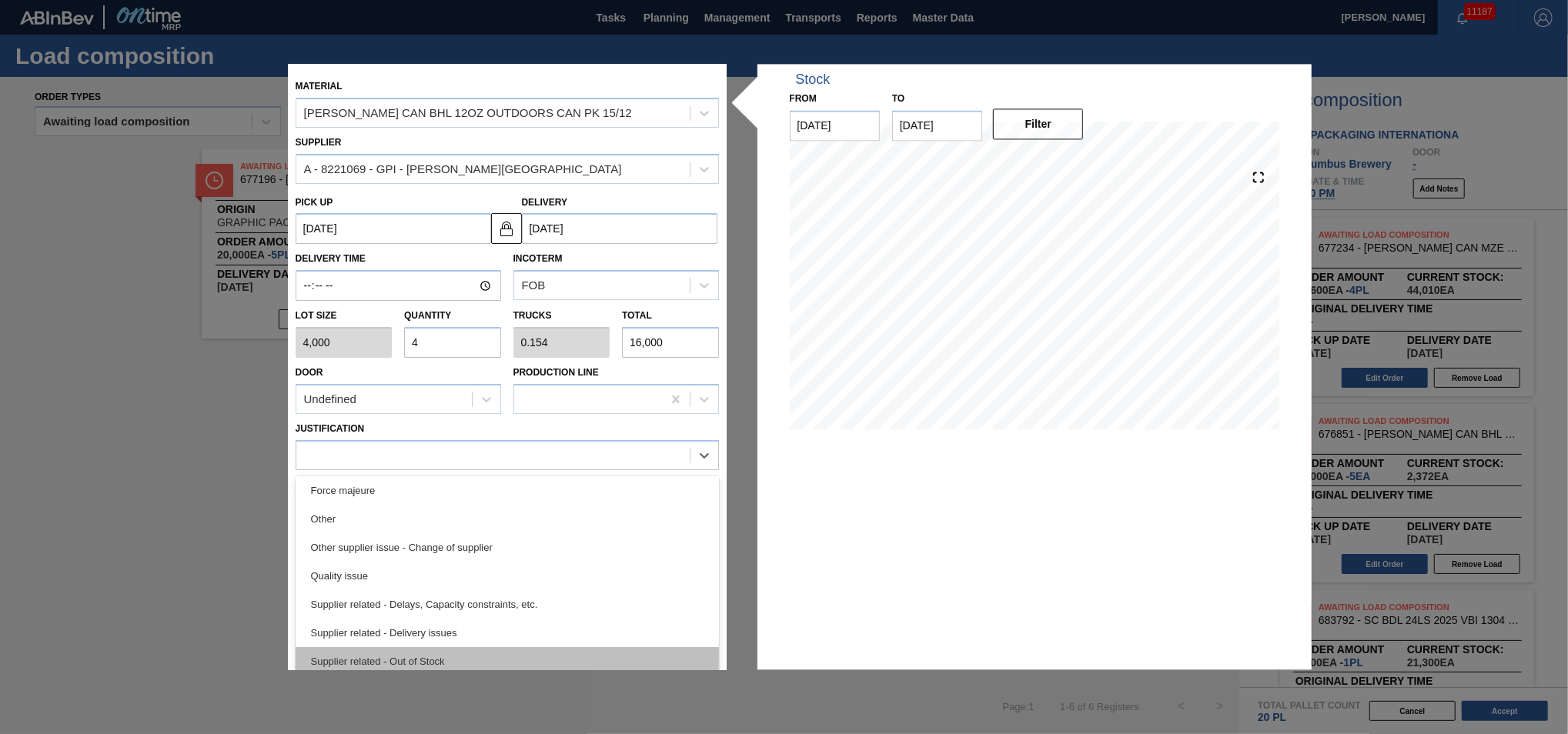
click at [479, 656] on div "Supplier related - Out of Stock" at bounding box center [507, 661] width 423 height 28
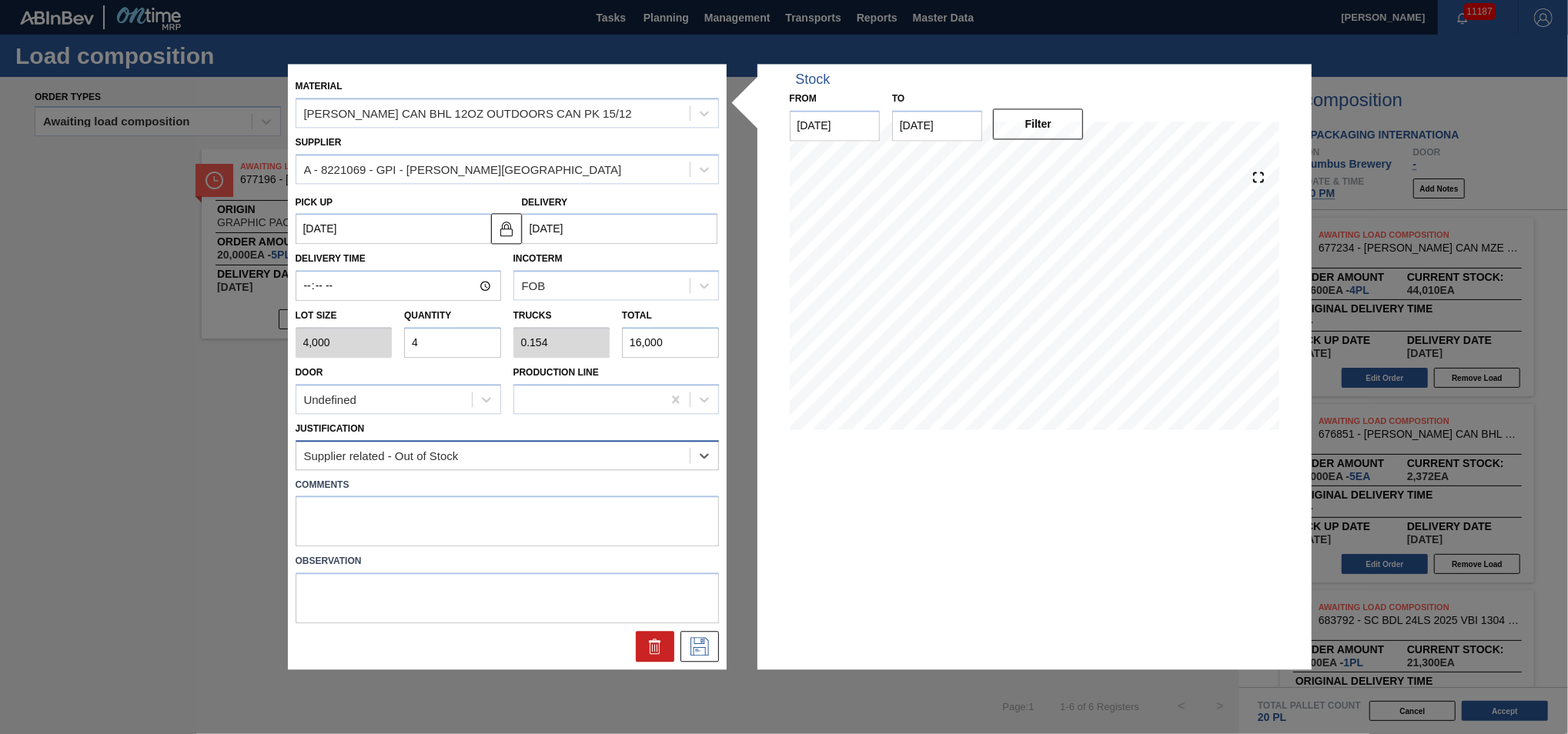
click at [651, 448] on div "Supplier related - Out of Stock" at bounding box center [493, 455] width 393 height 22
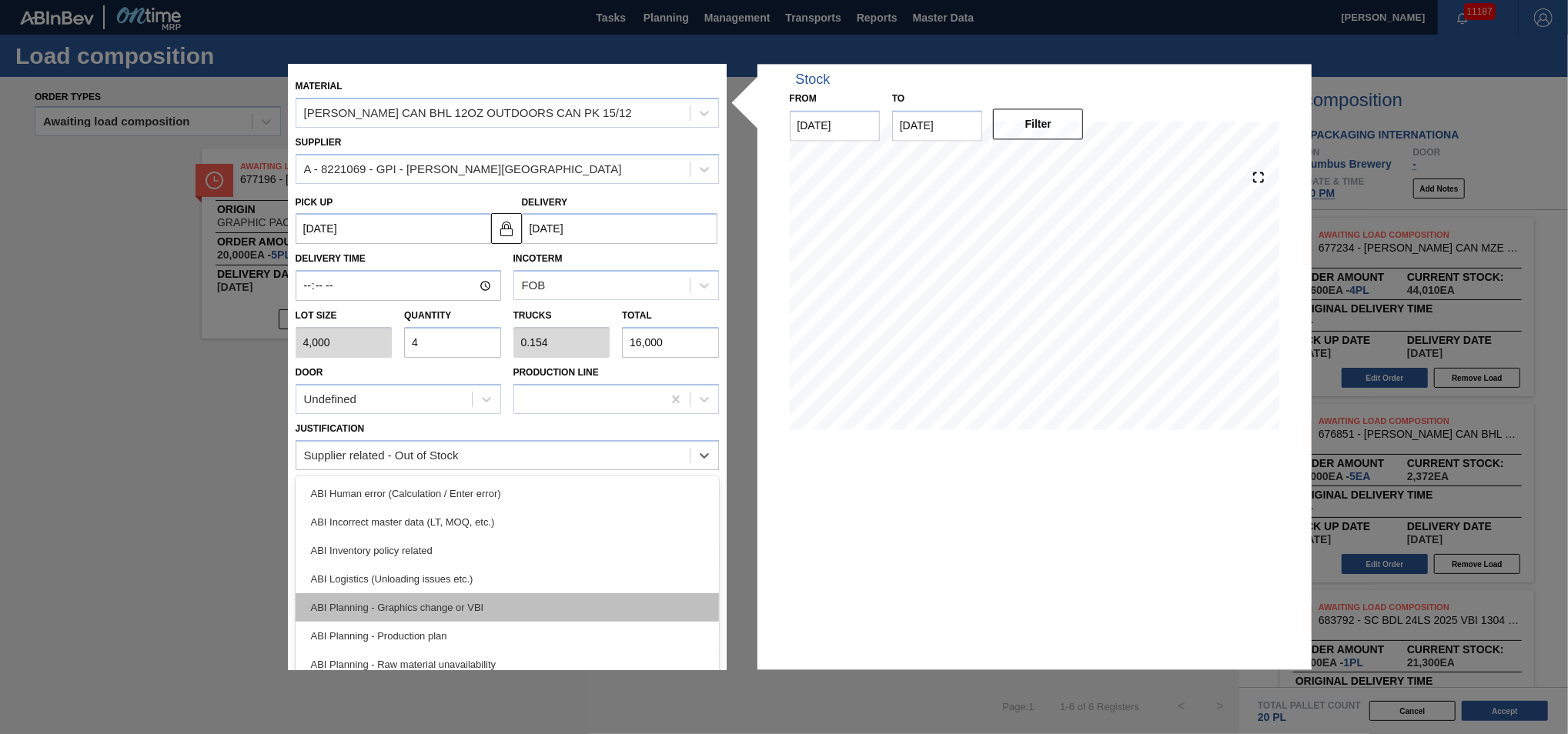
click at [557, 594] on div "ABI Planning - Graphics change or VBI" at bounding box center [507, 607] width 423 height 28
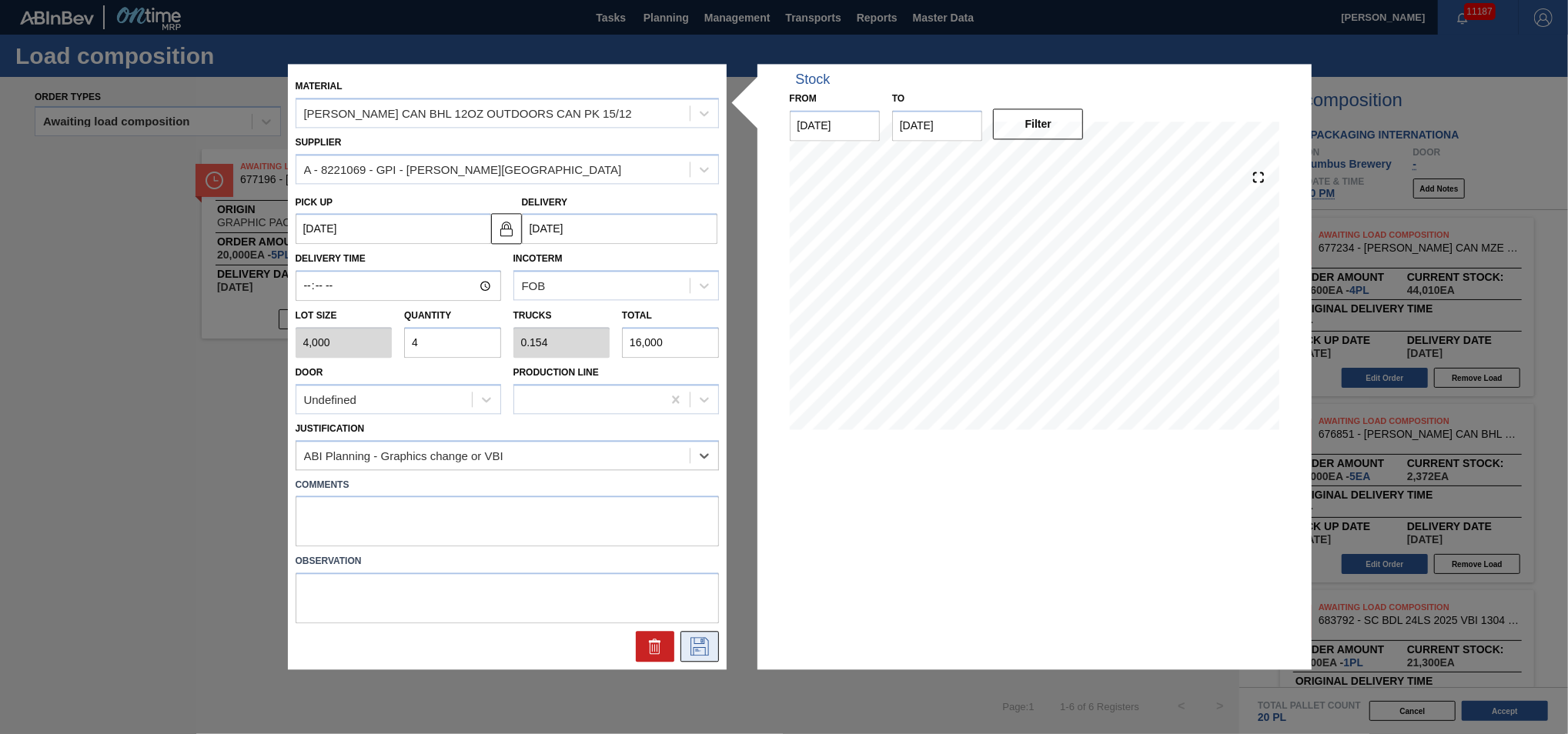
click at [702, 641] on icon at bounding box center [699, 647] width 25 height 18
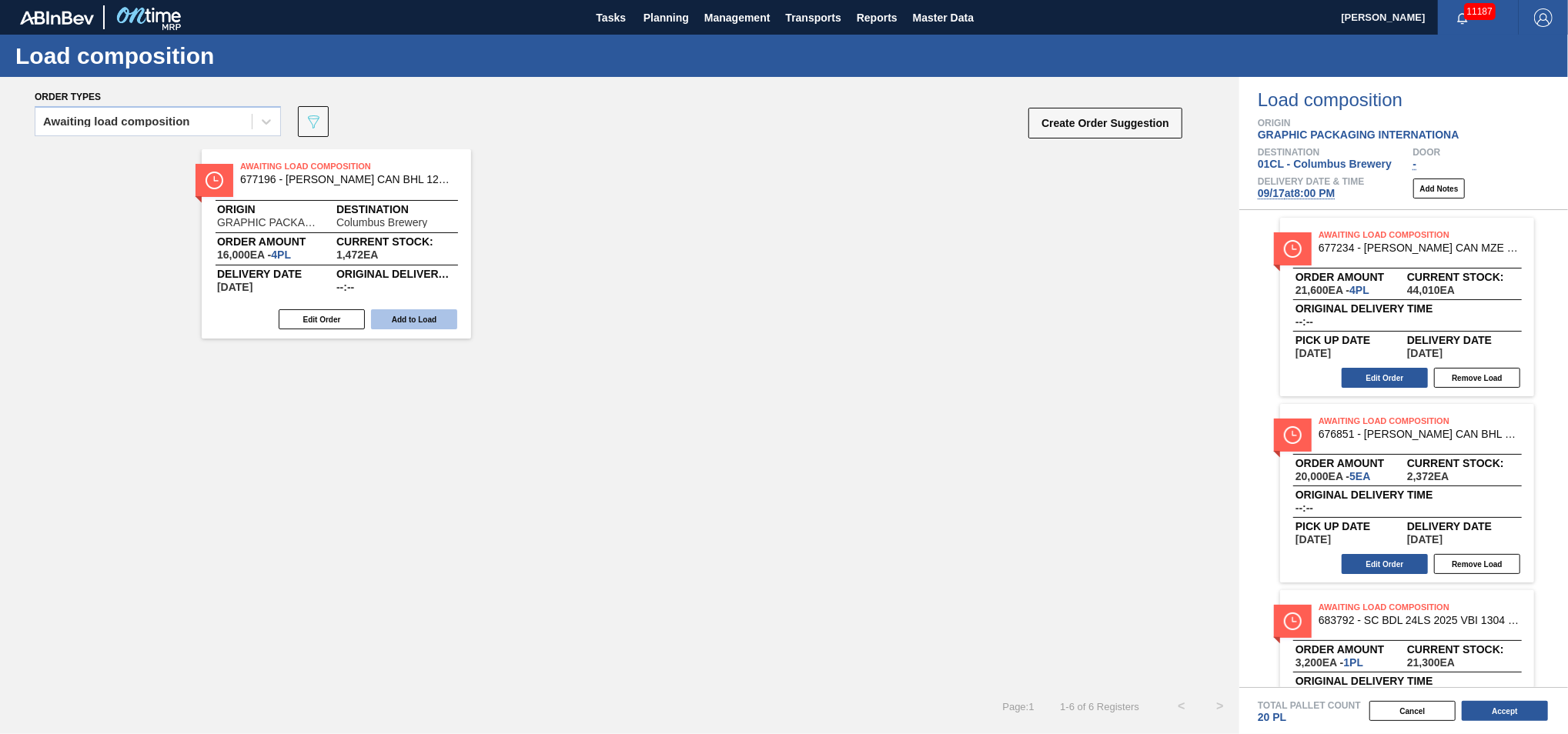
click at [431, 315] on button "Add to Load" at bounding box center [413, 319] width 86 height 20
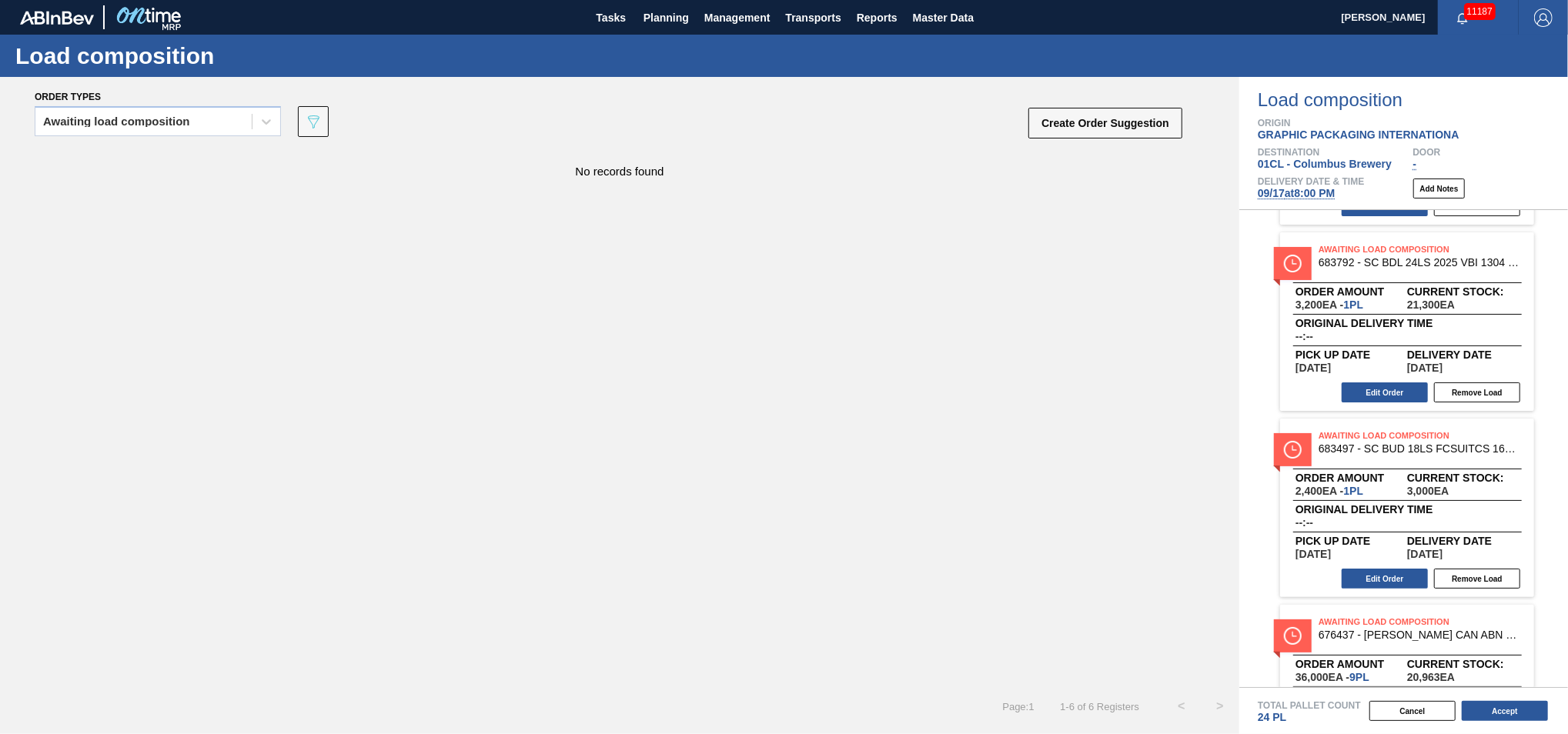
scroll to position [501, 0]
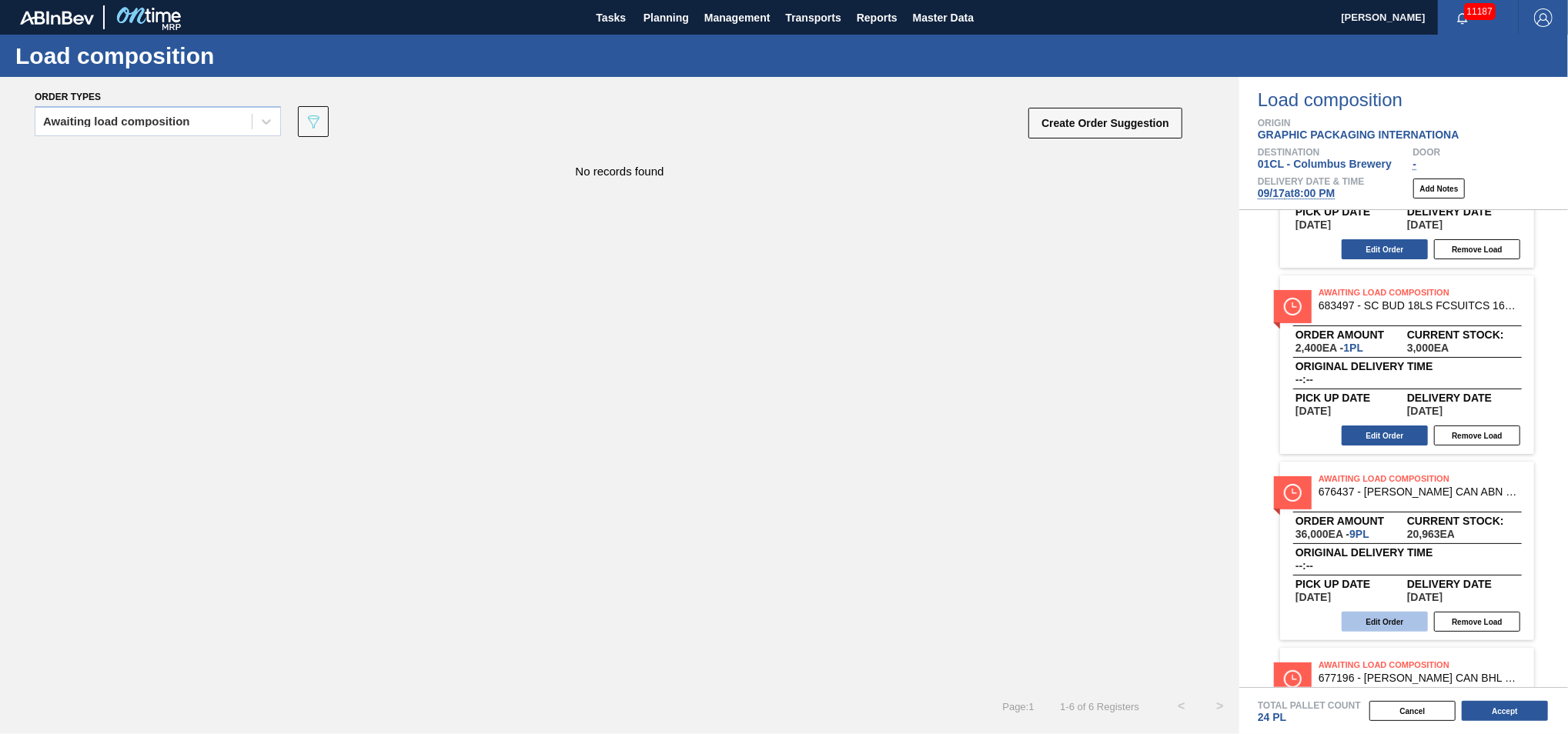
click at [1385, 622] on button "Edit Order" at bounding box center [1384, 622] width 86 height 20
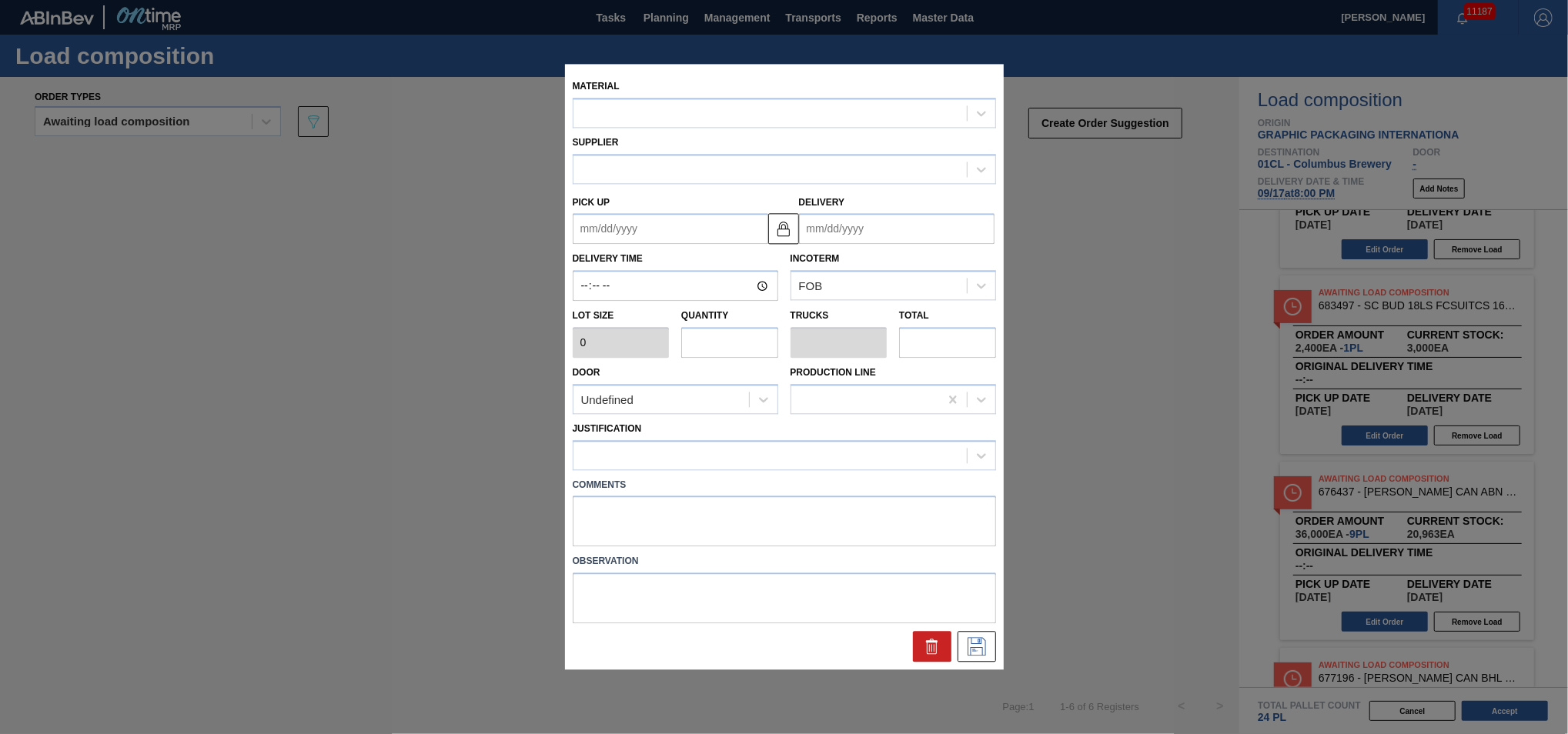
type input "4,000"
type input "9"
type input "0.346"
type input "36,000"
type up "[DATE]"
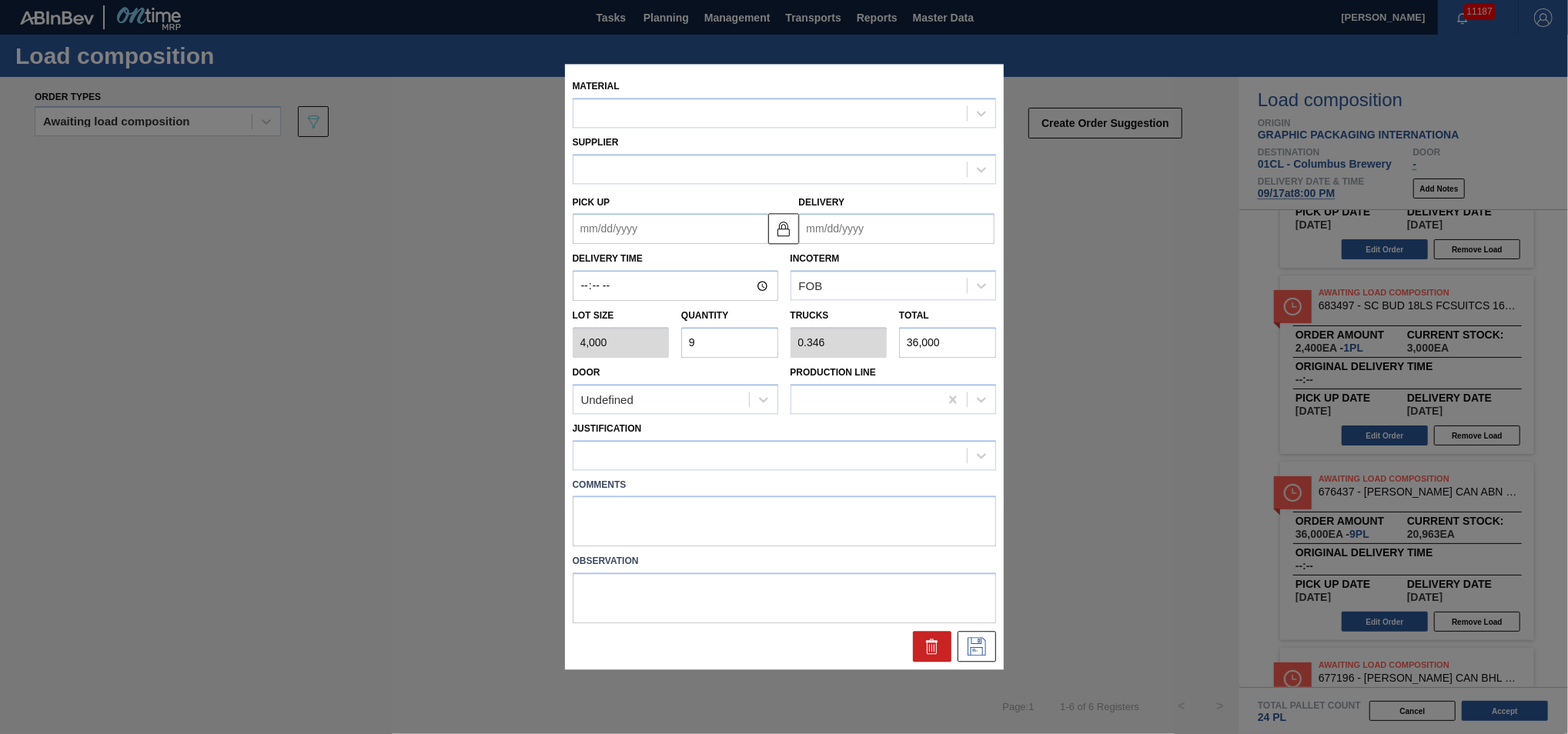
type input "[DATE]"
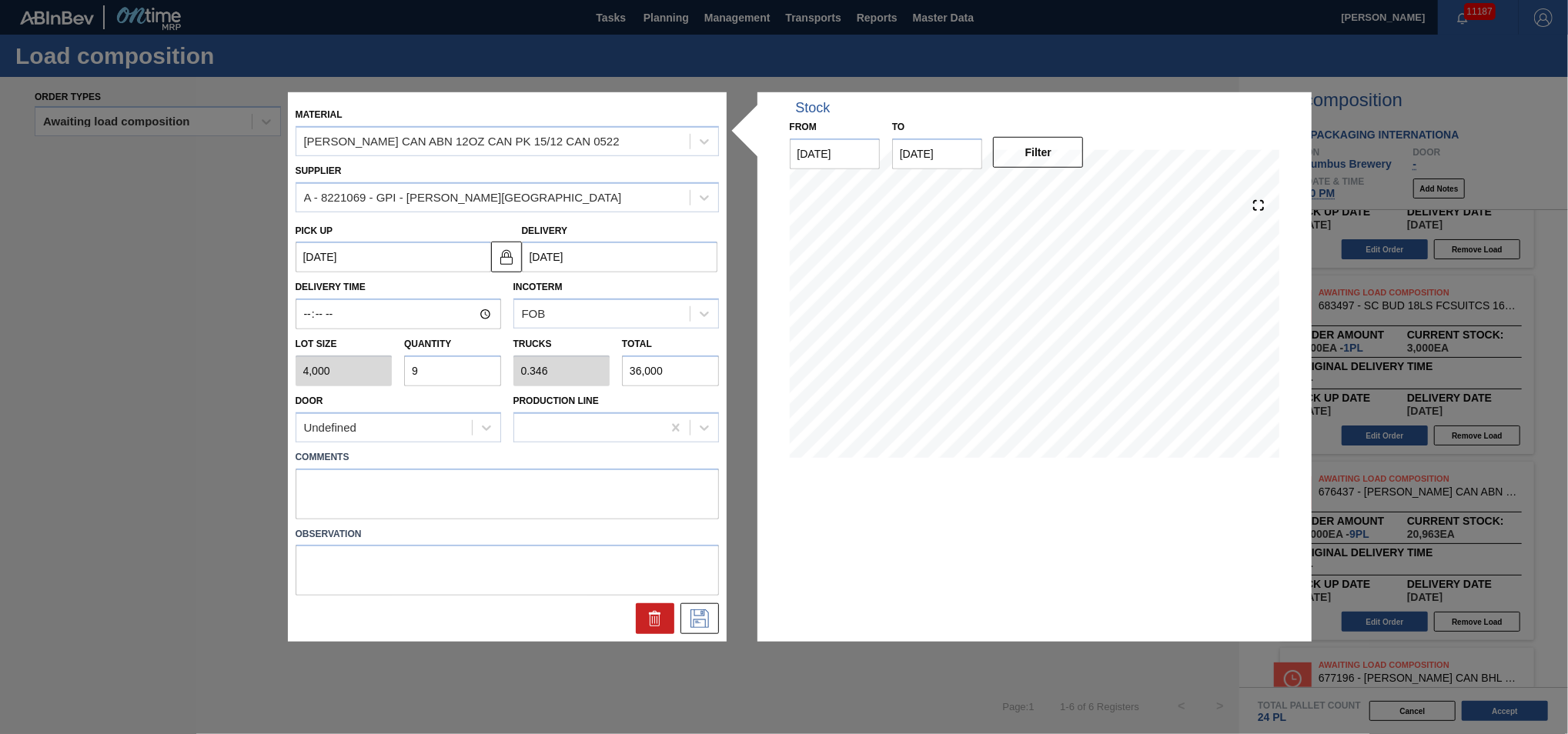
click at [437, 376] on input "9" at bounding box center [452, 371] width 97 height 31
type input "0"
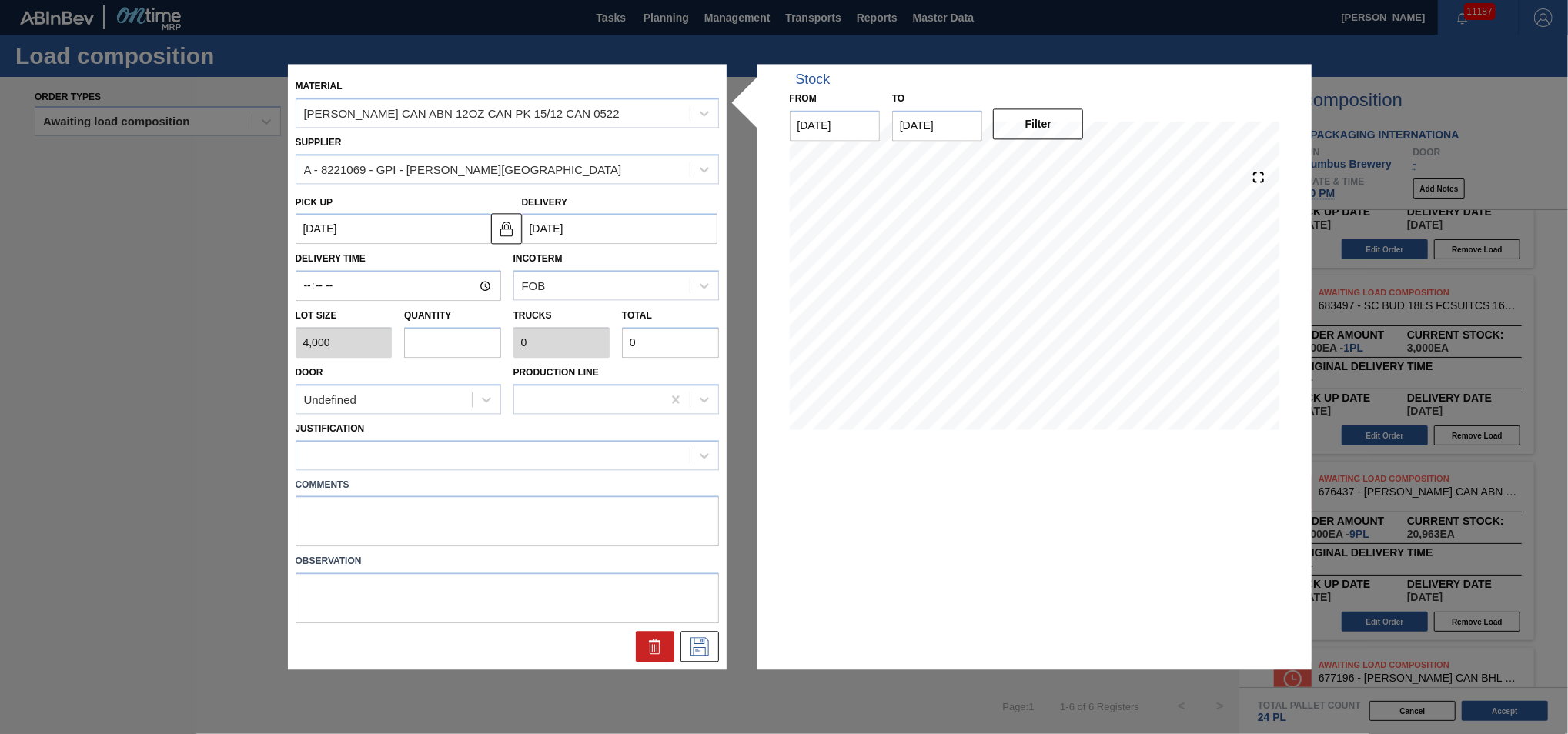
type input "1"
type input "0.038"
type input "4,000"
type input "11"
type input "0.423"
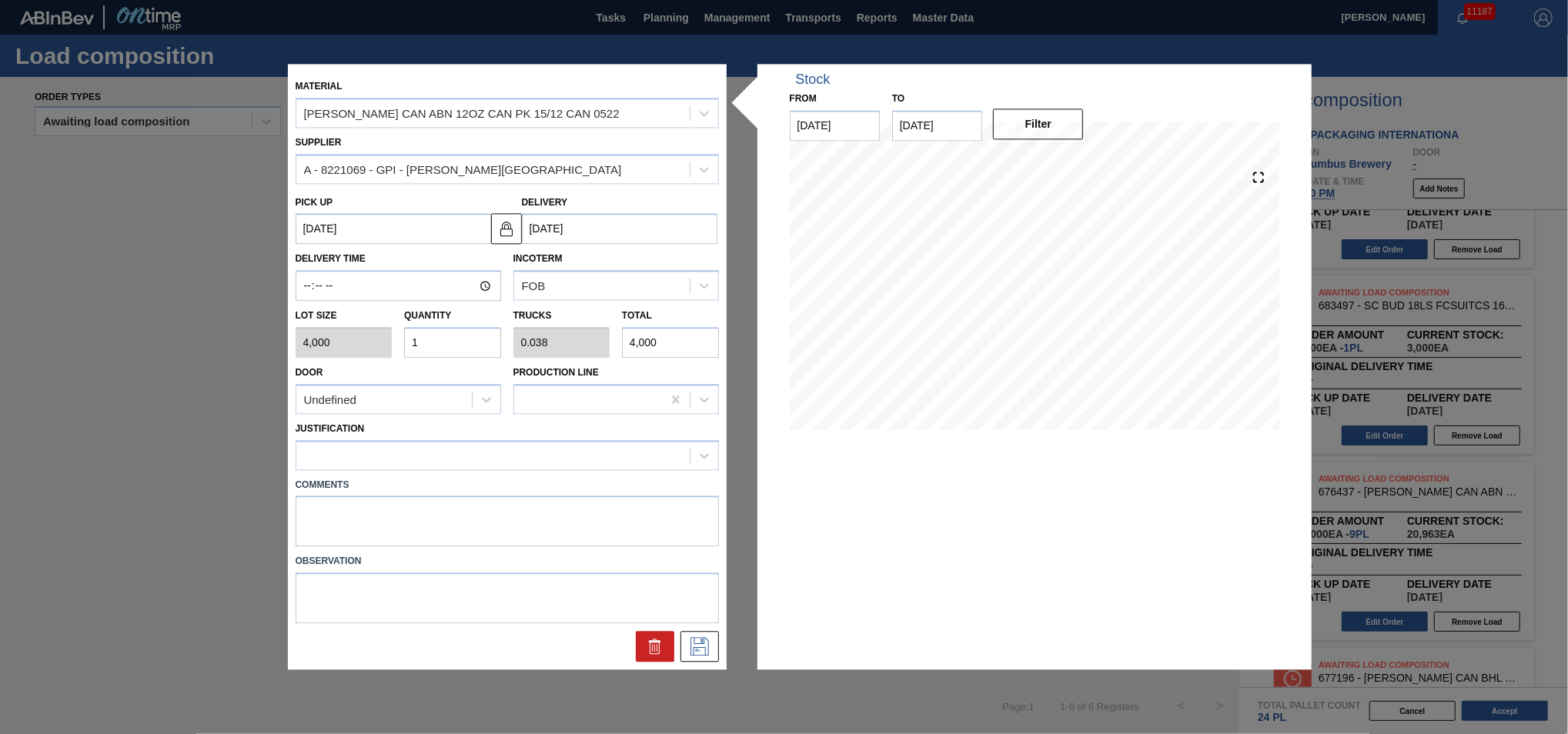
type input "44,000"
type input "11"
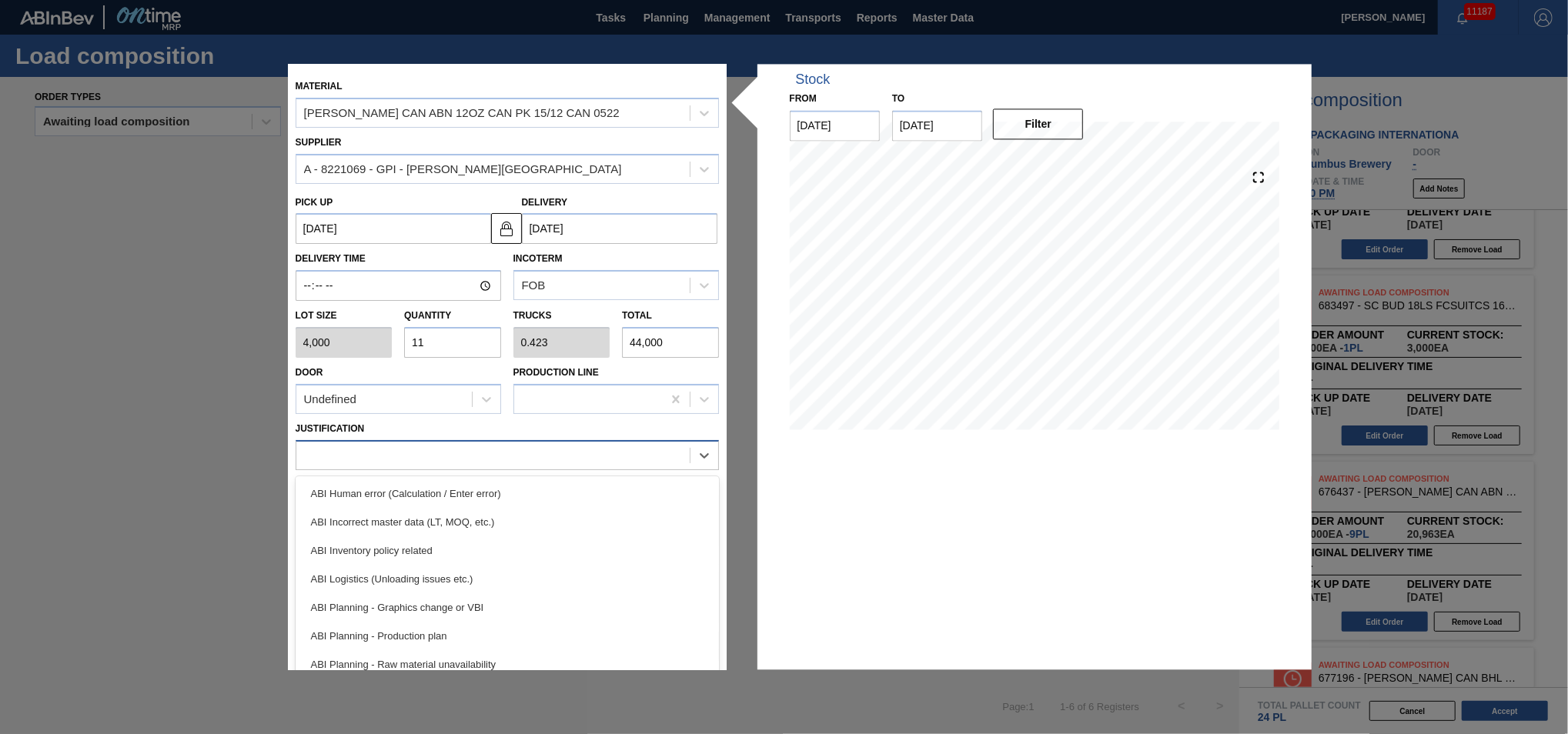
click at [507, 456] on div at bounding box center [493, 455] width 393 height 22
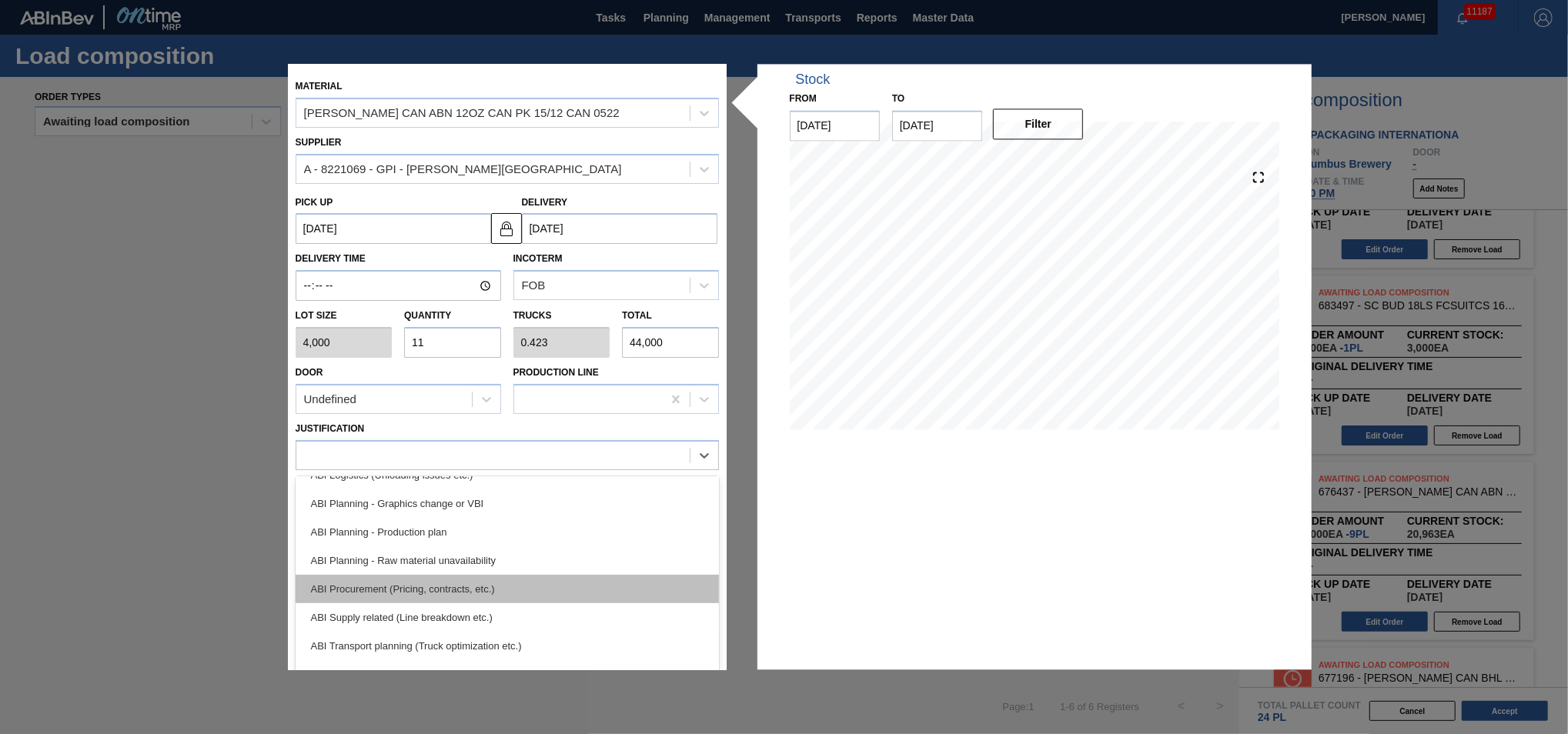
scroll to position [139, 0]
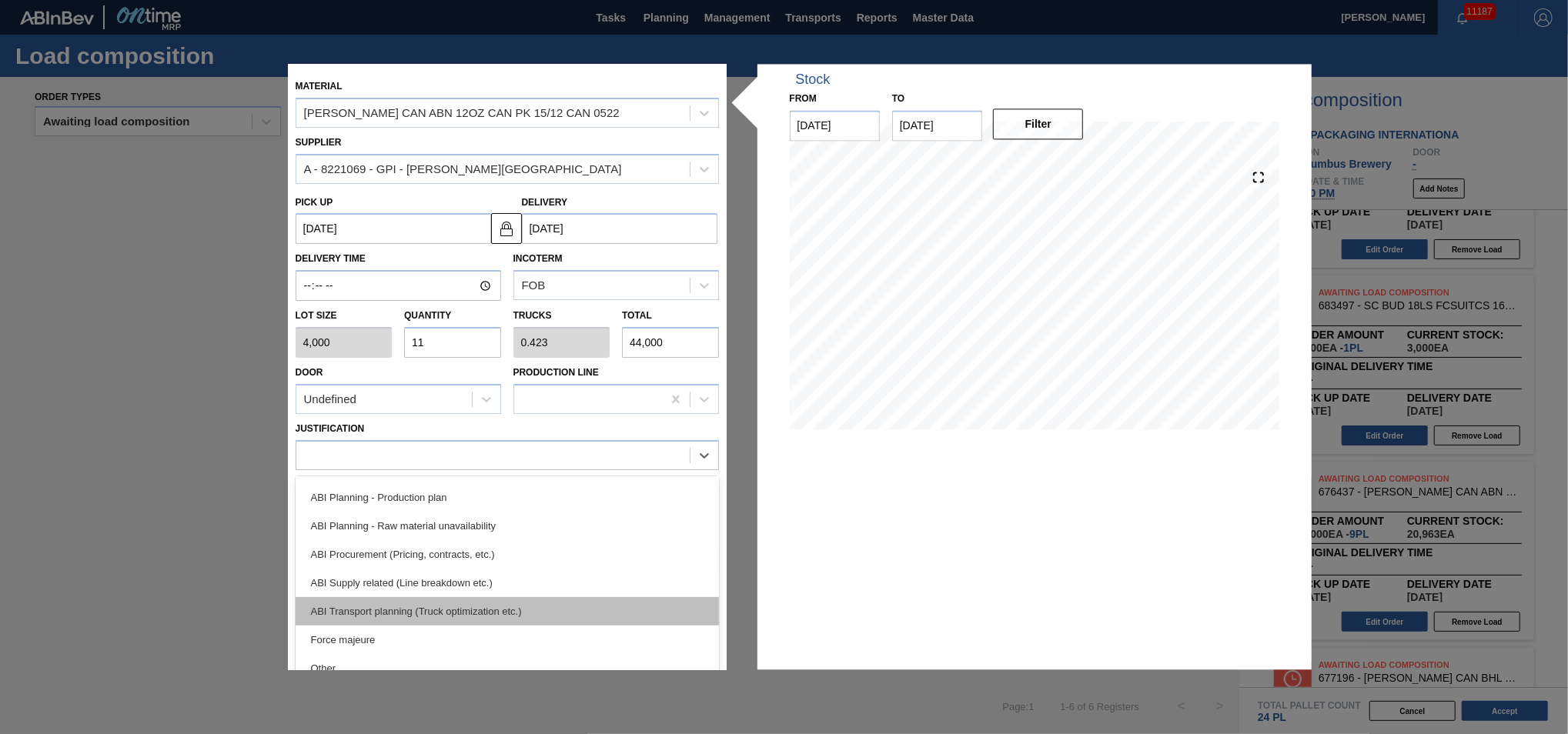
click at [510, 604] on div "ABI Transport planning (Truck optimization etc.)" at bounding box center [507, 611] width 423 height 28
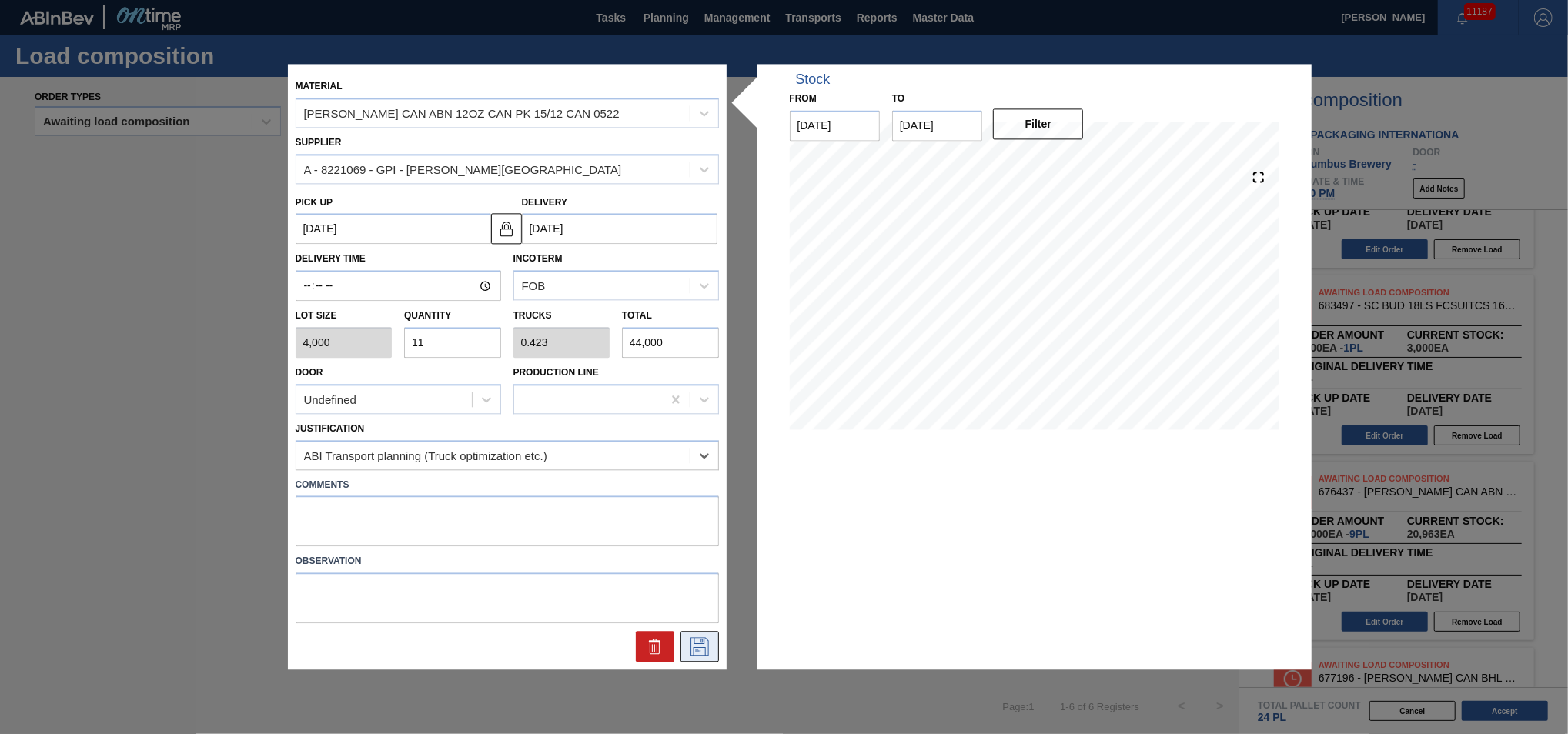
click at [698, 659] on button at bounding box center [699, 647] width 39 height 31
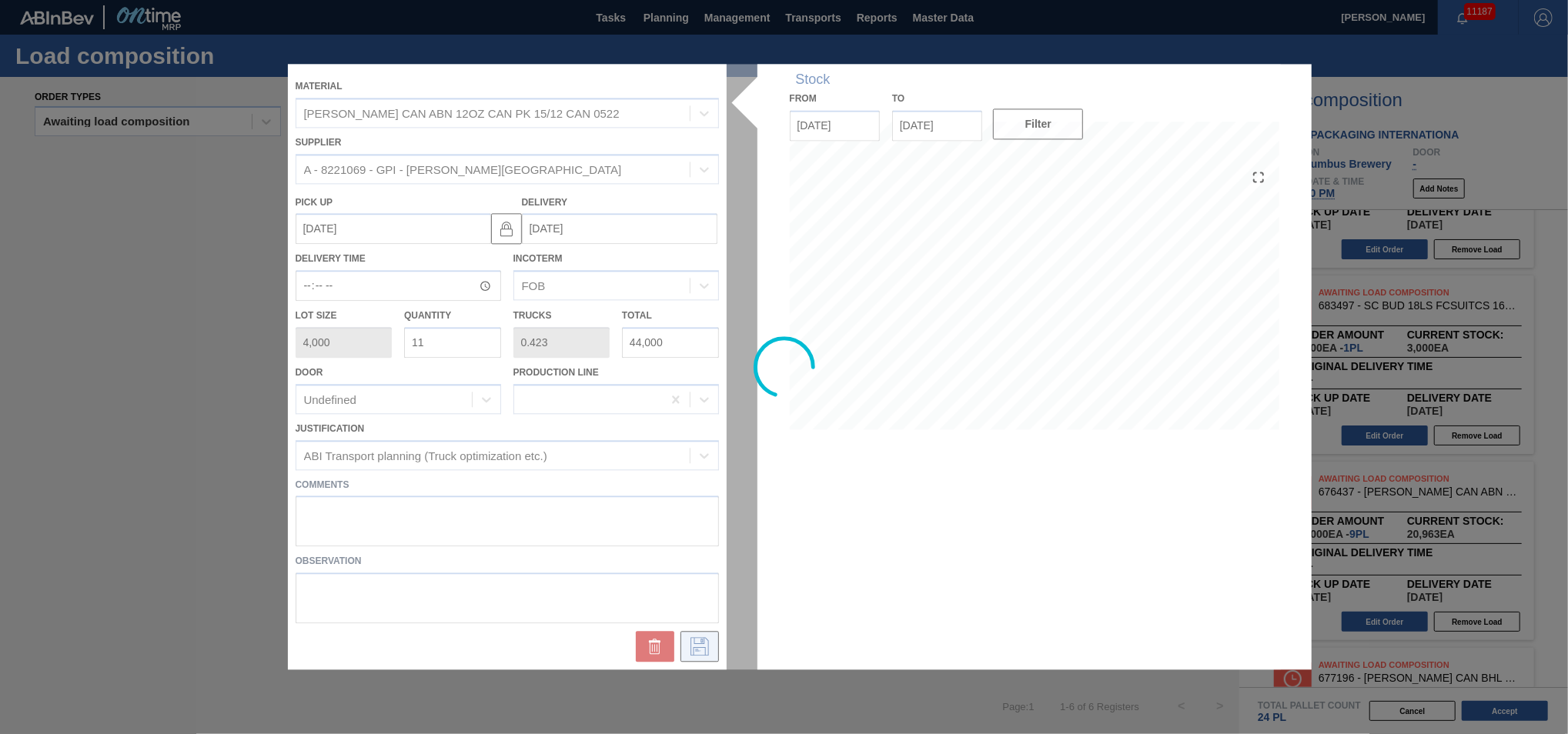
scroll to position [501, 0]
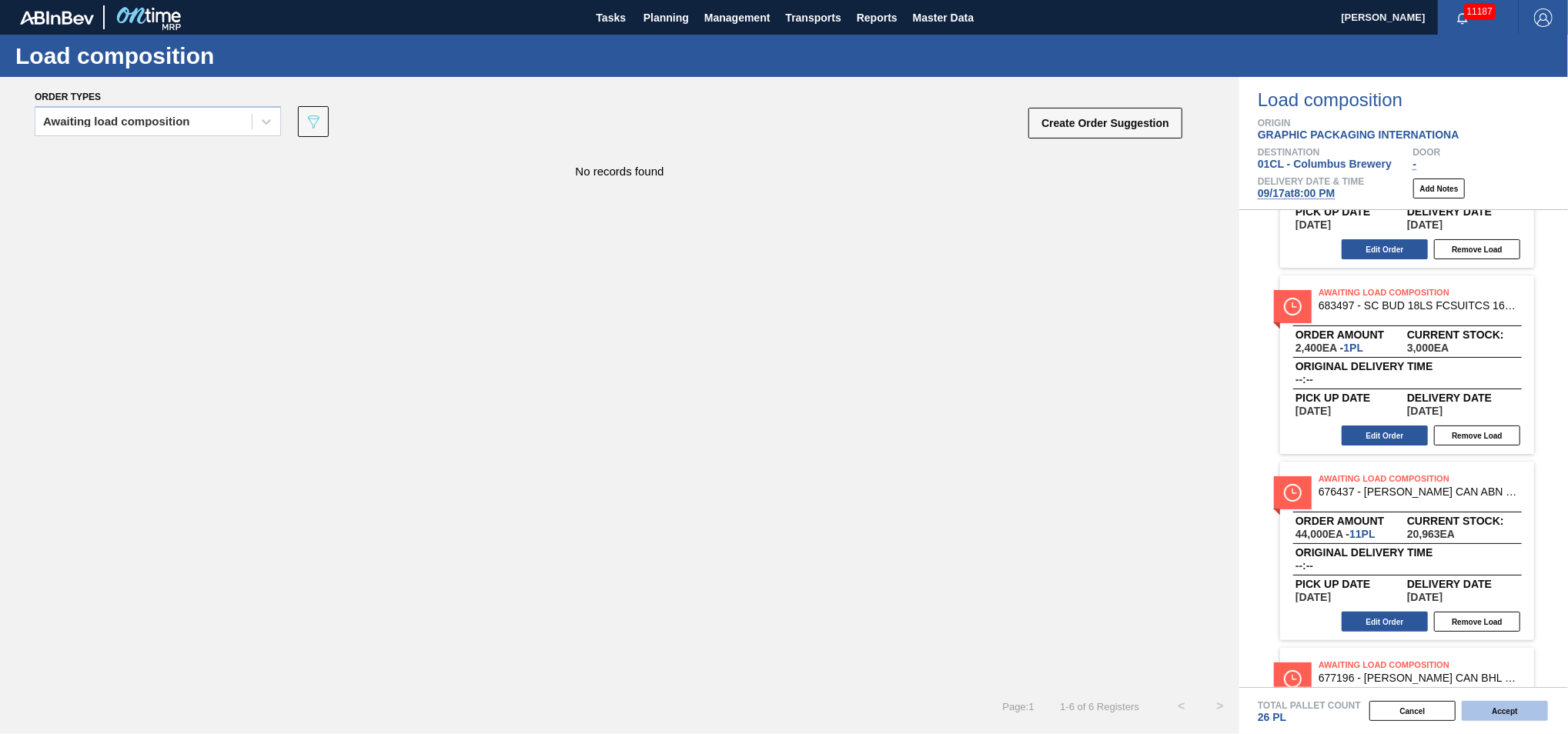
click at [1474, 707] on button "Accept" at bounding box center [1504, 711] width 86 height 20
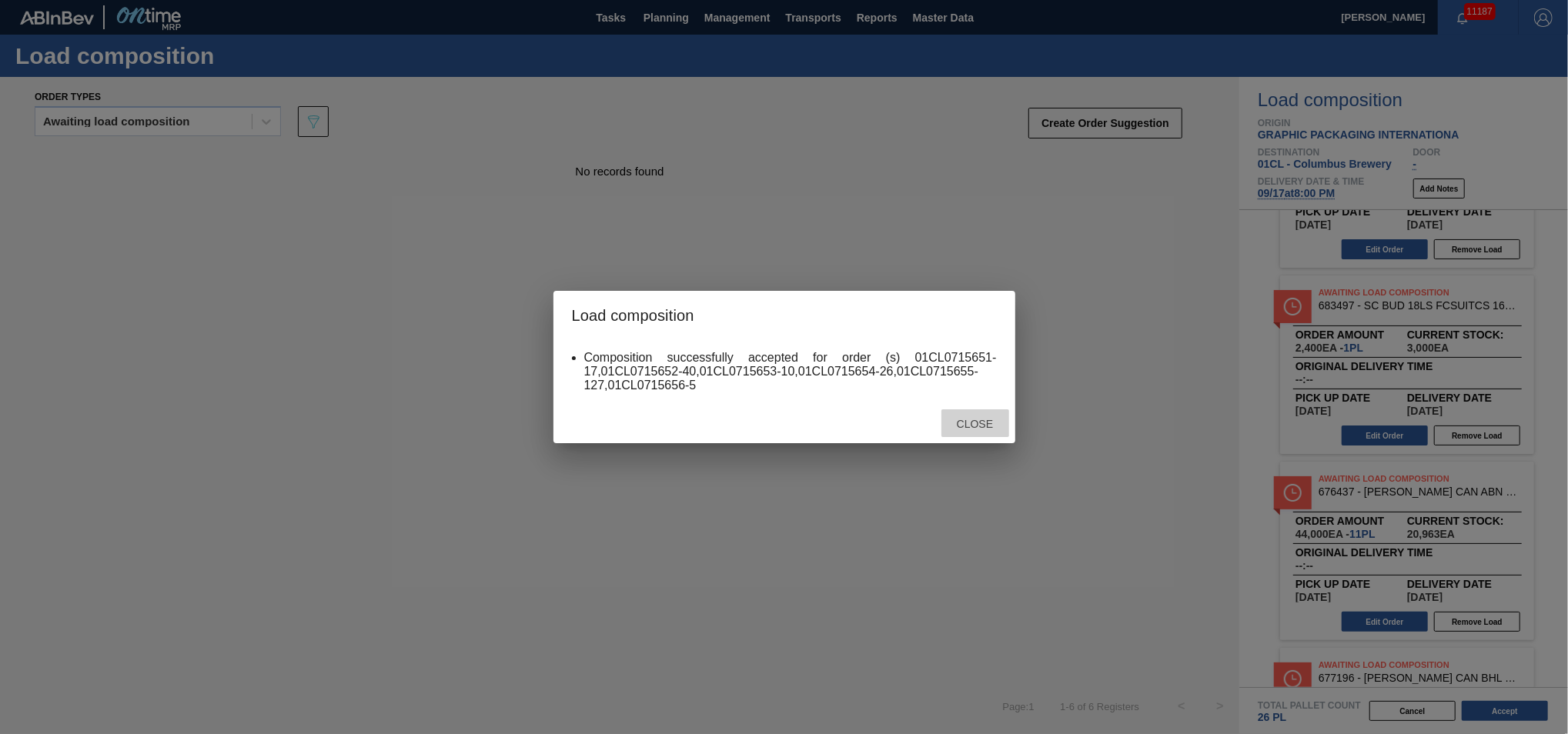
click at [963, 425] on span "Close" at bounding box center [975, 423] width 61 height 12
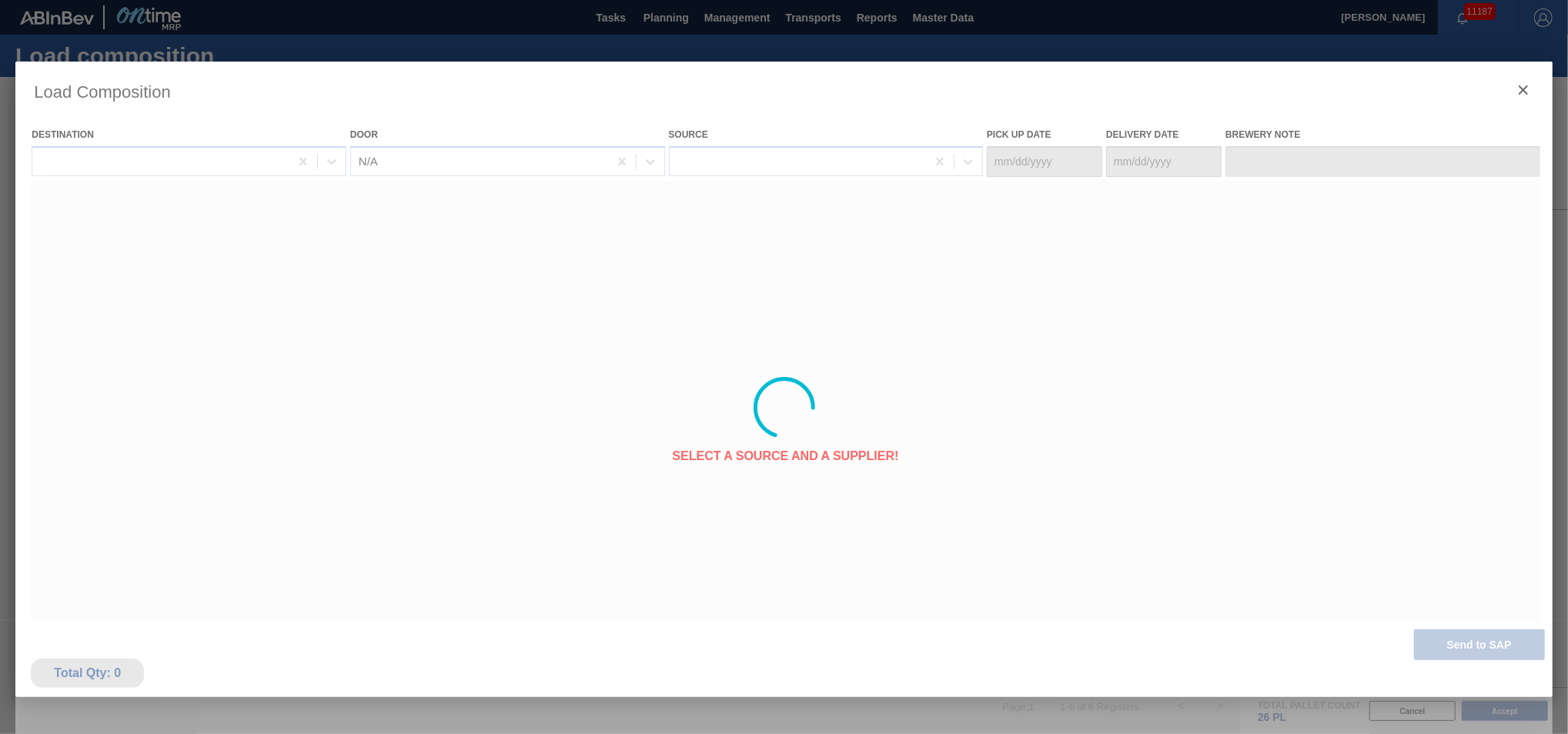
type Date "[DATE]"
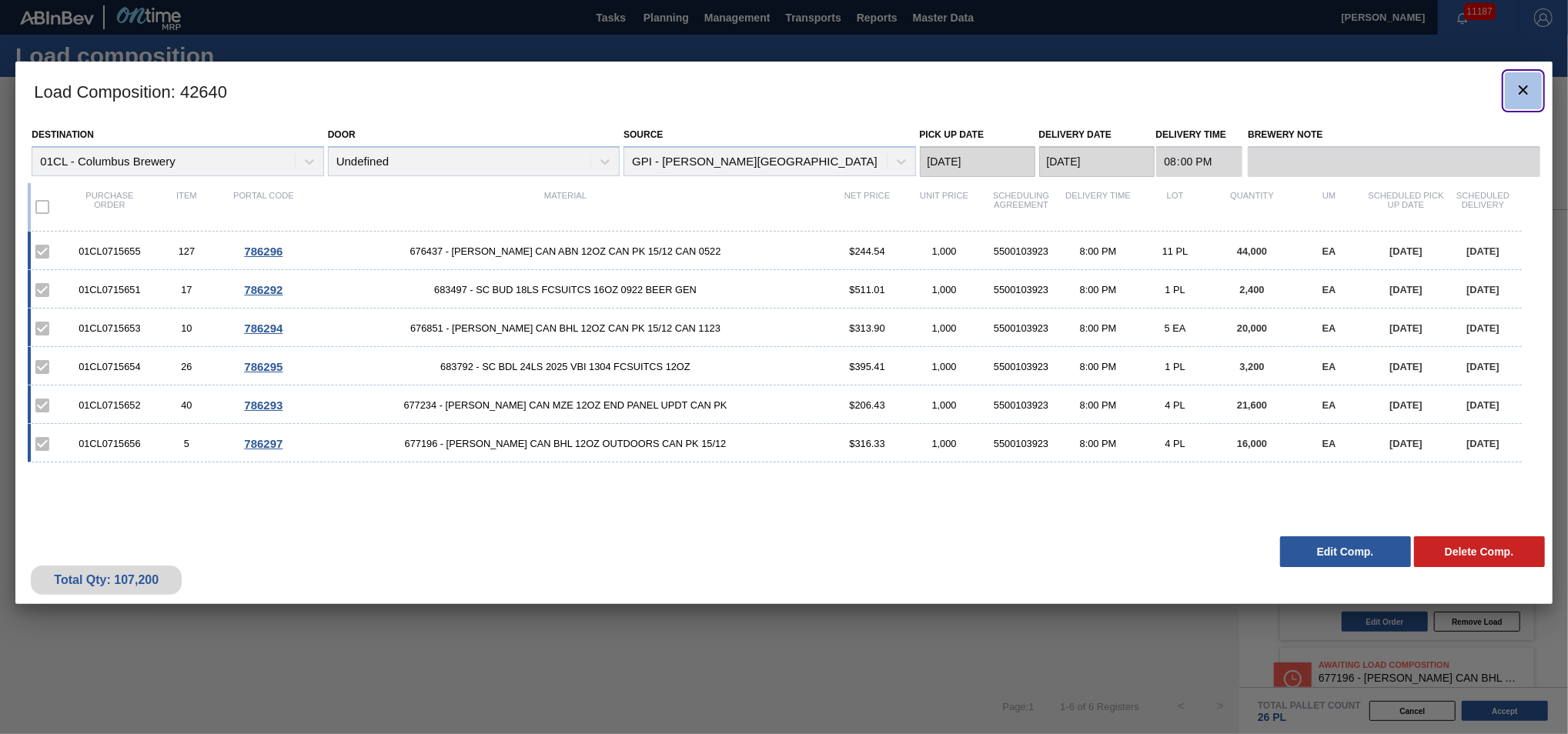
click at [1517, 95] on icon "botão de ícone" at bounding box center [1522, 90] width 18 height 18
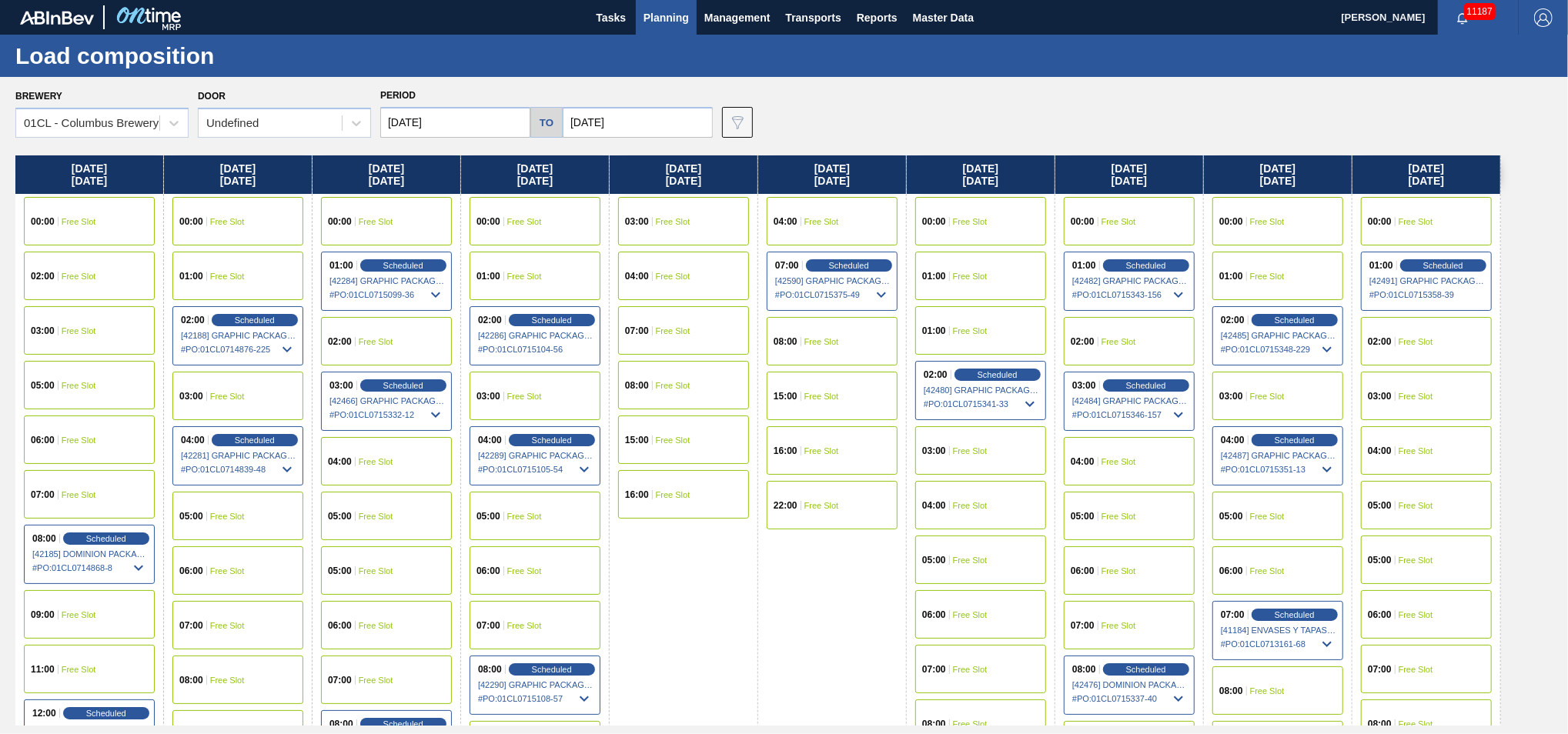
scroll to position [171, 0]
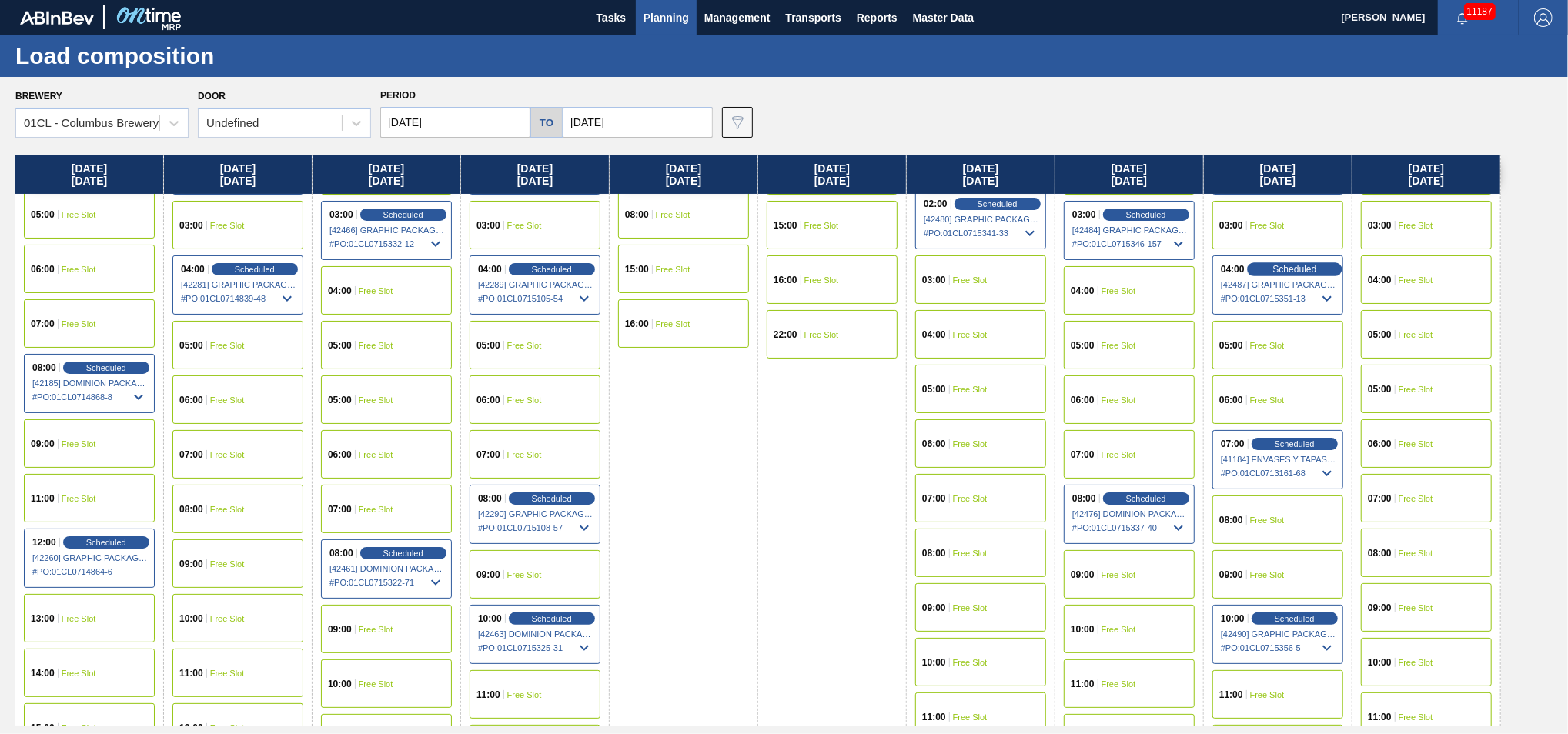
click at [1285, 269] on span "Scheduled" at bounding box center [1293, 269] width 44 height 10
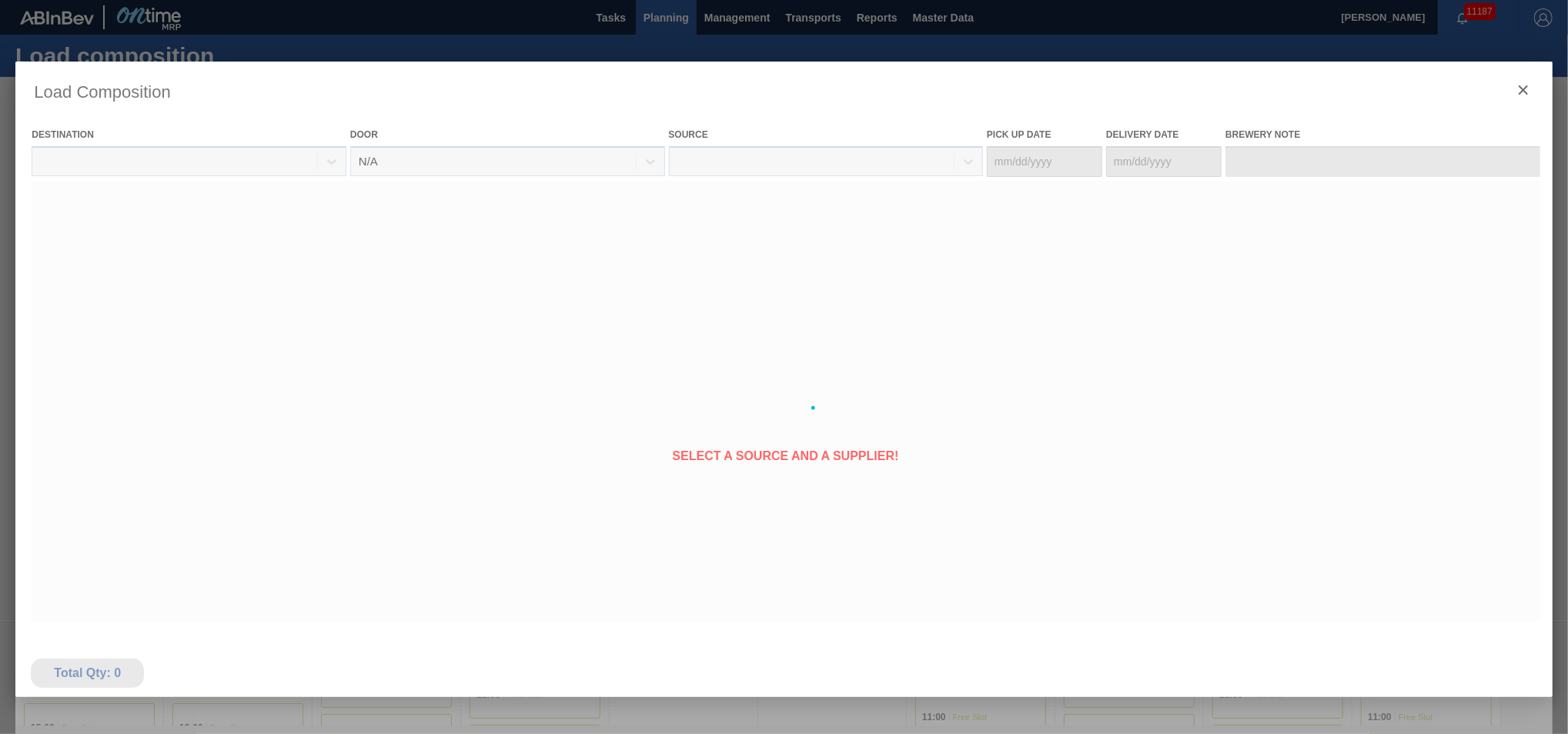
type Date "[DATE]"
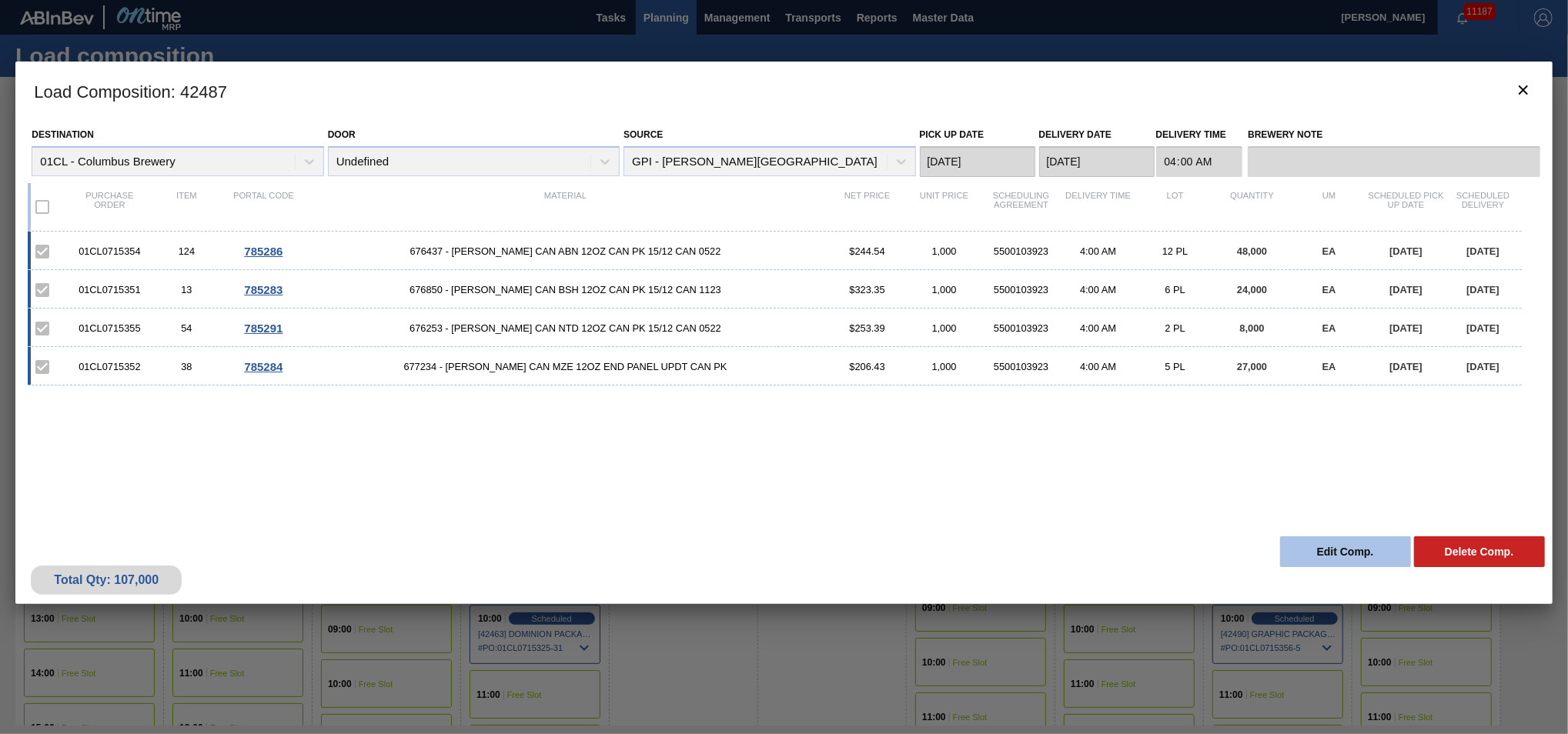
click at [1307, 547] on button "Edit Comp." at bounding box center [1345, 552] width 131 height 31
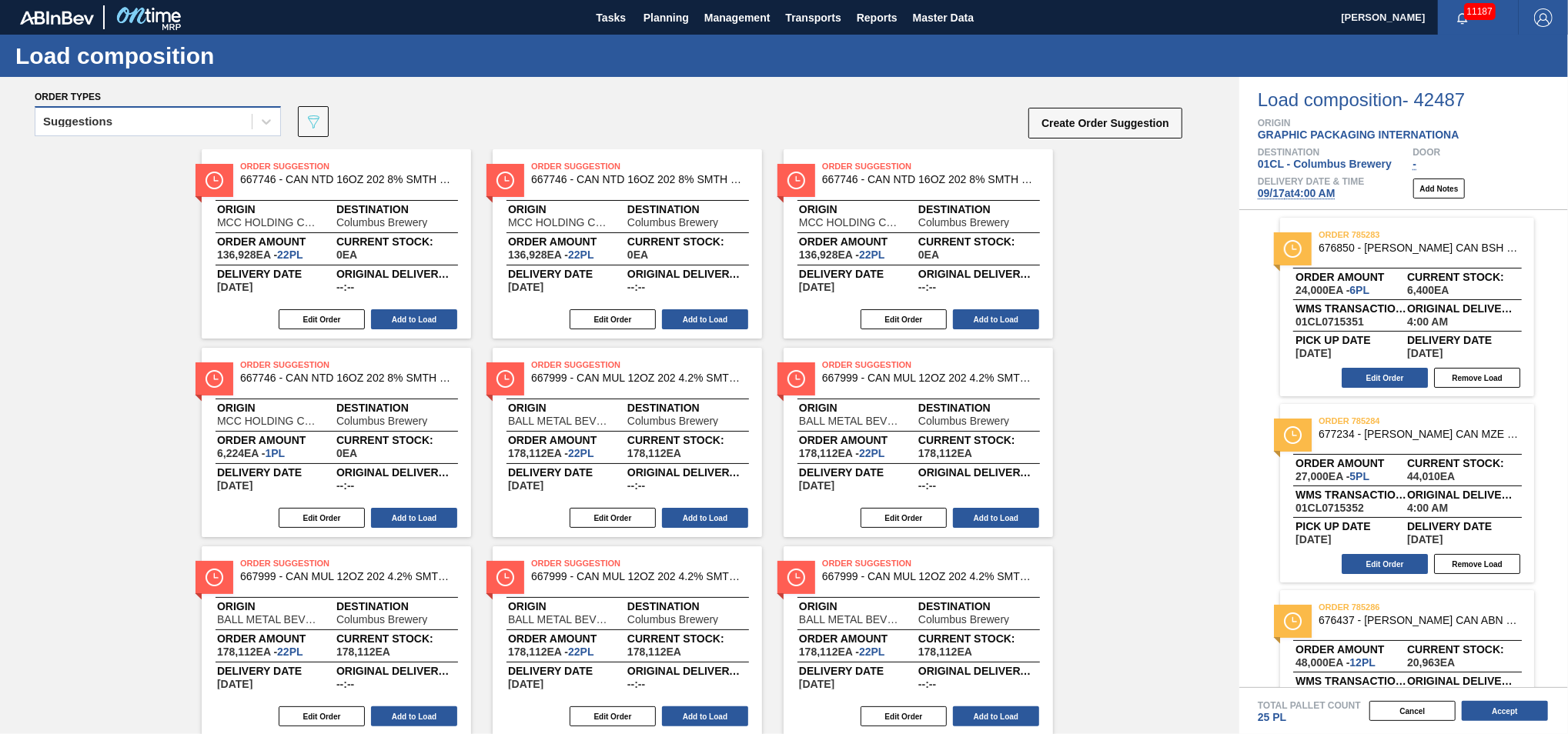
click at [201, 121] on div "Suggestions" at bounding box center [143, 122] width 216 height 22
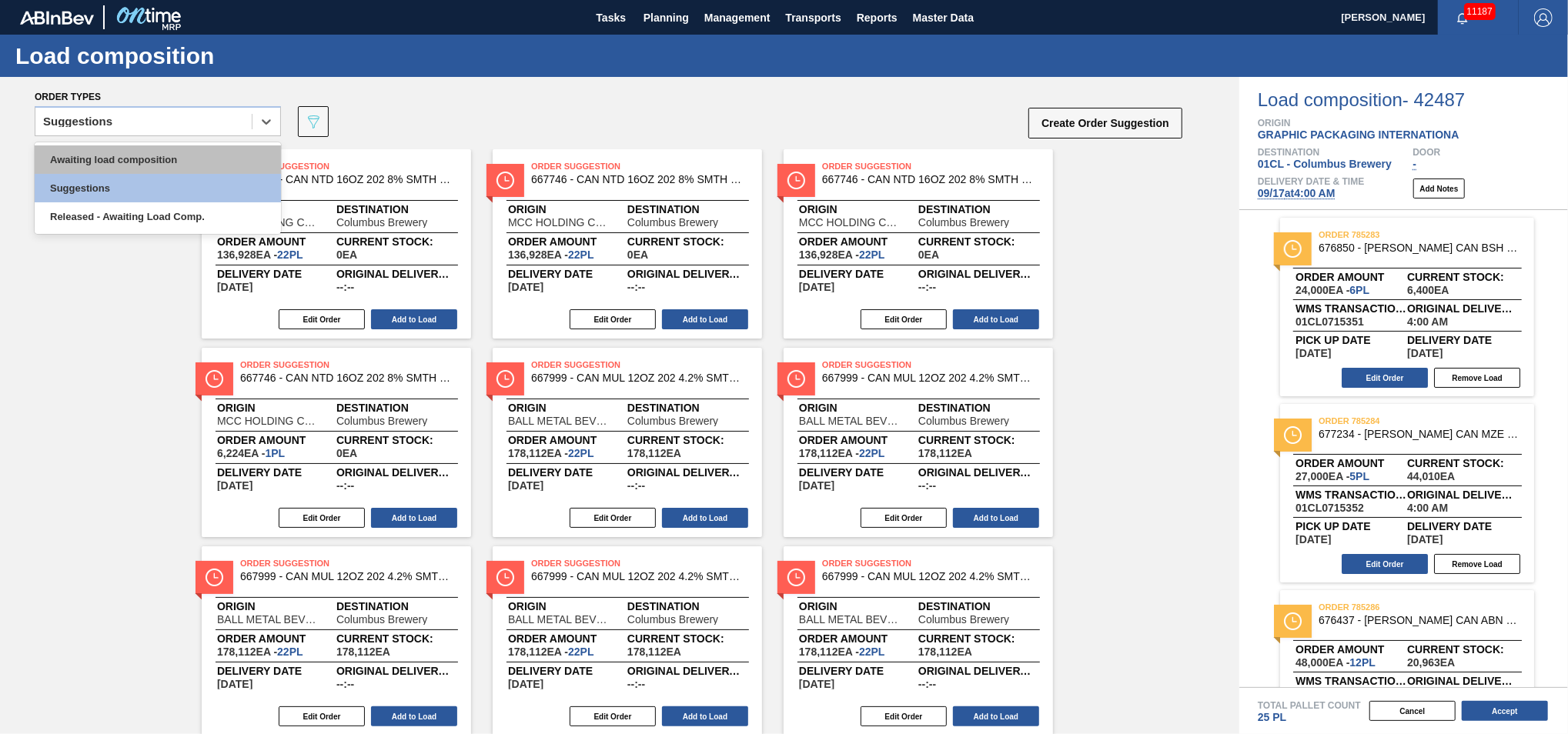
click at [165, 161] on div "Awaiting load composition" at bounding box center [157, 159] width 246 height 28
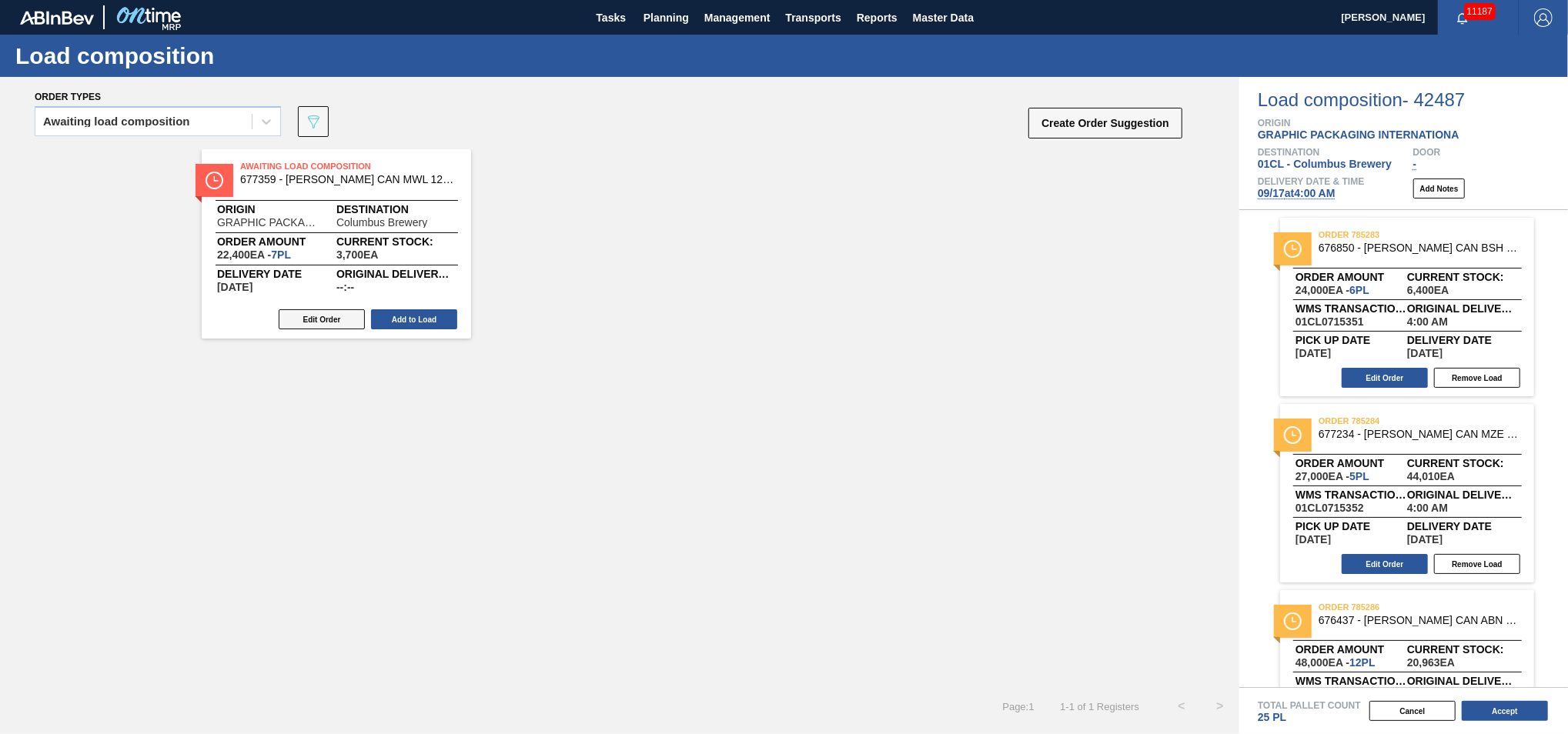
click at [345, 316] on button "Edit Order" at bounding box center [321, 319] width 86 height 20
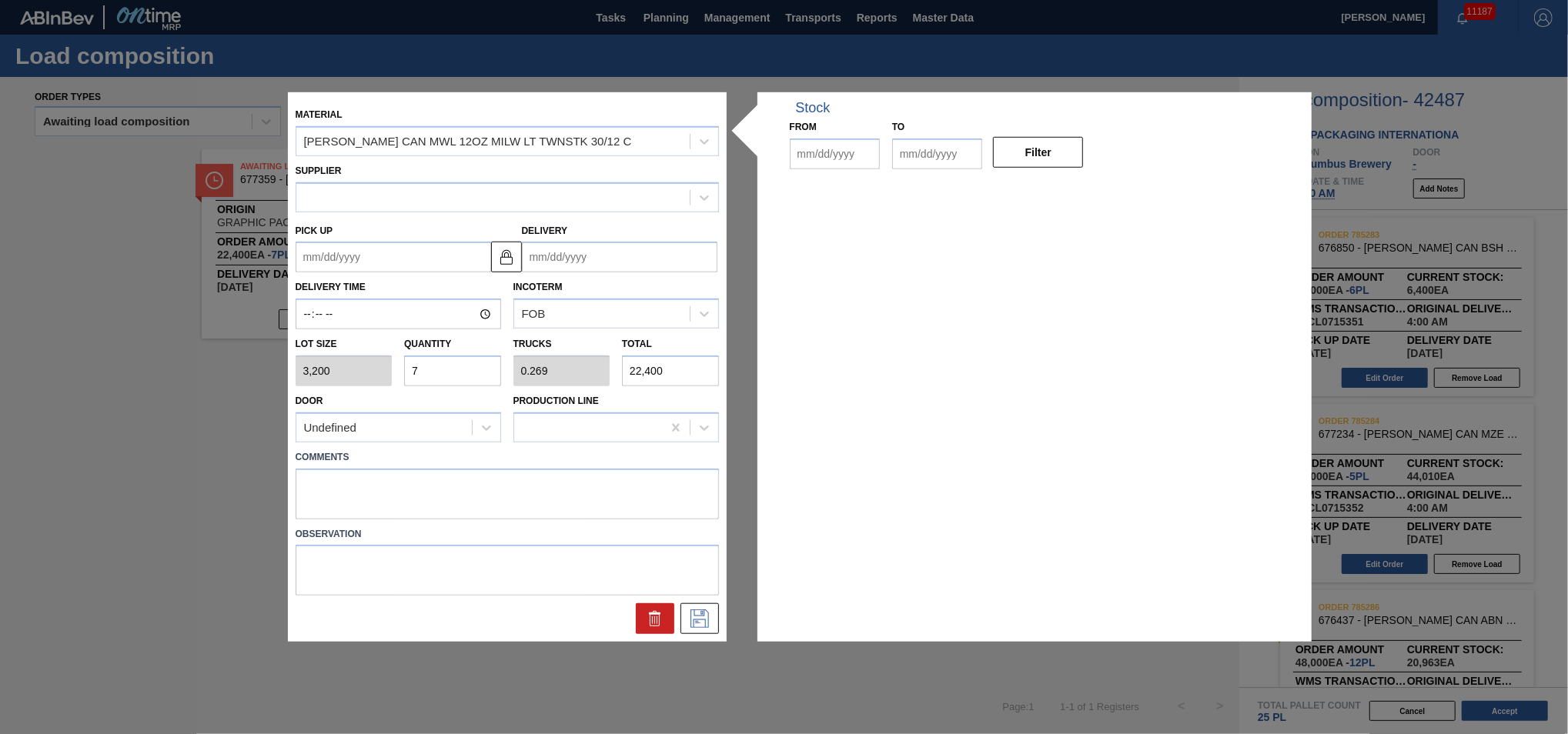
type input "3,200"
type input "7"
type input "0.269"
type input "22,400"
type up "[DATE]"
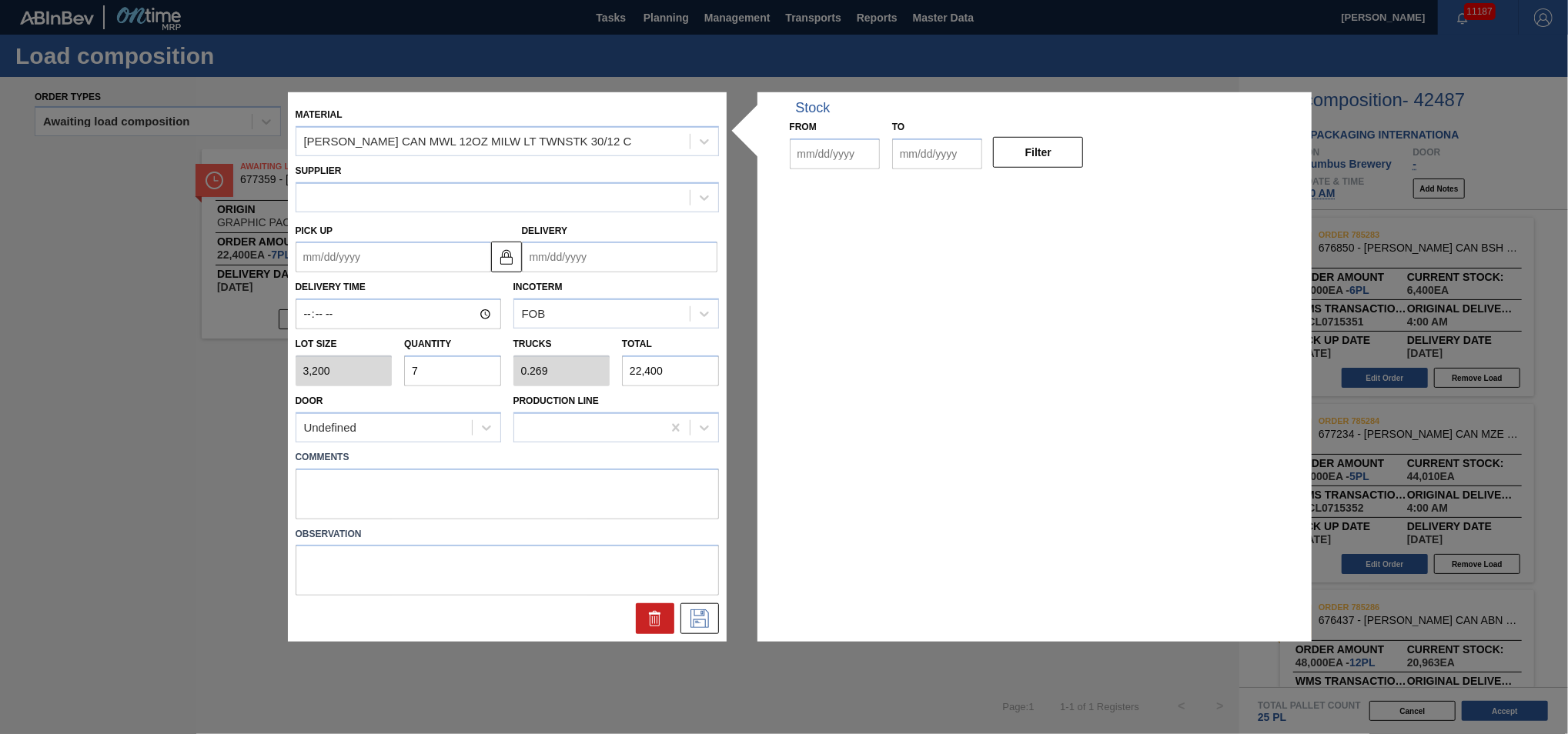
type input "[DATE]"
click at [447, 376] on input "7" at bounding box center [452, 371] width 97 height 31
type input "0"
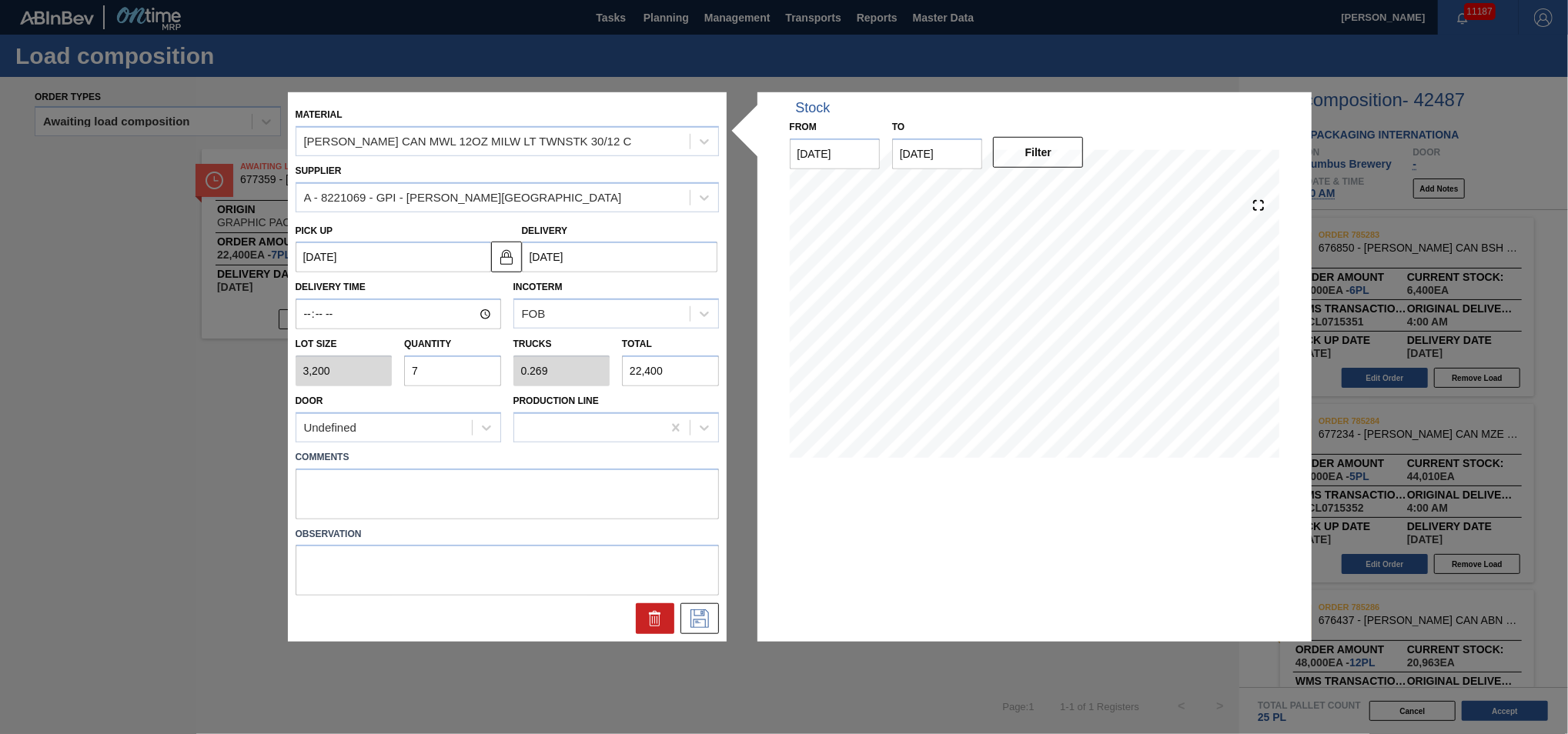
type input "0"
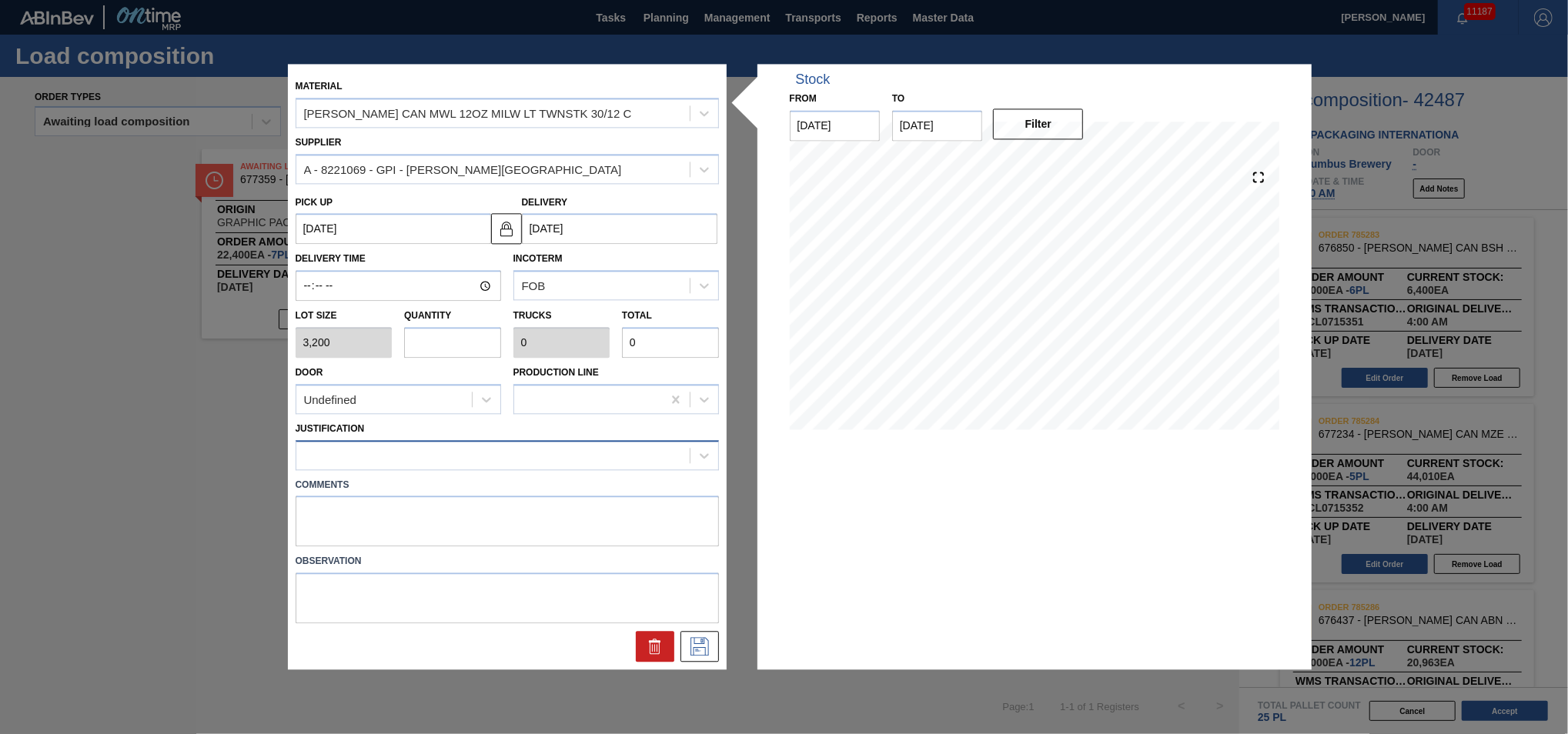
type input "6"
type input "0.231"
type input "19,200"
type input "6"
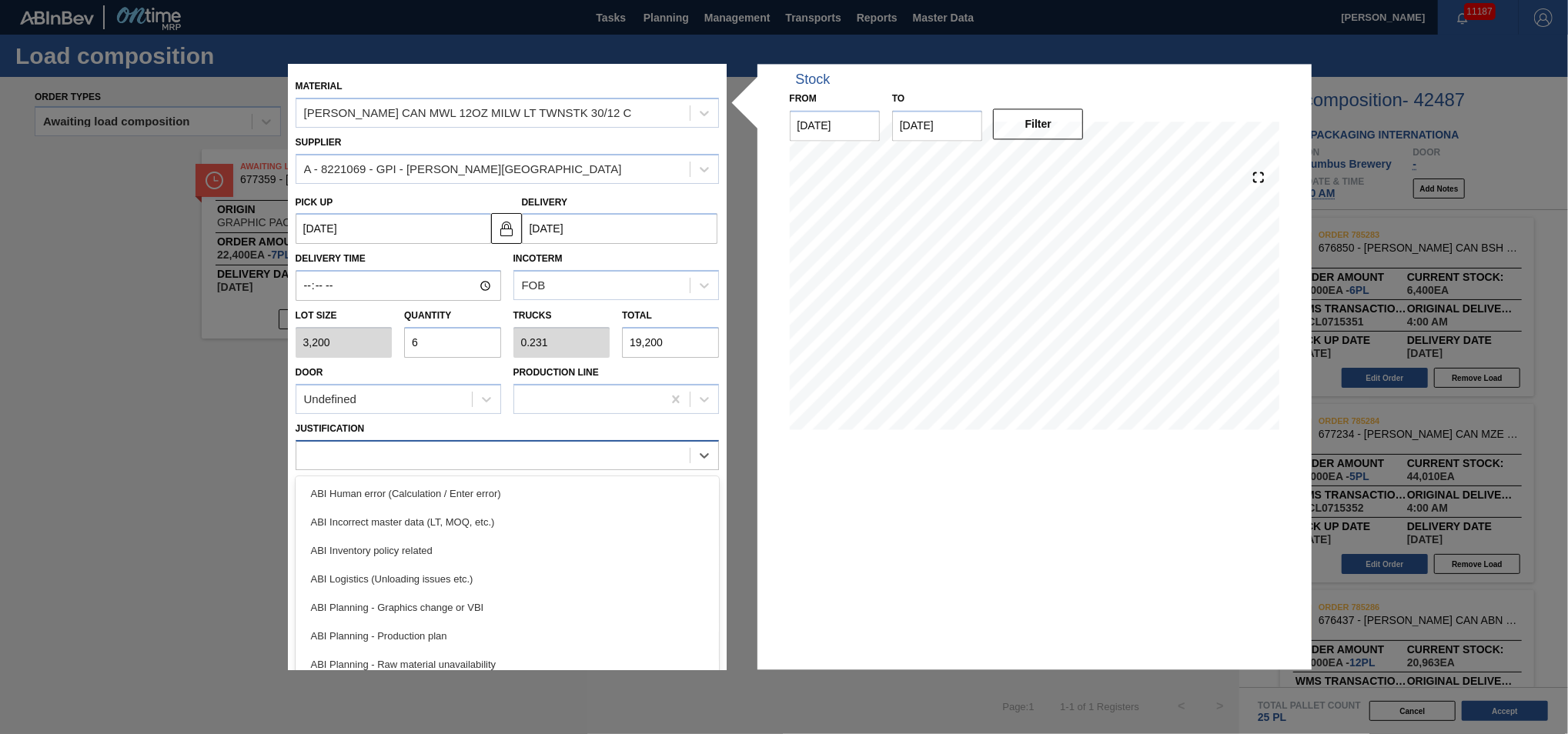
click at [544, 454] on div at bounding box center [493, 455] width 393 height 22
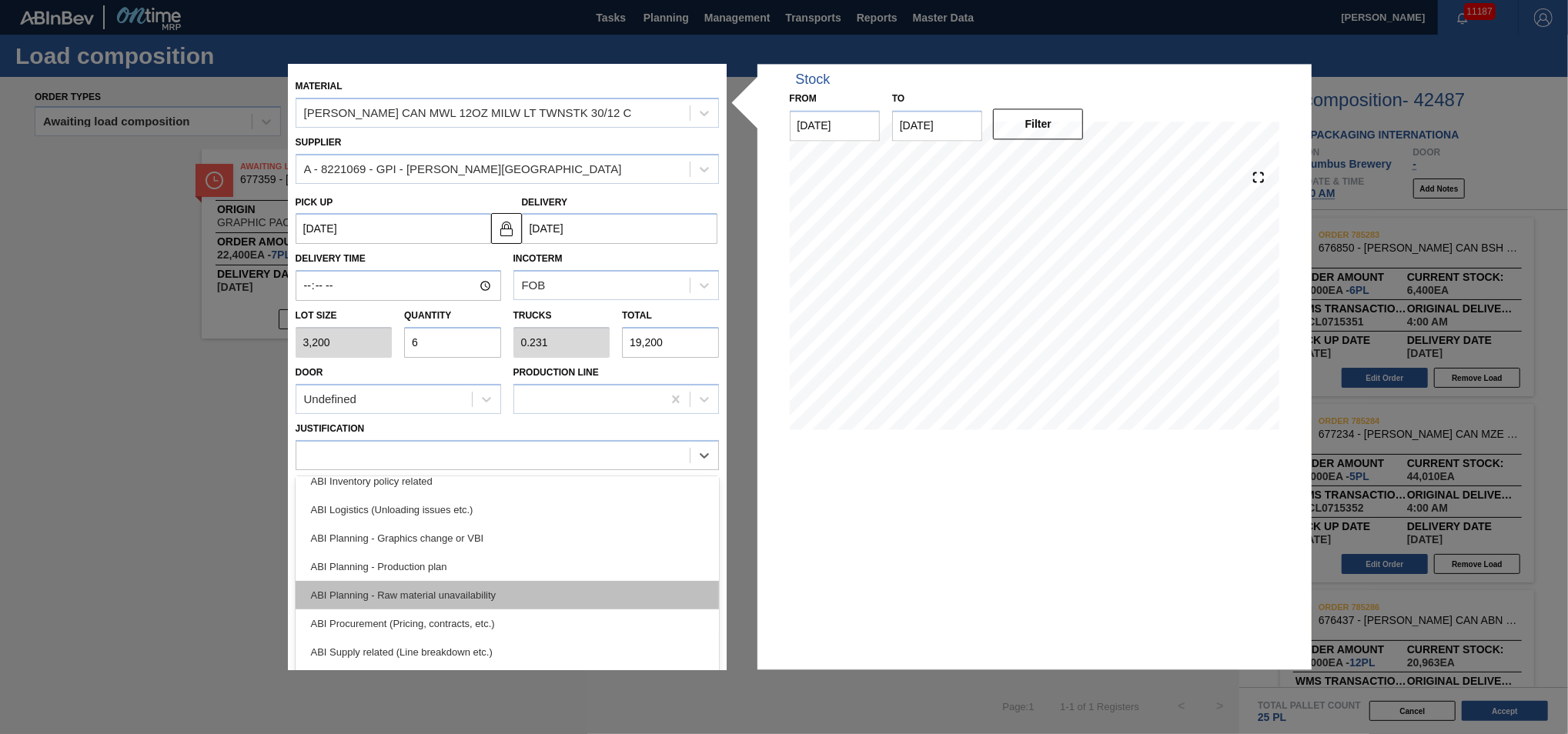
scroll to position [104, 0]
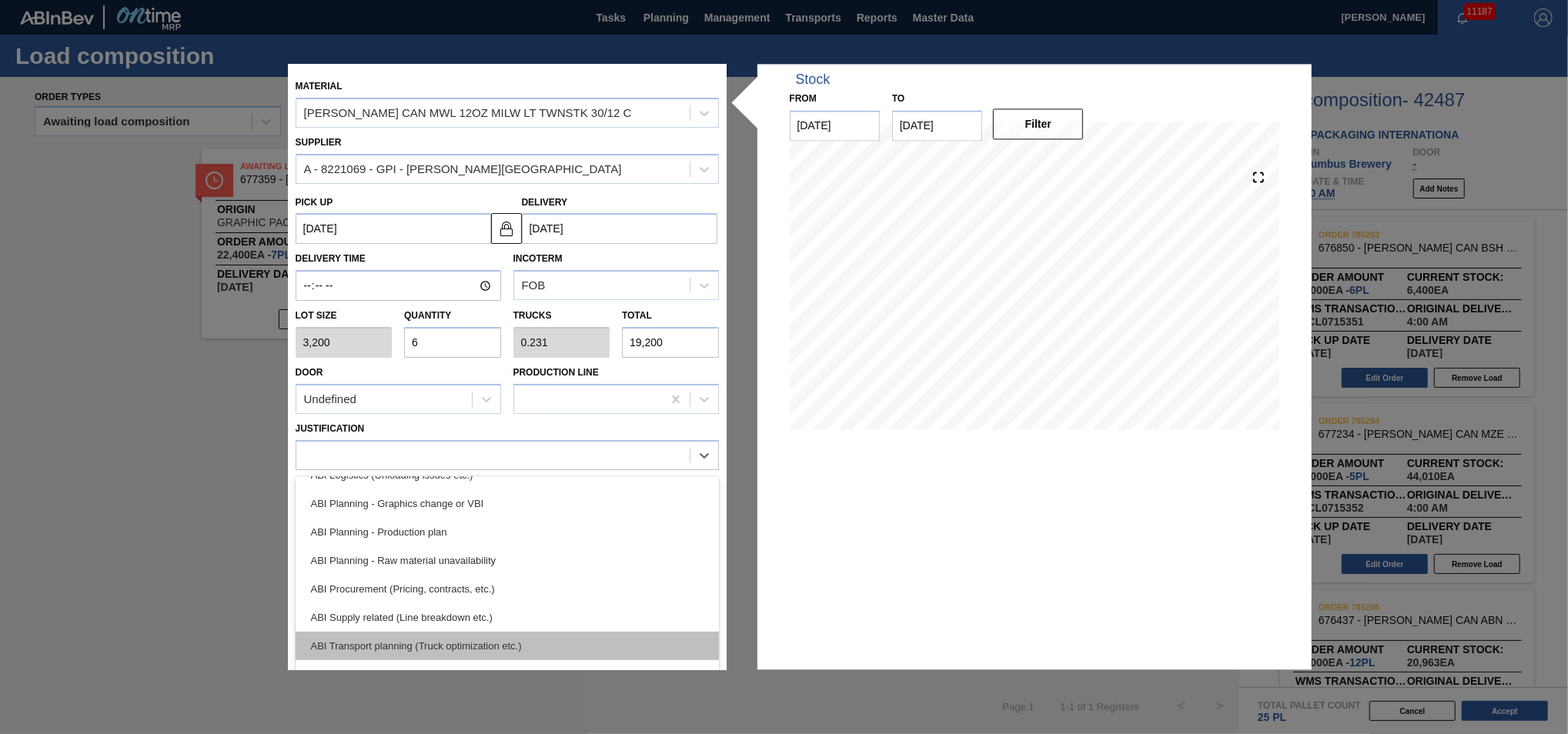
click at [552, 637] on div "ABI Transport planning (Truck optimization etc.)" at bounding box center [507, 646] width 423 height 28
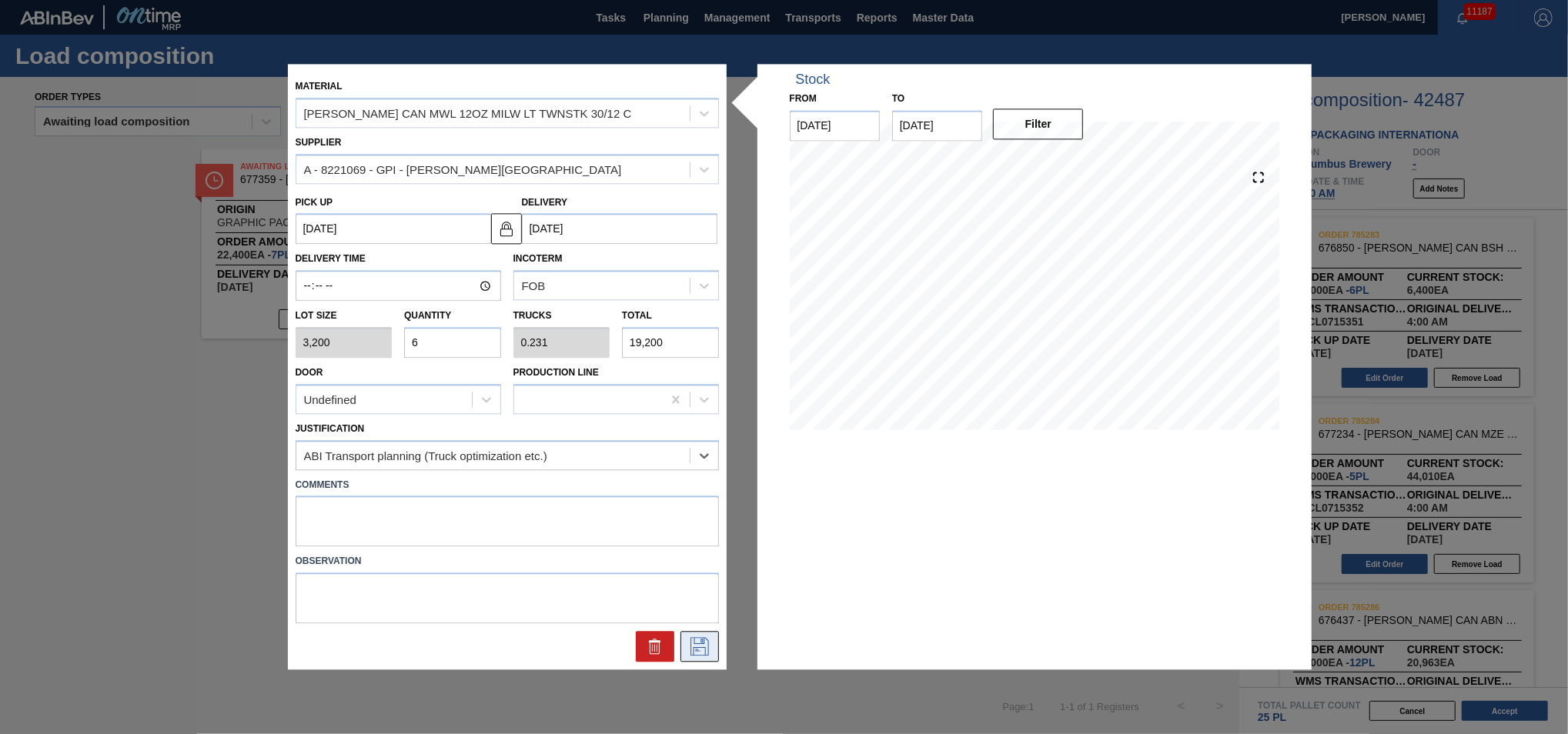
click at [695, 660] on button at bounding box center [699, 647] width 39 height 31
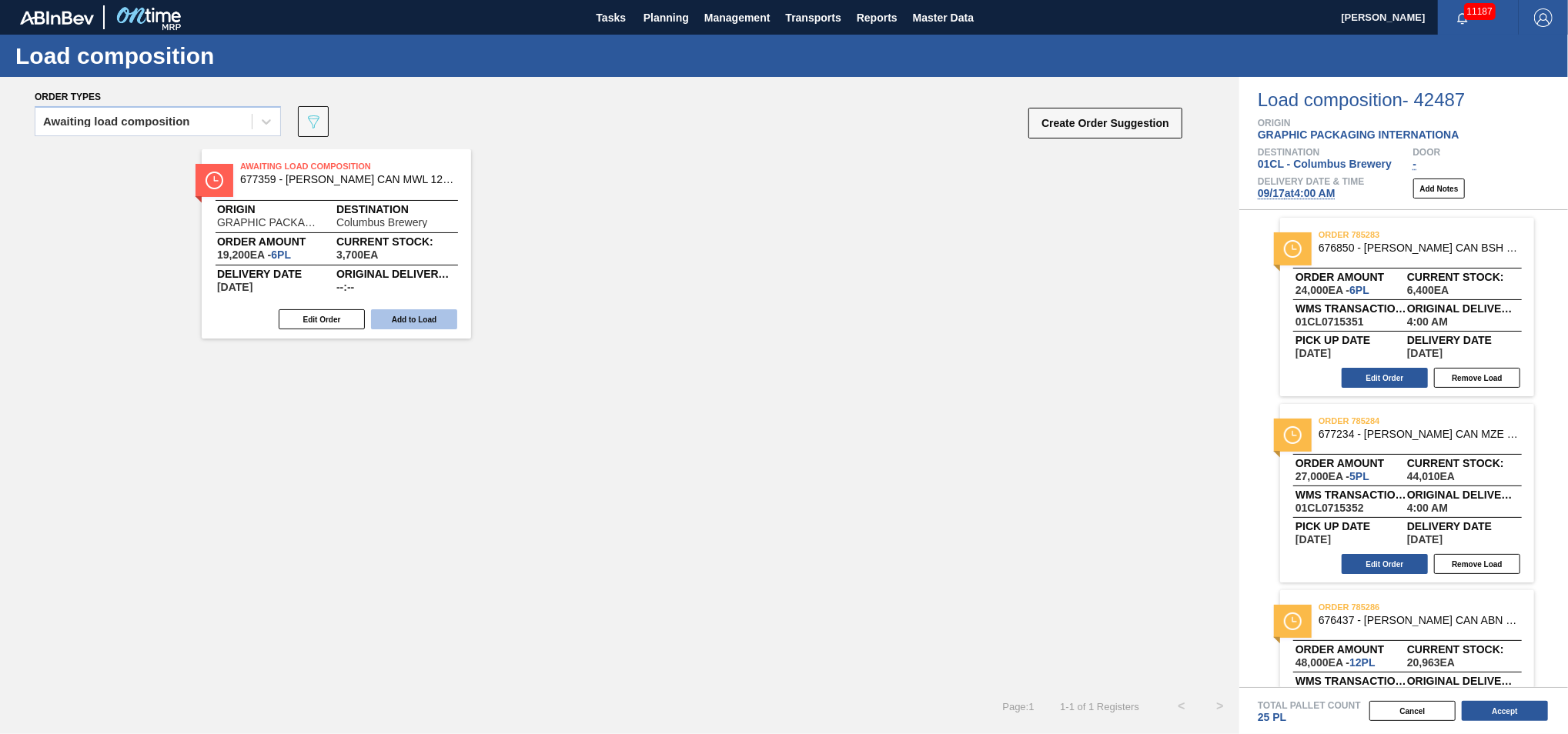
click at [403, 318] on button "Add to Load" at bounding box center [413, 319] width 86 height 20
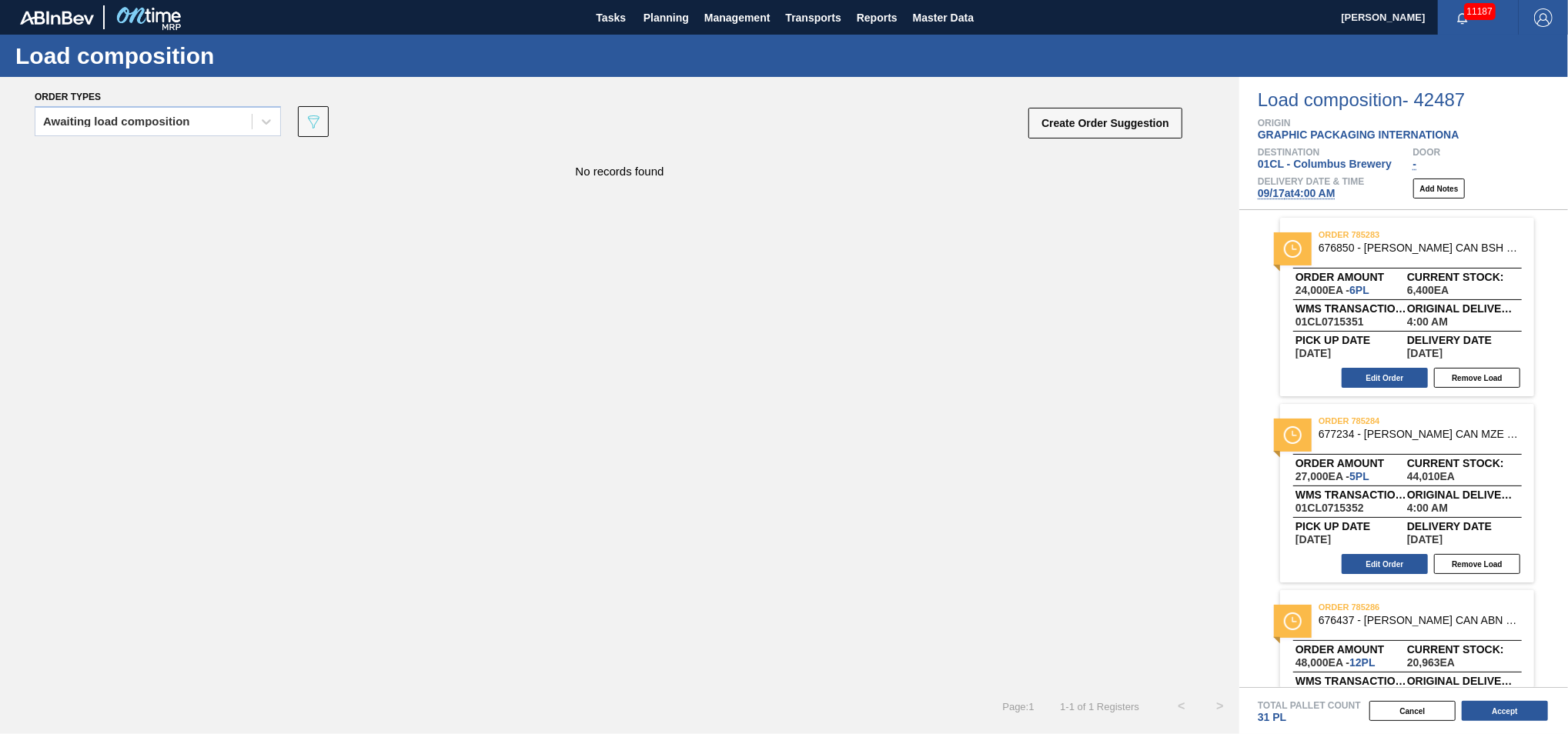
scroll to position [71, 0]
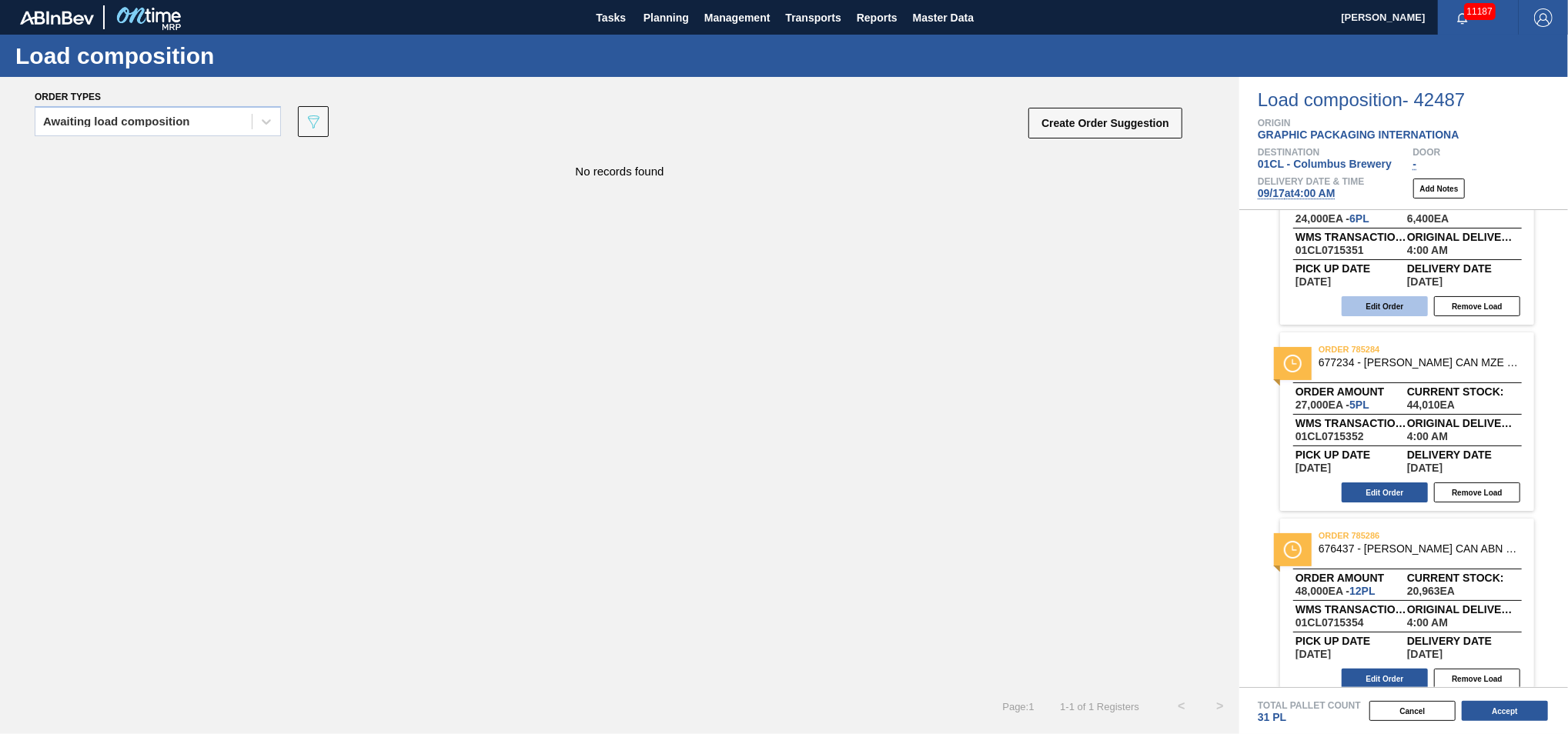
click at [1386, 308] on button "Edit Order" at bounding box center [1384, 306] width 86 height 20
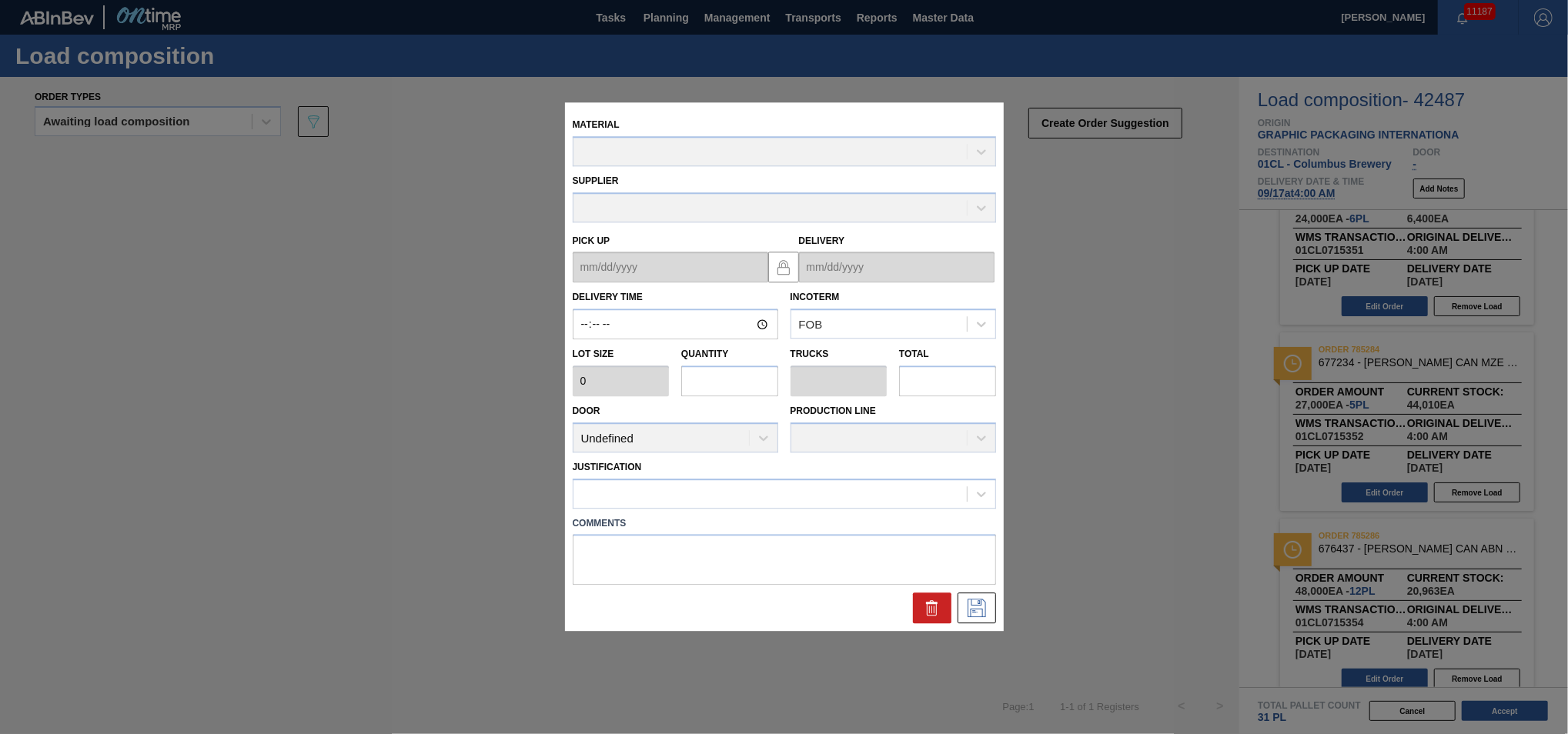
type input "04:00:00"
type input "4,000"
type input "6"
type input "0.231"
type input "24,000"
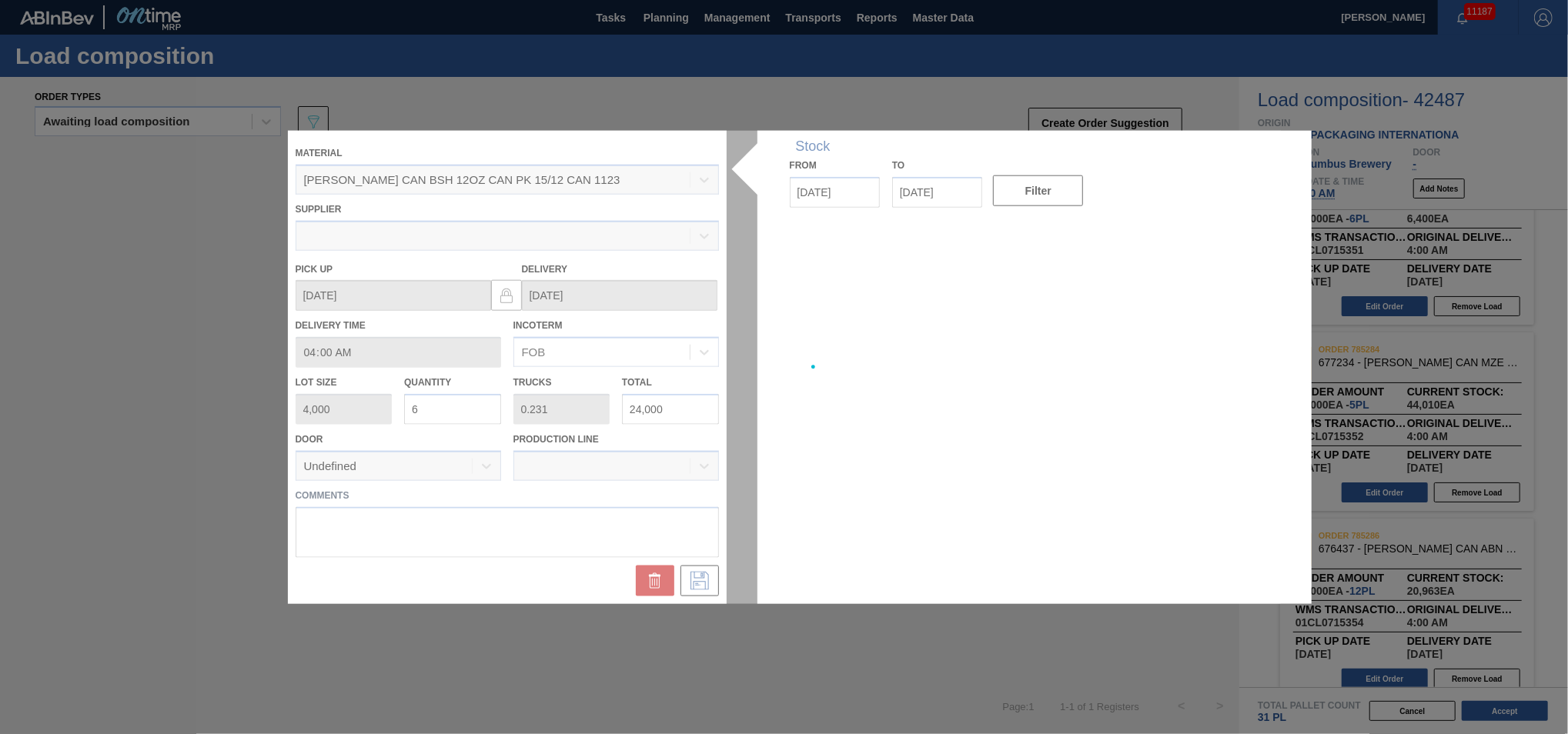
type up "[DATE]"
type input "[DATE]"
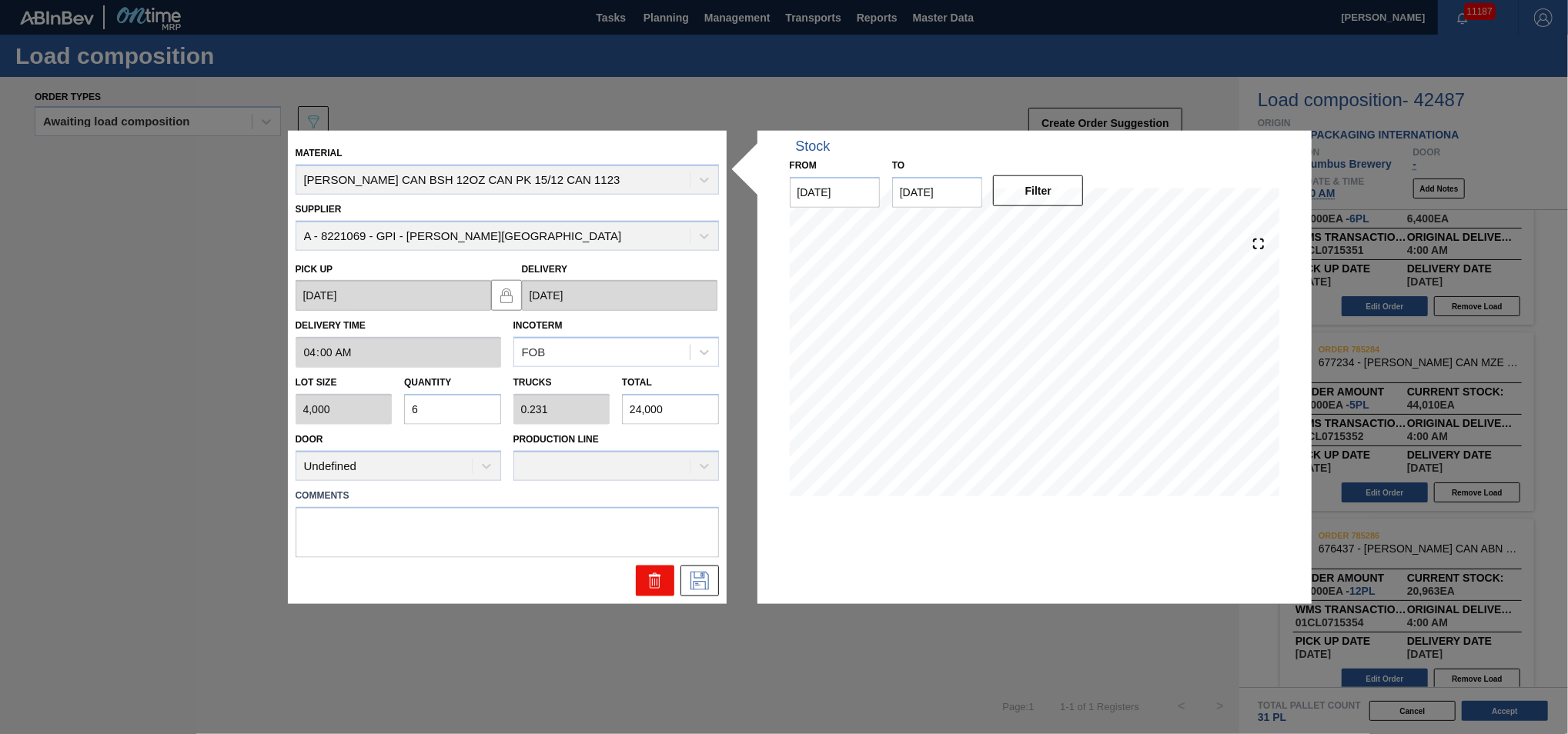
click at [655, 585] on icon at bounding box center [654, 580] width 18 height 18
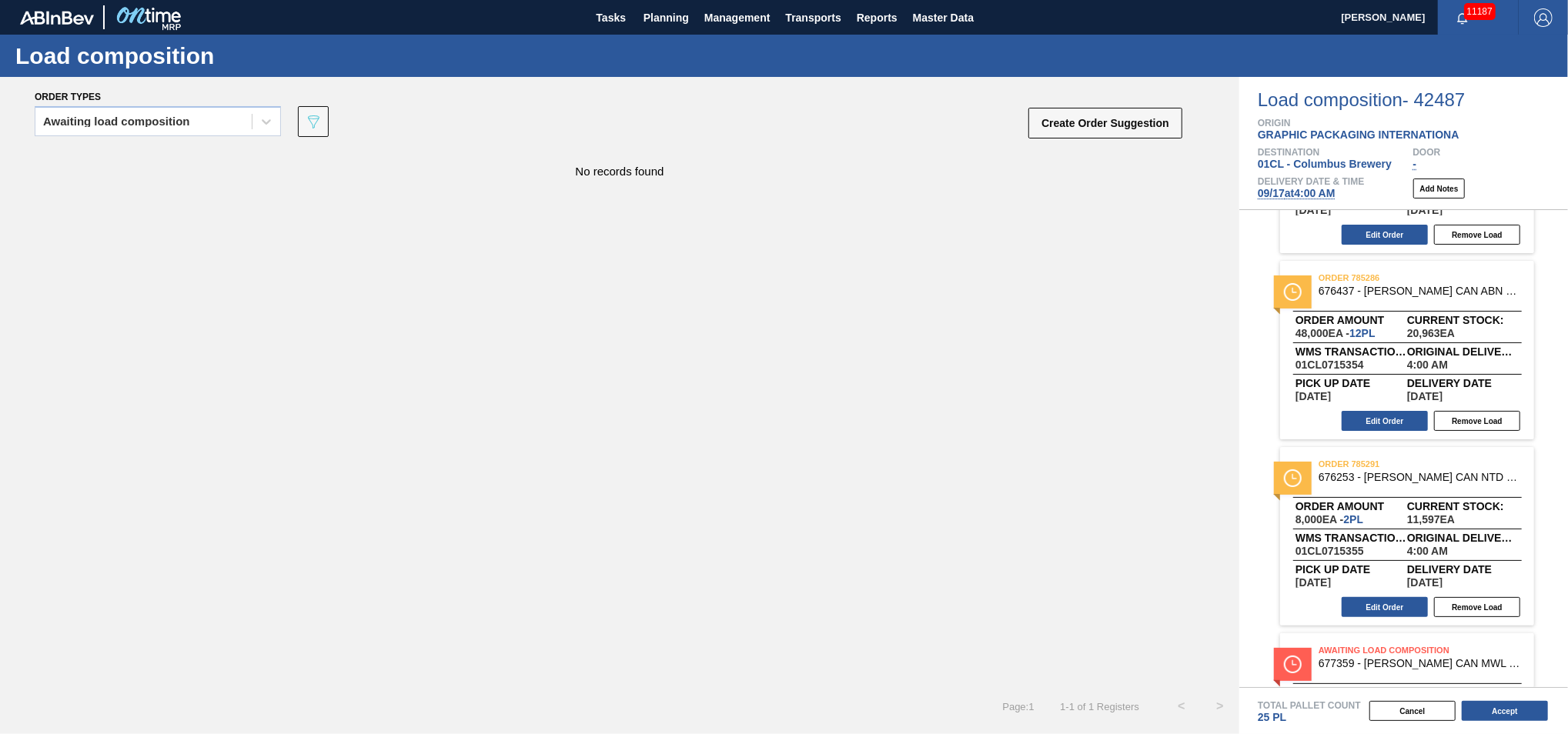
scroll to position [275, 0]
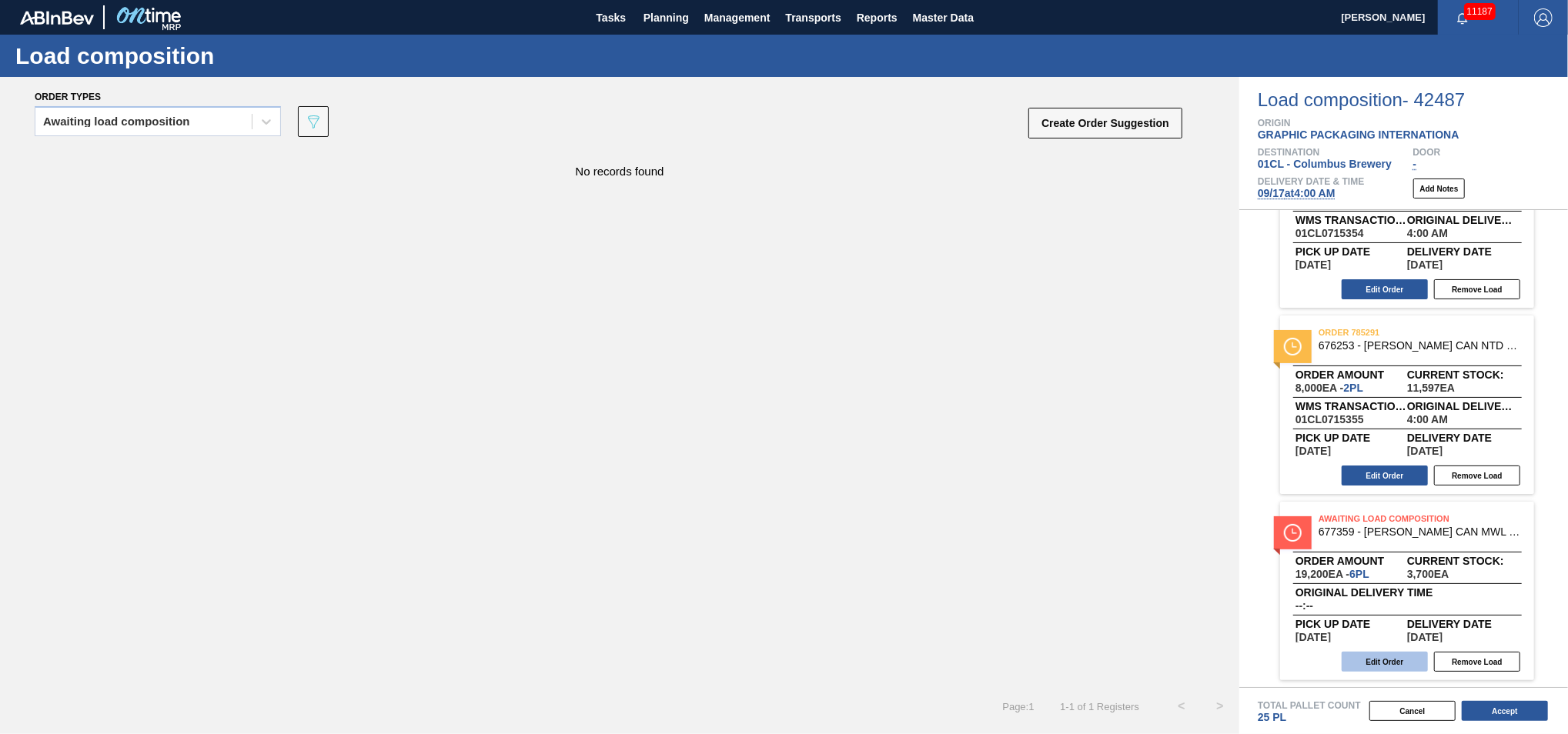
click at [1375, 659] on button "Edit Order" at bounding box center [1384, 662] width 86 height 20
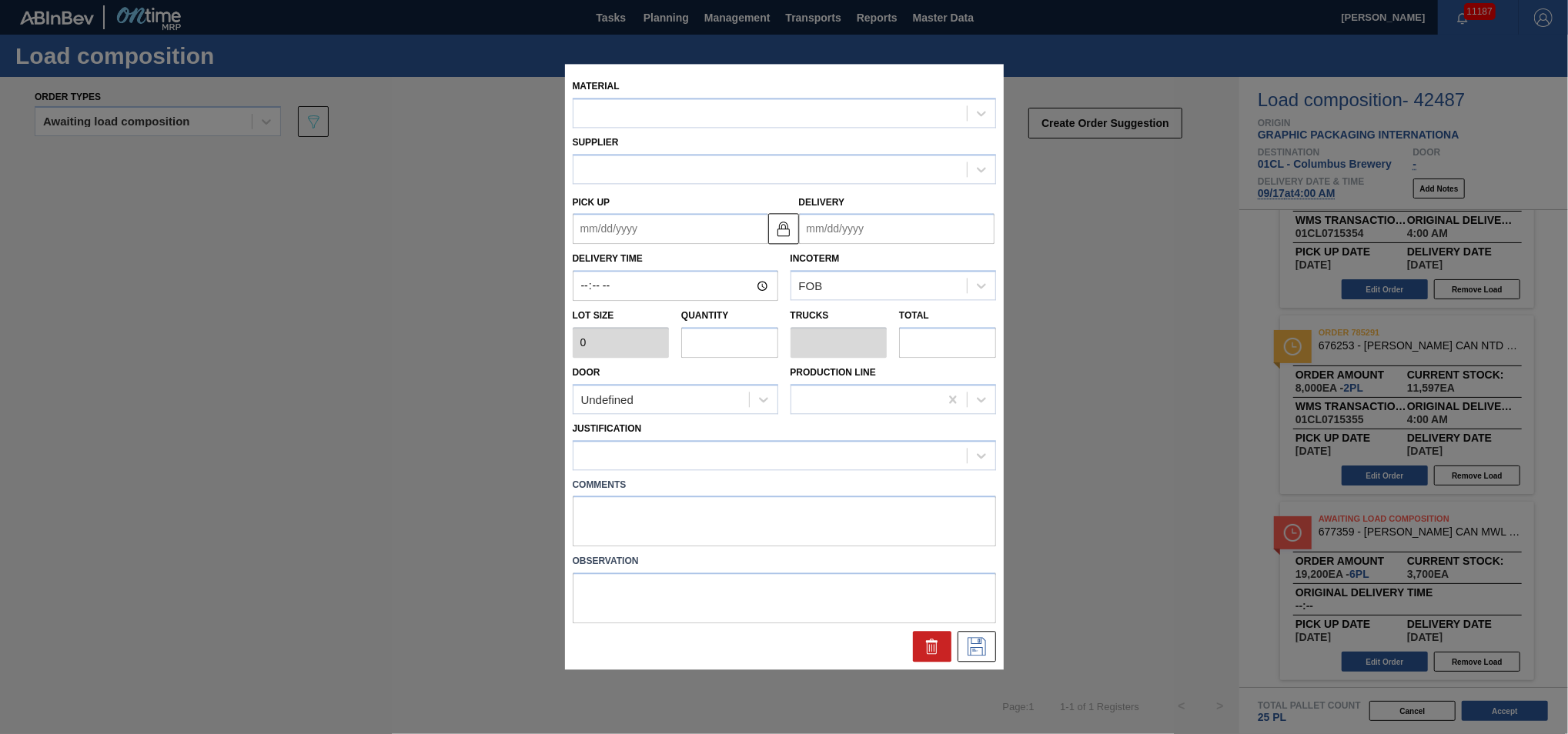
type input "3,200"
type input "6"
type input "0.231"
type input "19,200"
type up "[DATE]"
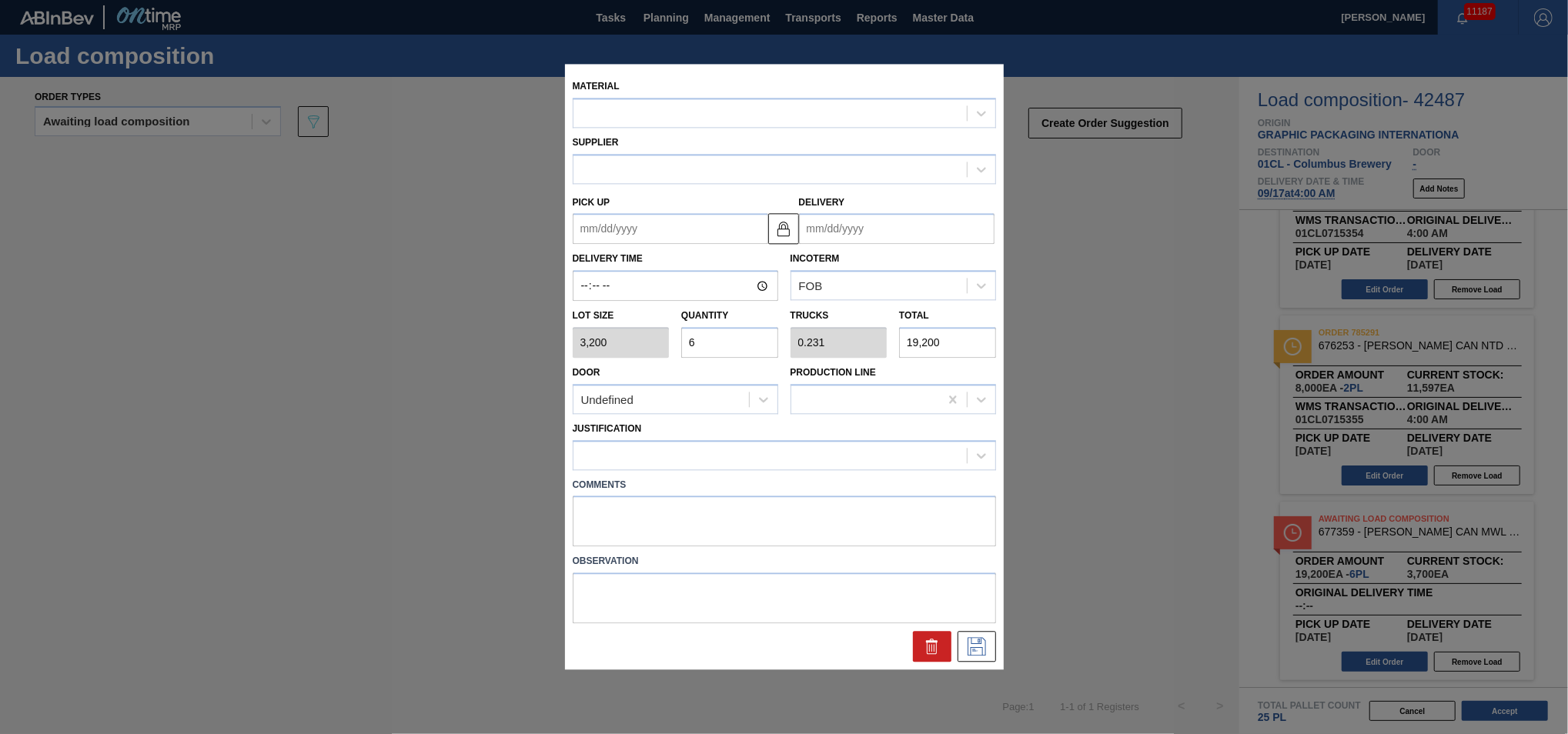
type input "[DATE]"
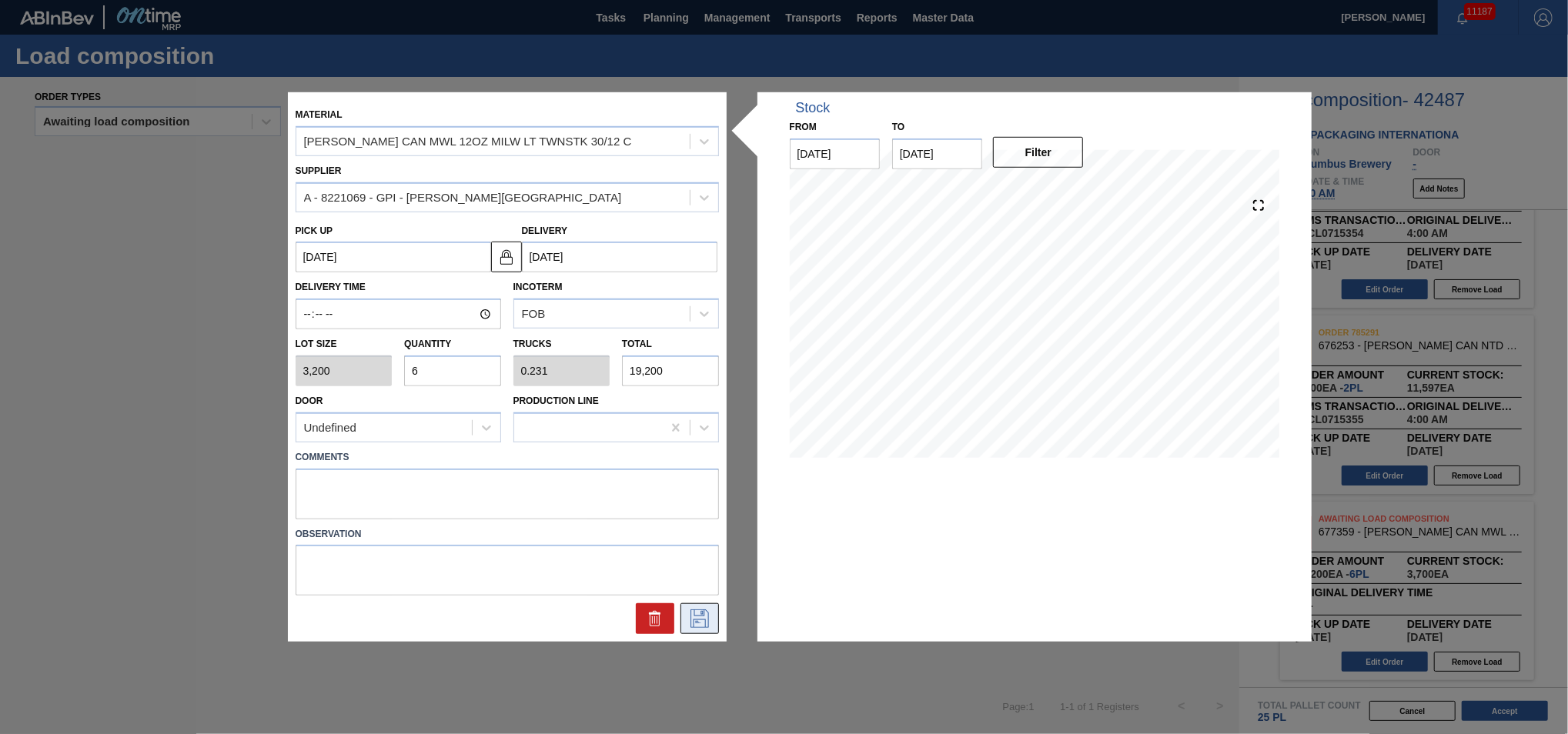
click at [694, 617] on icon at bounding box center [699, 618] width 25 height 18
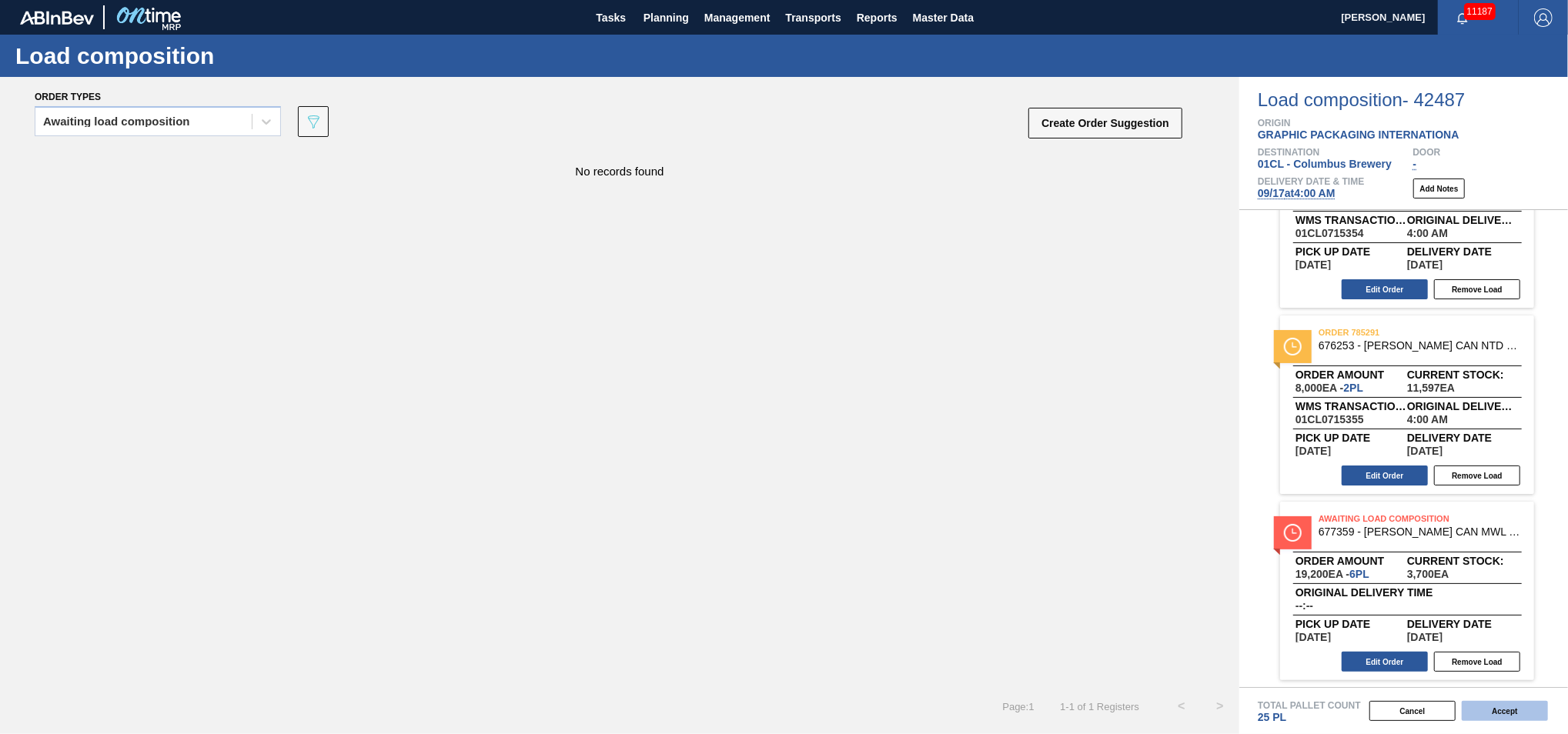
click at [1492, 709] on button "Accept" at bounding box center [1504, 711] width 86 height 20
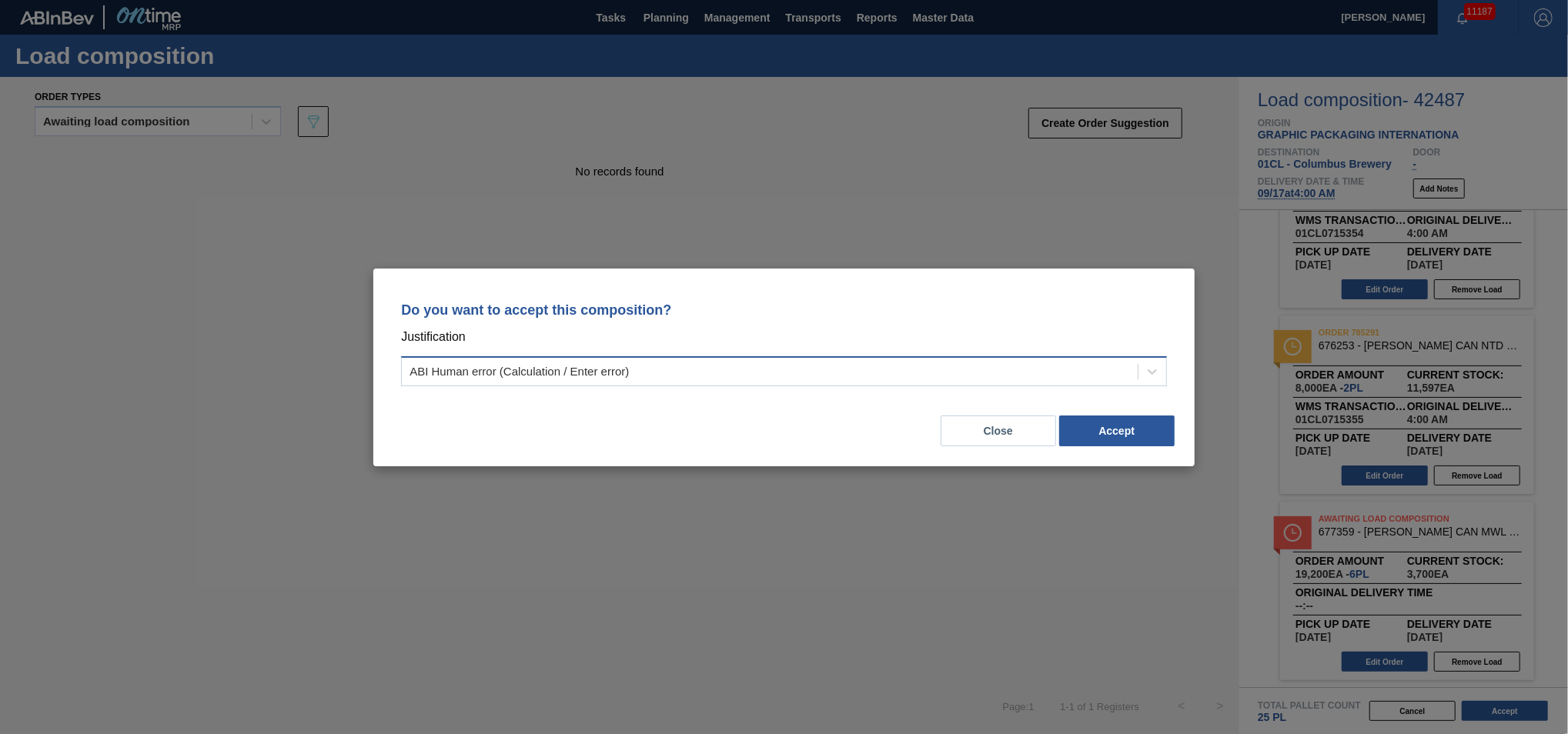
click at [1037, 368] on div "ABI Human error (Calculation / Enter error)" at bounding box center [769, 372] width 735 height 22
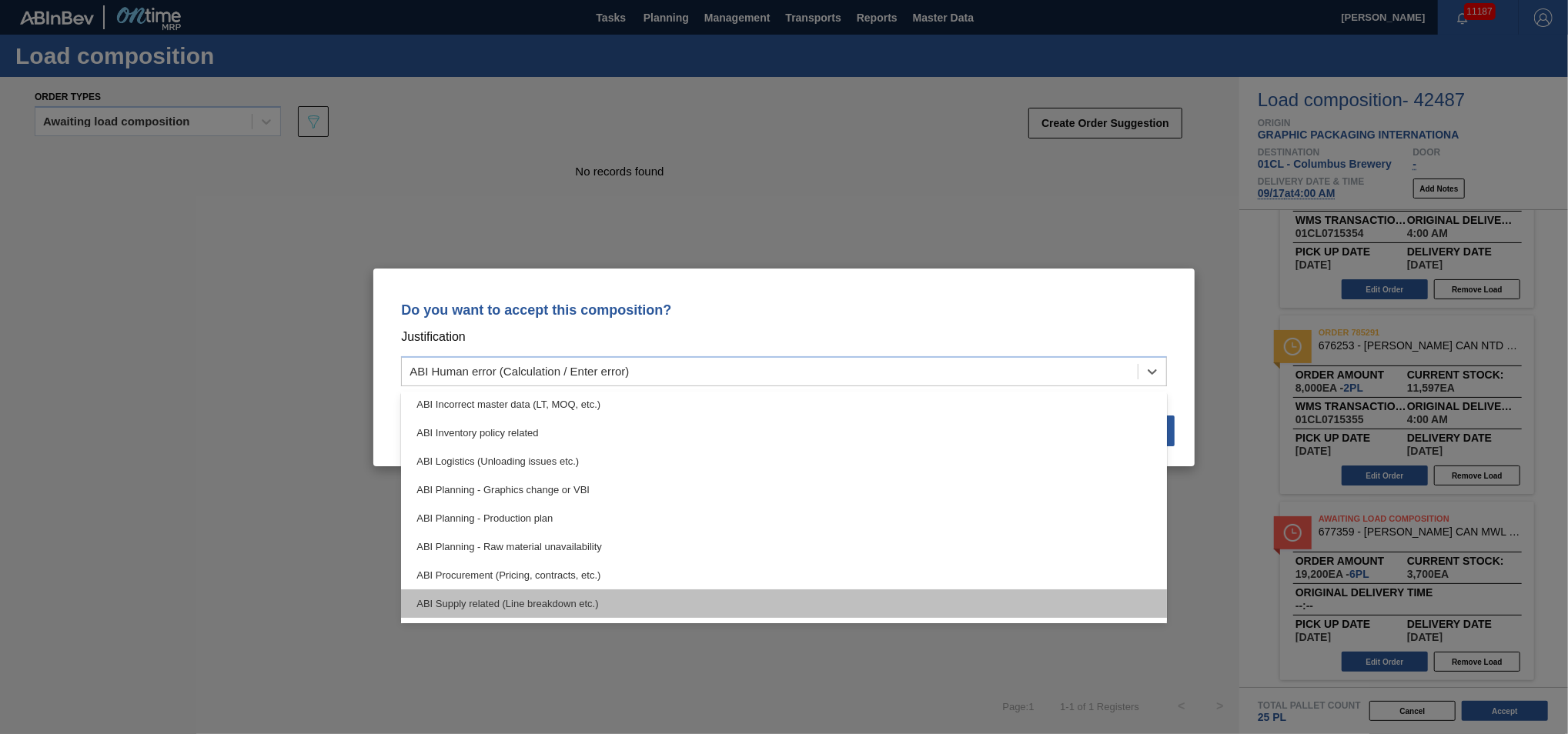
scroll to position [173, 0]
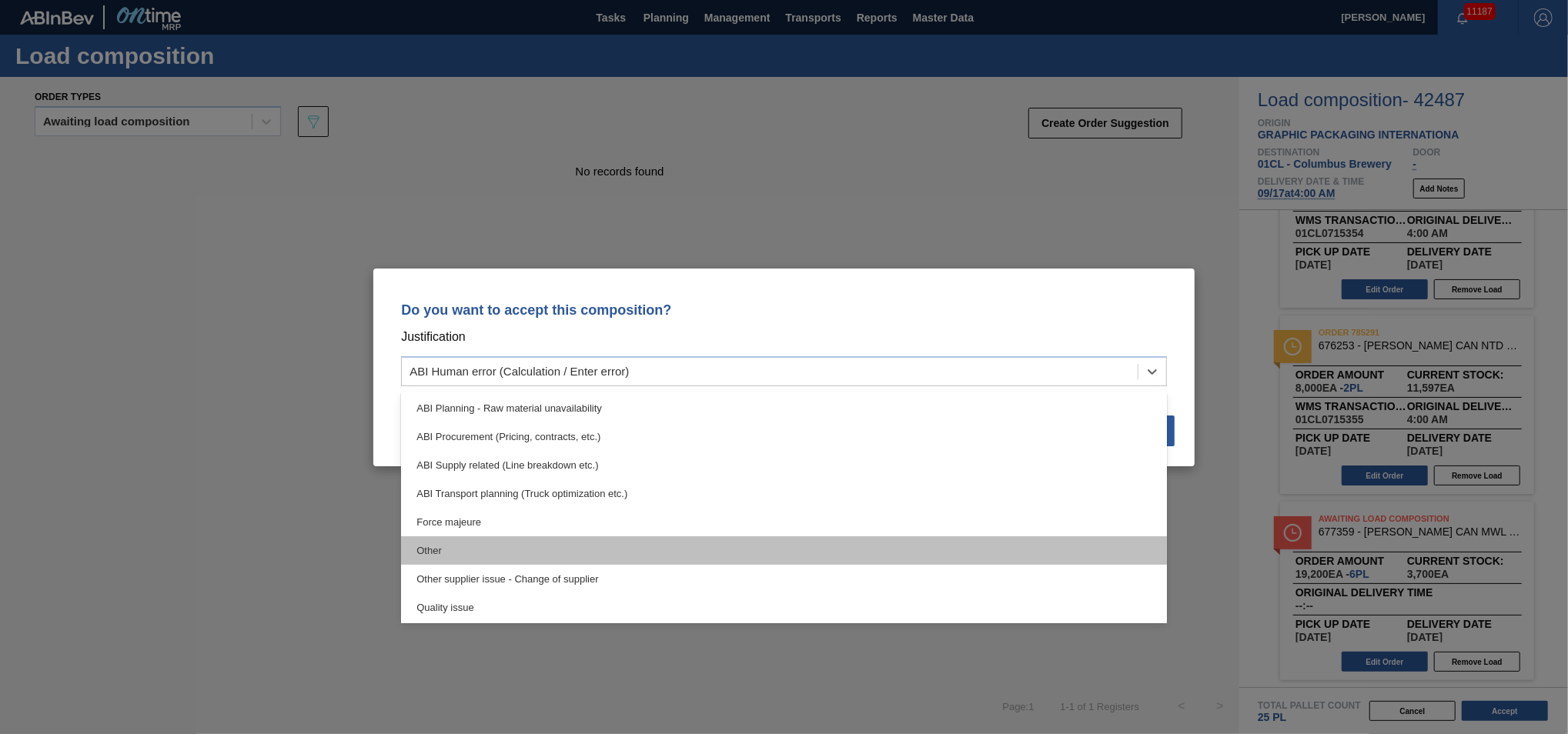
click at [721, 557] on div "Other" at bounding box center [784, 550] width 766 height 28
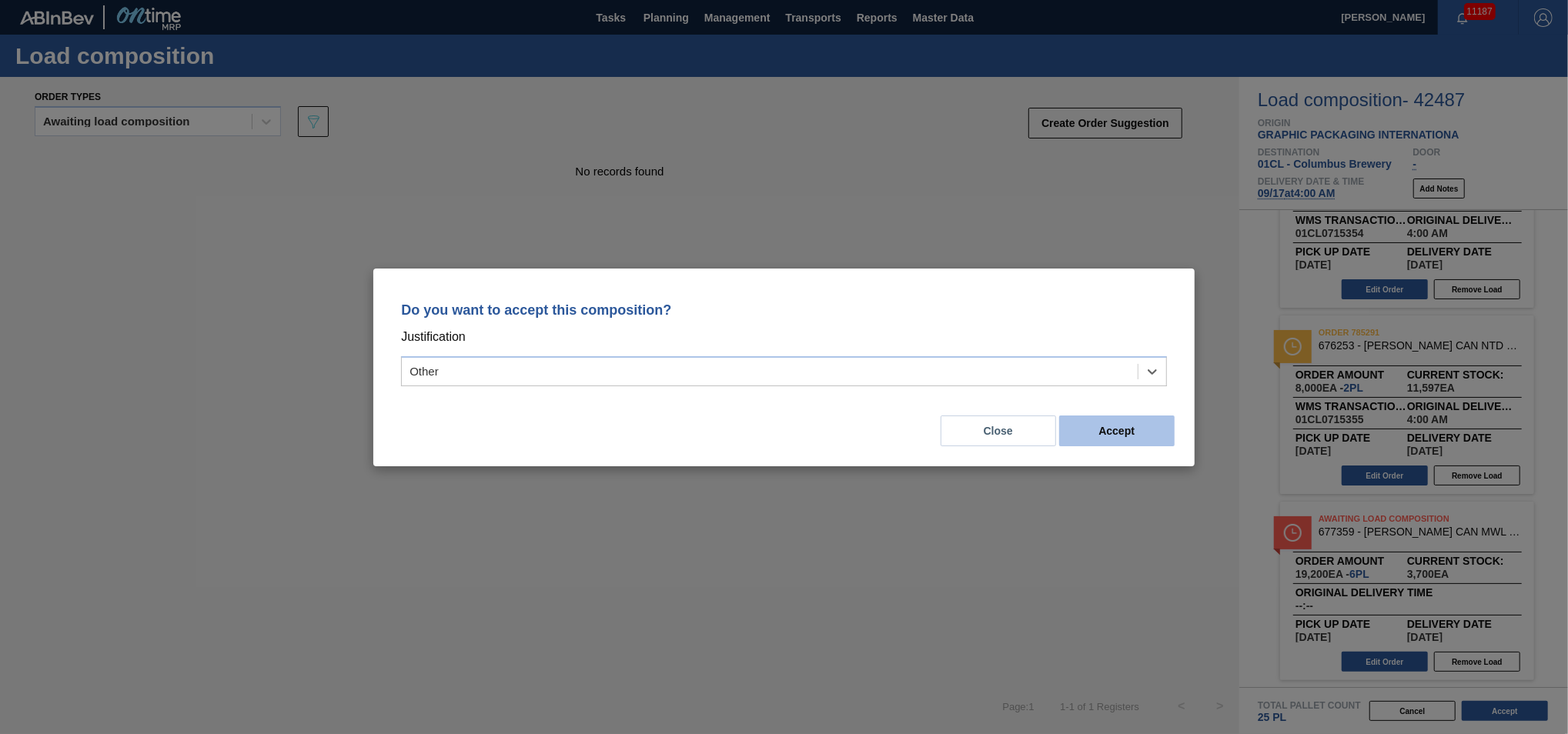
click at [1122, 418] on button "Accept" at bounding box center [1117, 431] width 116 height 31
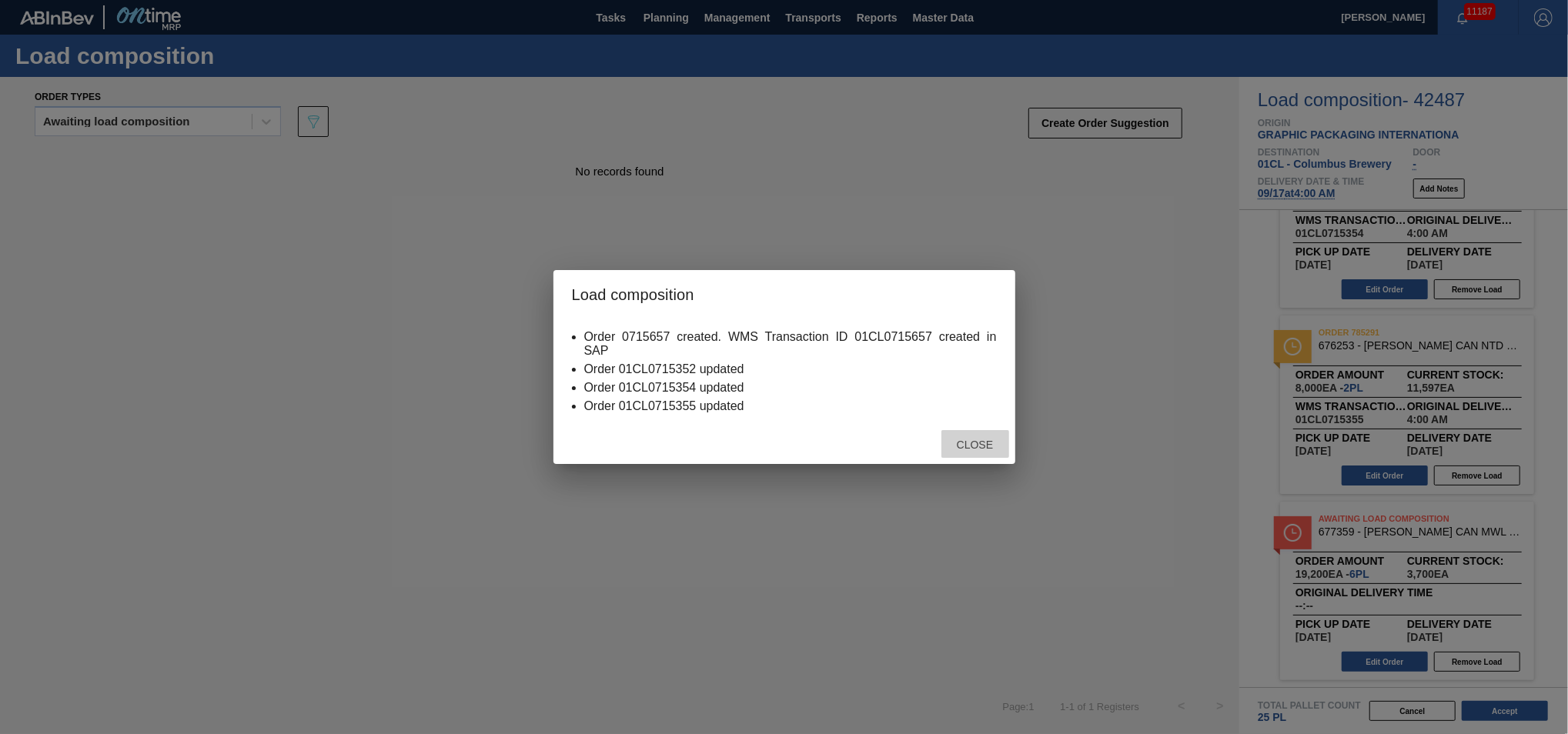
click at [980, 444] on span "Close" at bounding box center [975, 444] width 61 height 12
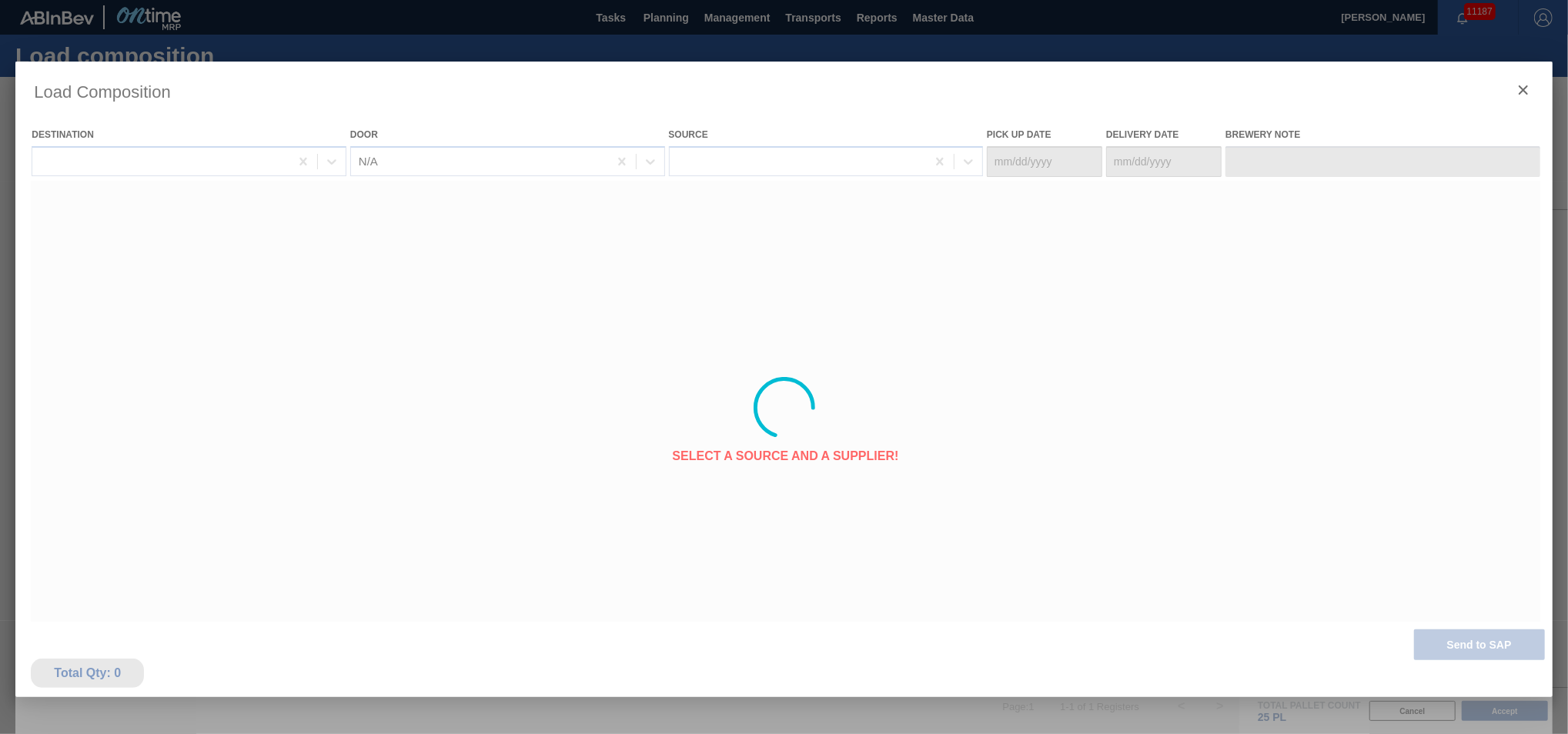
type Date "[DATE]"
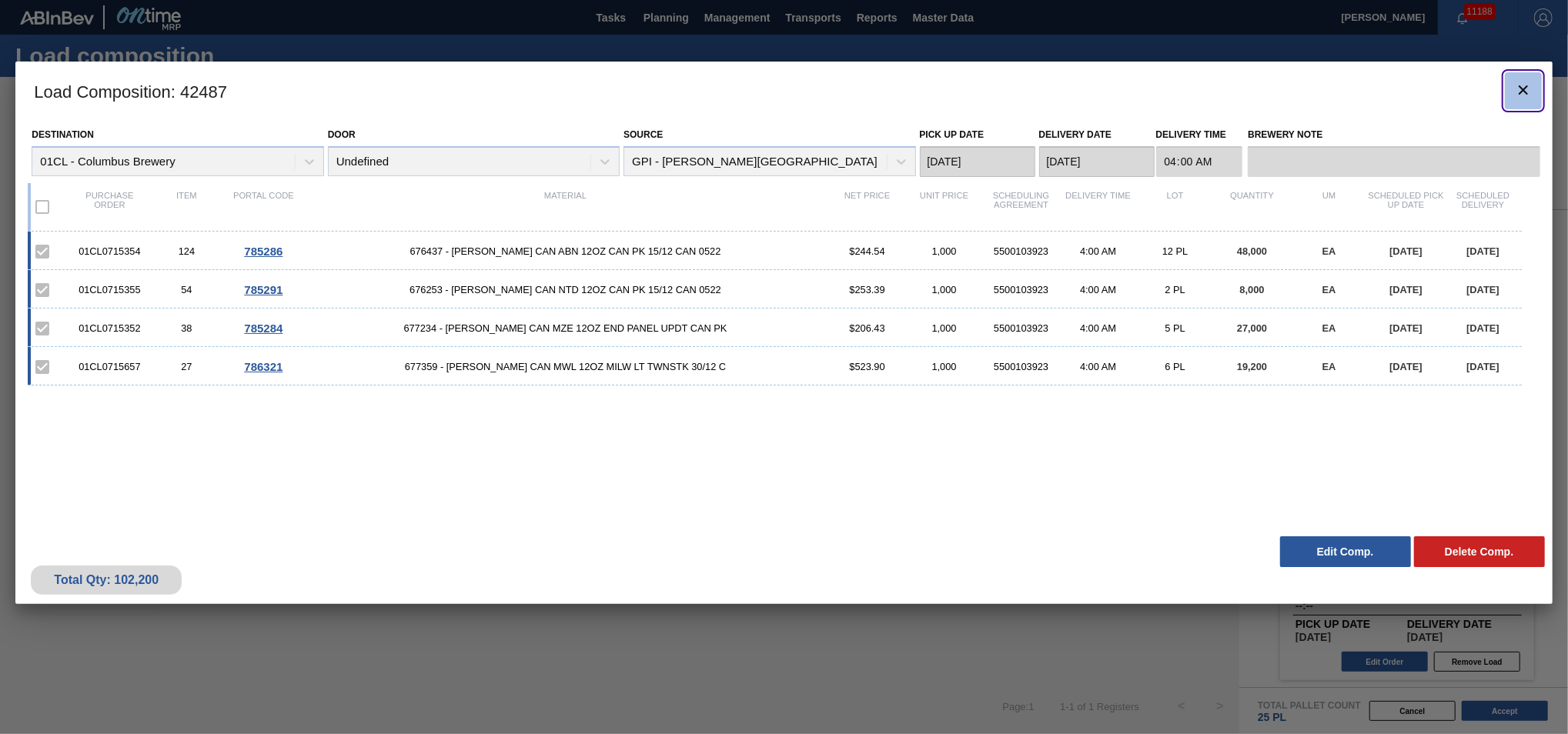
click at [1515, 96] on icon "botão de ícone" at bounding box center [1522, 90] width 18 height 18
